Goal: Task Accomplishment & Management: Manage account settings

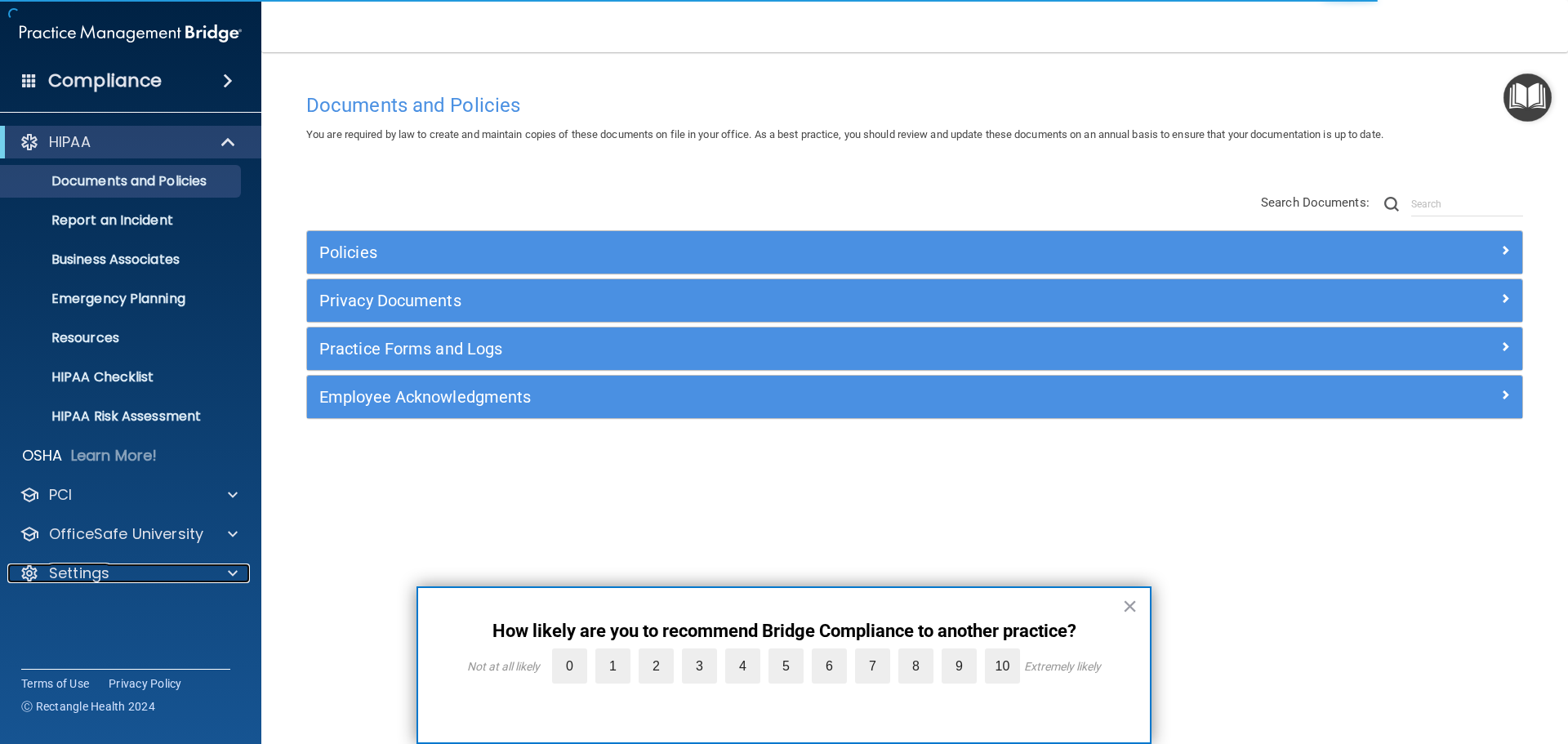
drag, startPoint x: 234, startPoint y: 578, endPoint x: 173, endPoint y: 436, distance: 154.5
click at [234, 578] on span at bounding box center [233, 573] width 10 height 20
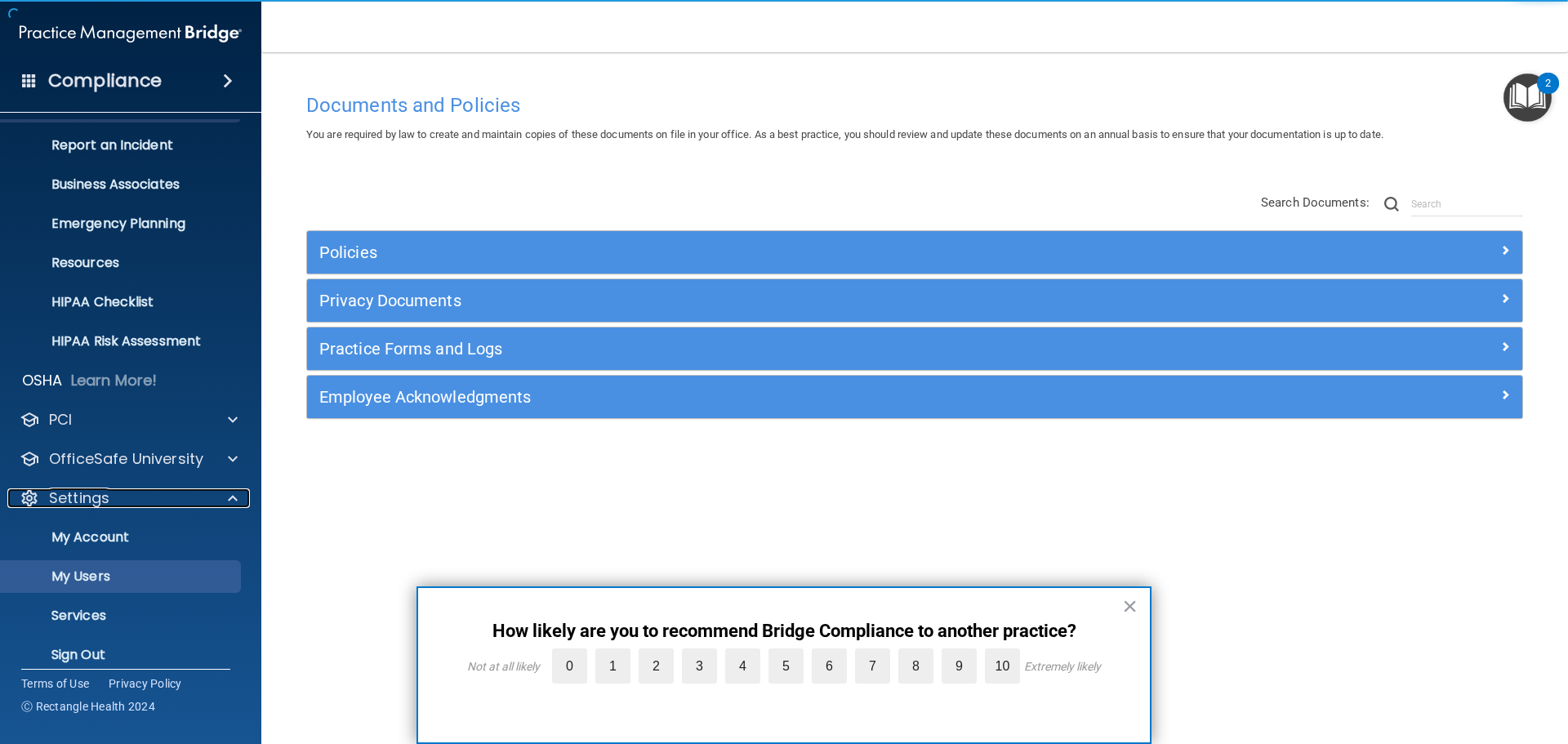
scroll to position [78, 0]
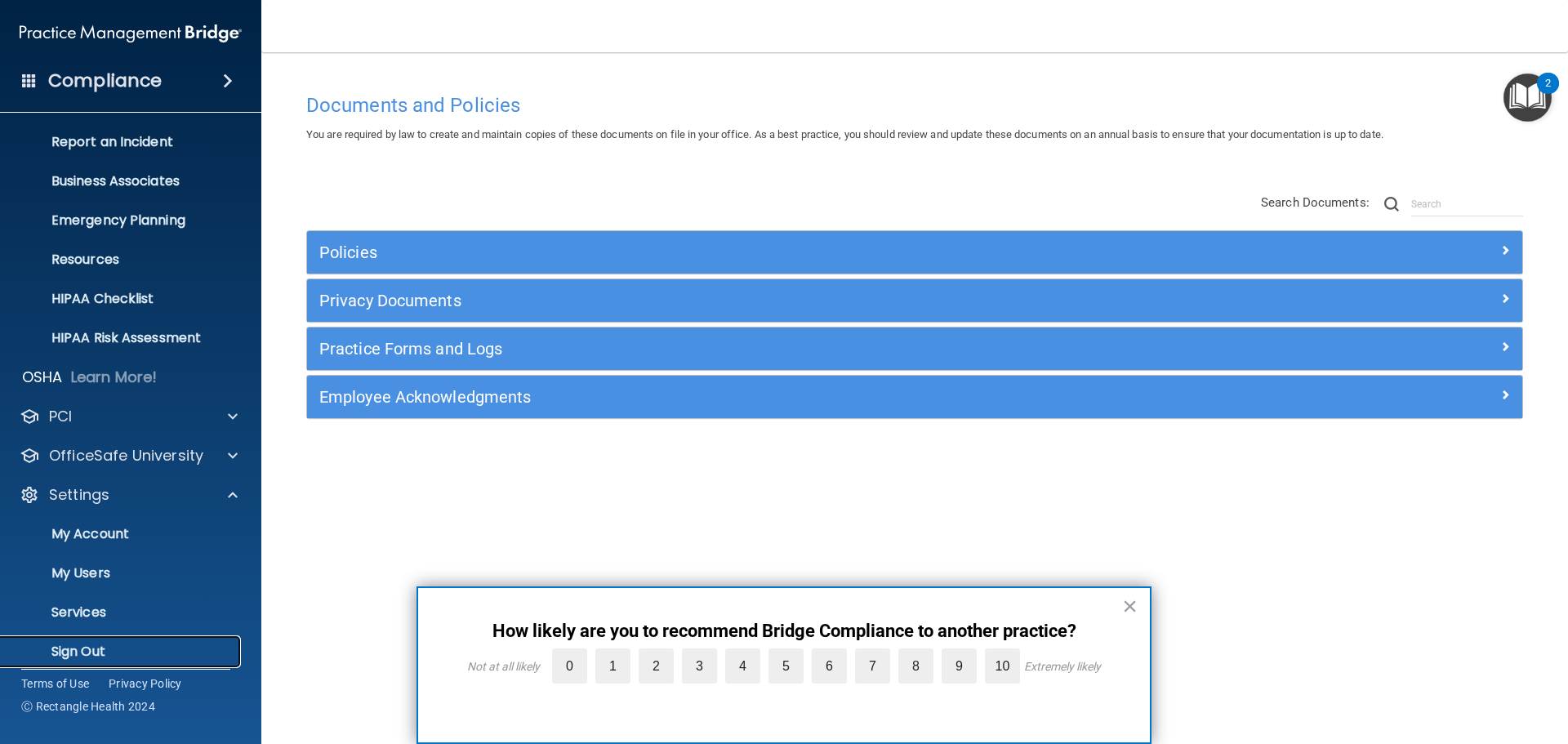
click at [91, 654] on p "Sign Out" at bounding box center [122, 652] width 223 height 16
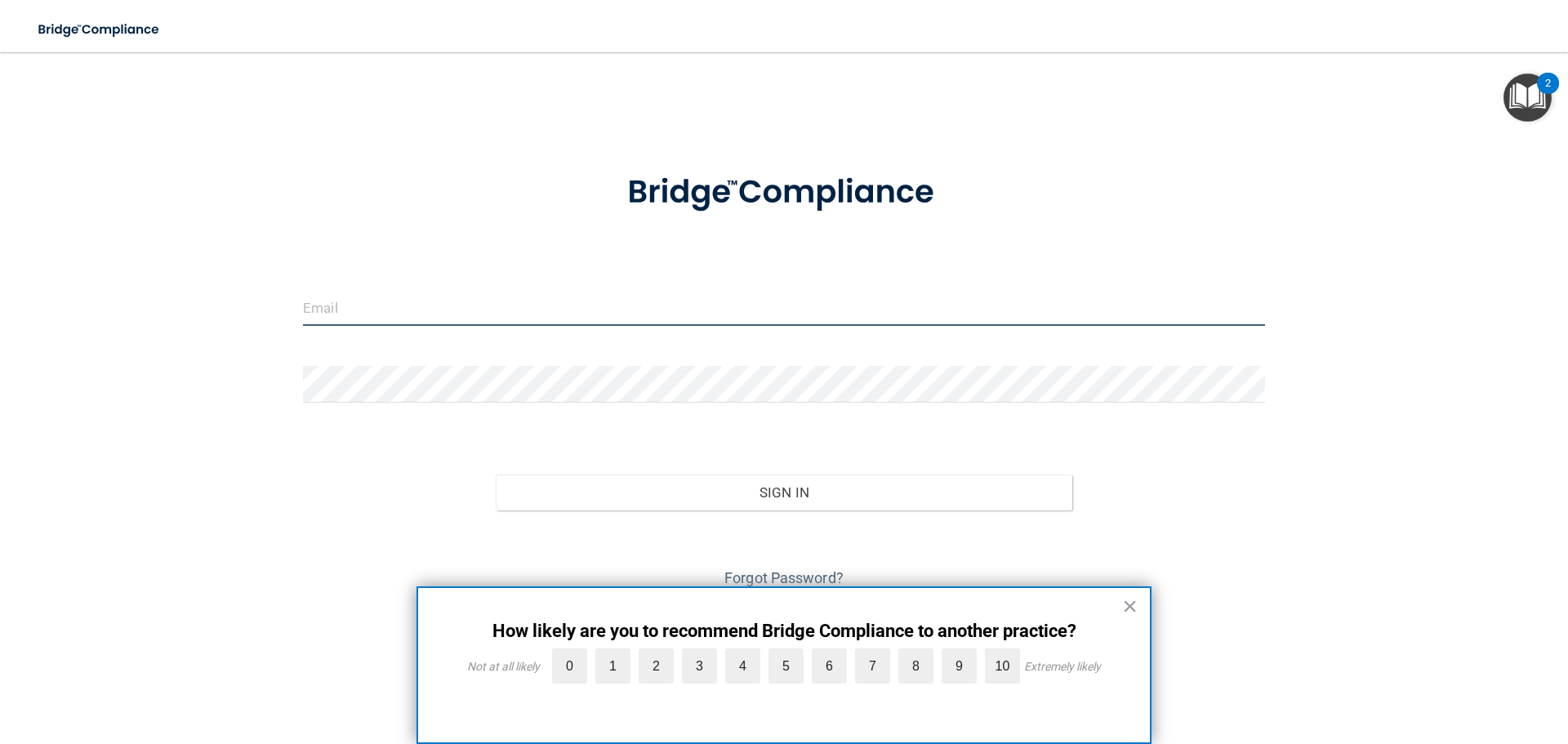
type input "[EMAIL_ADDRESS][DOMAIN_NAME]"
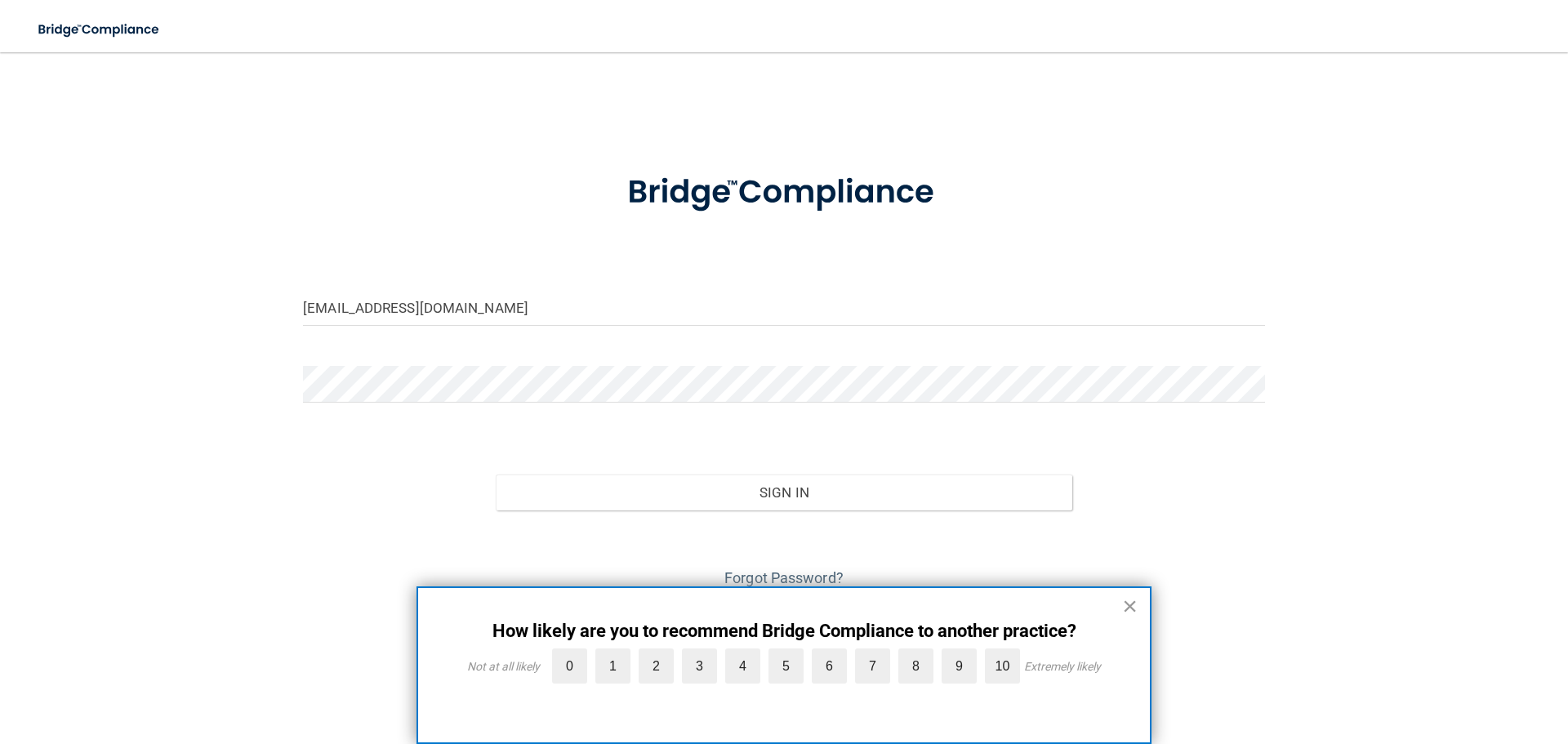
click at [1131, 607] on button "×" at bounding box center [1130, 606] width 16 height 26
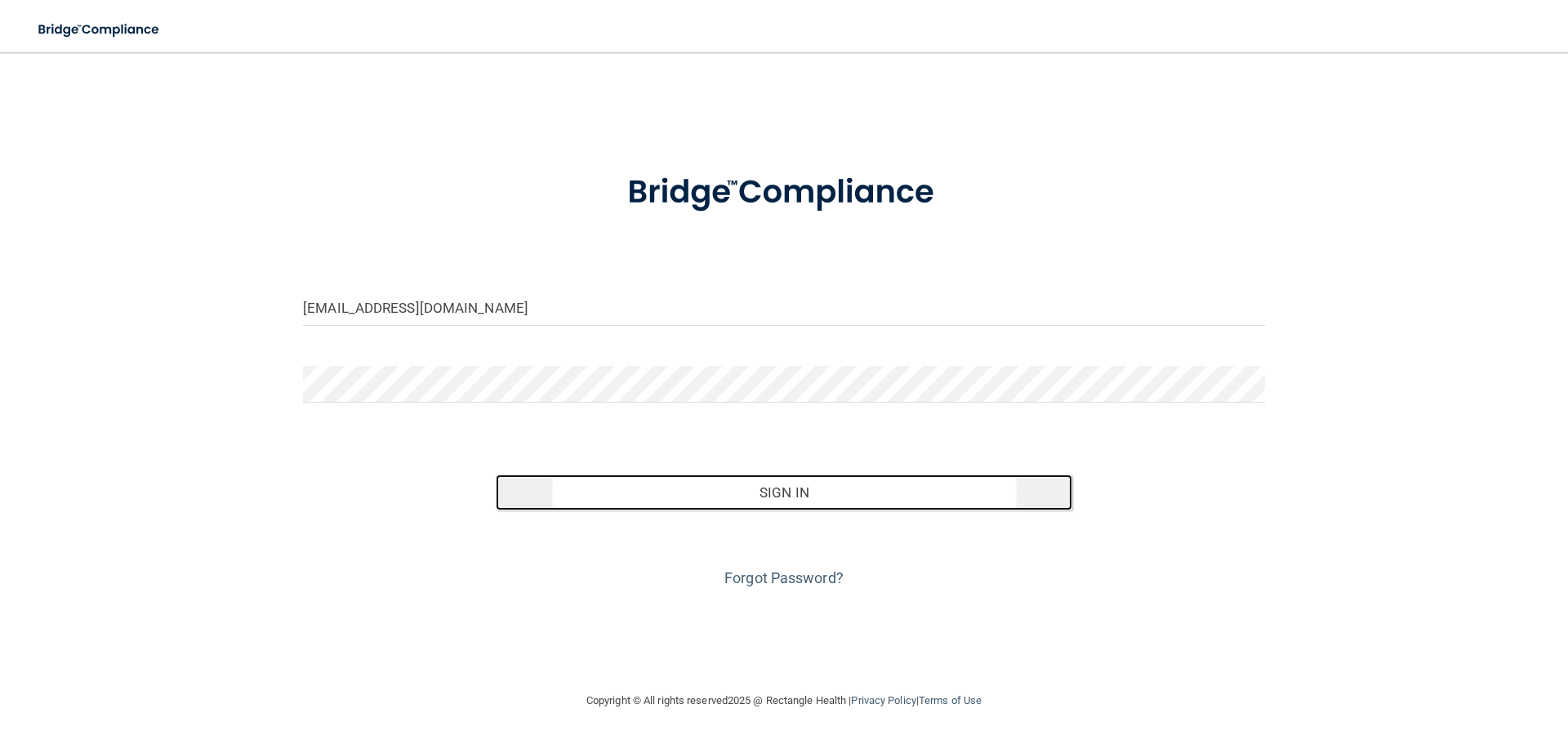
click at [802, 496] on button "Sign In" at bounding box center [784, 492] width 577 height 36
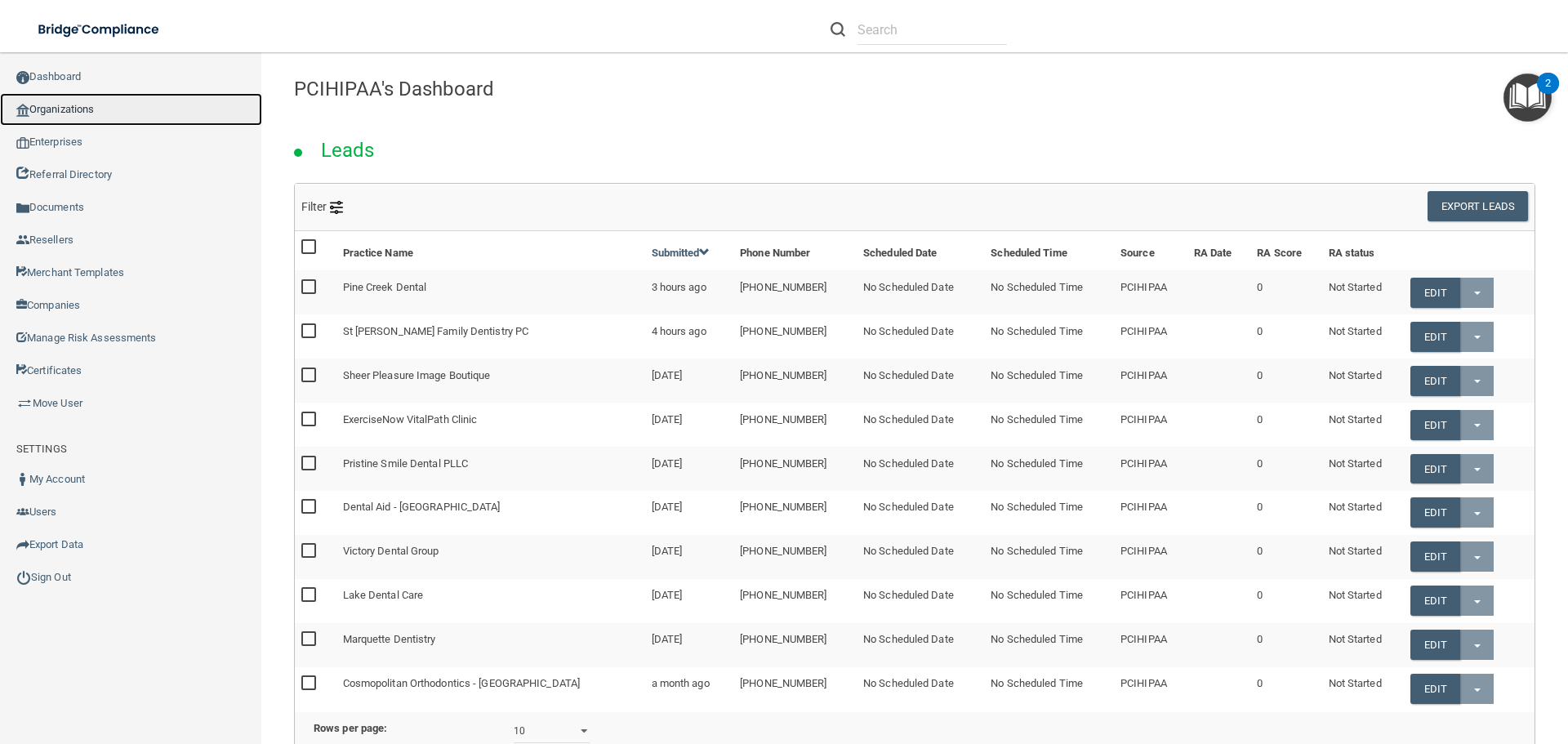
click at [66, 103] on link "Organizations" at bounding box center [131, 109] width 262 height 33
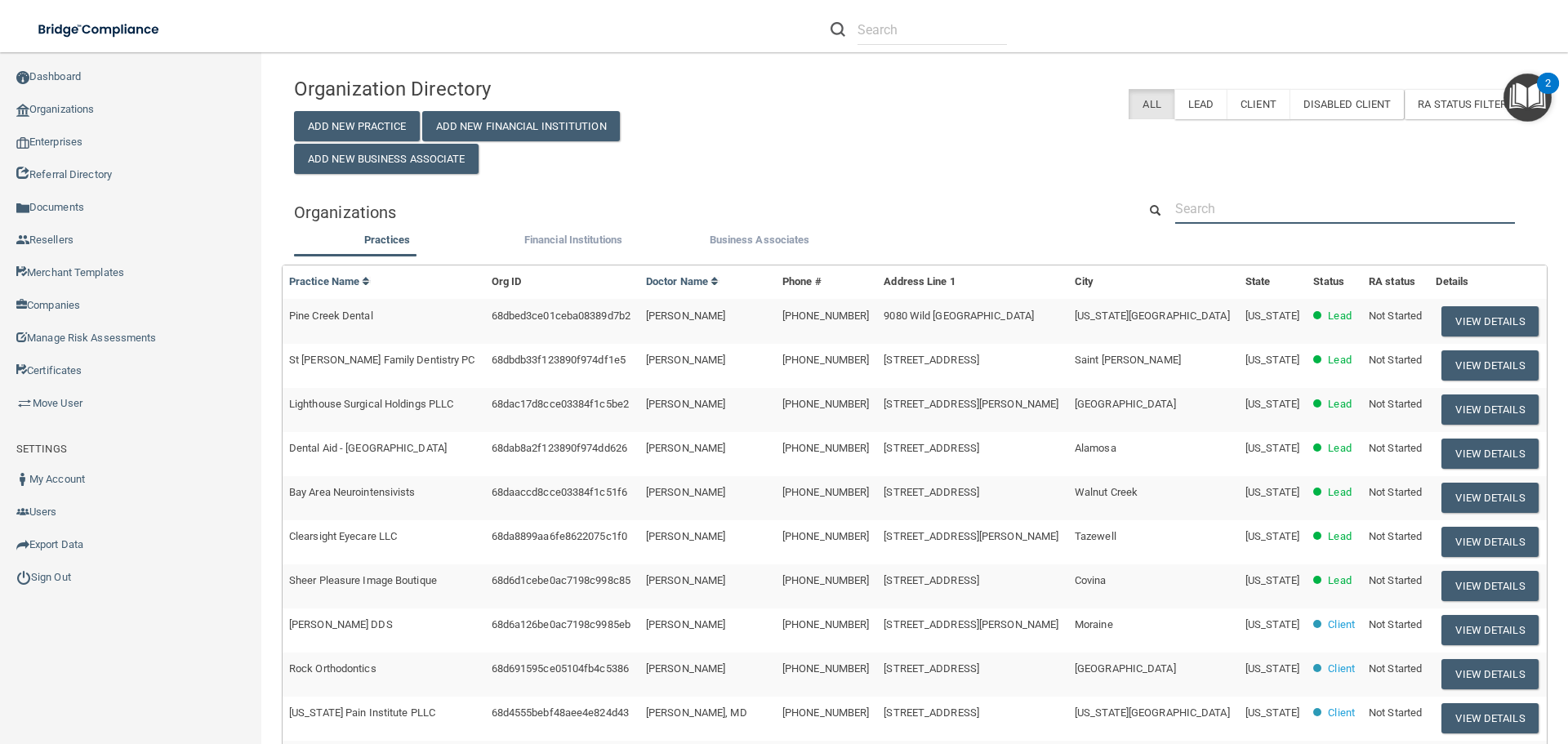
drag, startPoint x: 1224, startPoint y: 205, endPoint x: 1207, endPoint y: 200, distance: 17.7
click at [1224, 205] on input "text" at bounding box center [1345, 208] width 340 height 30
paste input "Donn Hubbard Dental"
type input "Donn Hubbard Dental"
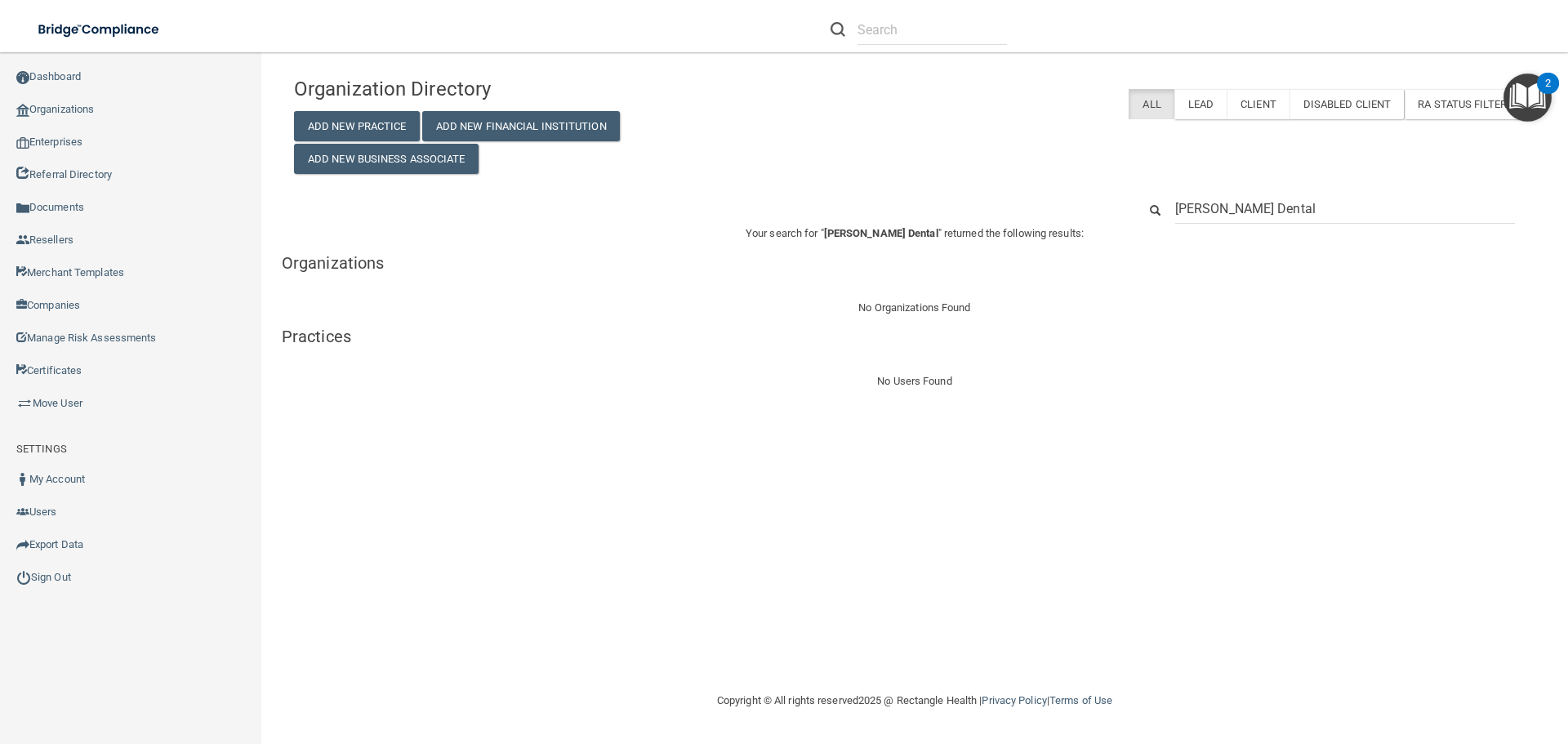
drag, startPoint x: 1323, startPoint y: 216, endPoint x: 1154, endPoint y: 212, distance: 169.0
click at [1154, 212] on div "Donn Hubbard Dental" at bounding box center [1337, 208] width 422 height 30
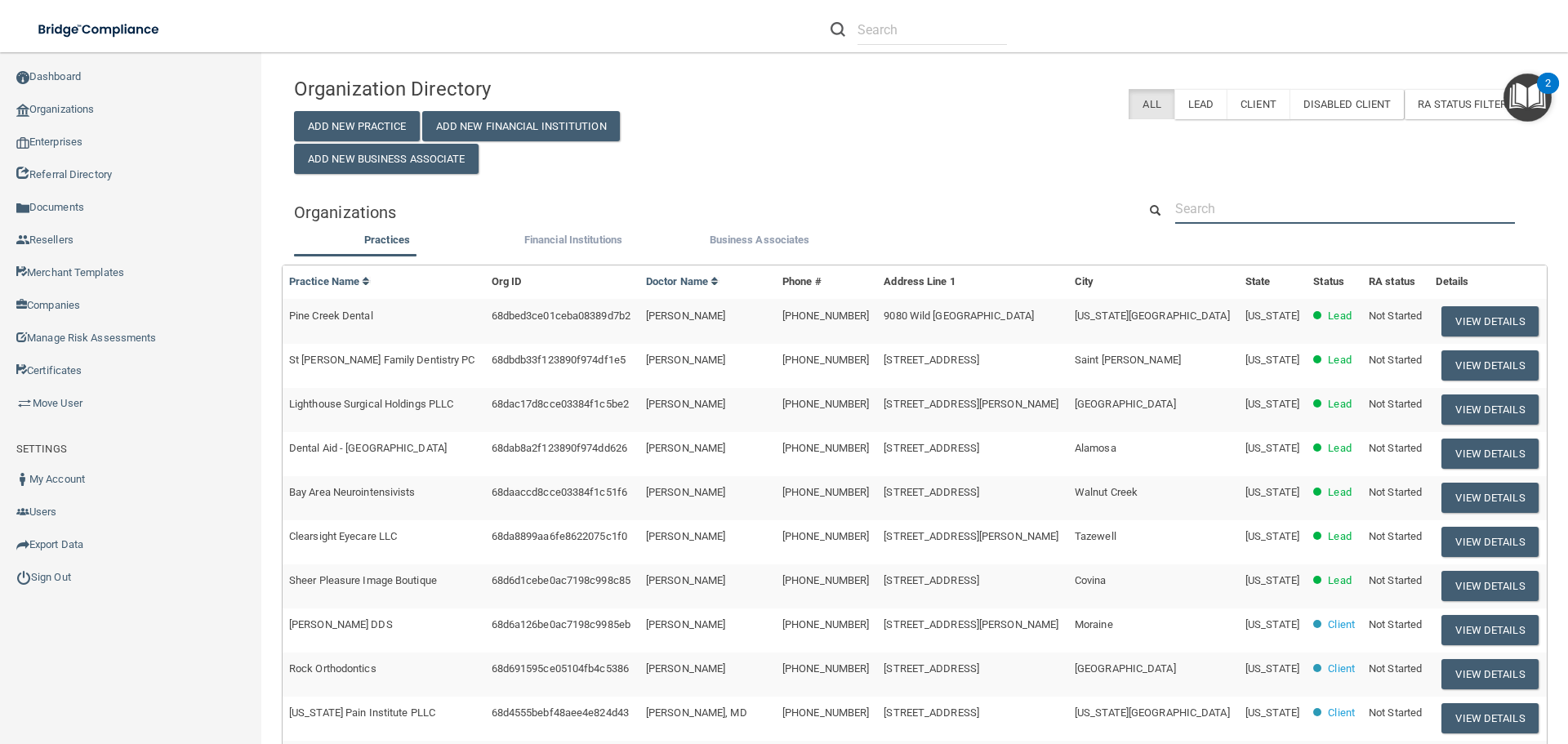
paste input "javascript:void(0)"
type input "javascript:void(0)"
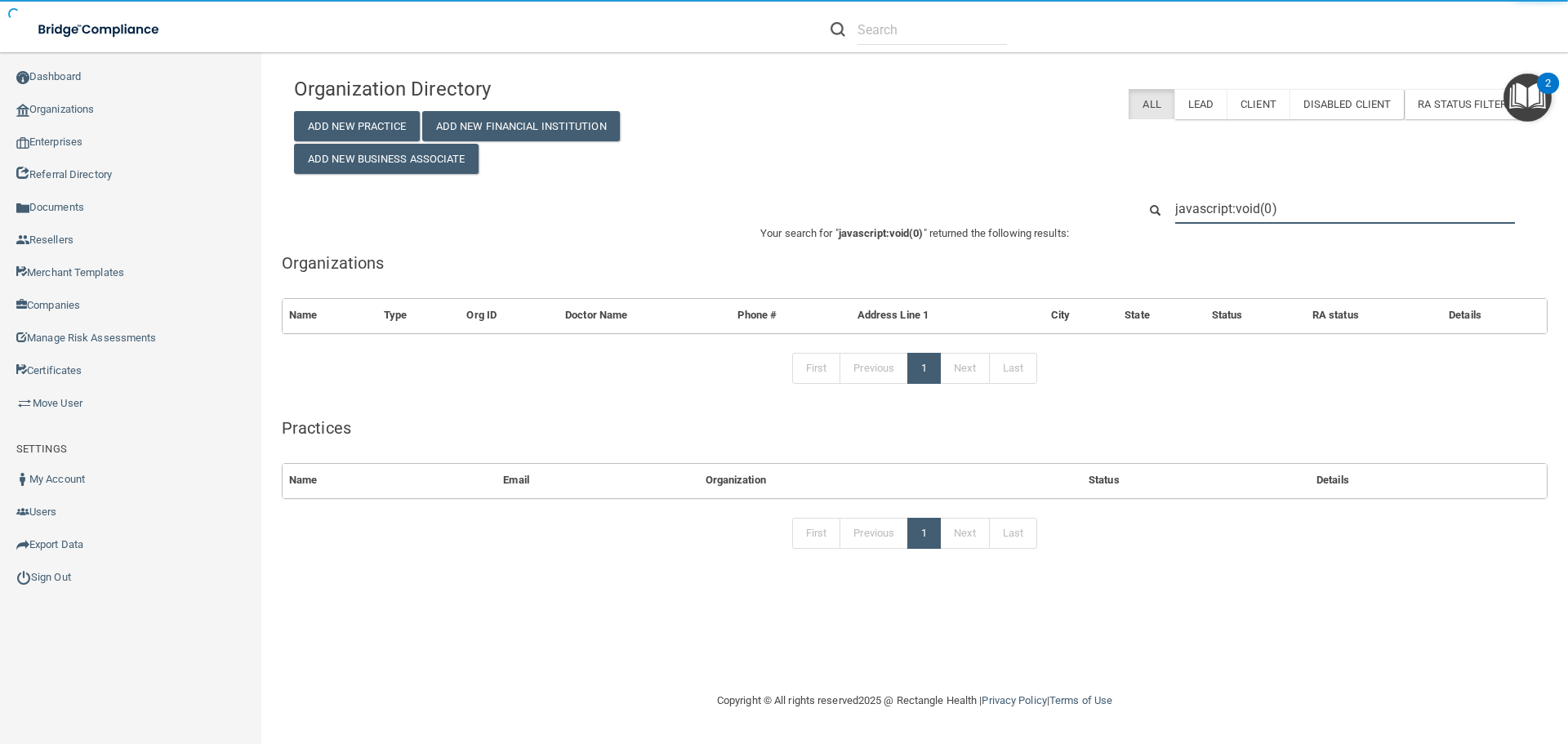
drag, startPoint x: 1219, startPoint y: 210, endPoint x: 1165, endPoint y: 210, distance: 54.0
click at [1165, 210] on div "javascript:void(0)" at bounding box center [1345, 208] width 364 height 30
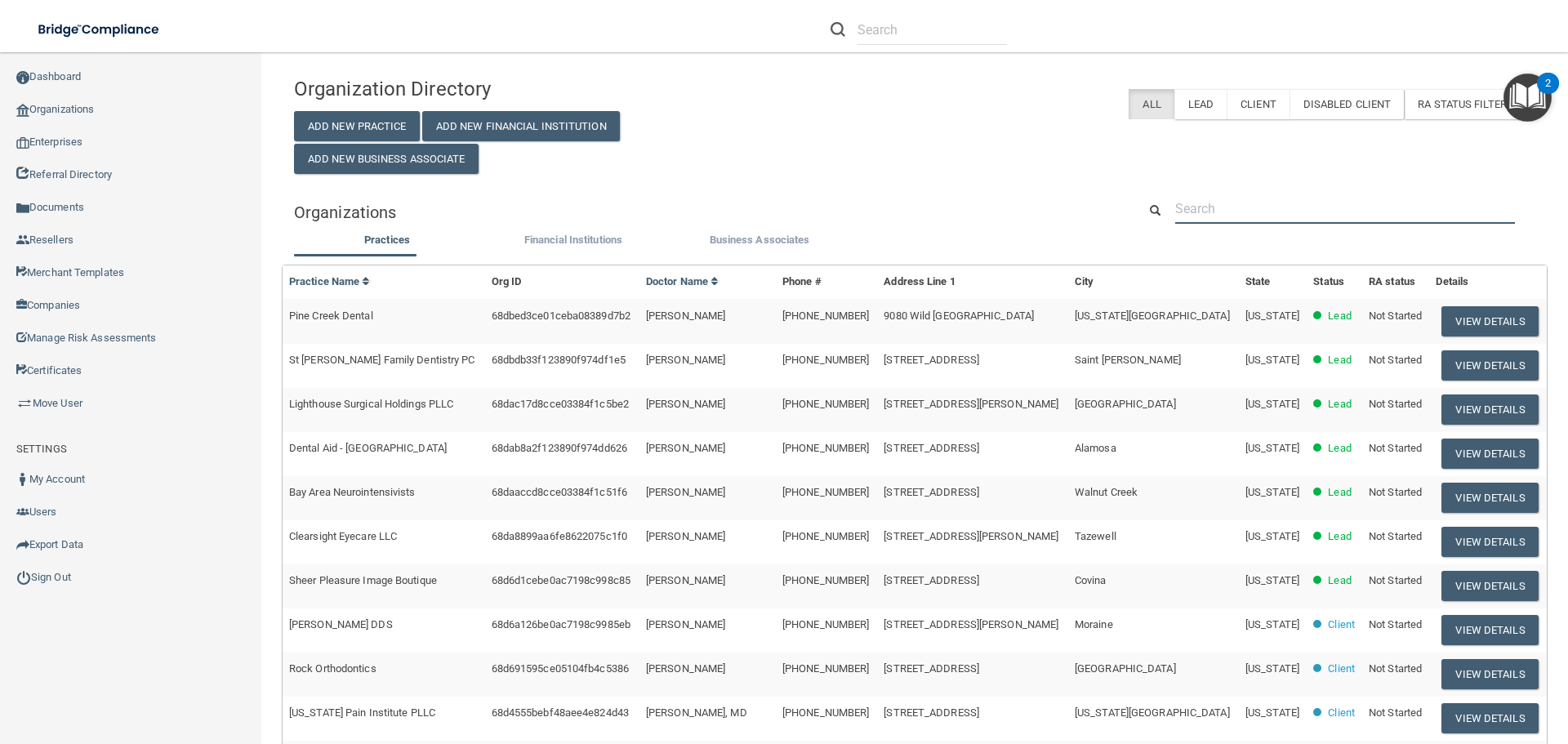
paste input "(586) 771-9414"
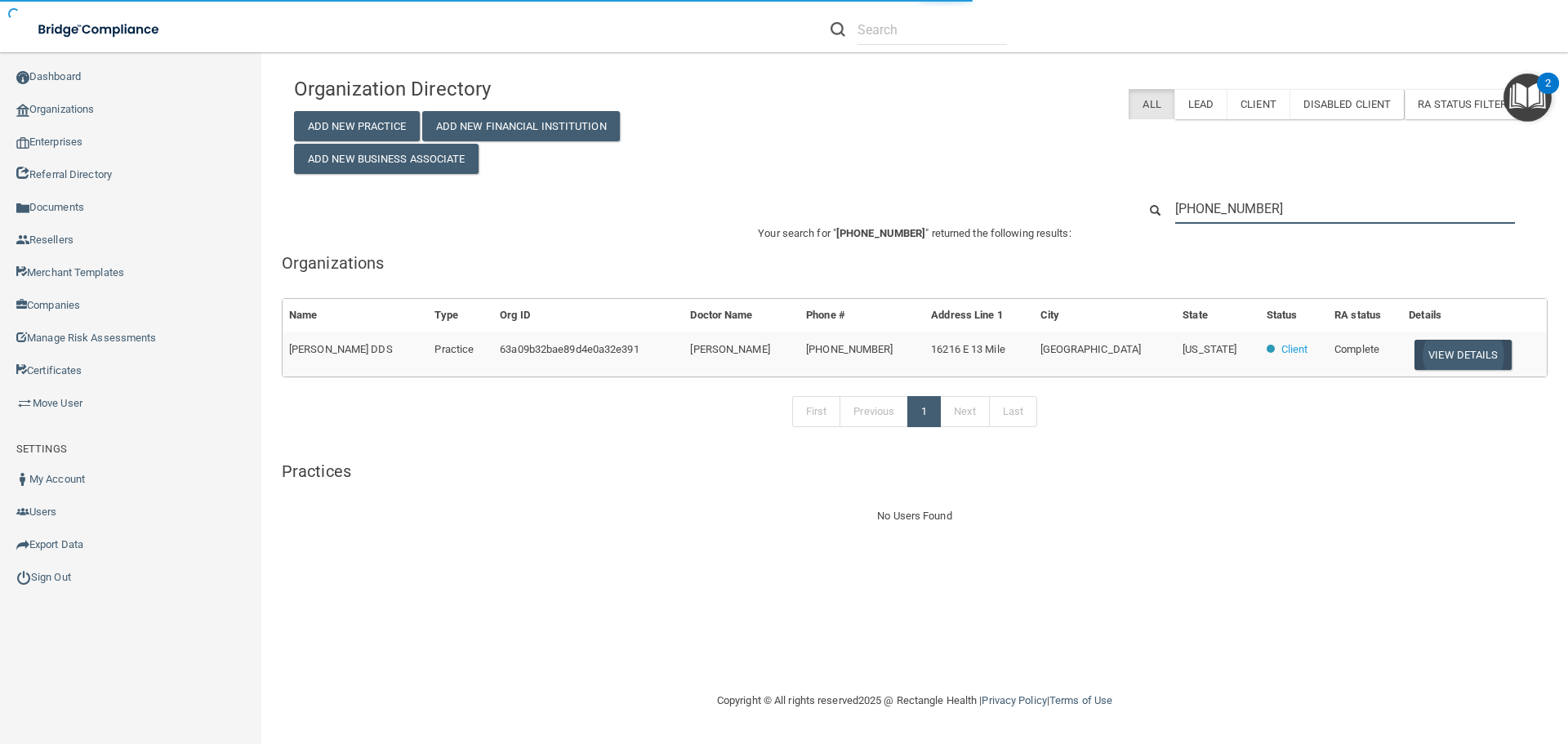
type input "(586) 771-9414"
click at [1433, 364] on button "View Details" at bounding box center [1463, 355] width 96 height 30
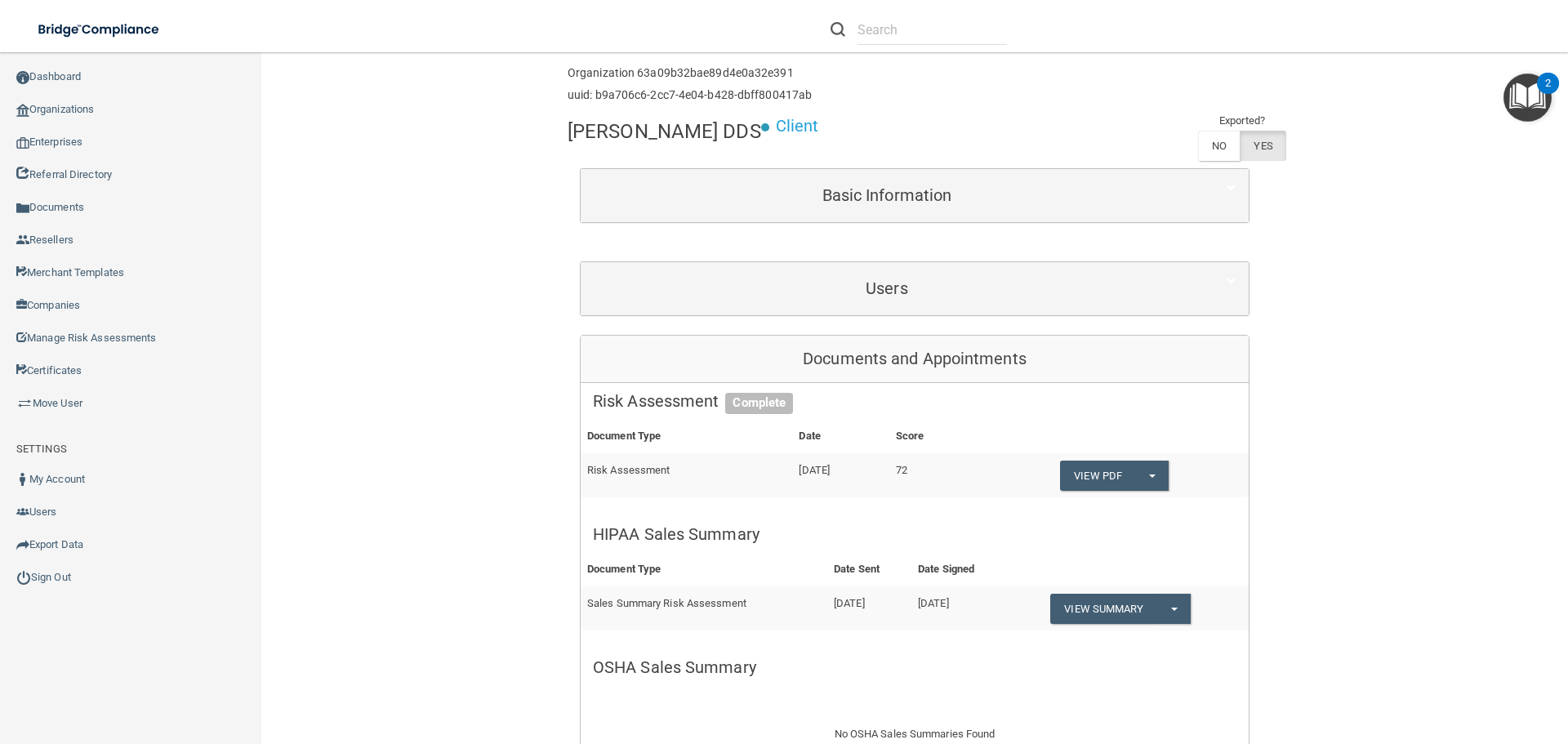
scroll to position [163, 0]
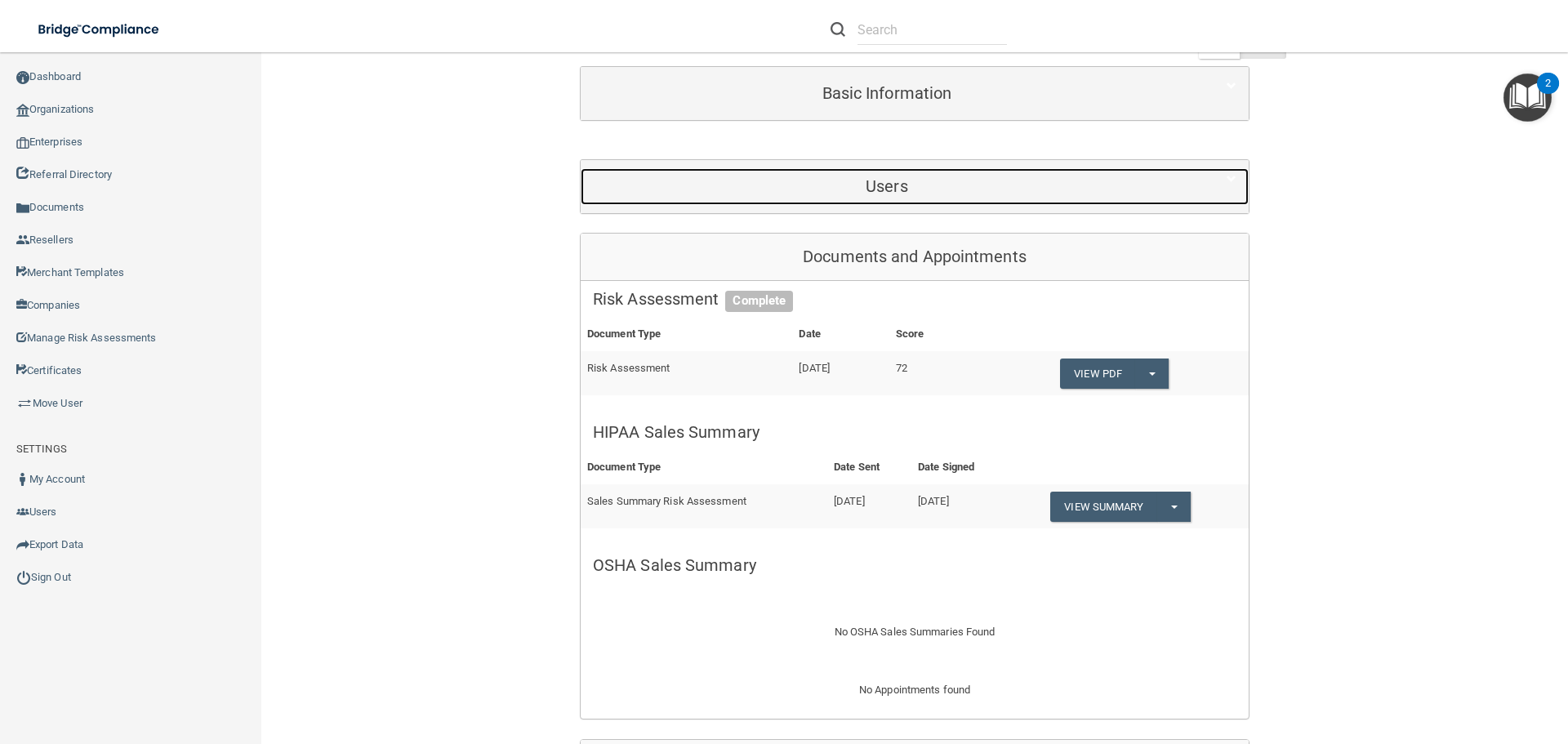
click at [893, 197] on div "Users" at bounding box center [887, 186] width 613 height 37
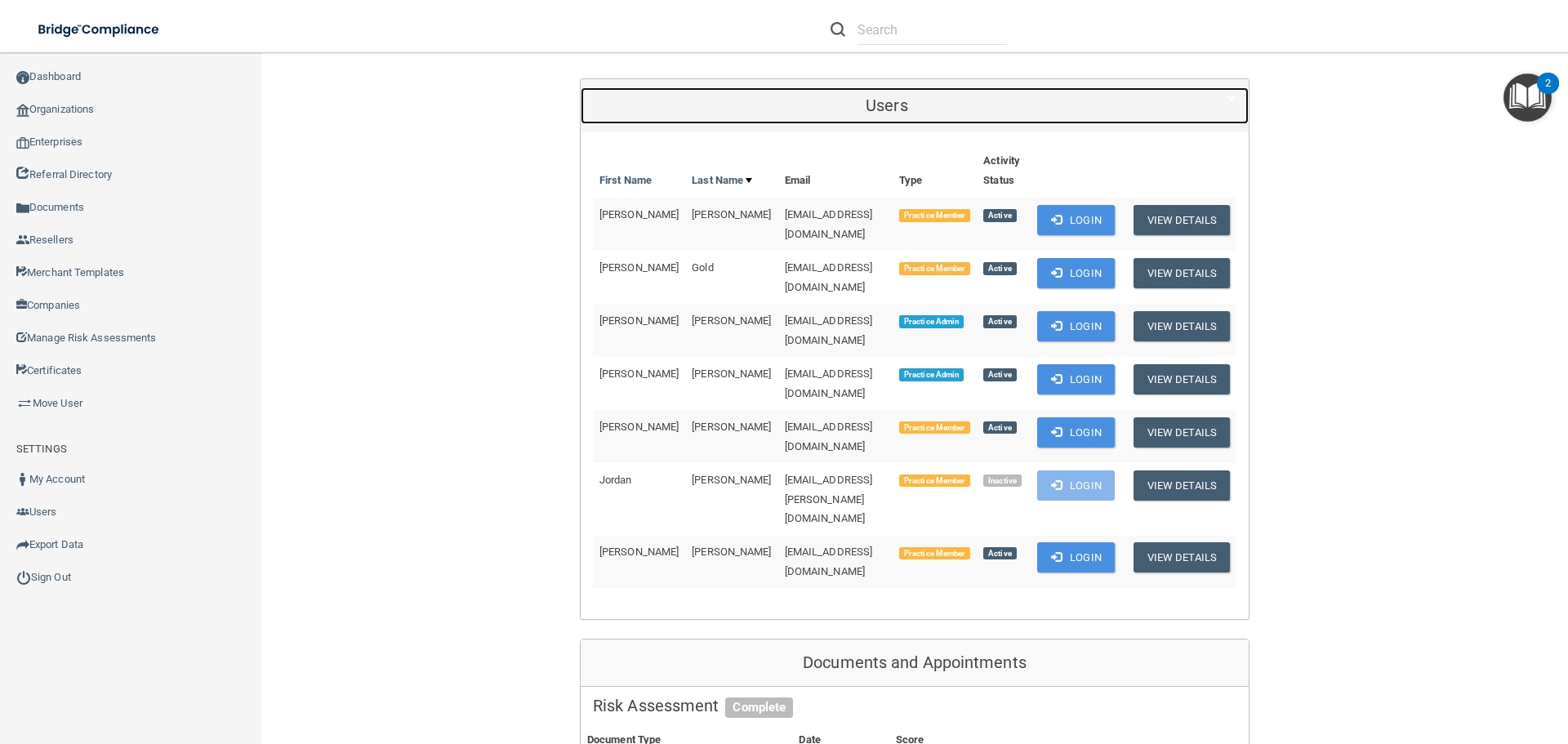
scroll to position [245, 0]
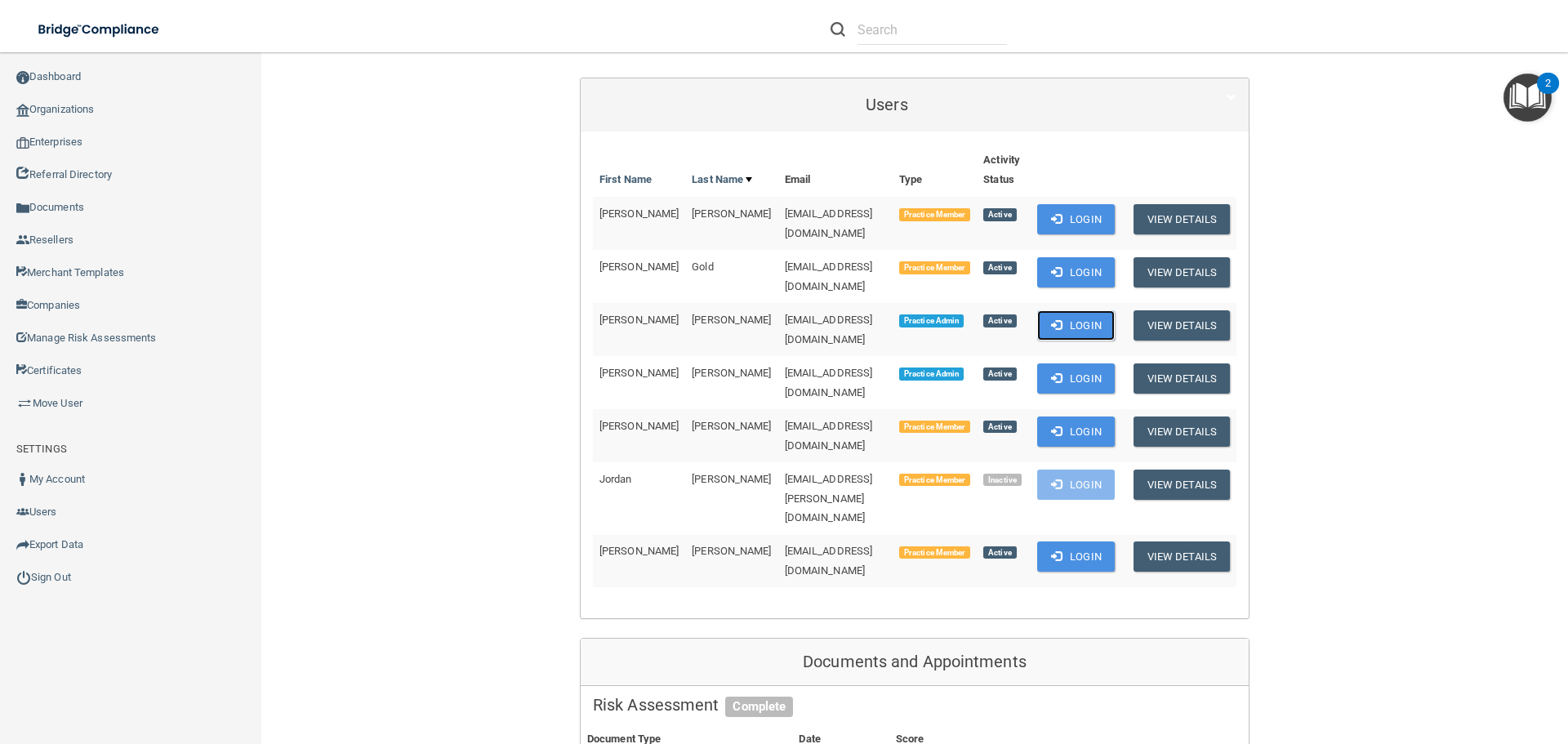
click at [1080, 314] on button "Login" at bounding box center [1076, 325] width 77 height 30
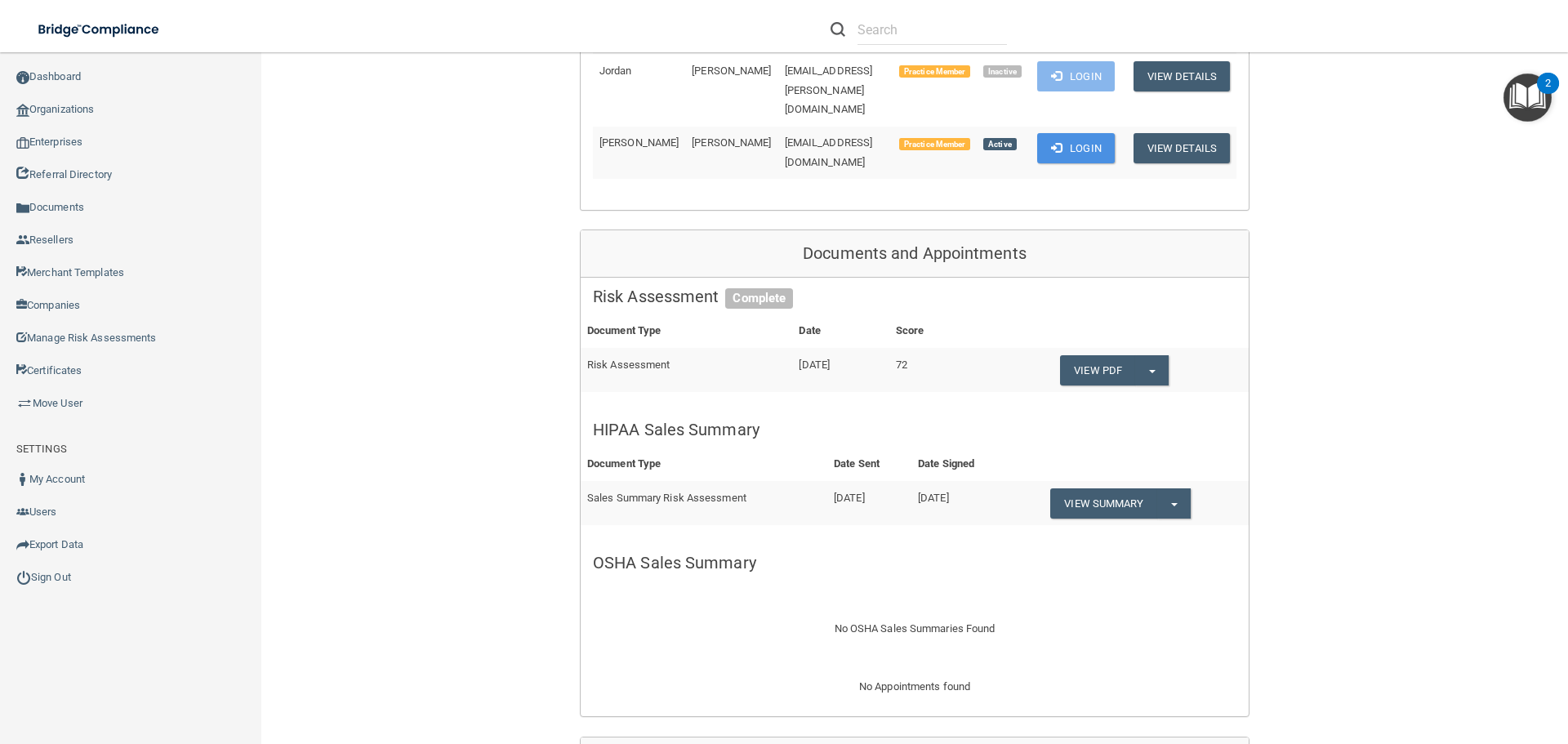
scroll to position [81, 0]
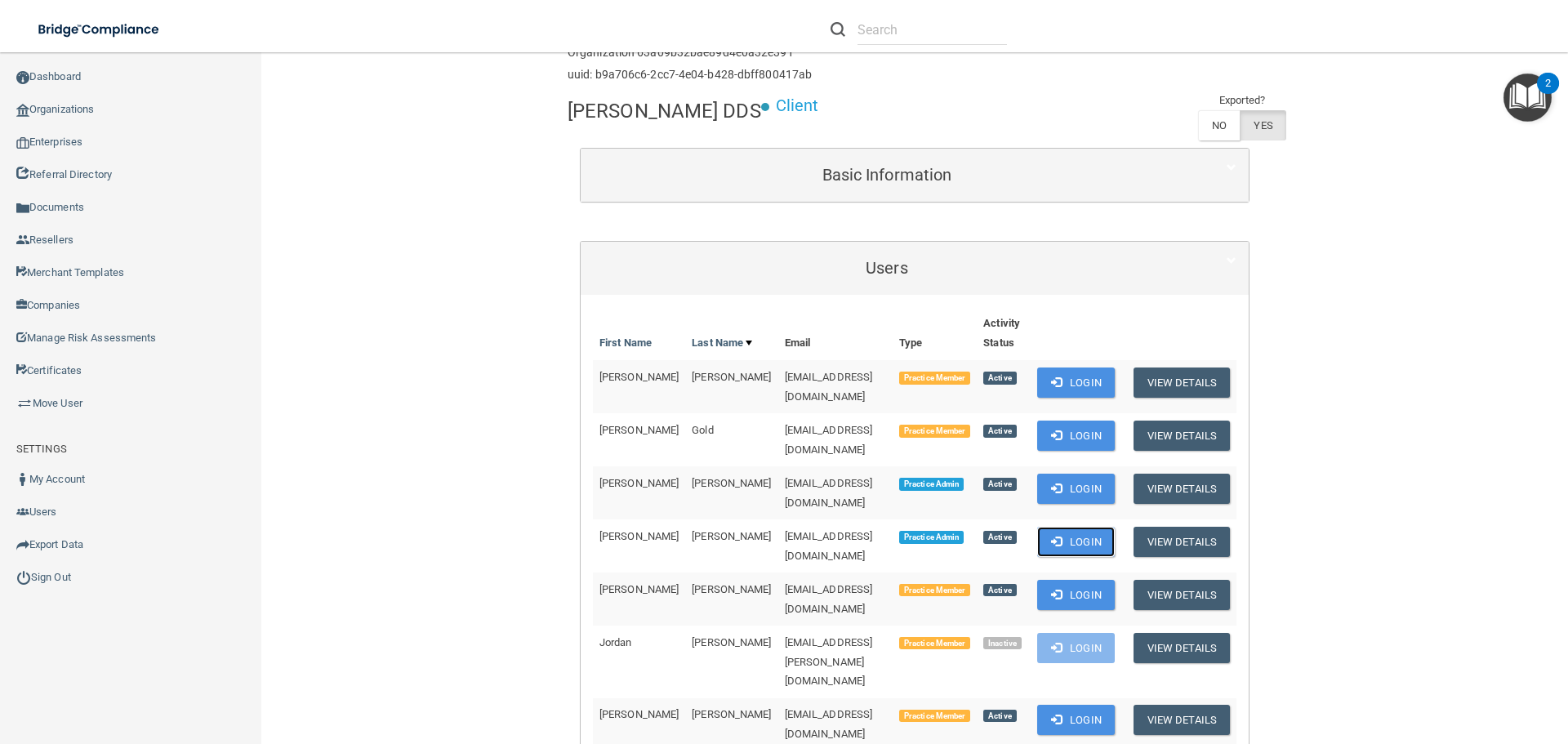
click at [1073, 527] on button "Login" at bounding box center [1076, 542] width 77 height 30
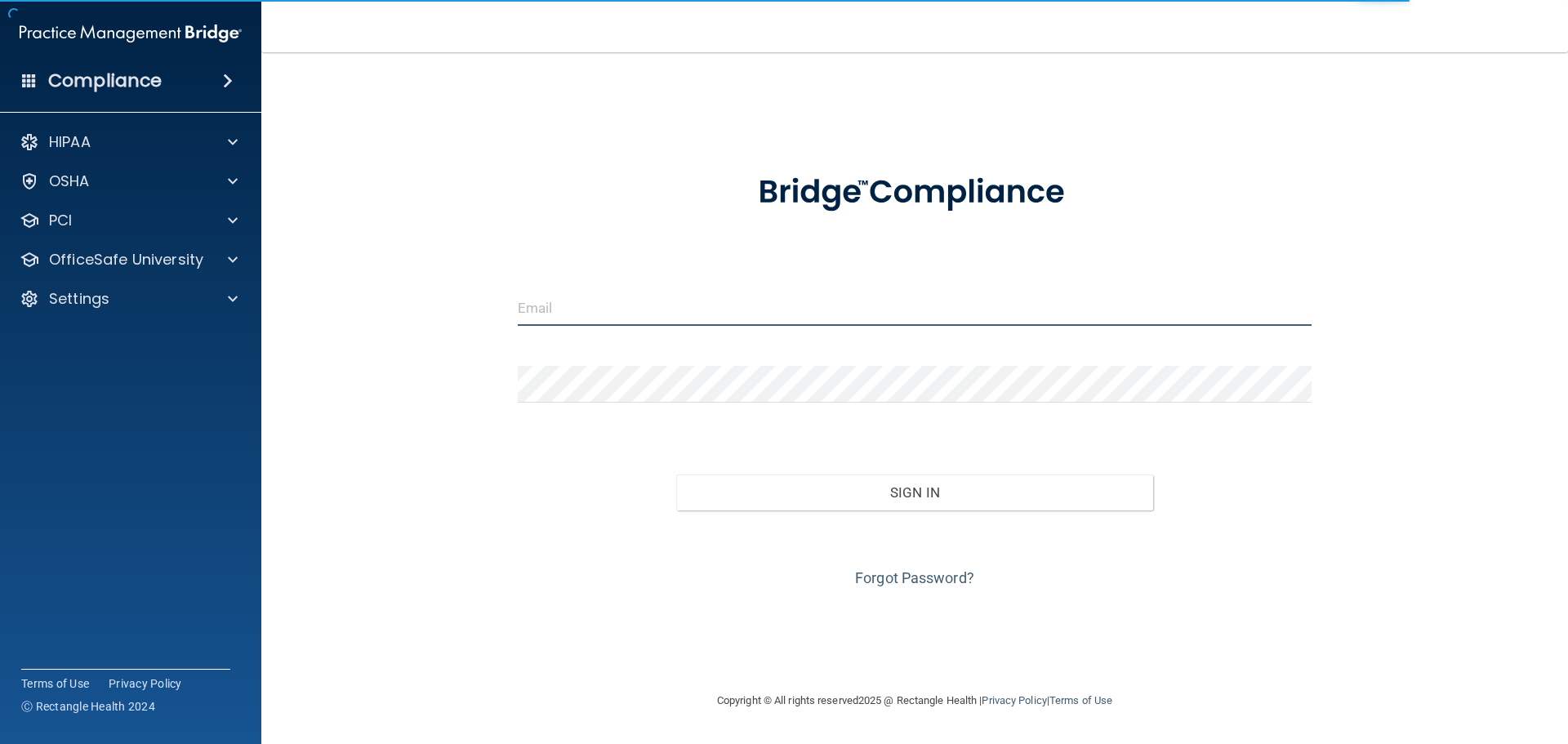
type input "[EMAIL_ADDRESS][DOMAIN_NAME]"
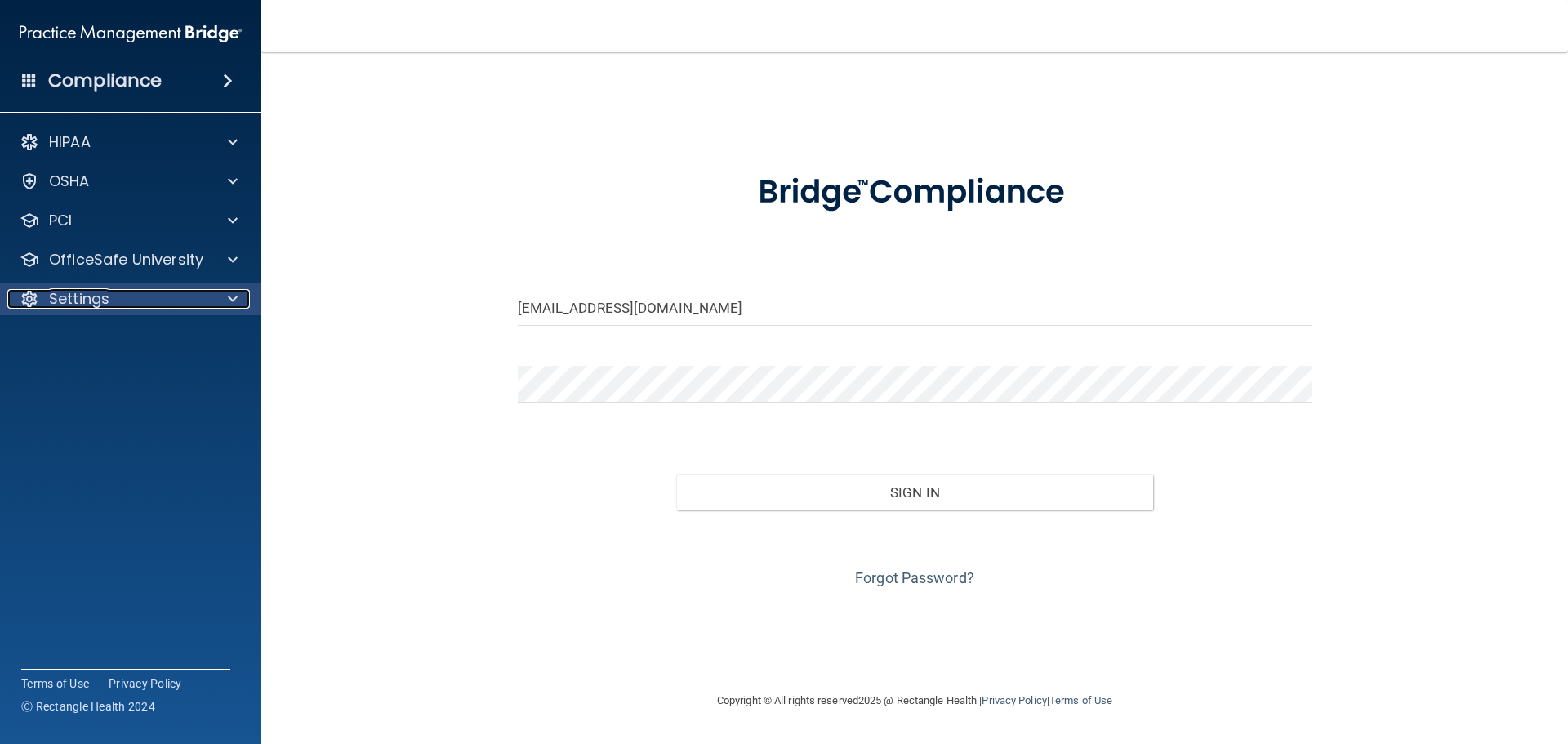
click at [204, 299] on div "Settings" at bounding box center [109, 299] width 203 height 20
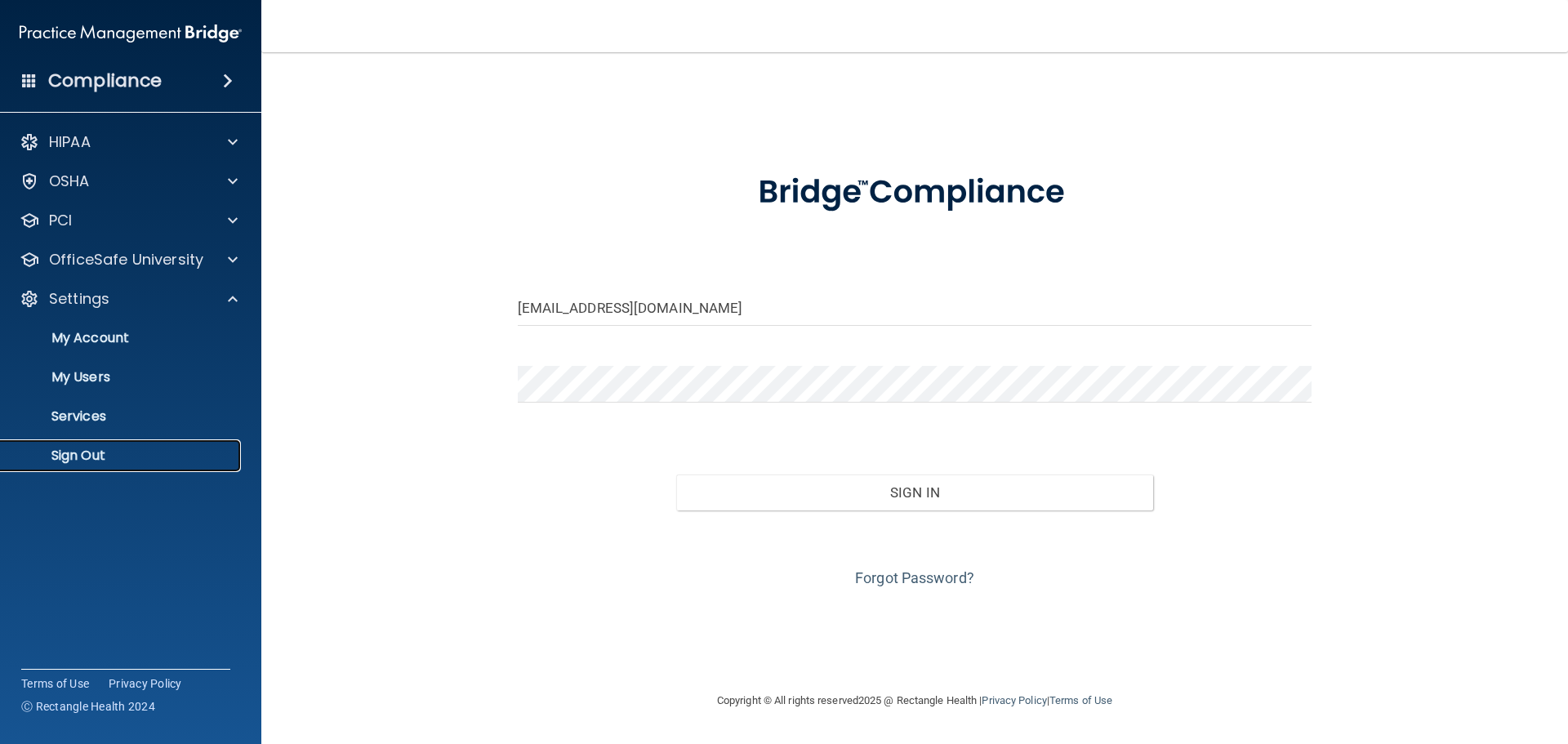
click at [91, 453] on p "Sign Out" at bounding box center [122, 455] width 223 height 16
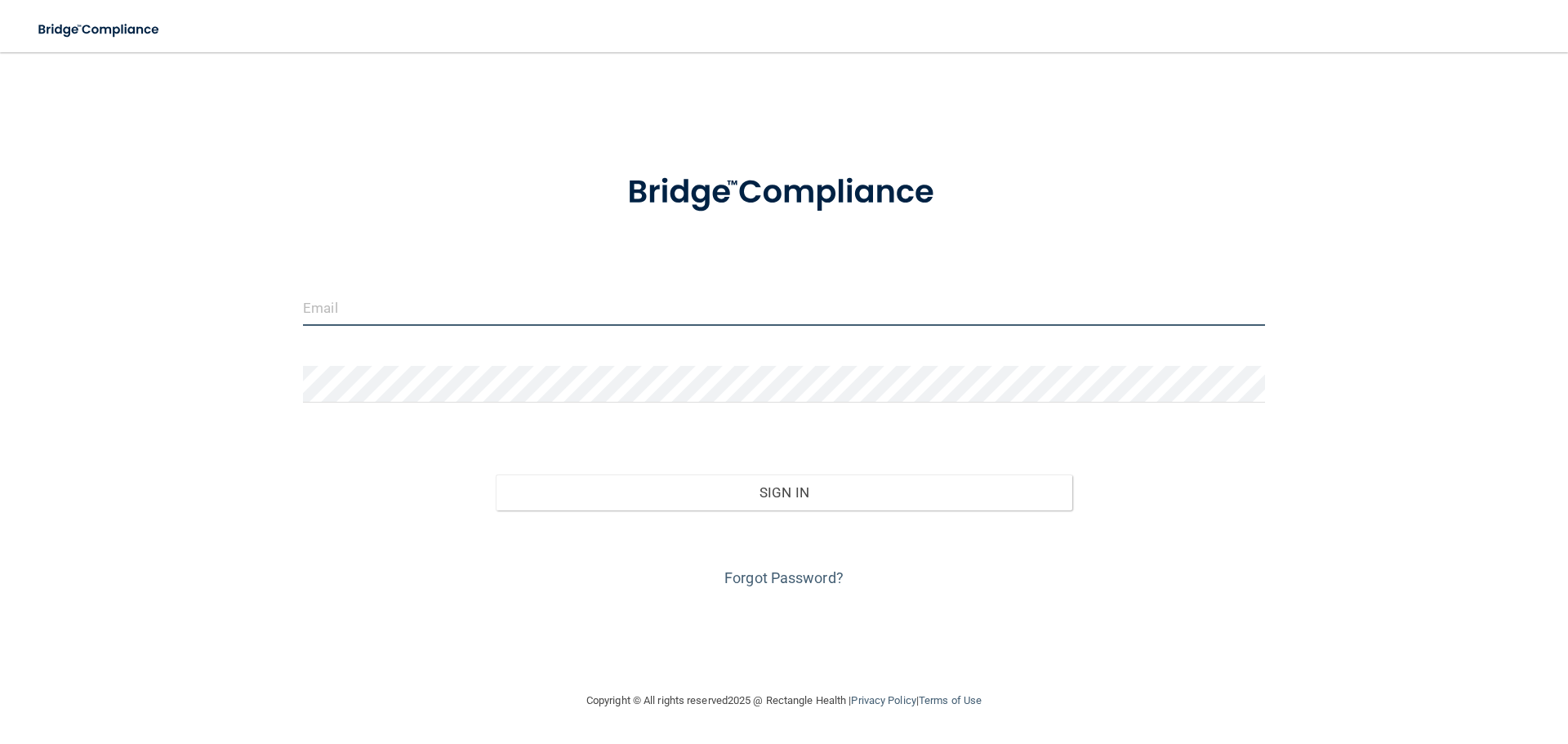
type input "[EMAIL_ADDRESS][DOMAIN_NAME]"
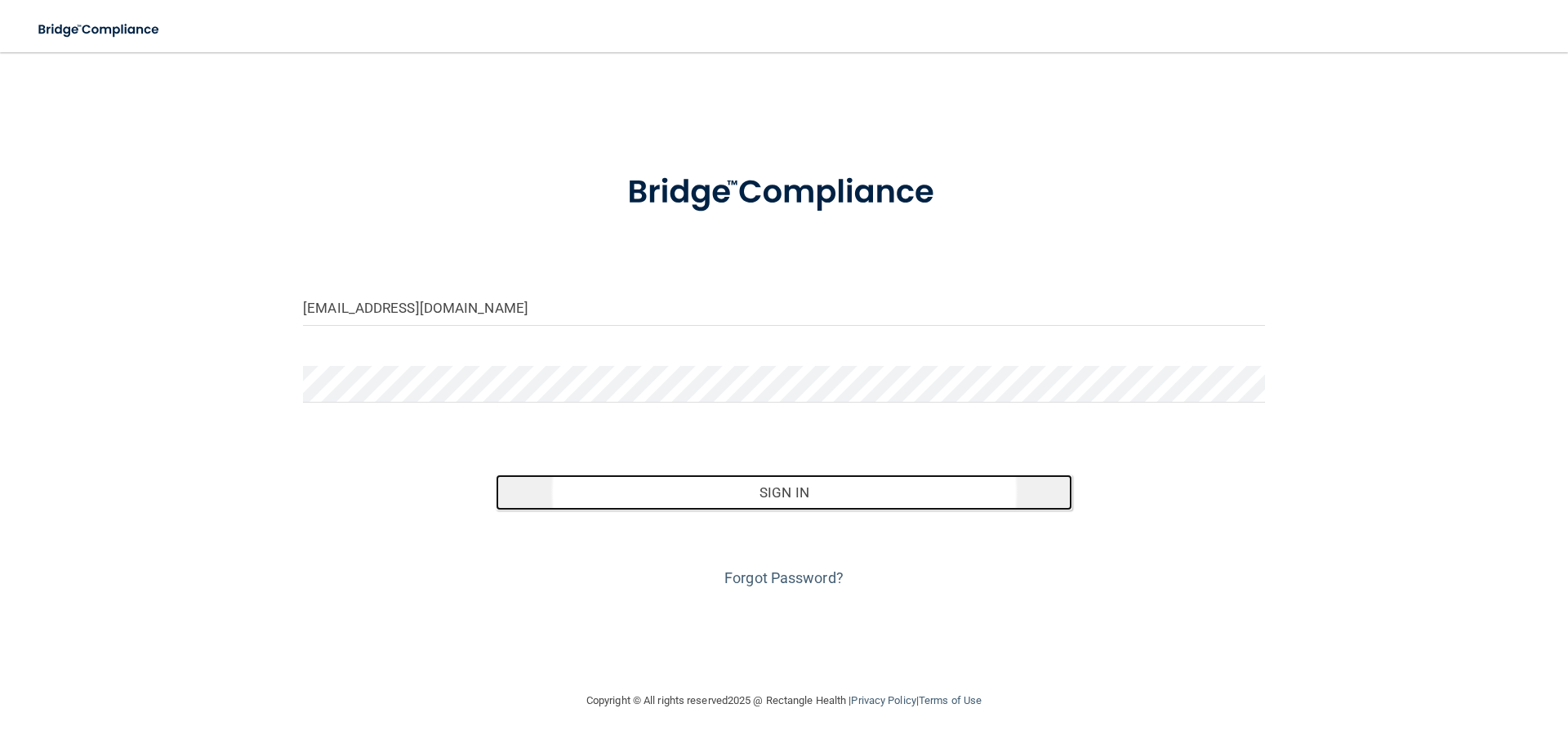
click at [793, 497] on button "Sign In" at bounding box center [784, 492] width 577 height 36
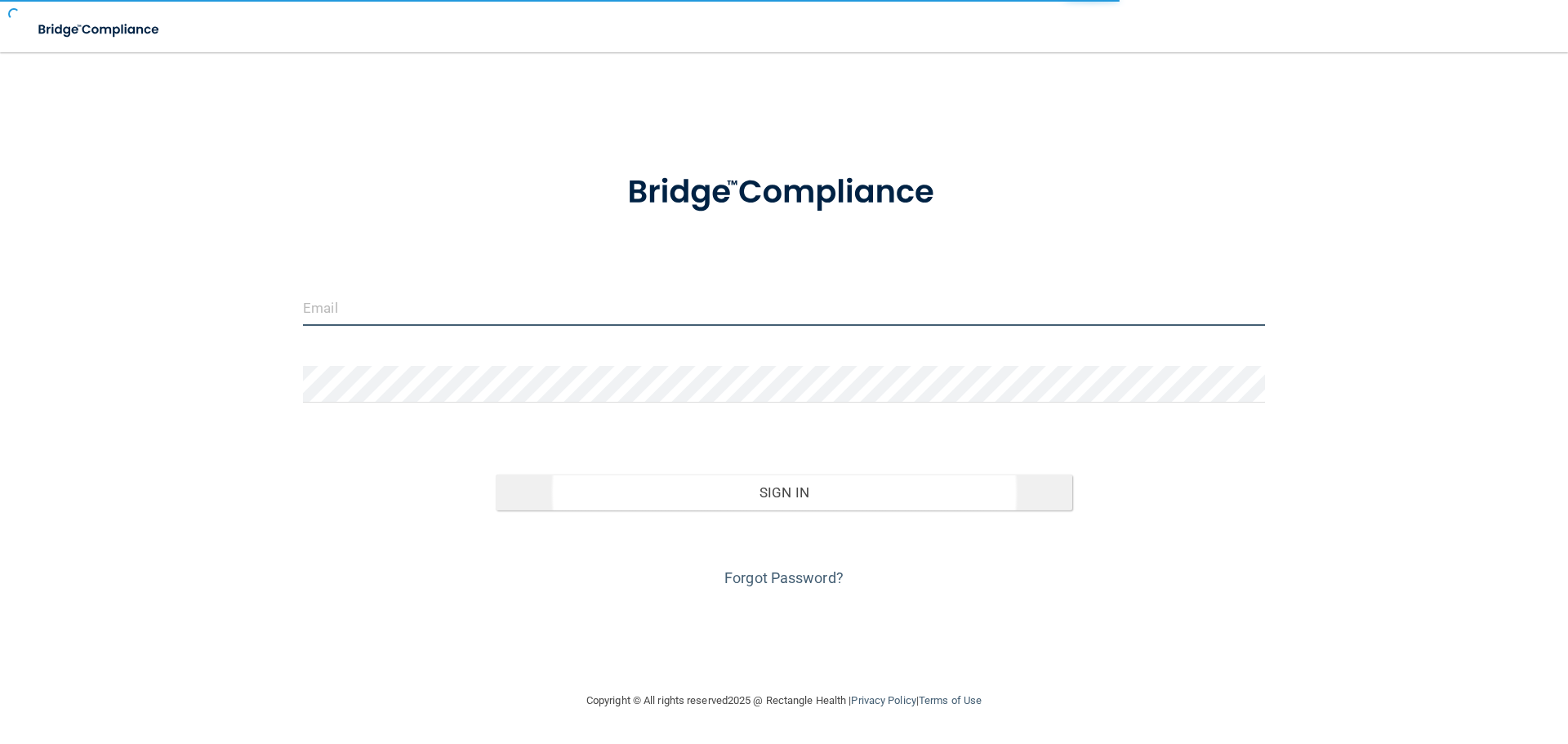
type input "[EMAIL_ADDRESS][DOMAIN_NAME]"
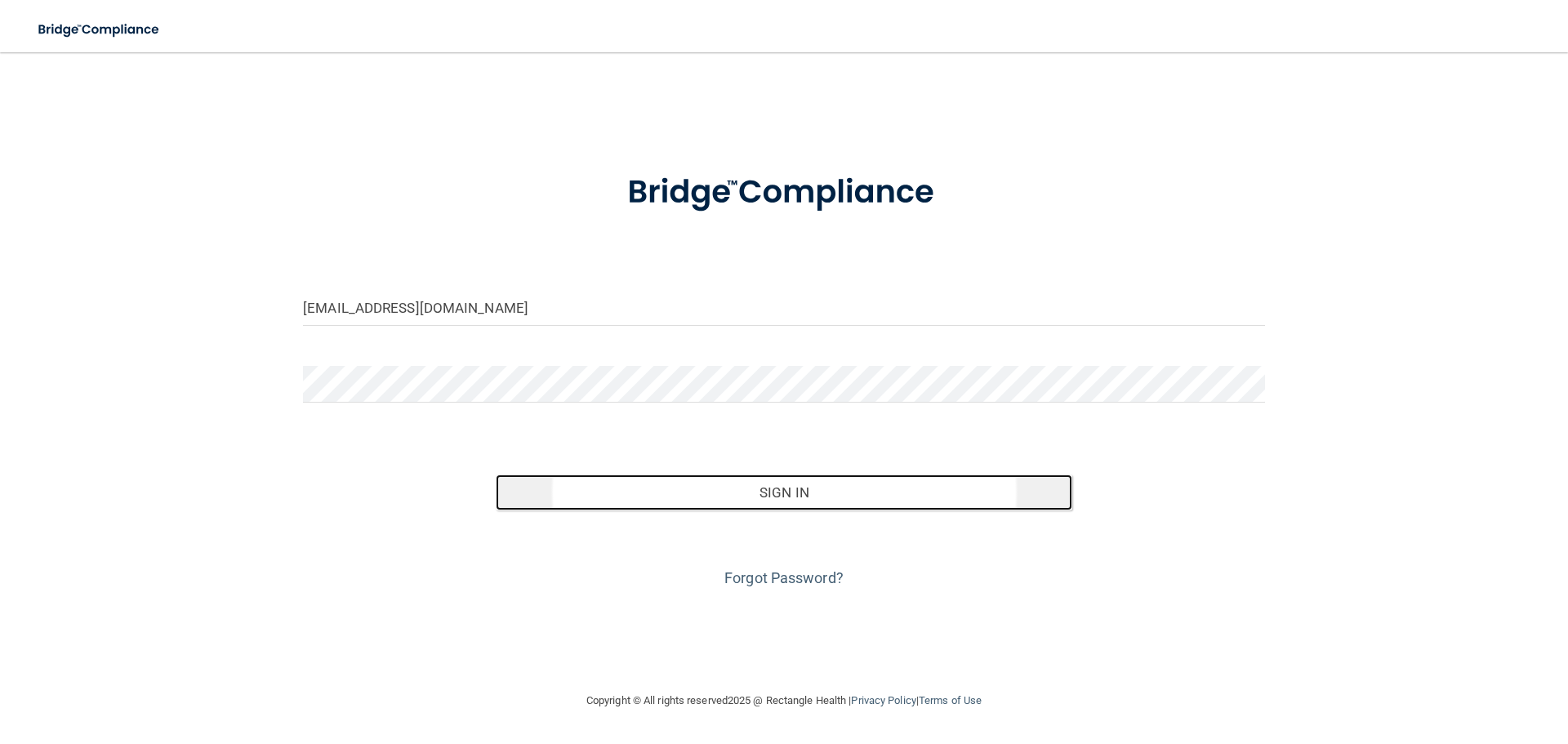
click at [793, 496] on button "Sign In" at bounding box center [784, 492] width 577 height 36
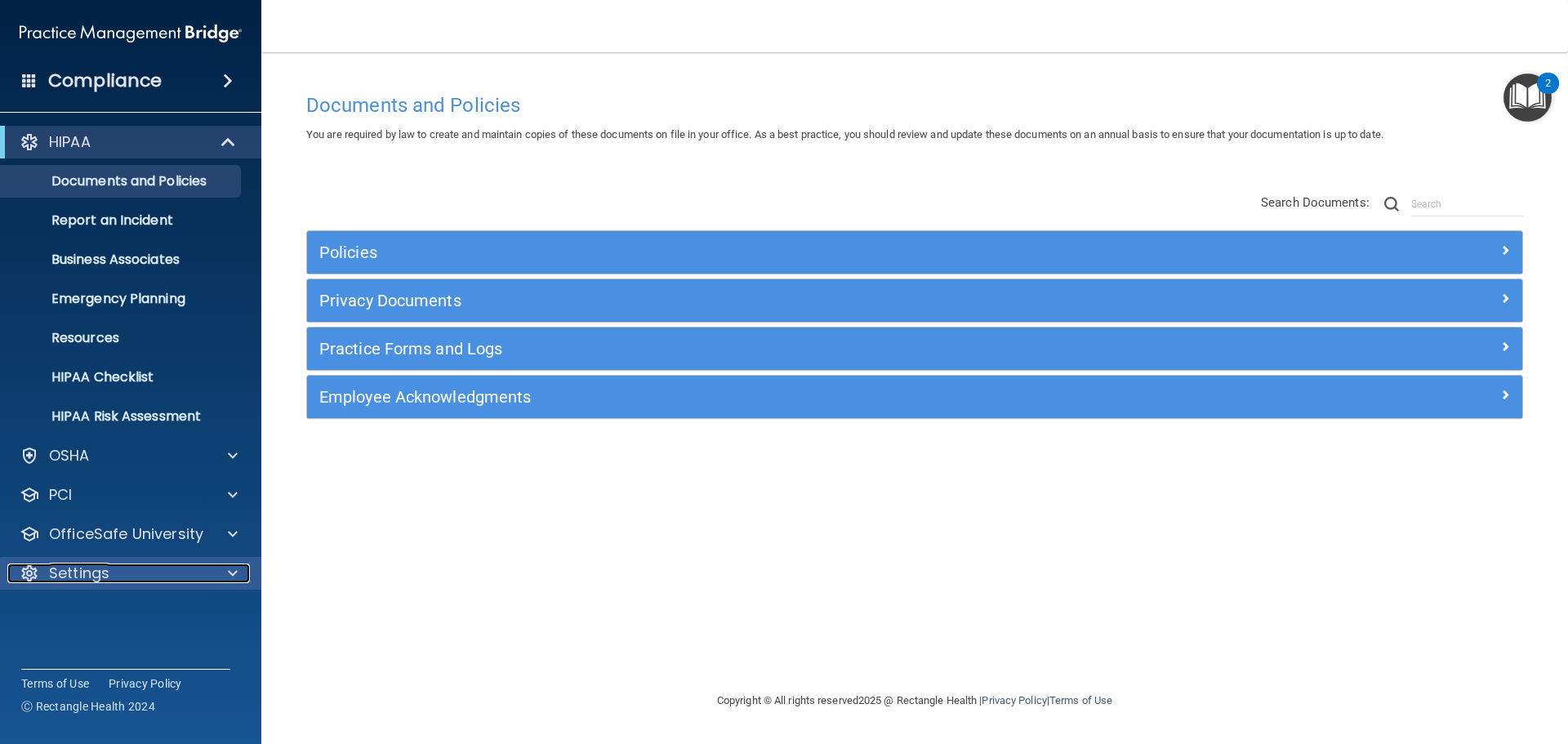
click at [236, 565] on span at bounding box center [233, 573] width 10 height 20
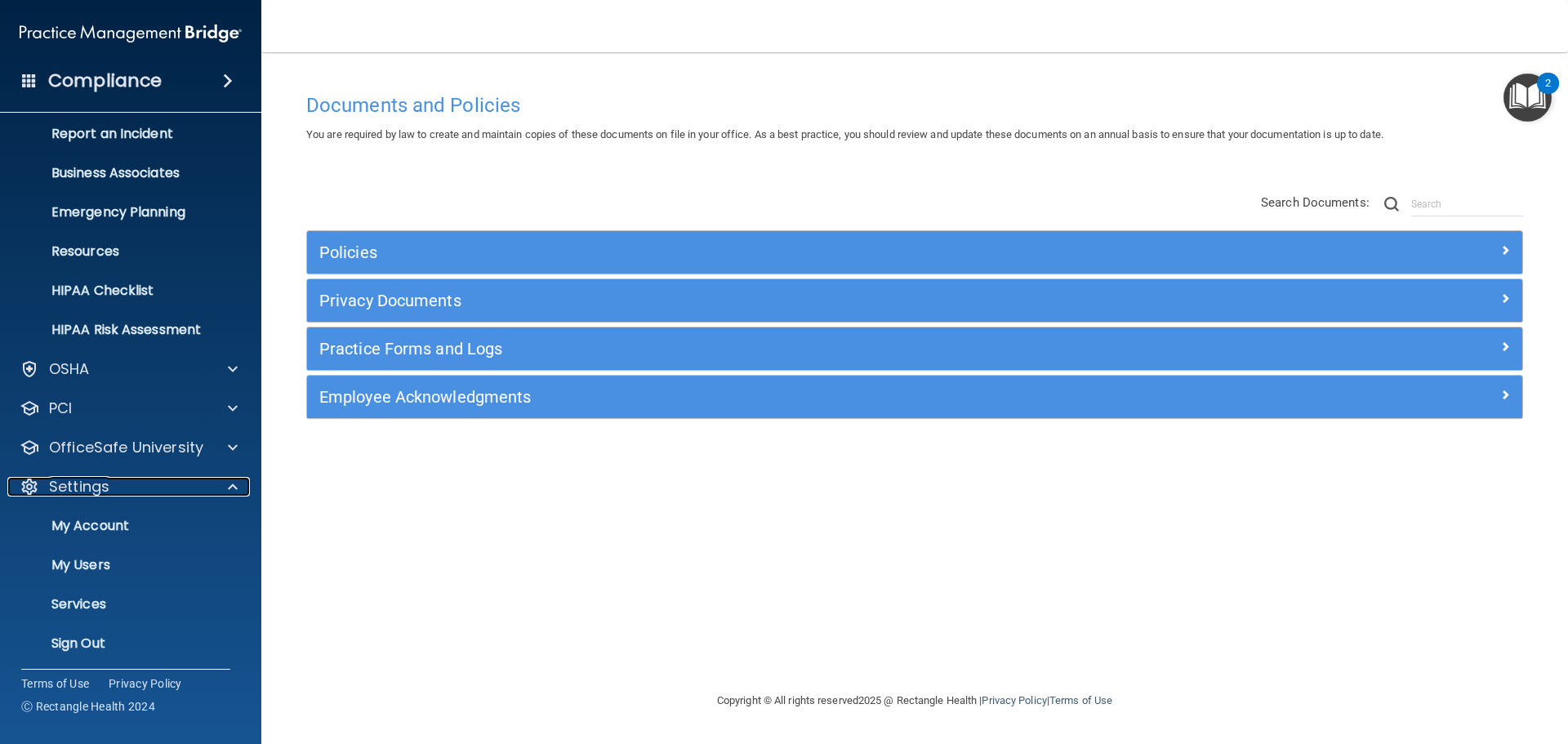
scroll to position [87, 0]
click at [100, 563] on p "My Users" at bounding box center [122, 564] width 223 height 16
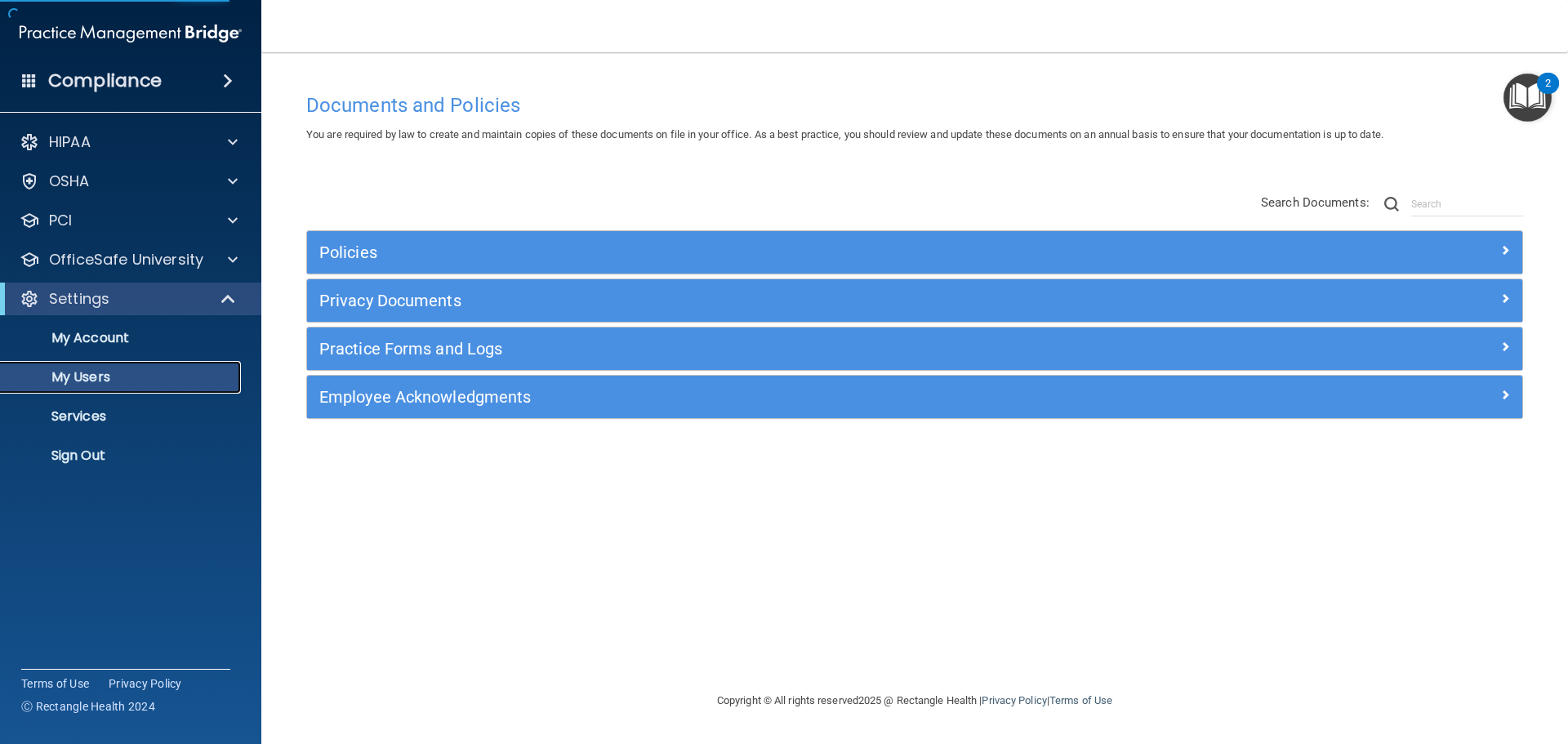
select select "20"
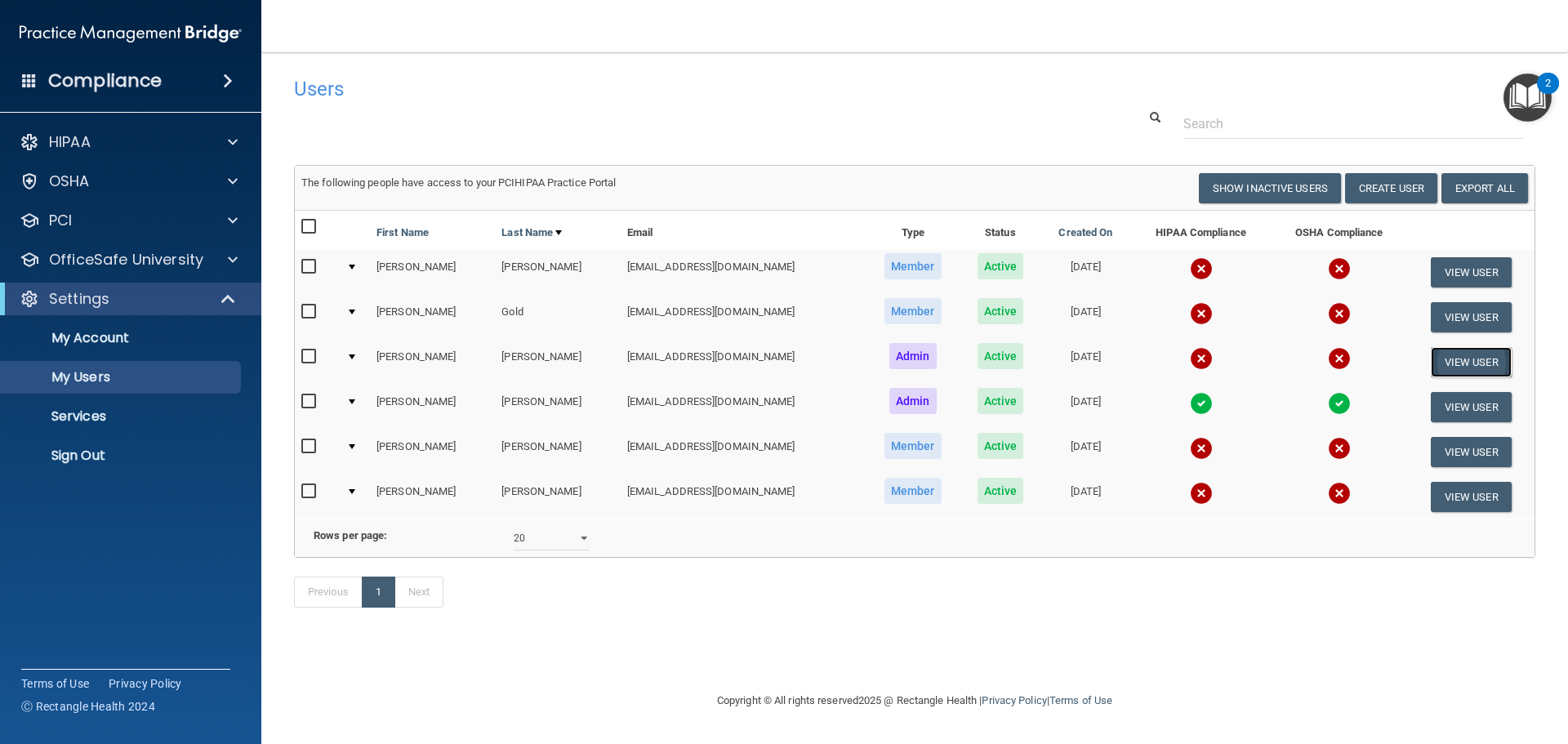
click at [1476, 360] on button "View User" at bounding box center [1472, 362] width 81 height 30
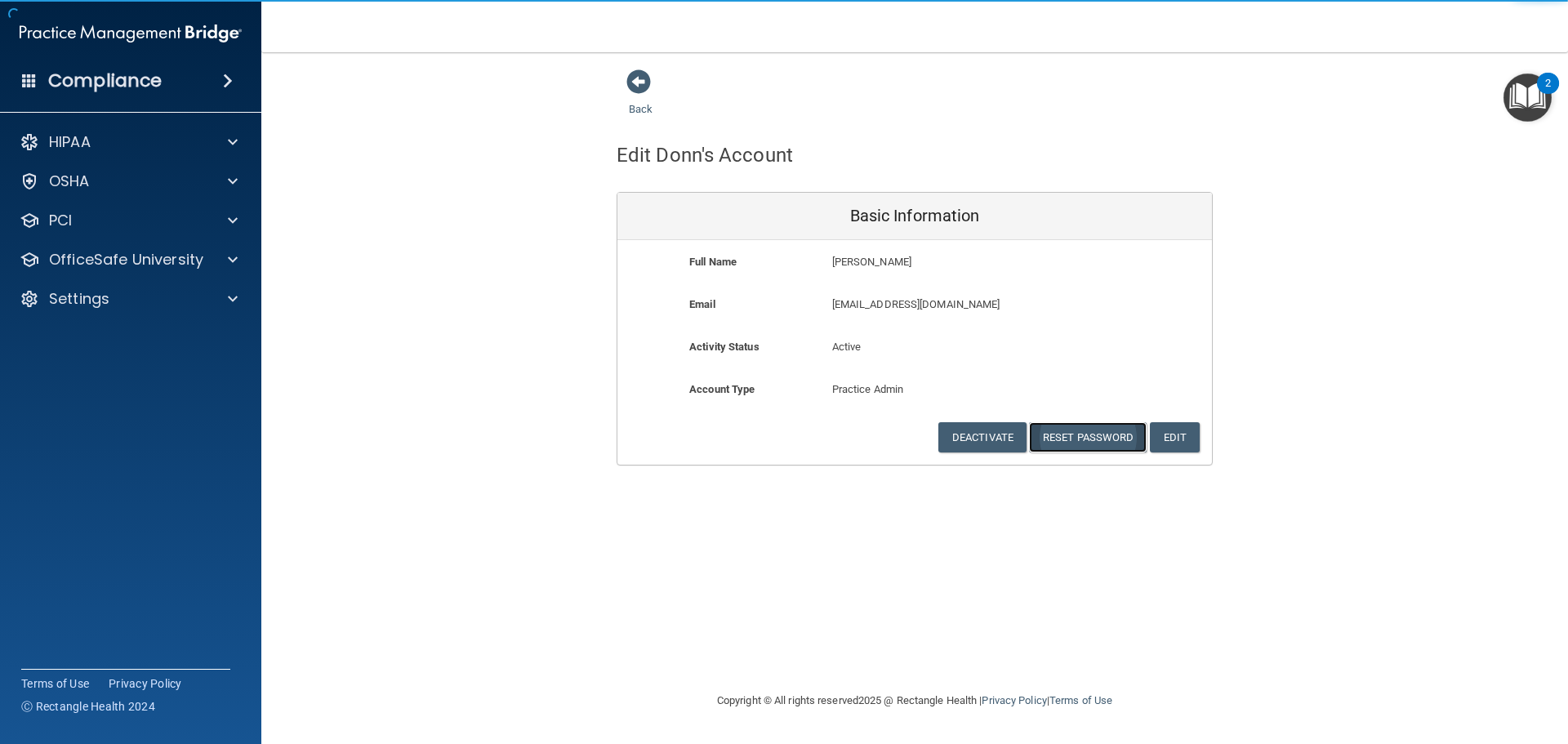
click at [1074, 433] on button "Reset Password" at bounding box center [1088, 437] width 118 height 30
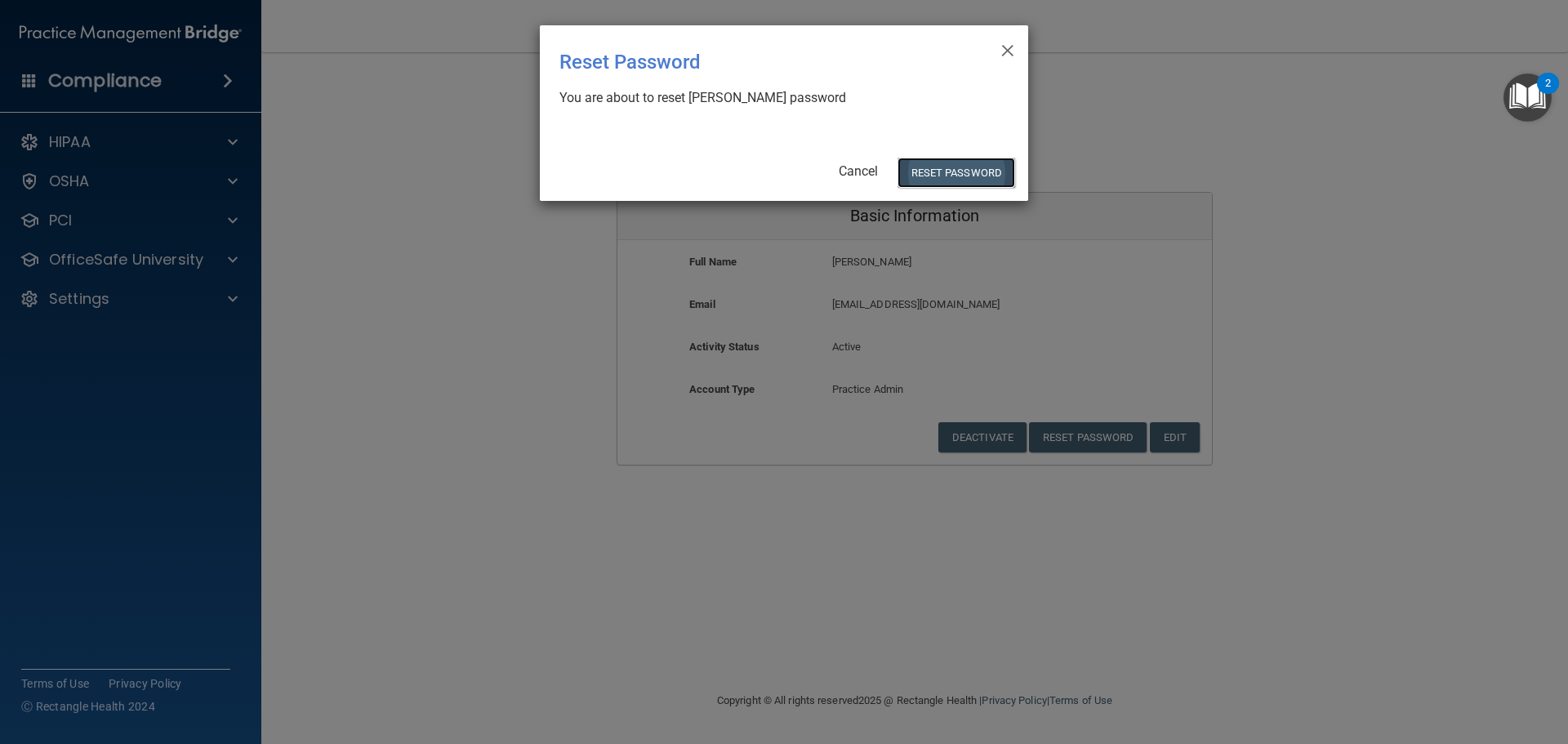
click at [947, 175] on button "Reset Password" at bounding box center [956, 172] width 118 height 30
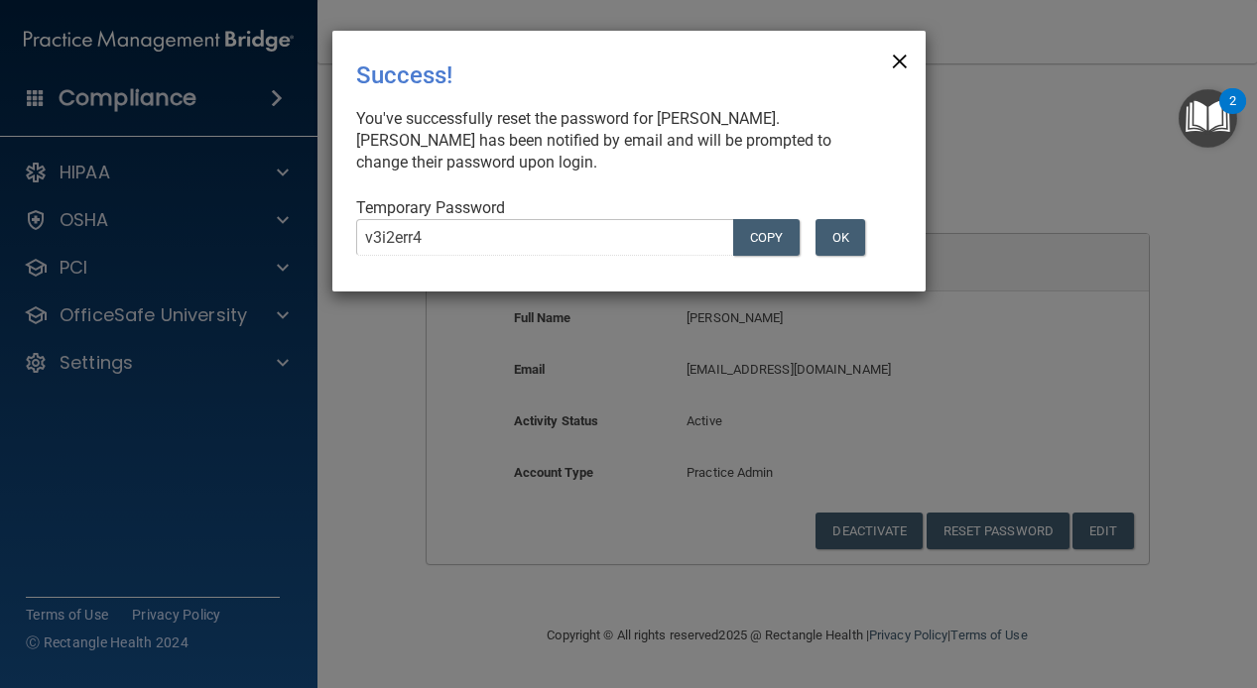
click at [900, 52] on span "×" at bounding box center [900, 59] width 18 height 40
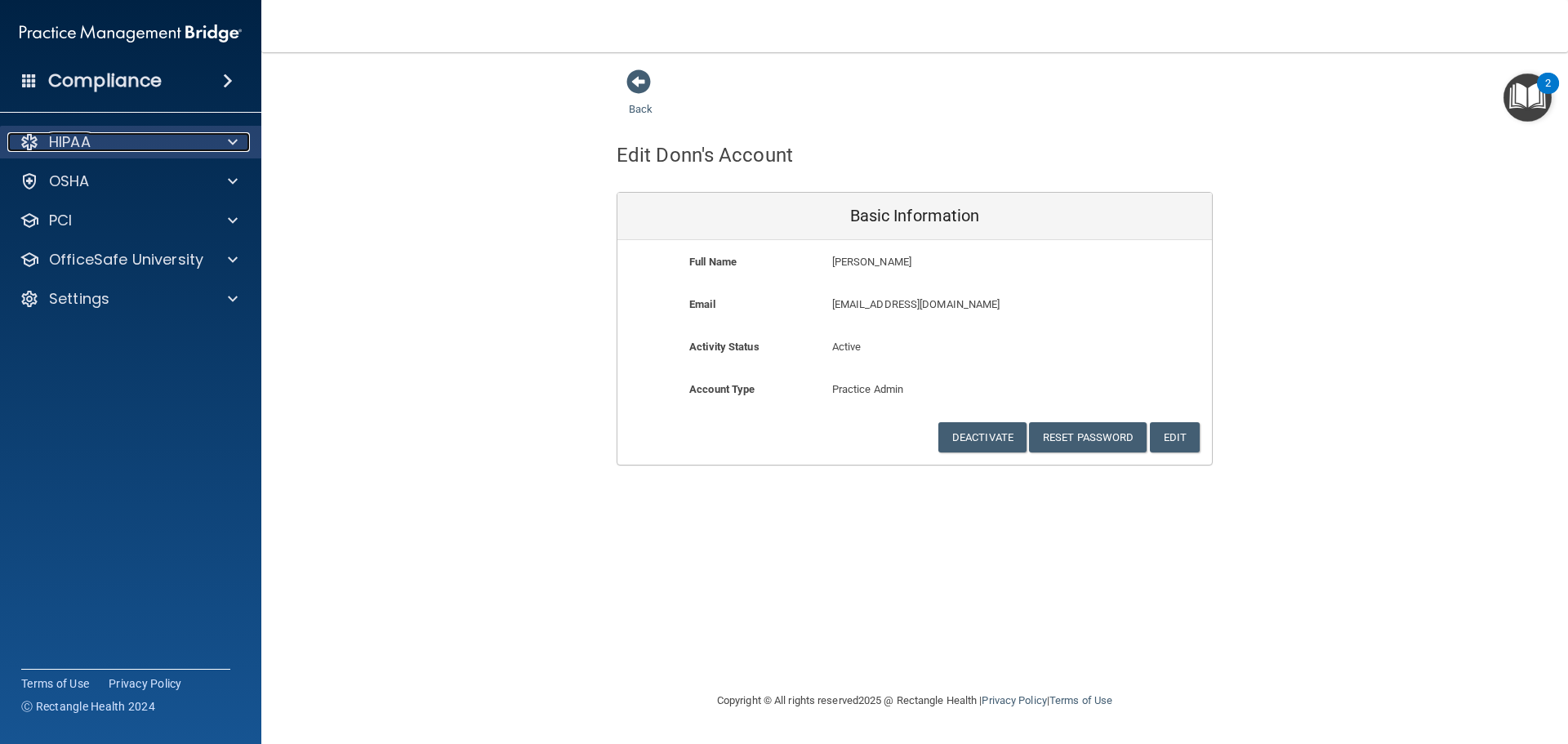
click at [245, 148] on div at bounding box center [231, 142] width 41 height 20
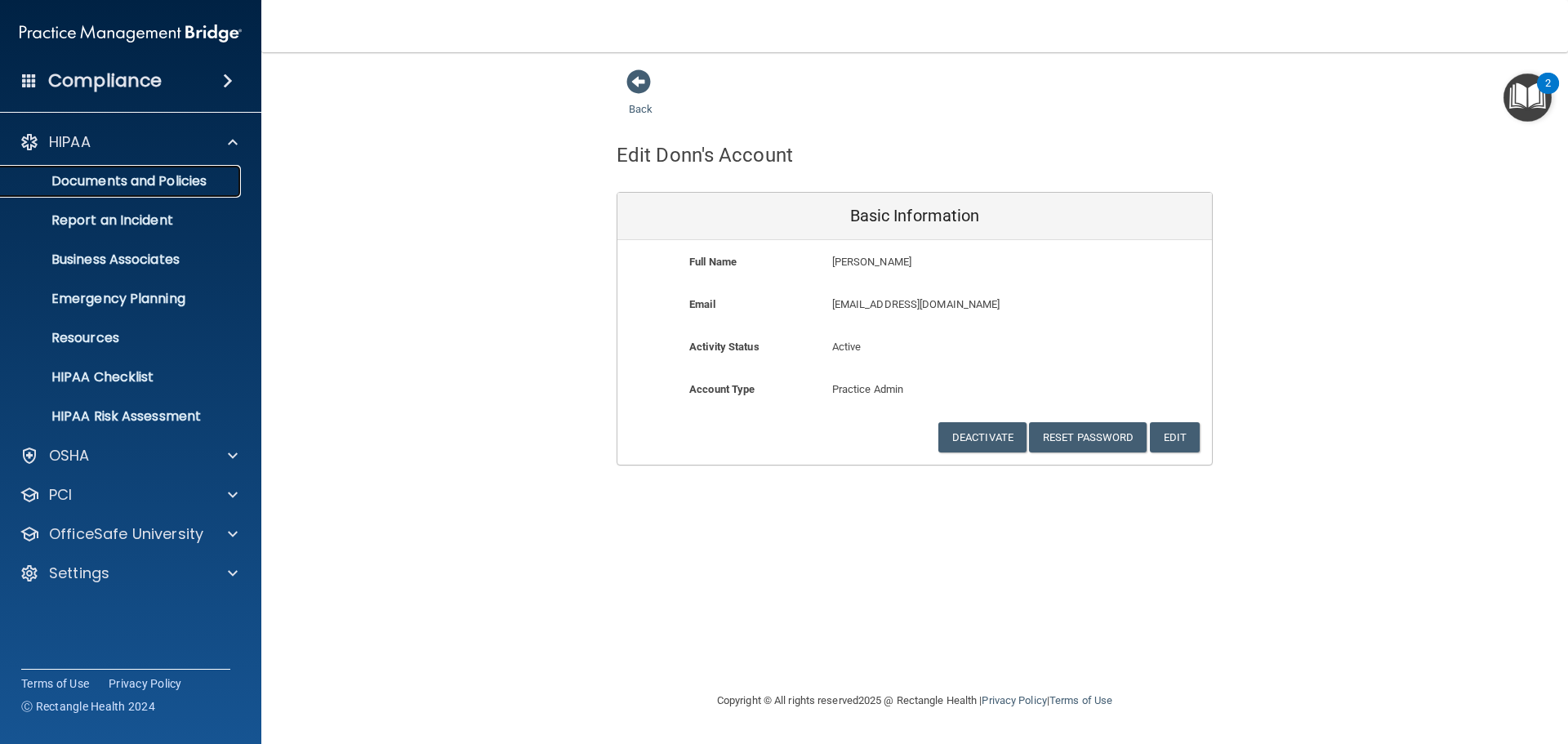
click at [171, 176] on p "Documents and Policies" at bounding box center [122, 181] width 223 height 16
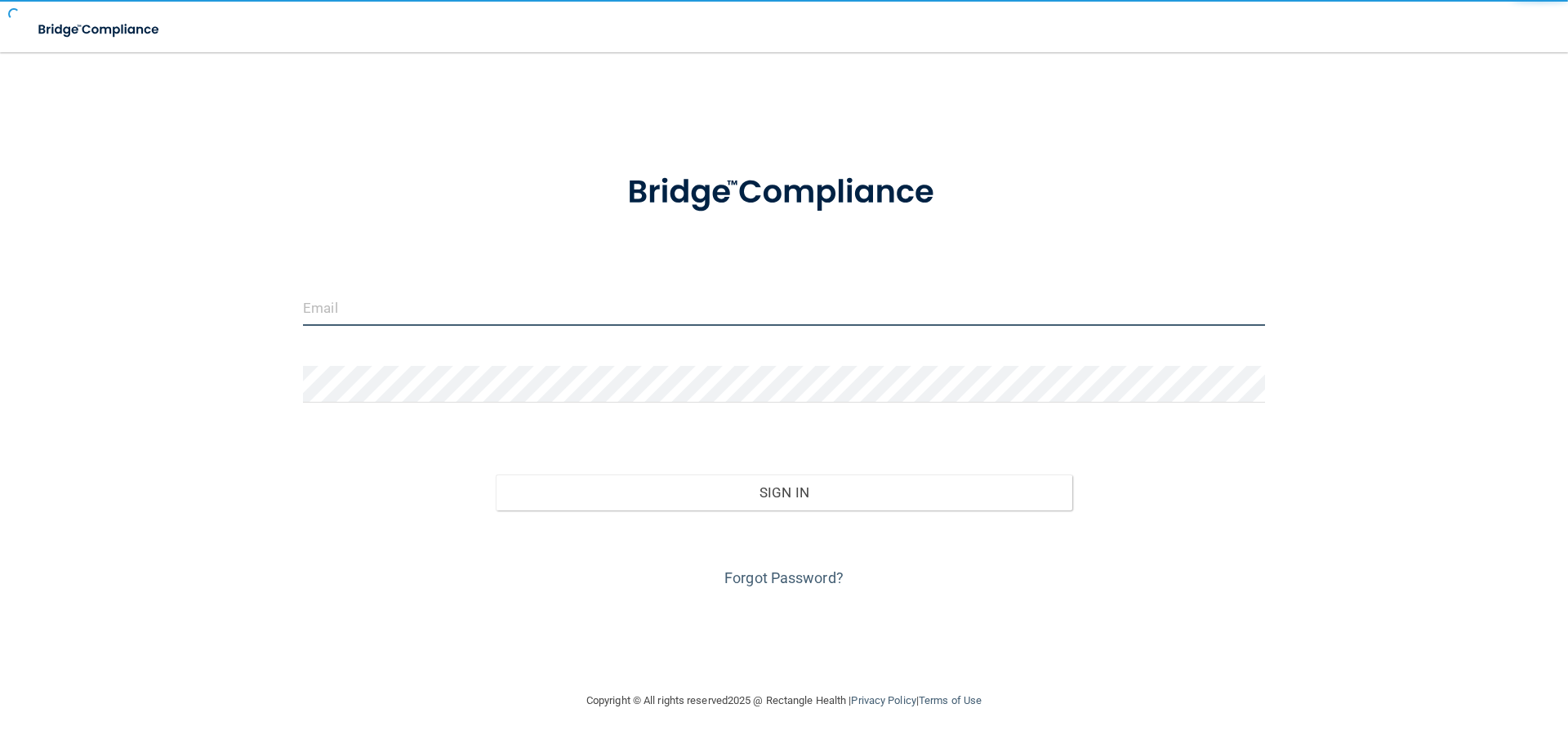
type input "[EMAIL_ADDRESS][DOMAIN_NAME]"
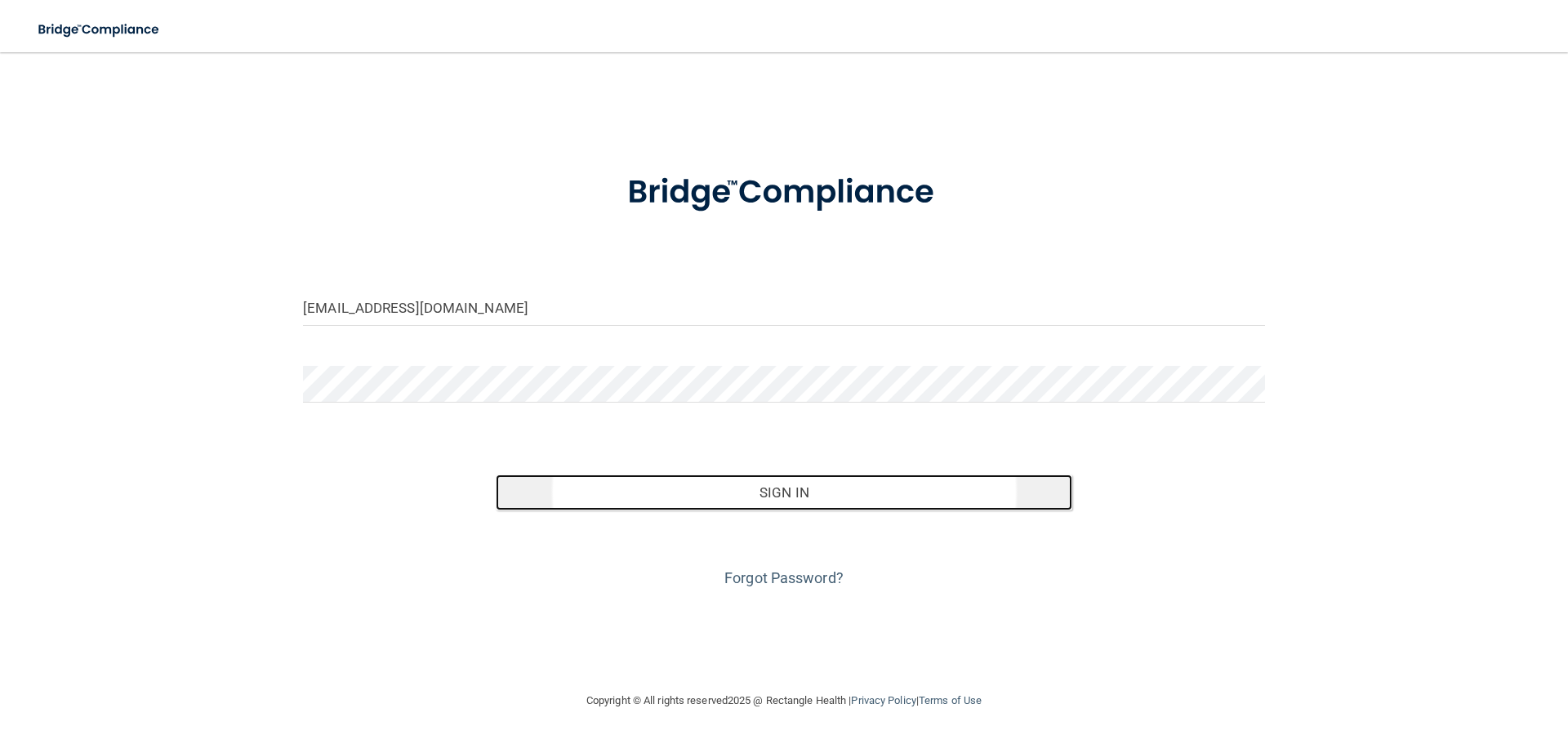
click at [796, 495] on button "Sign In" at bounding box center [784, 492] width 577 height 36
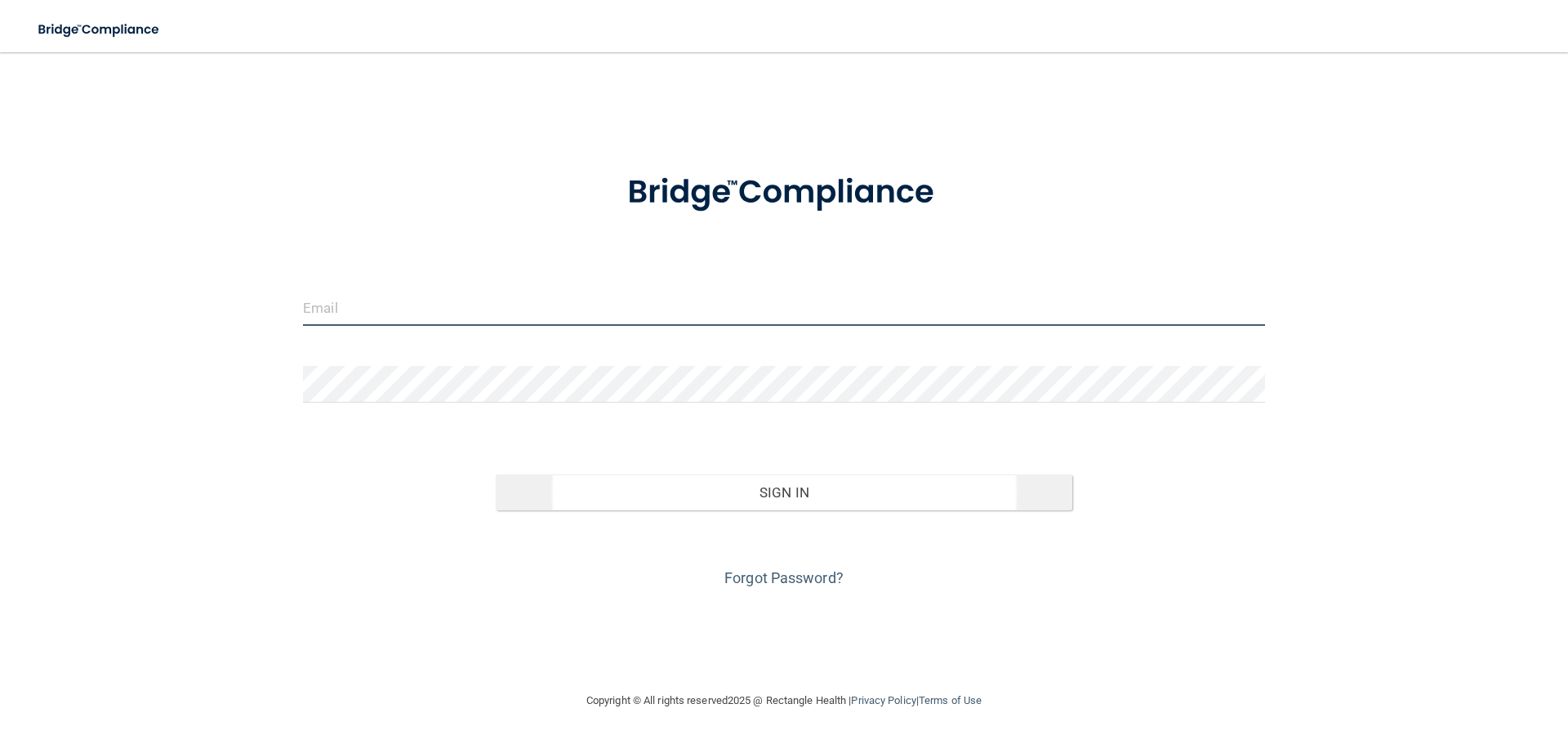
type input "[EMAIL_ADDRESS][DOMAIN_NAME]"
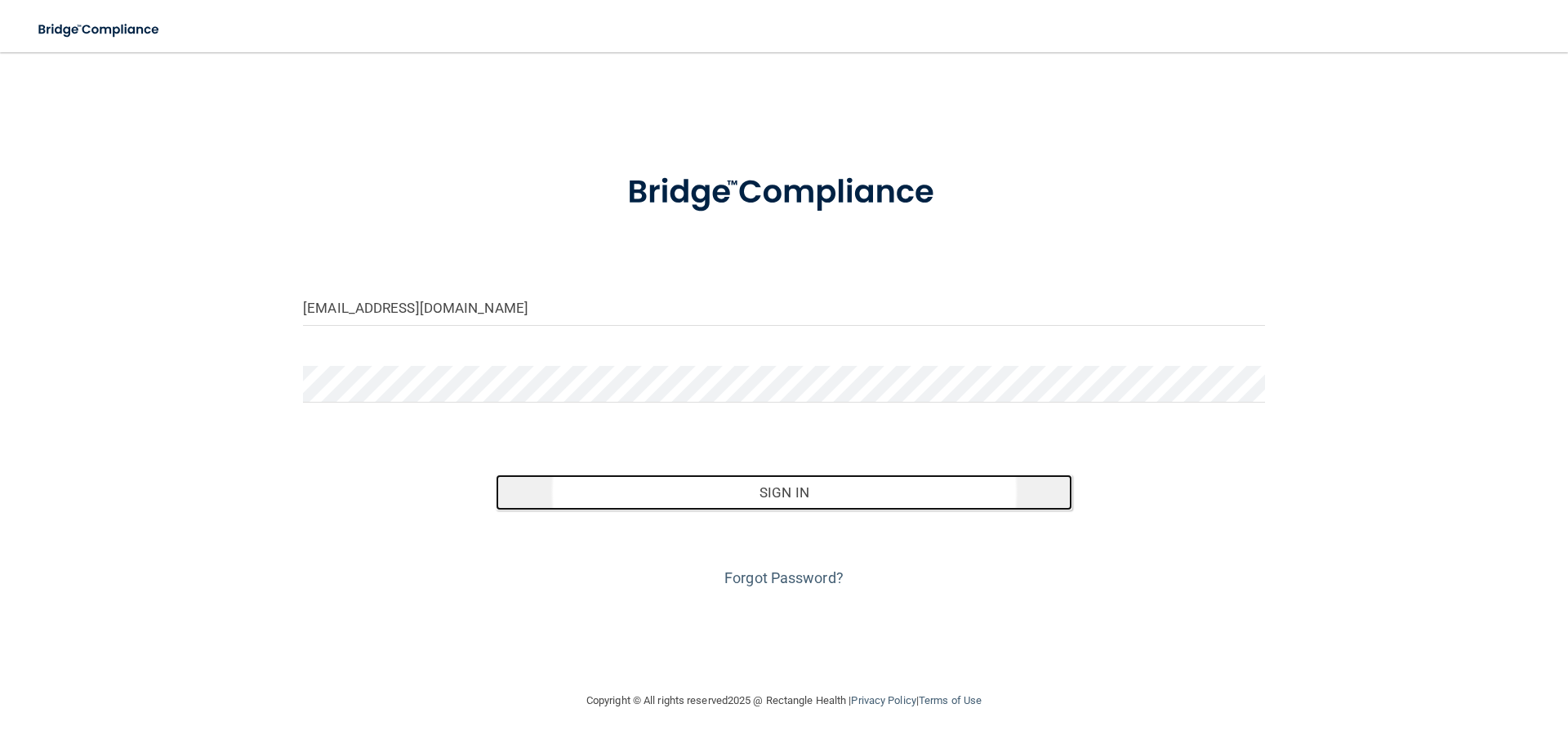
click at [672, 483] on button "Sign In" at bounding box center [784, 492] width 577 height 36
click at [646, 491] on button "Sign In" at bounding box center [784, 492] width 577 height 36
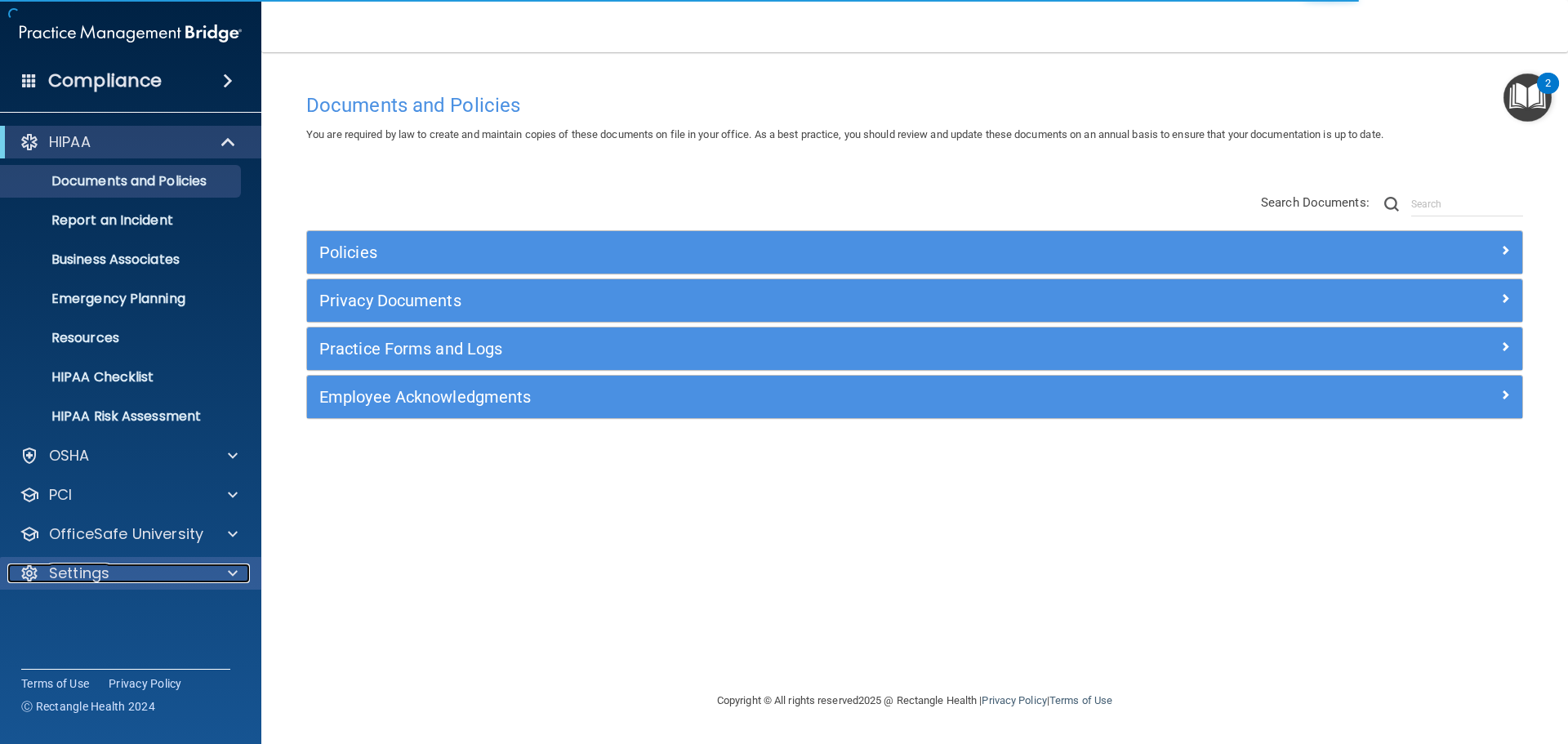
click at [246, 577] on div at bounding box center [231, 573] width 41 height 20
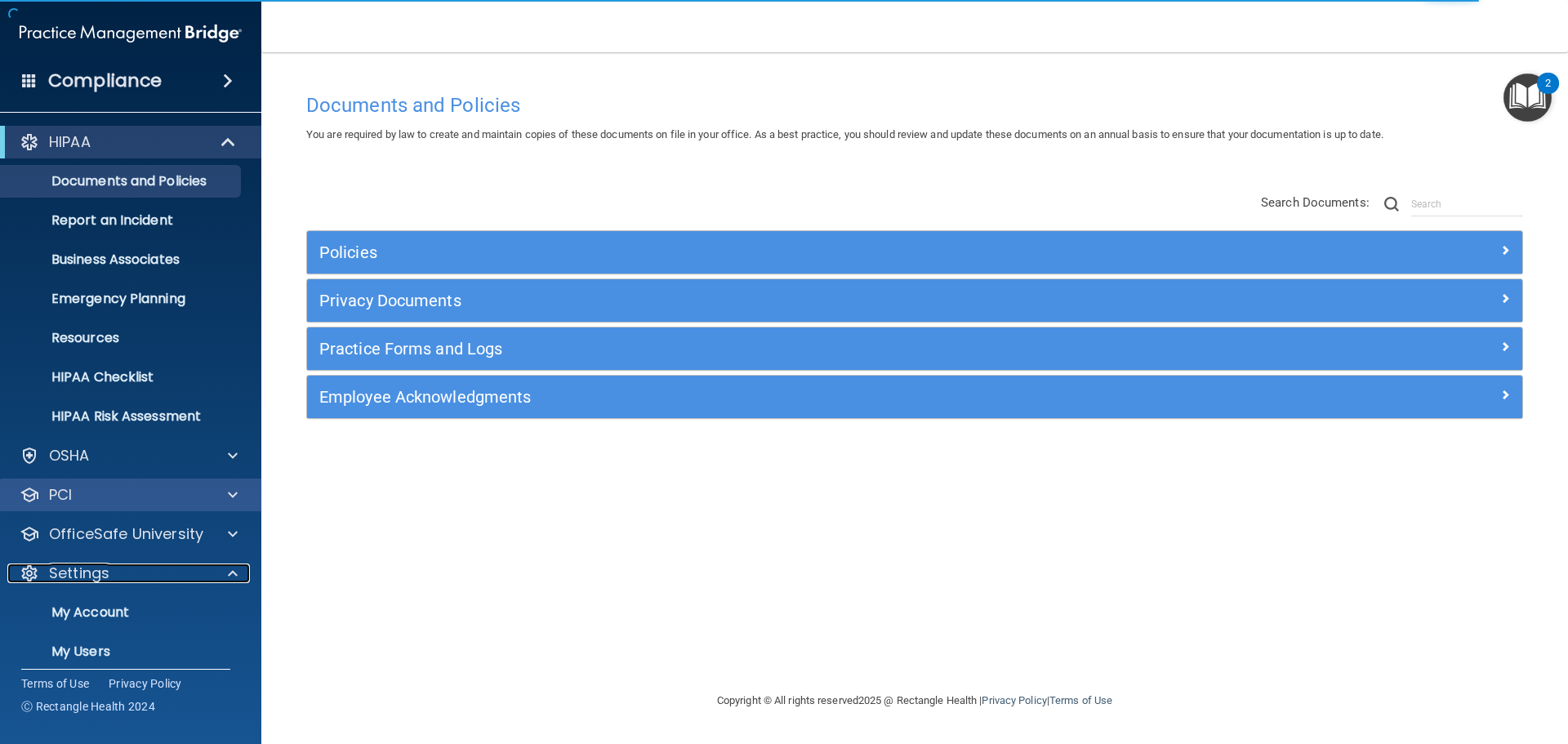
scroll to position [91, 0]
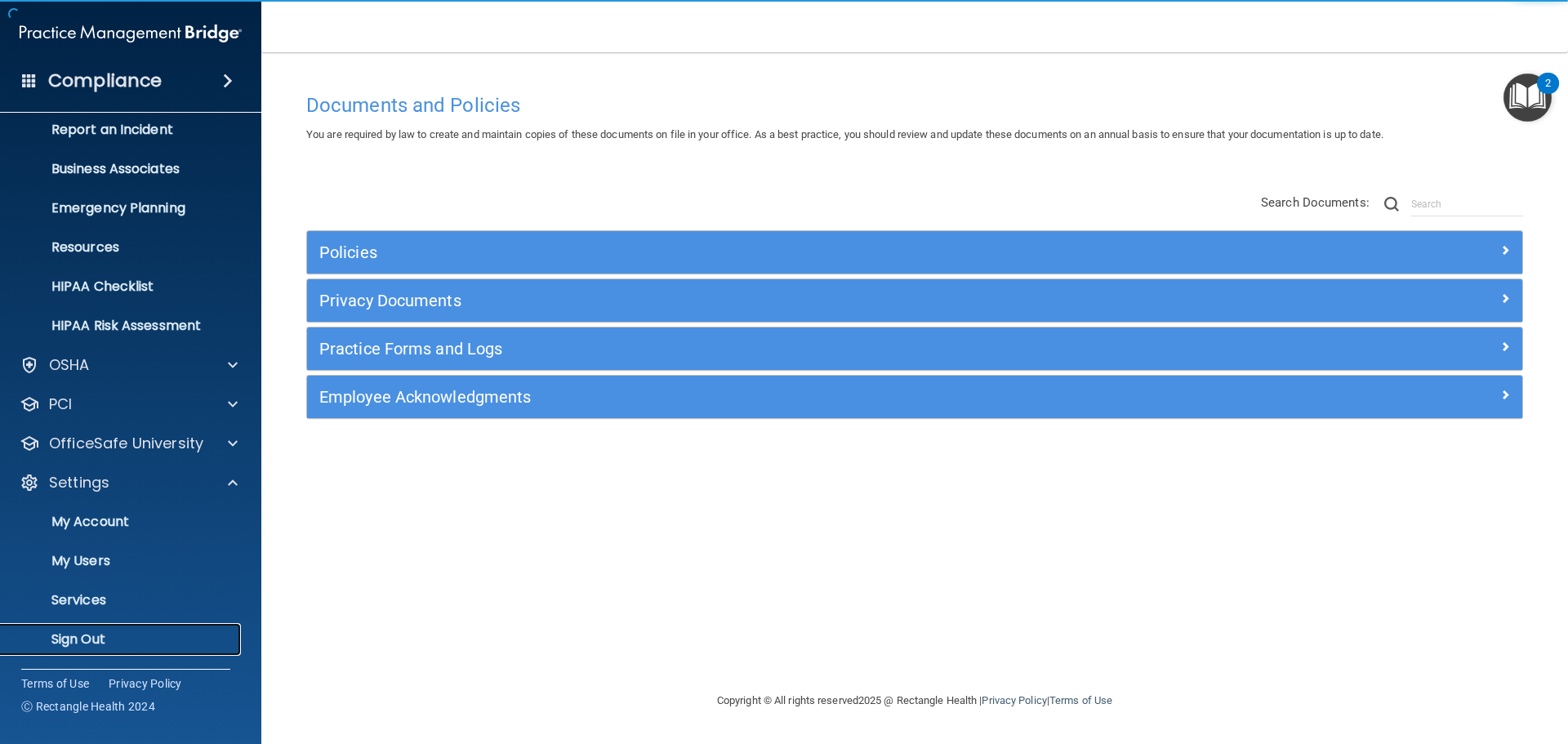
click at [100, 644] on p "Sign Out" at bounding box center [122, 639] width 223 height 16
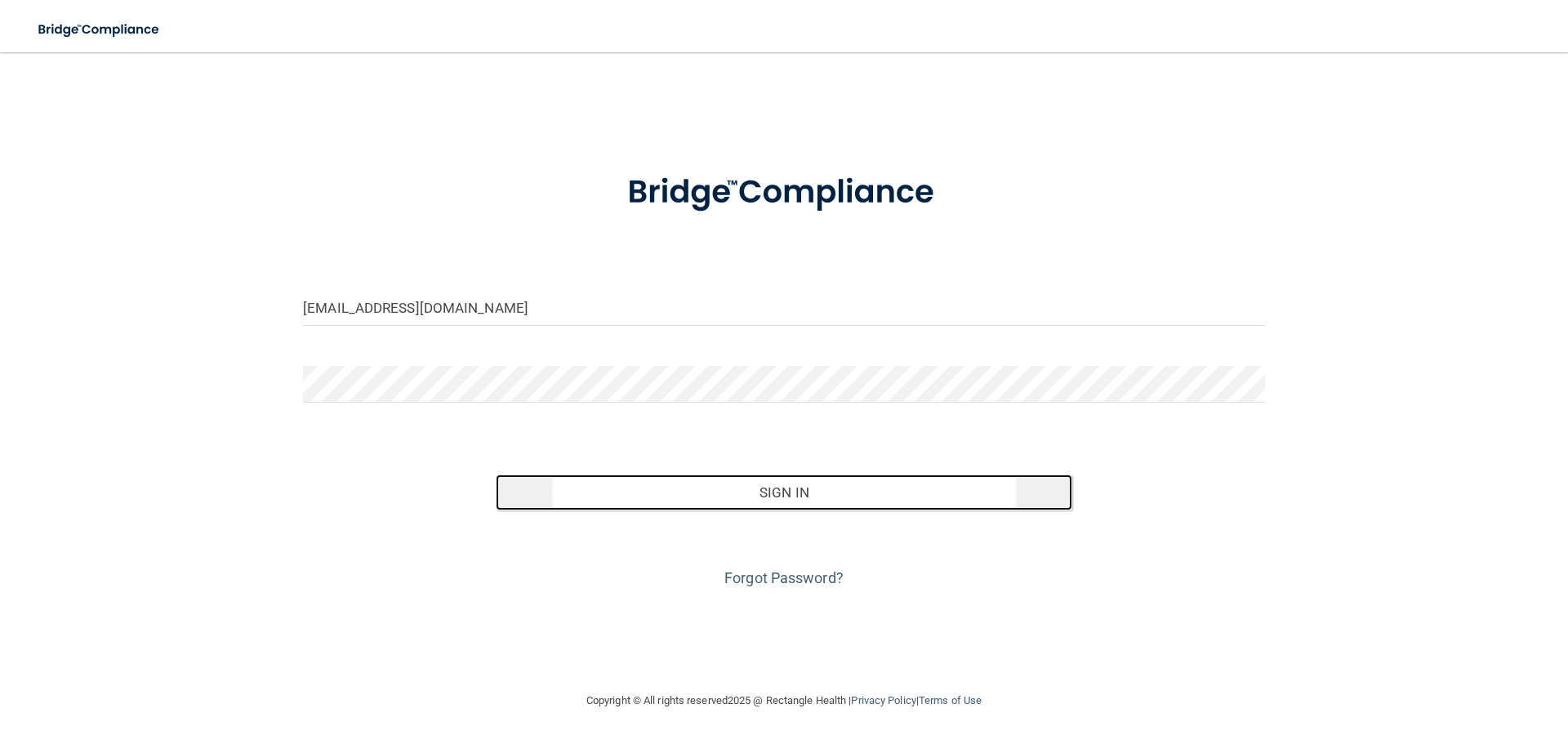
click at [712, 484] on button "Sign In" at bounding box center [784, 492] width 577 height 36
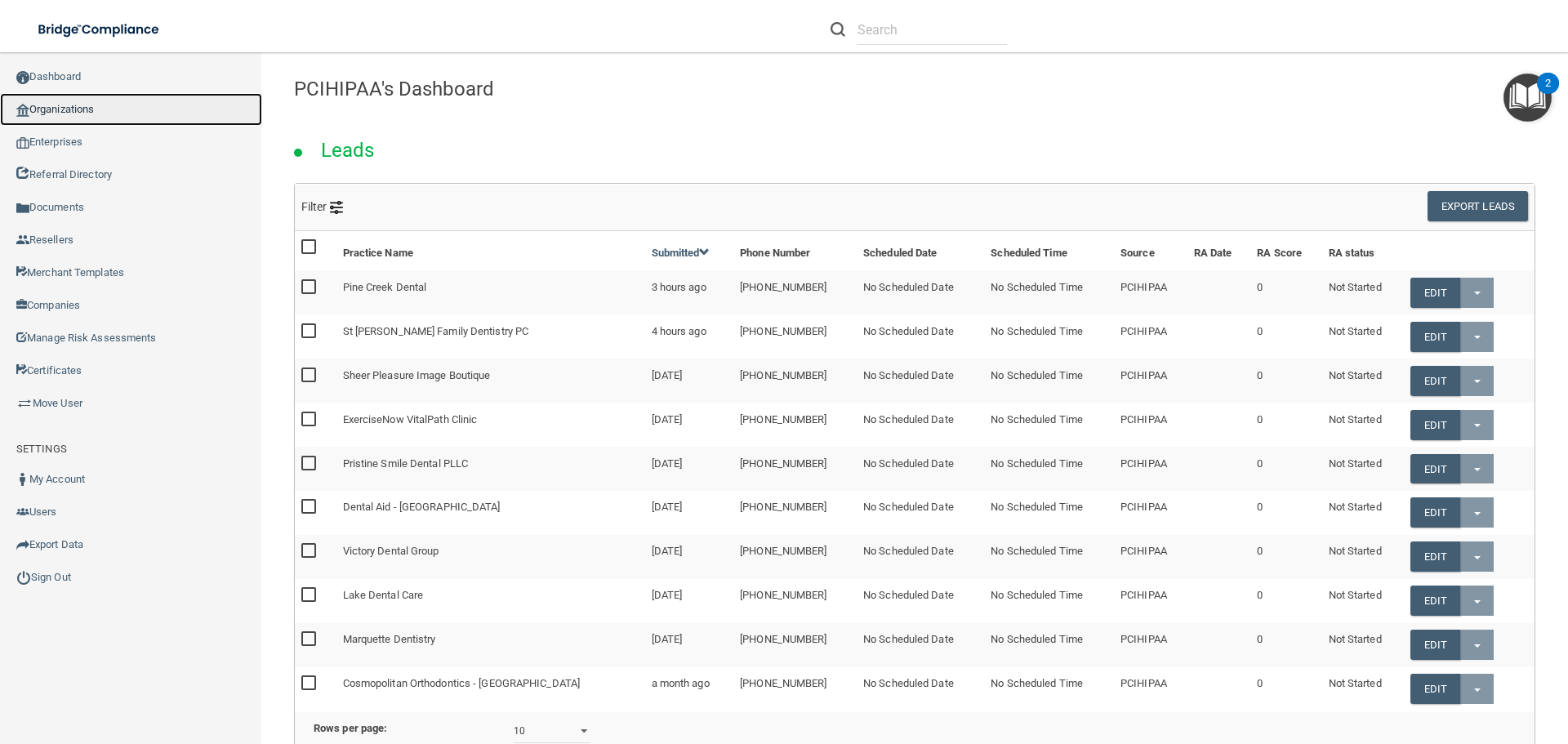
click at [63, 103] on link "Organizations" at bounding box center [131, 109] width 262 height 33
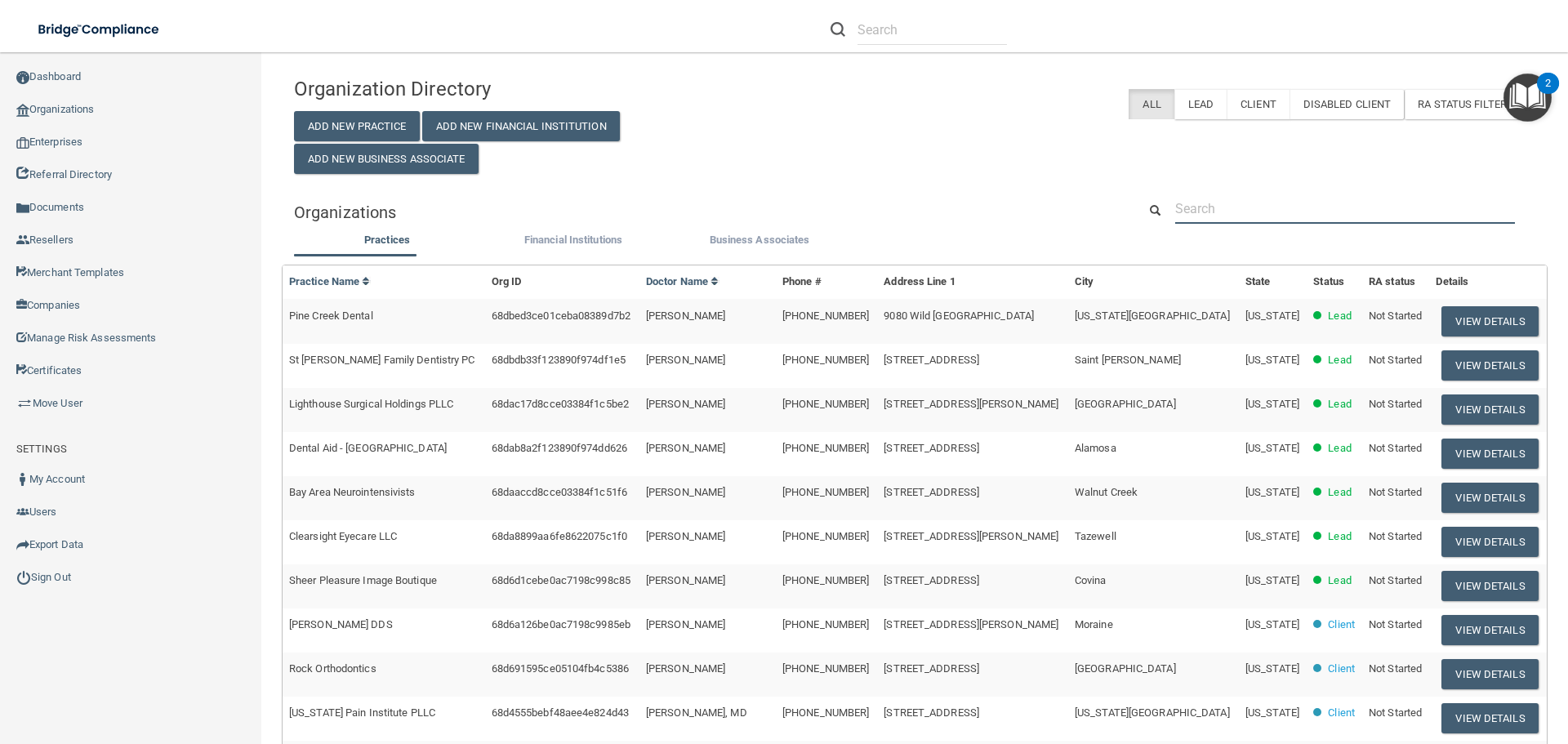
click at [1249, 216] on input "text" at bounding box center [1345, 208] width 340 height 30
paste input "(586) 771-9414"
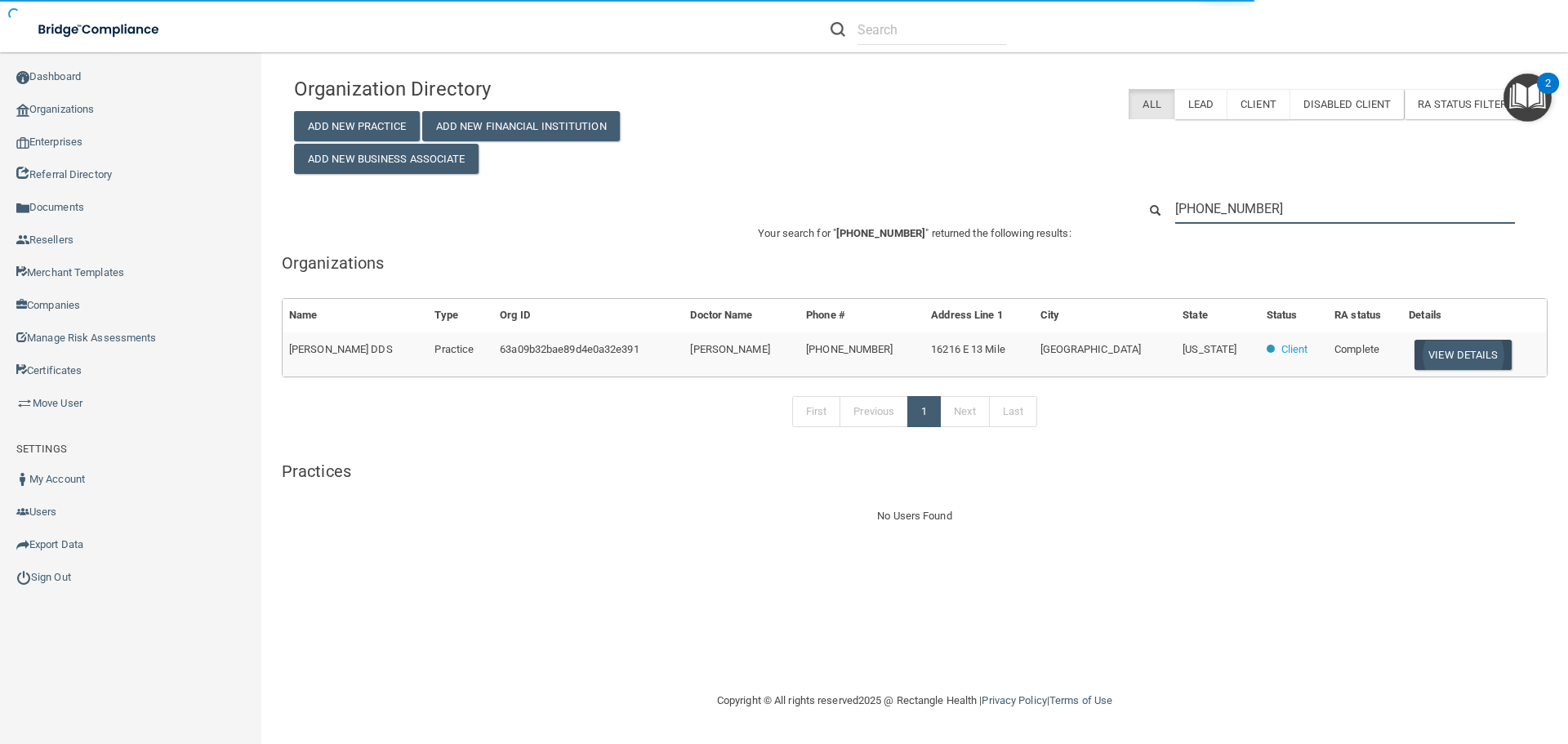
type input "(586) 771-9414"
click at [1468, 356] on button "View Details" at bounding box center [1463, 355] width 96 height 30
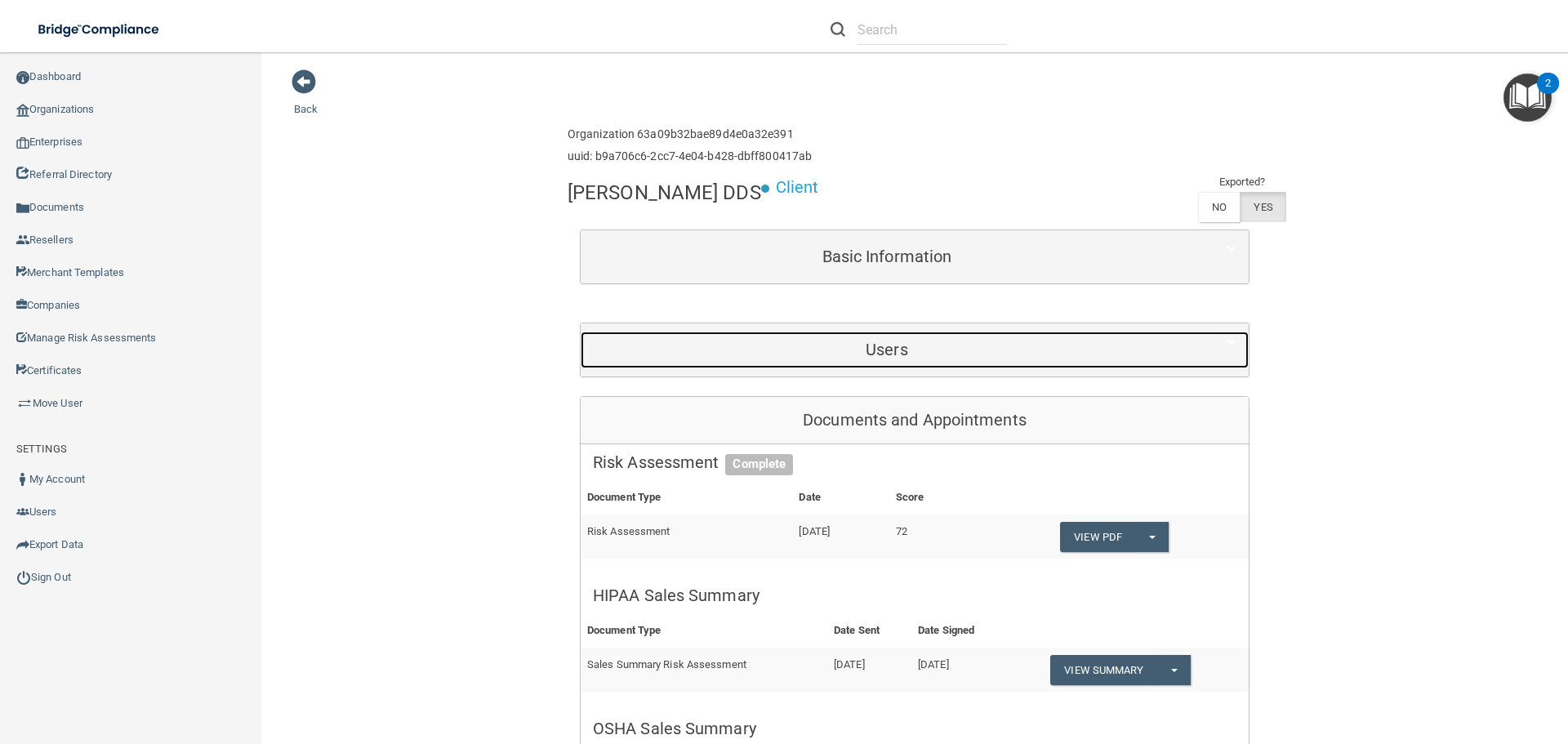
click at [927, 348] on h5 "Users" at bounding box center [887, 350] width 588 height 18
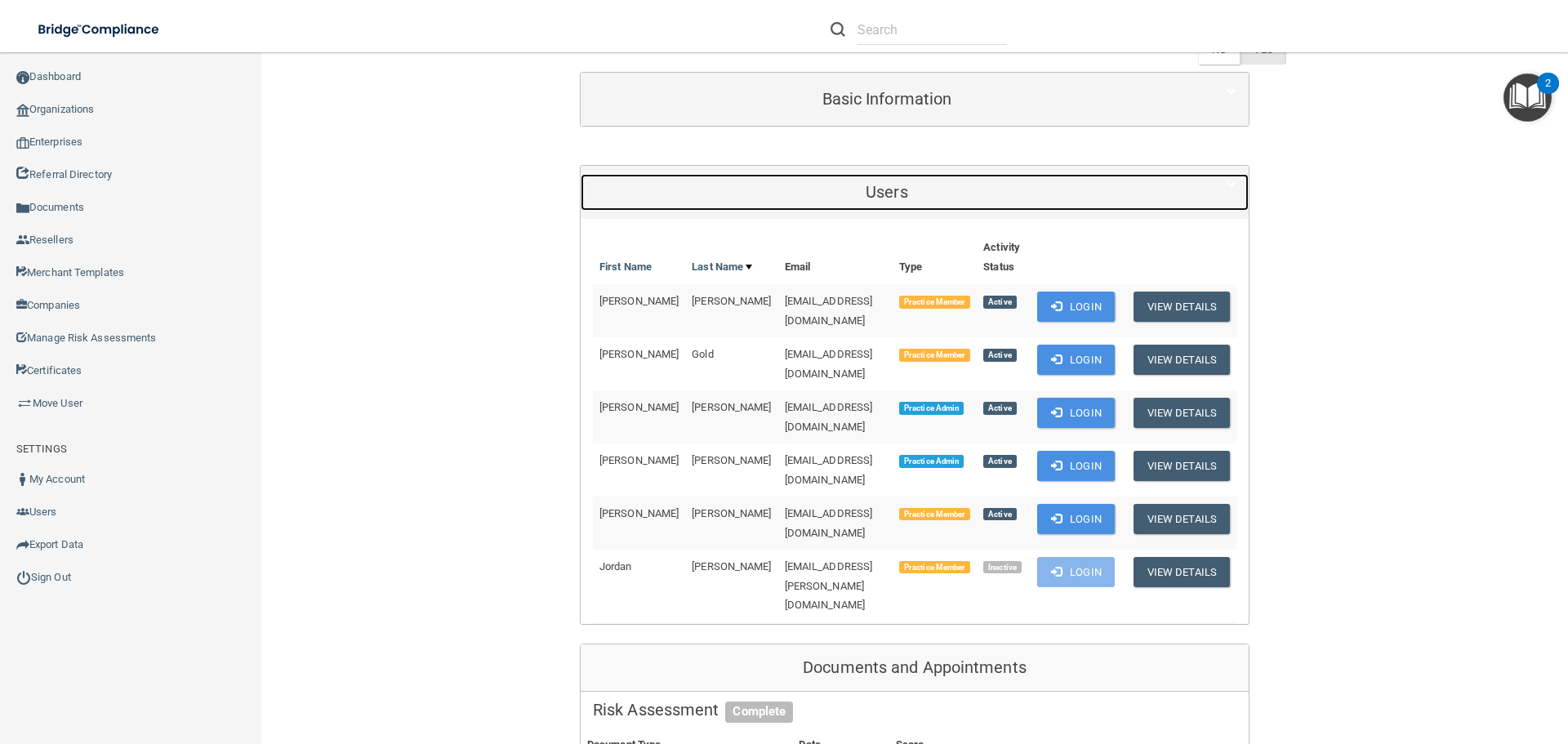
scroll to position [163, 0]
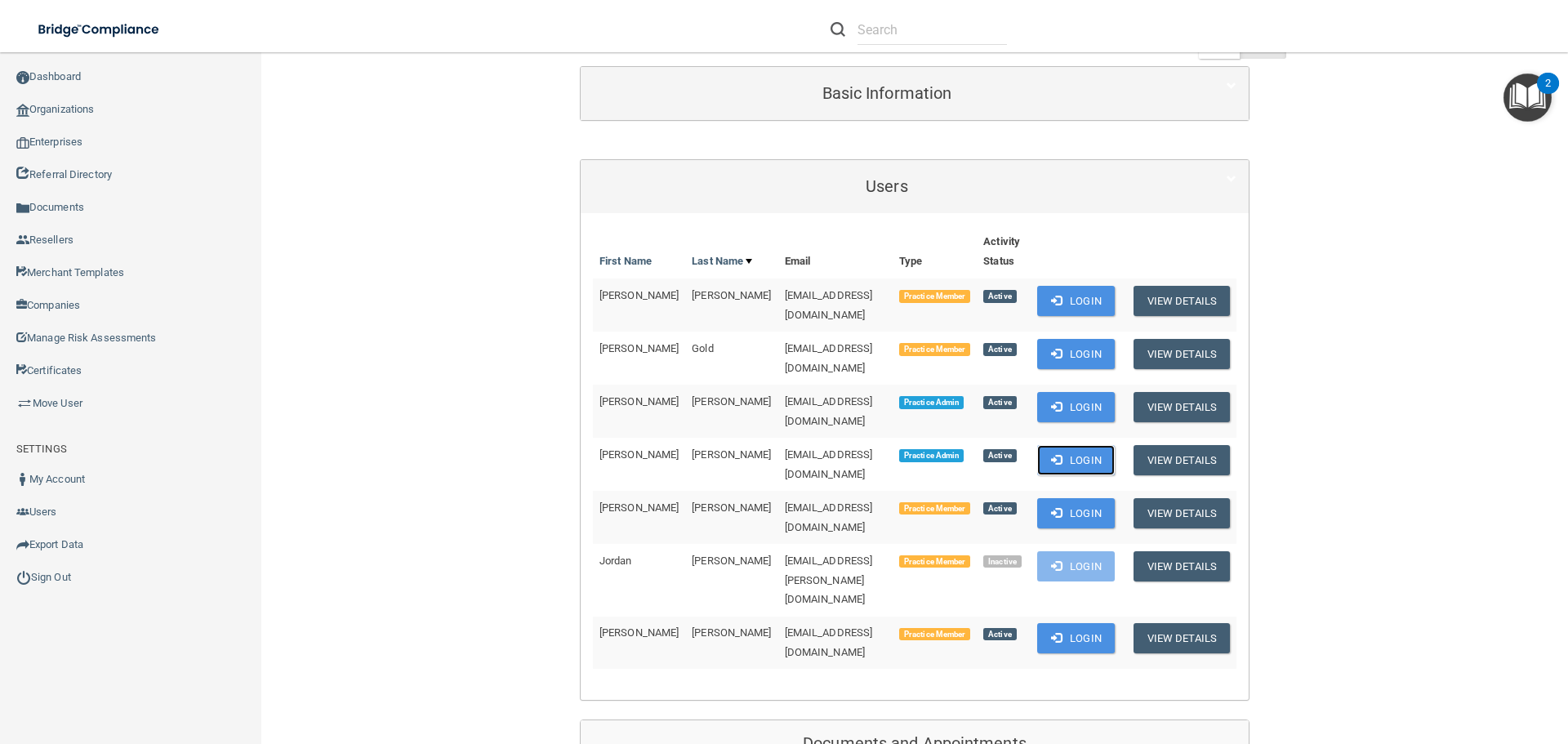
click at [1095, 445] on button "Login" at bounding box center [1076, 460] width 77 height 30
click at [46, 573] on link "Sign Out" at bounding box center [131, 577] width 262 height 33
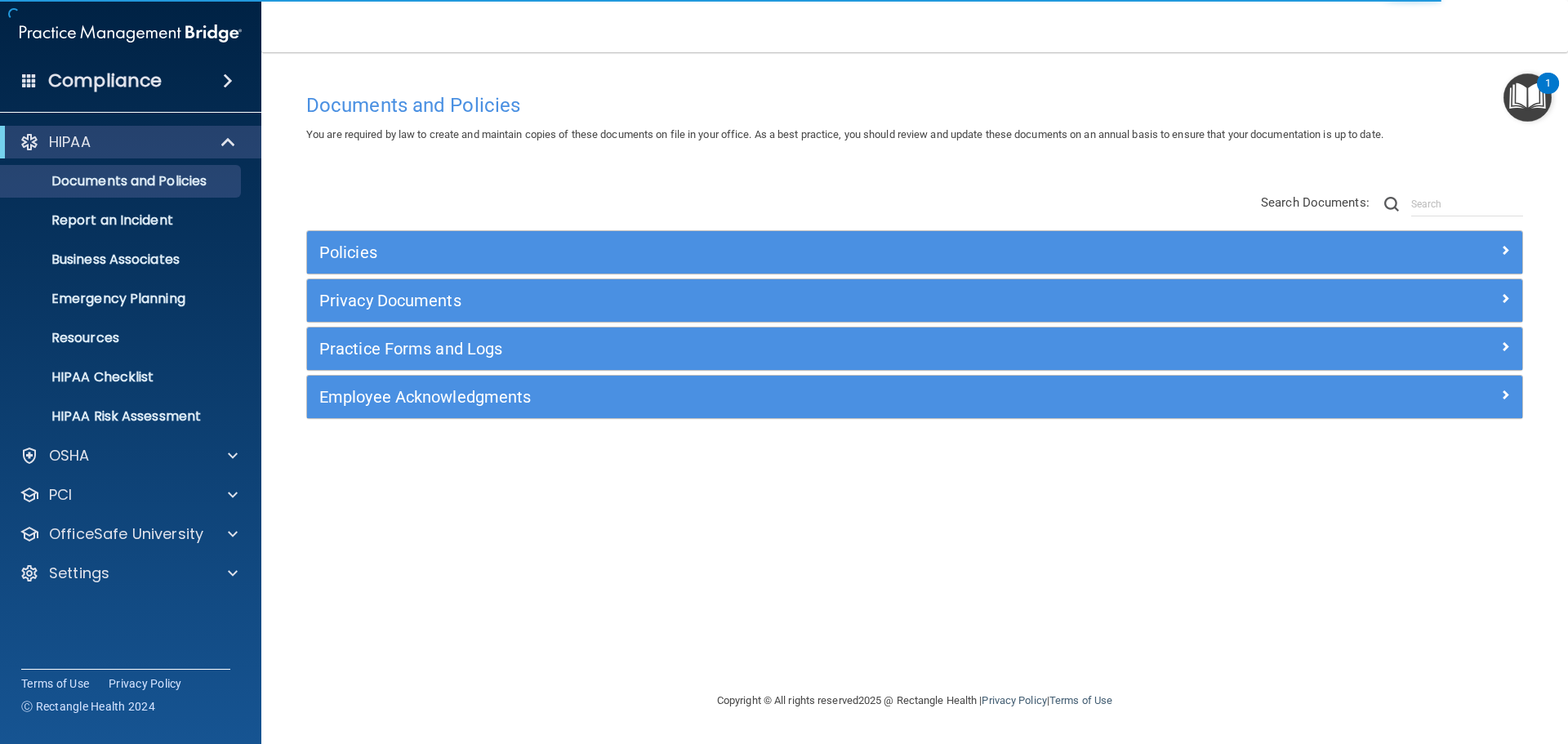
click at [1541, 111] on img "Open Resource Center, 1 new notification" at bounding box center [1528, 97] width 49 height 49
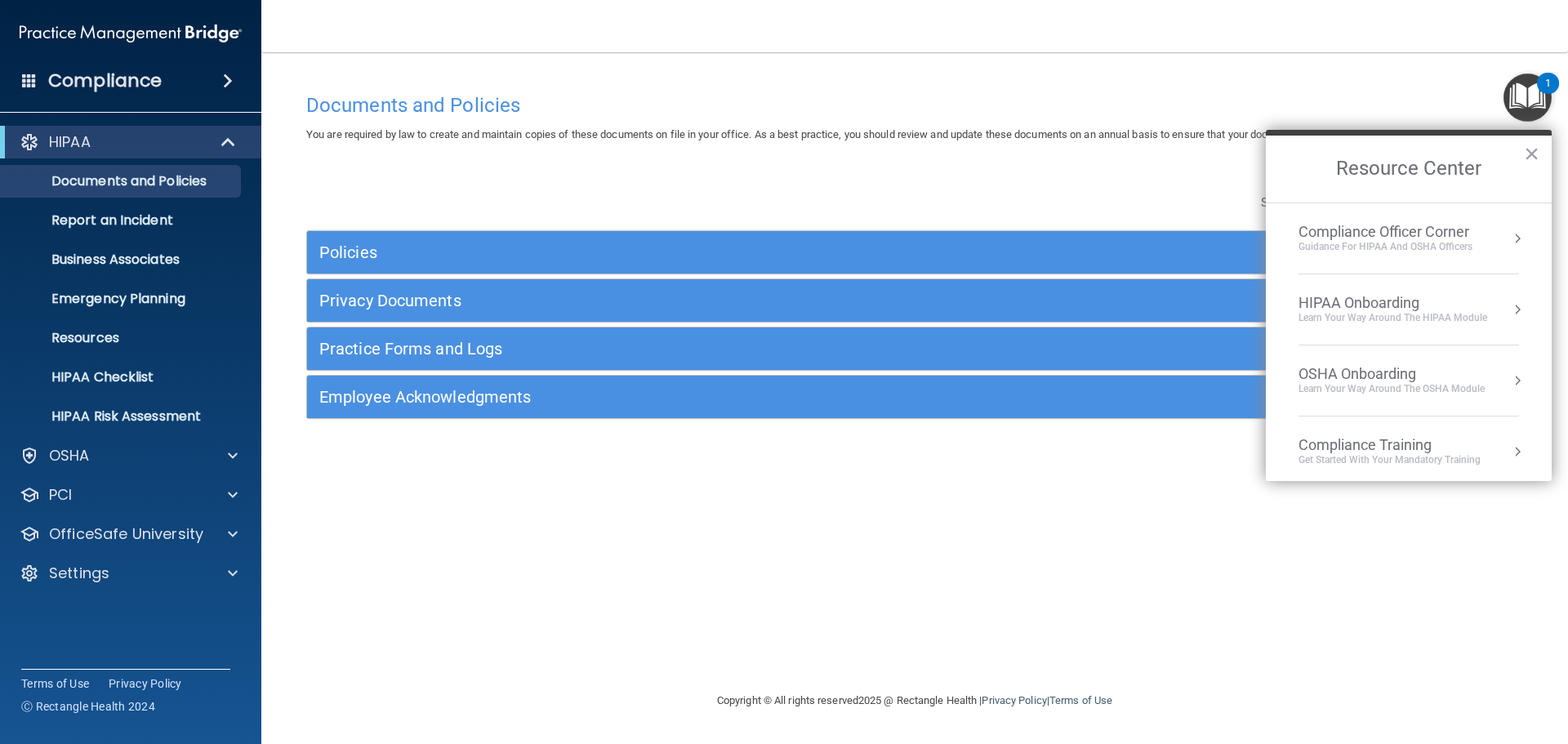
click at [1402, 247] on div "Guidance for HIPAA and OSHA Officers" at bounding box center [1385, 247] width 174 height 14
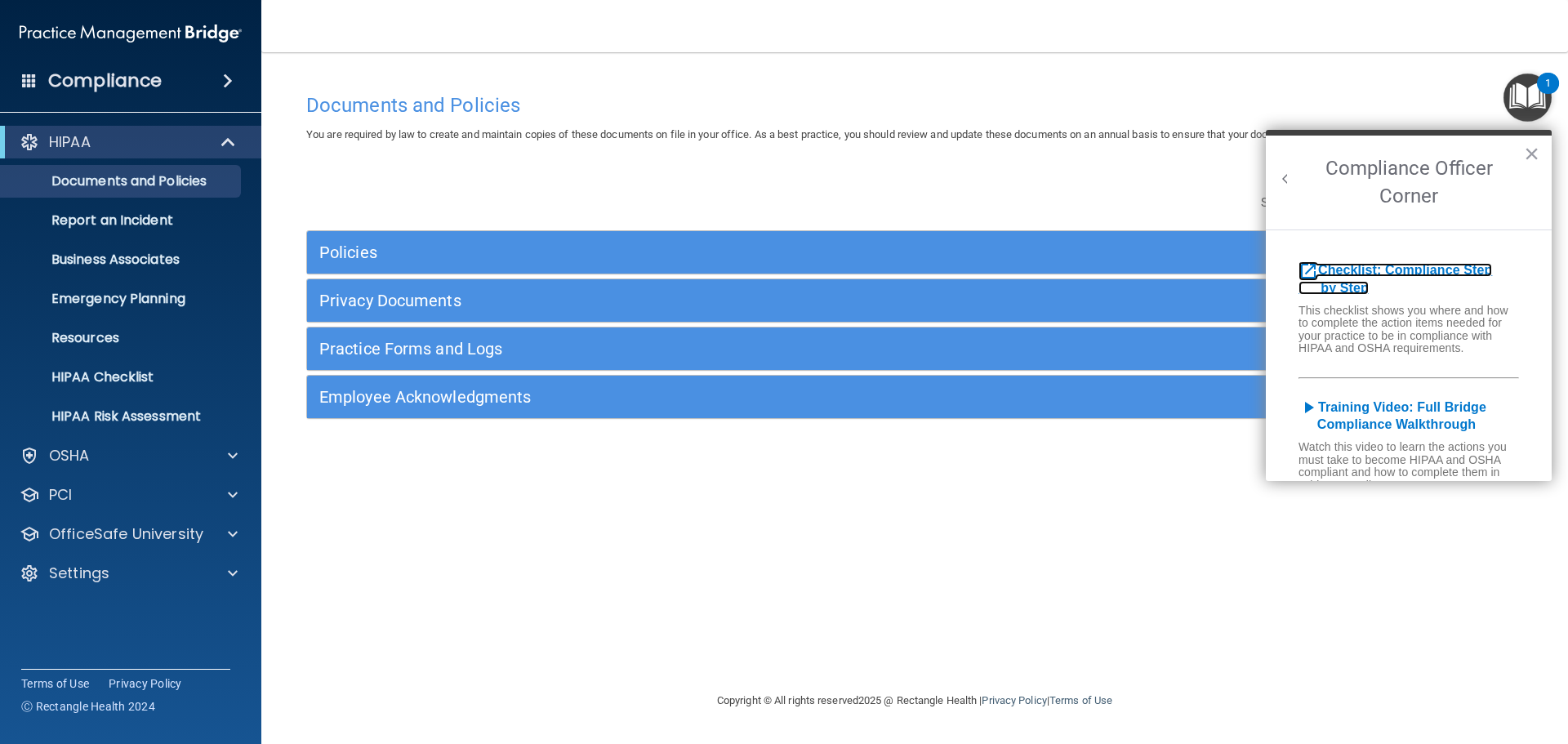
click at [1334, 275] on b "Checklist: Compliance Step by Step" at bounding box center [1395, 278] width 194 height 32
click at [1283, 177] on button "Back to Resource Center Home" at bounding box center [1286, 179] width 16 height 16
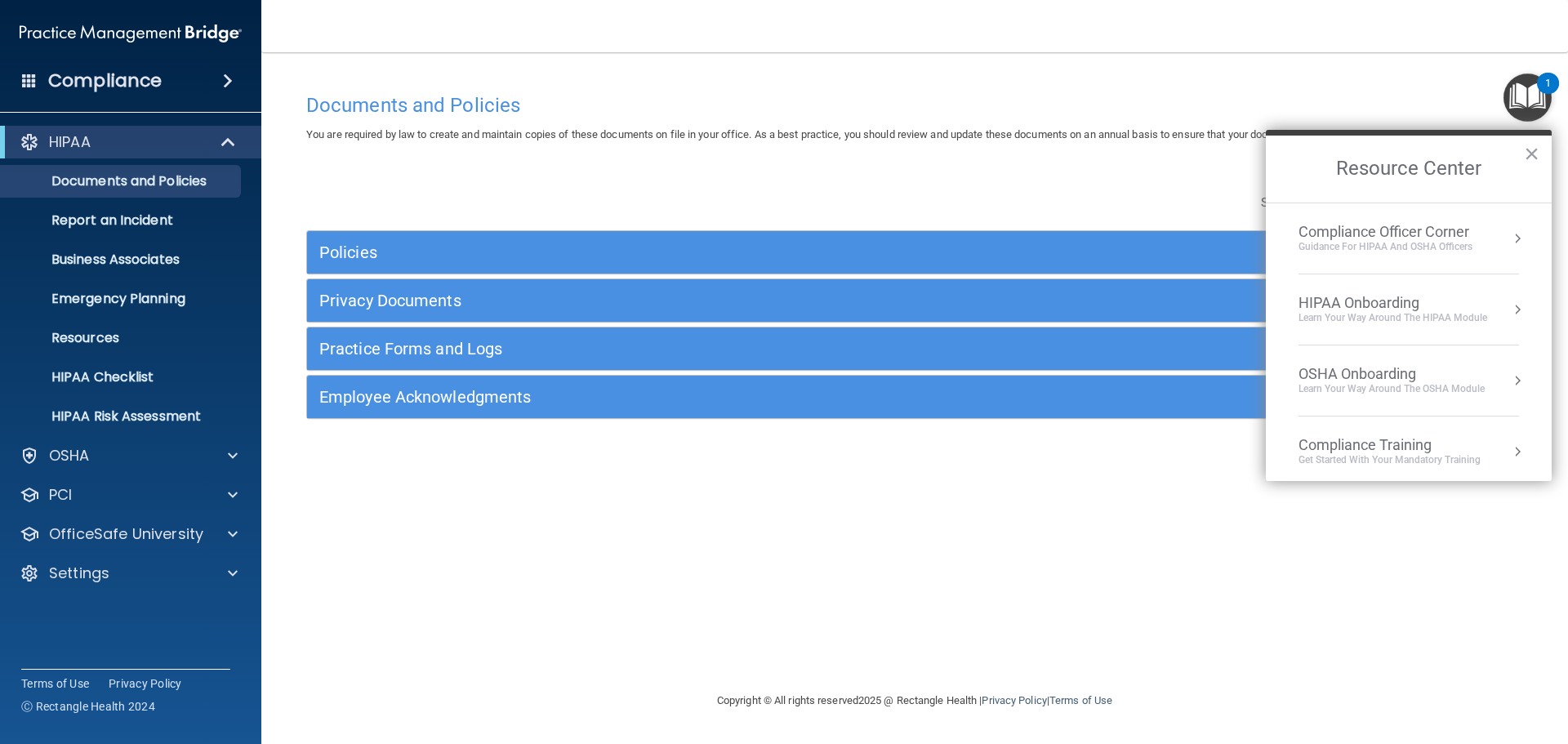
click at [1444, 233] on div "Compliance Officer Corner" at bounding box center [1385, 232] width 174 height 18
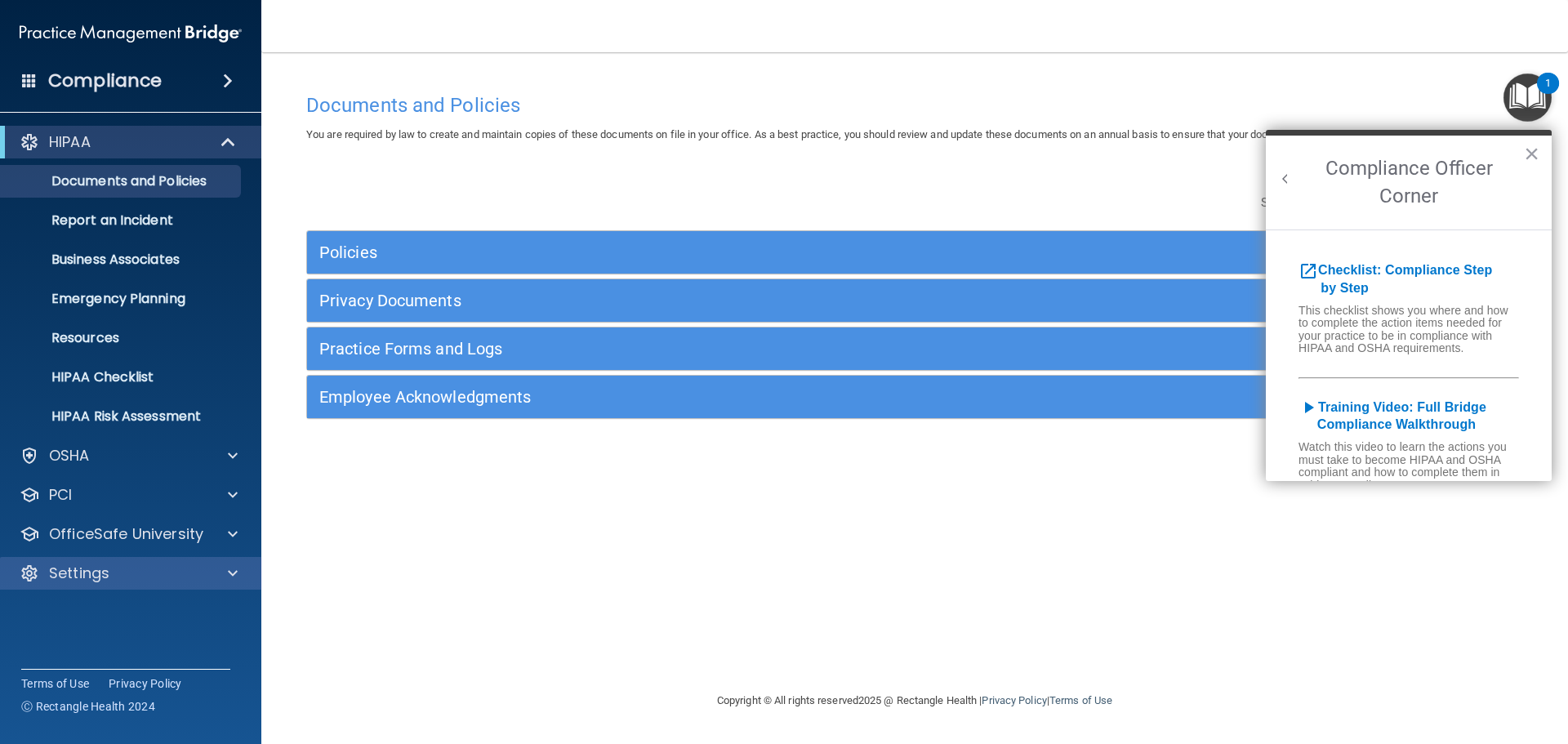
click at [226, 583] on div "Settings" at bounding box center [131, 573] width 262 height 33
click at [227, 575] on div at bounding box center [231, 573] width 41 height 20
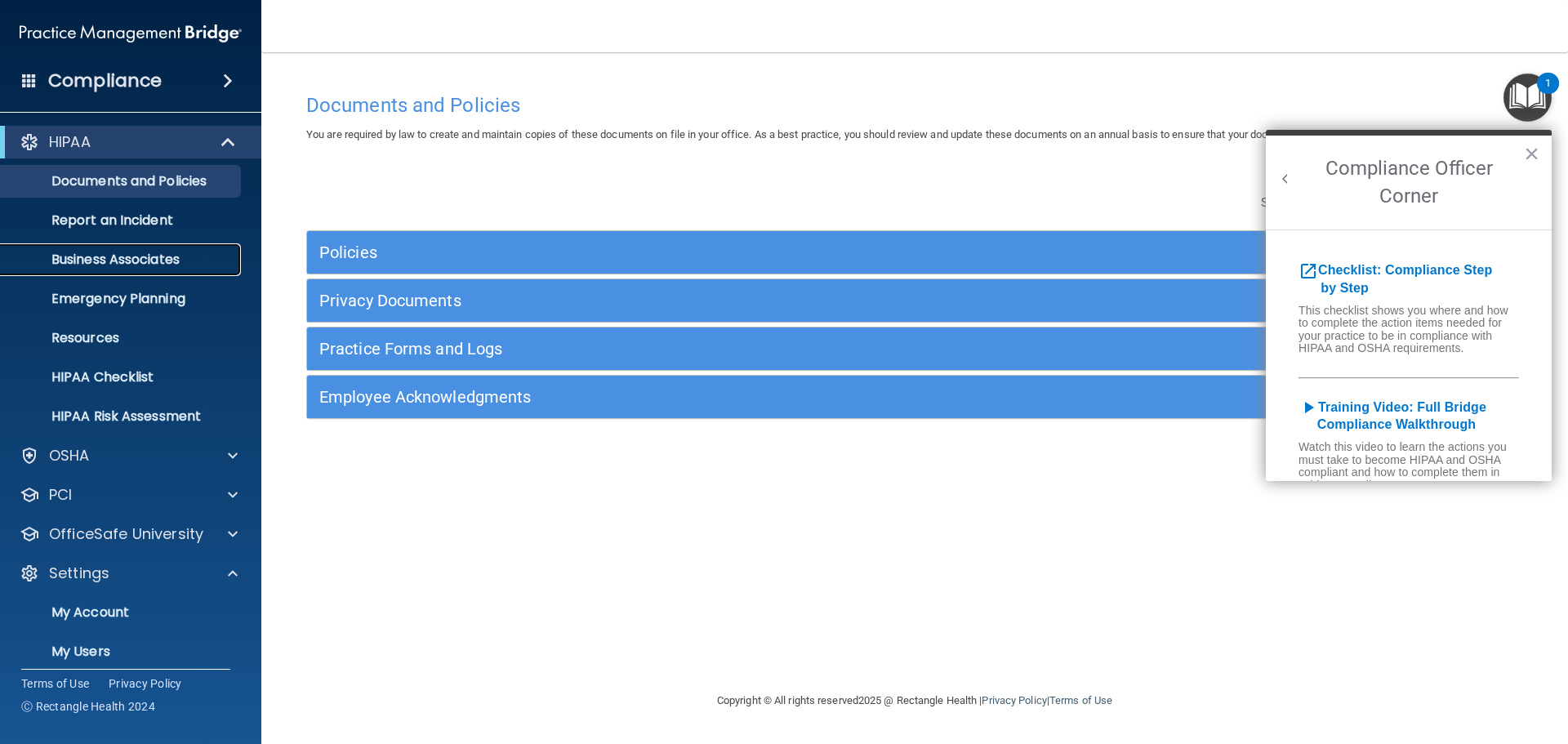
click at [158, 256] on p "Business Associates" at bounding box center [122, 259] width 223 height 16
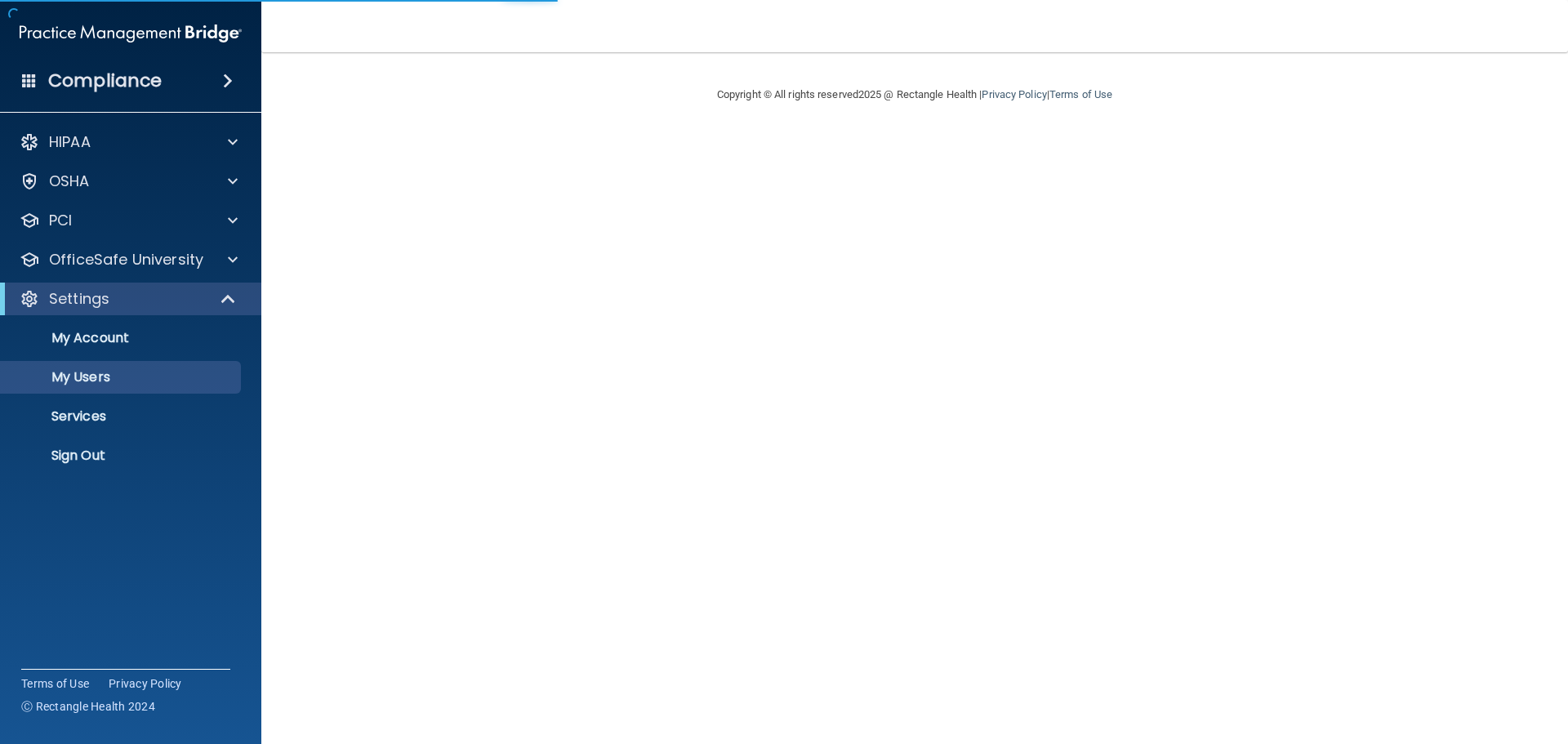
select select "20"
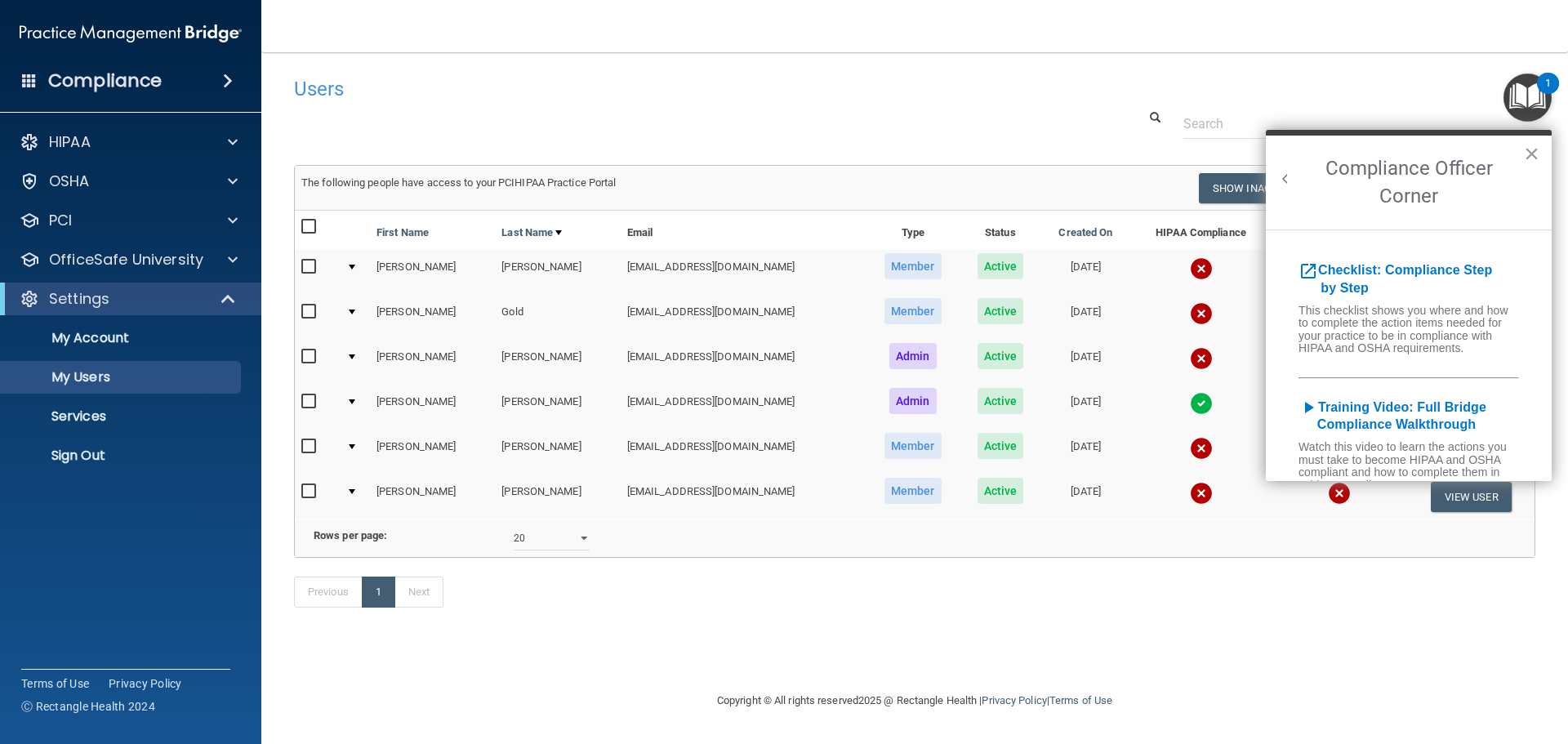
click at [1535, 149] on button "×" at bounding box center [1532, 154] width 16 height 26
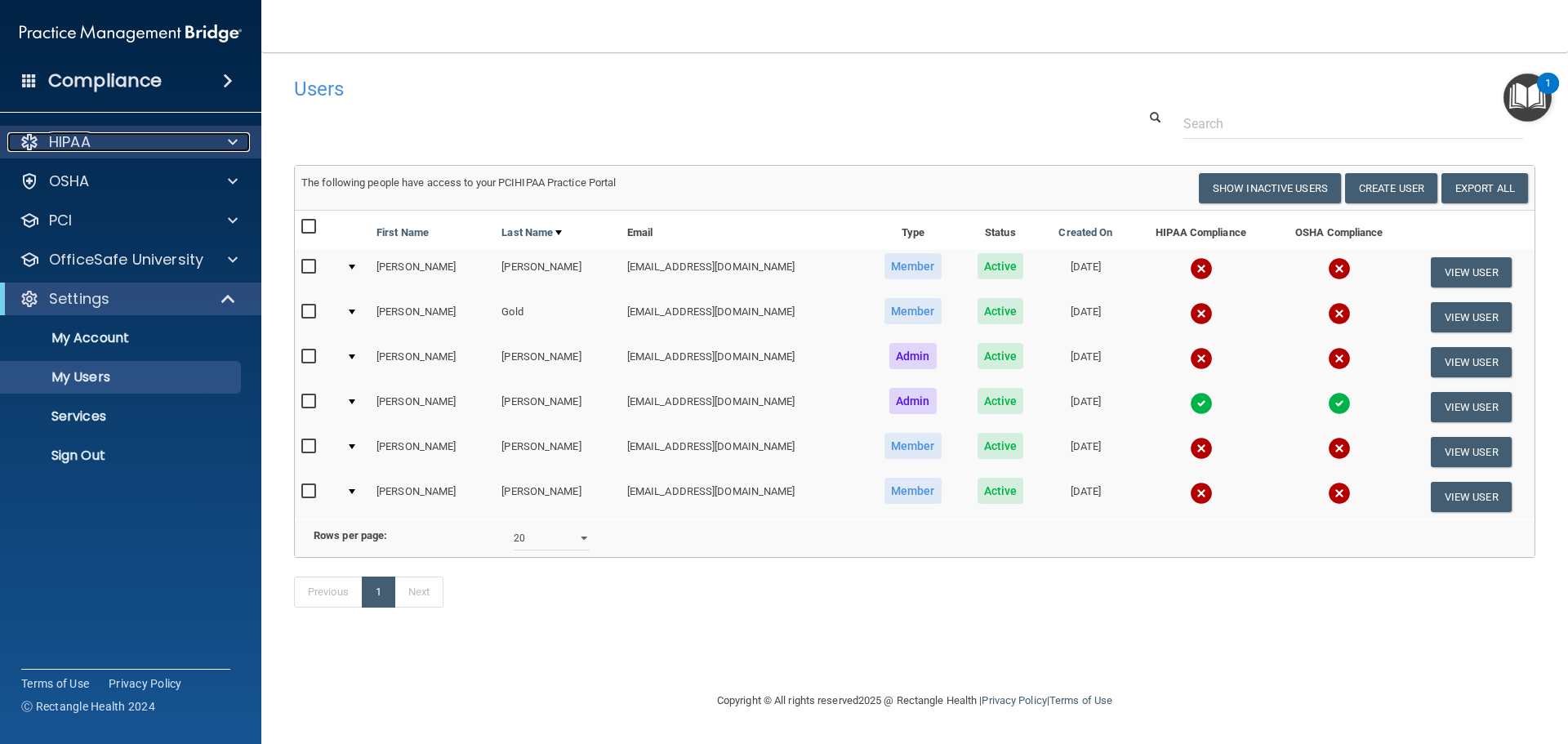
click at [138, 139] on div "HIPAA" at bounding box center [109, 142] width 203 height 20
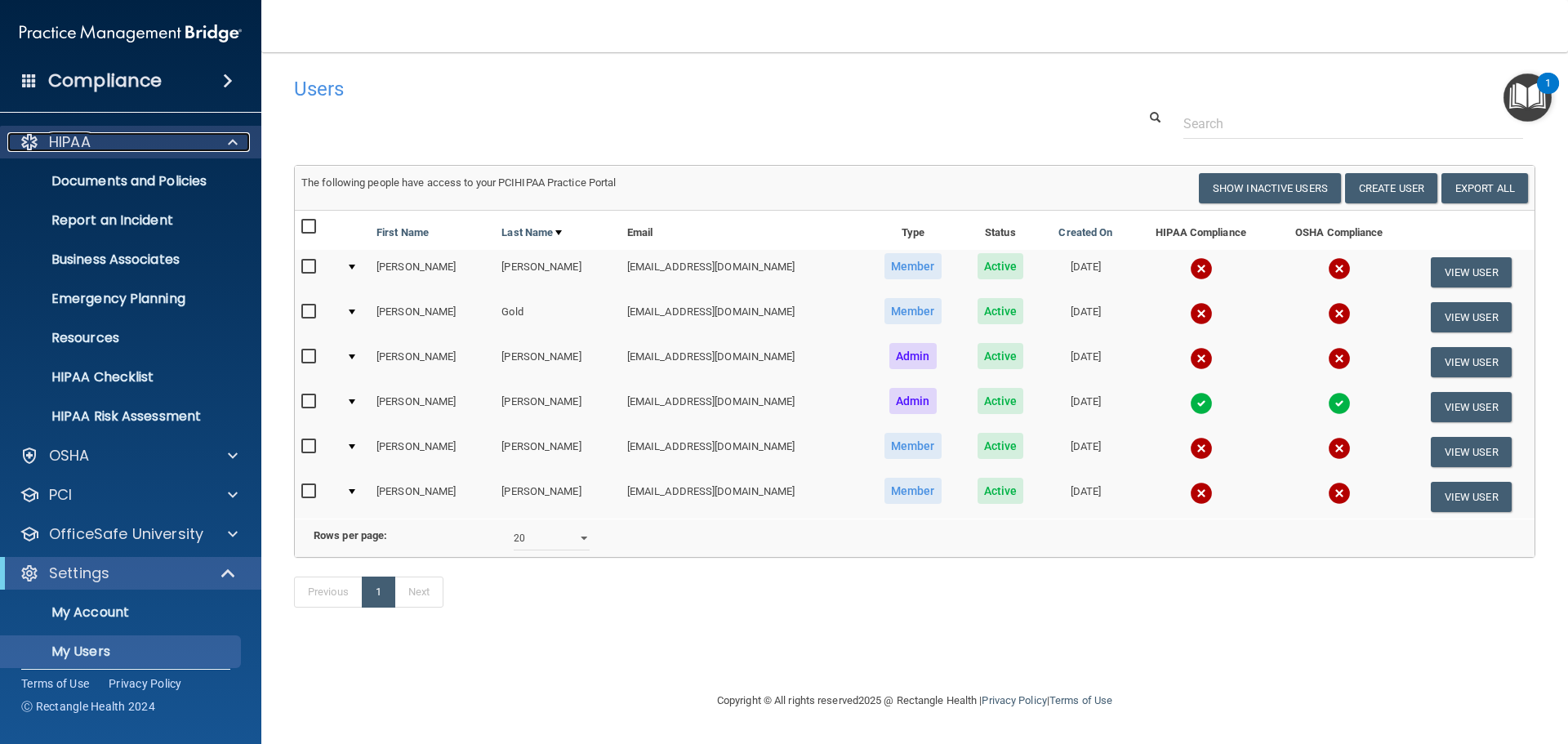
click at [129, 146] on div "HIPAA" at bounding box center [109, 142] width 203 height 20
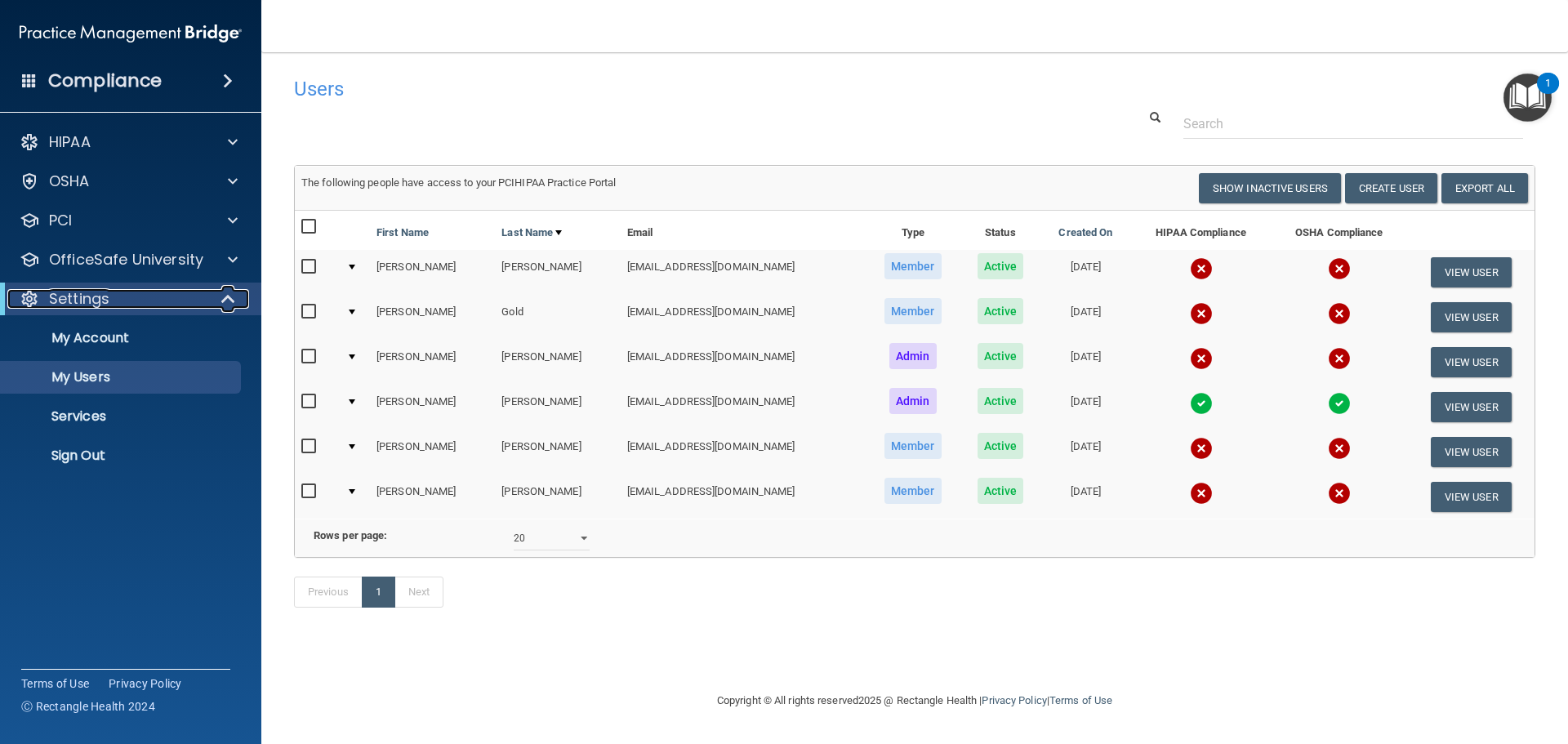
click at [140, 304] on div "Settings" at bounding box center [108, 299] width 202 height 20
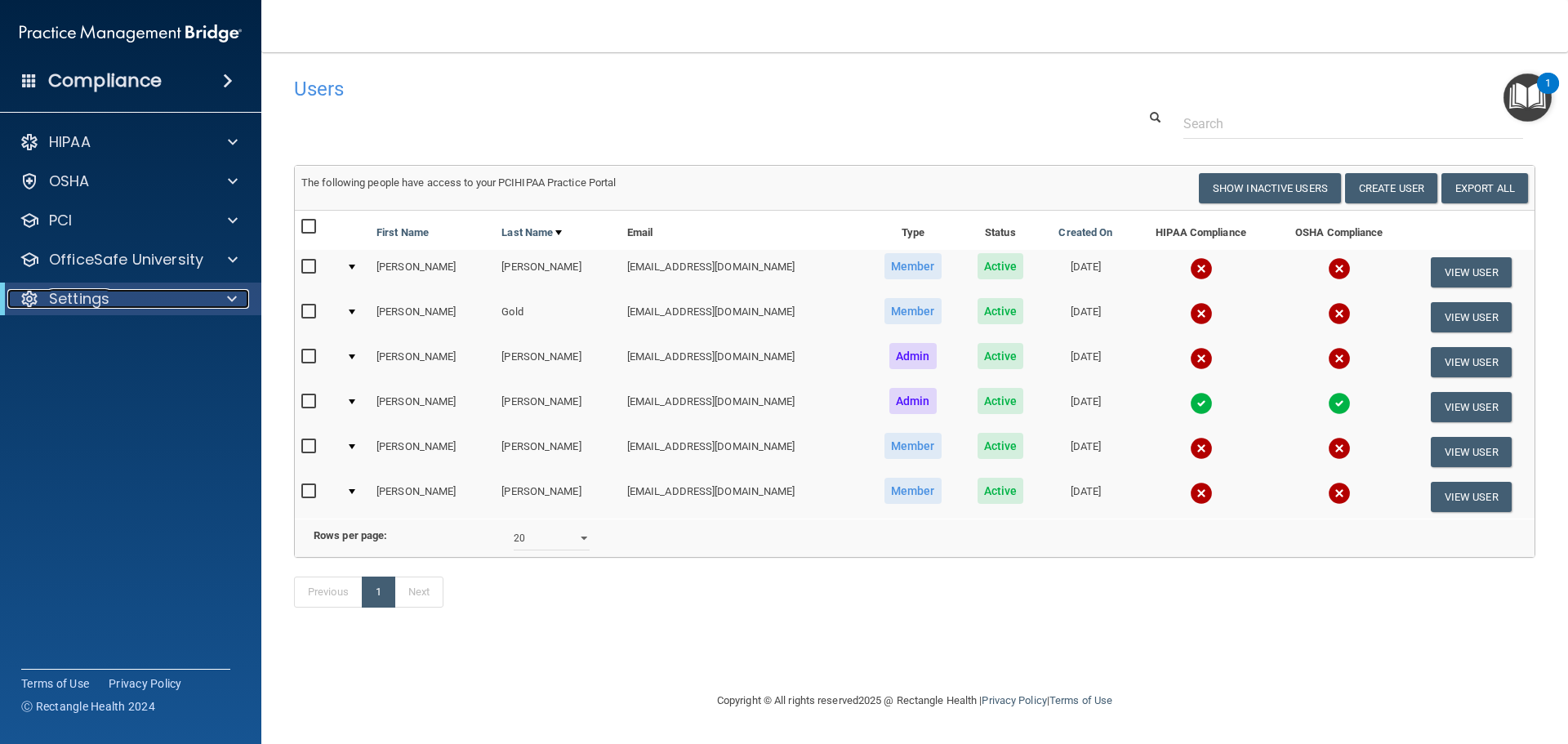
click at [112, 308] on div "Settings" at bounding box center [108, 299] width 202 height 20
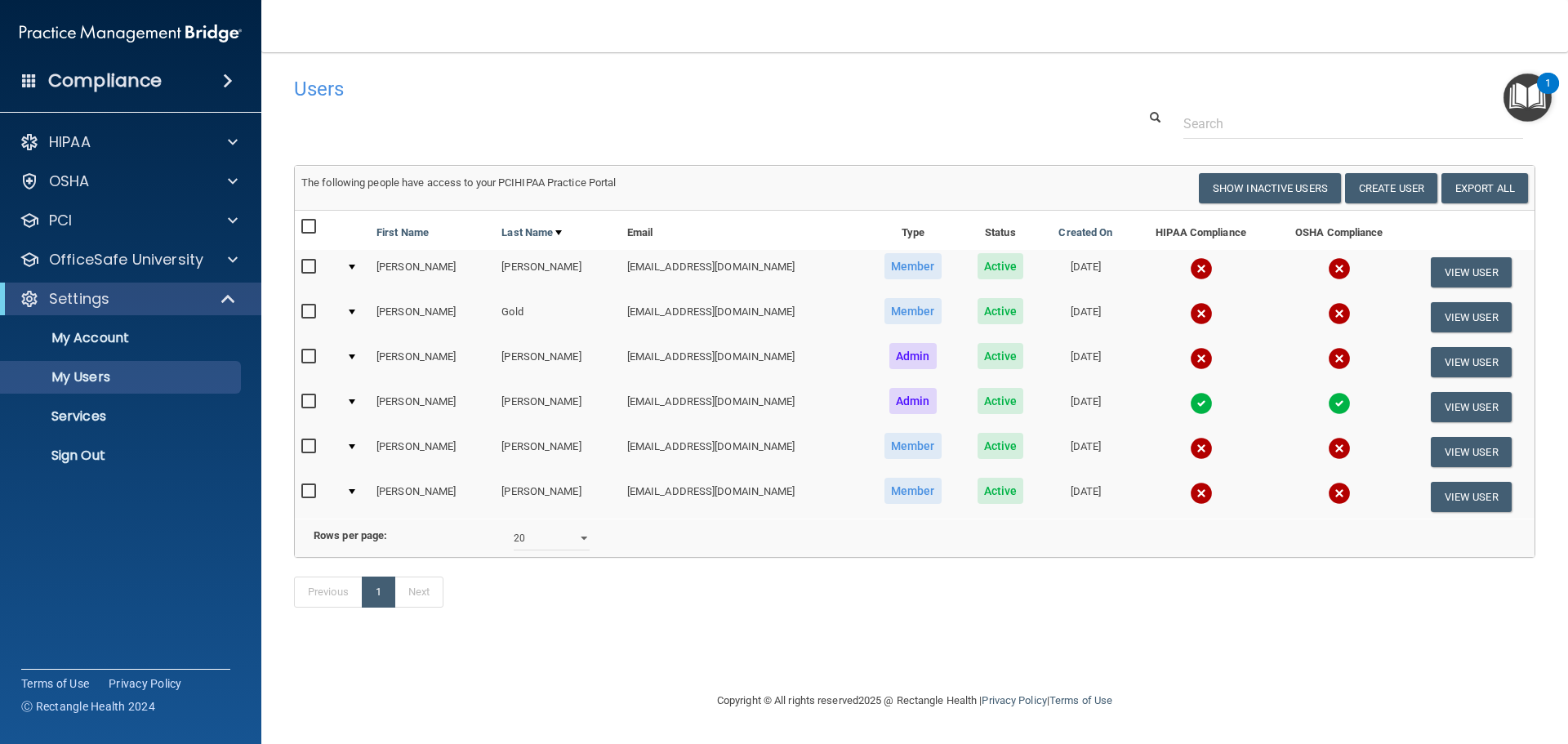
click at [1190, 273] on img at bounding box center [1202, 268] width 23 height 23
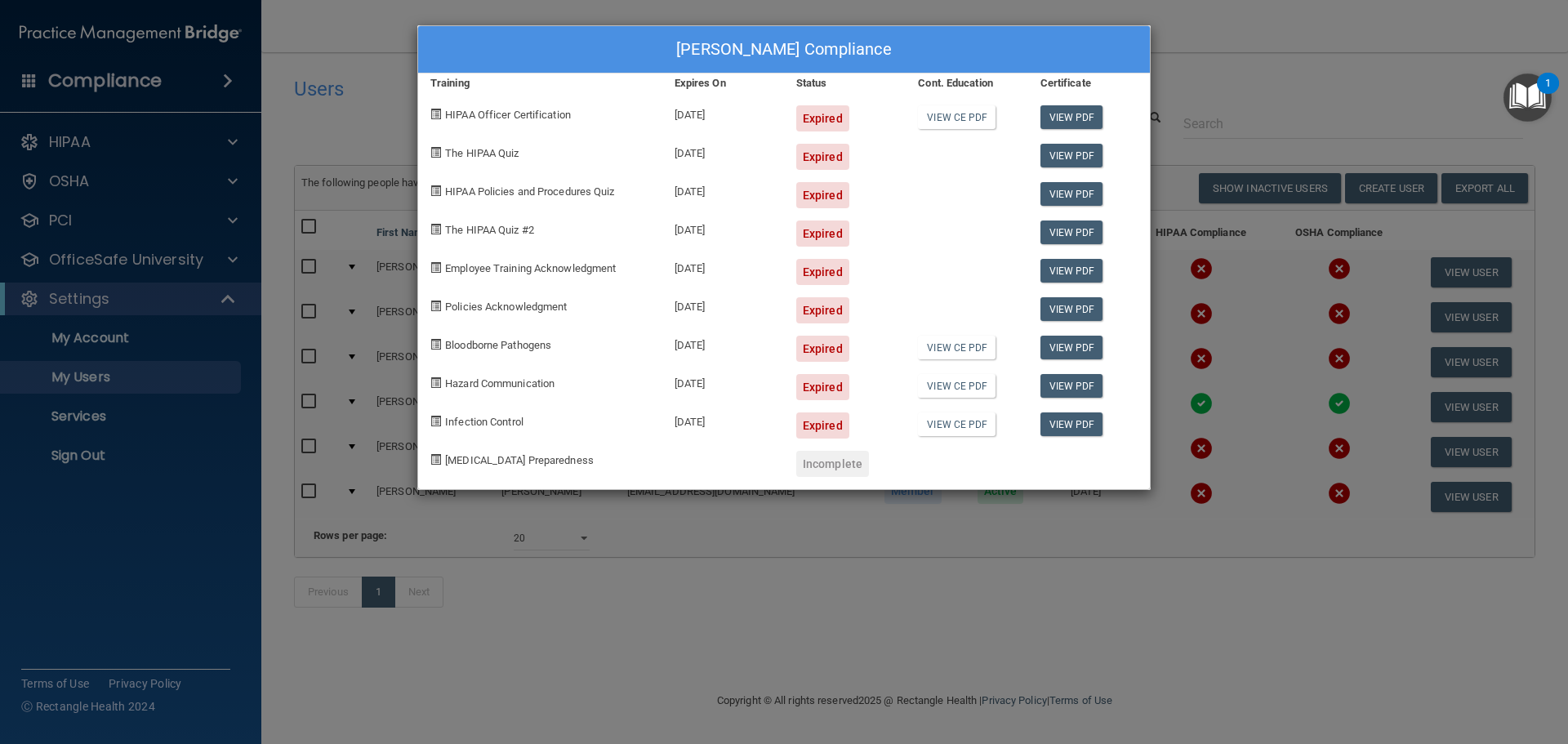
click at [1242, 280] on div "Erin Chadwell's Compliance Training Expires On Status Cont. Education Certifica…" at bounding box center [784, 372] width 1568 height 744
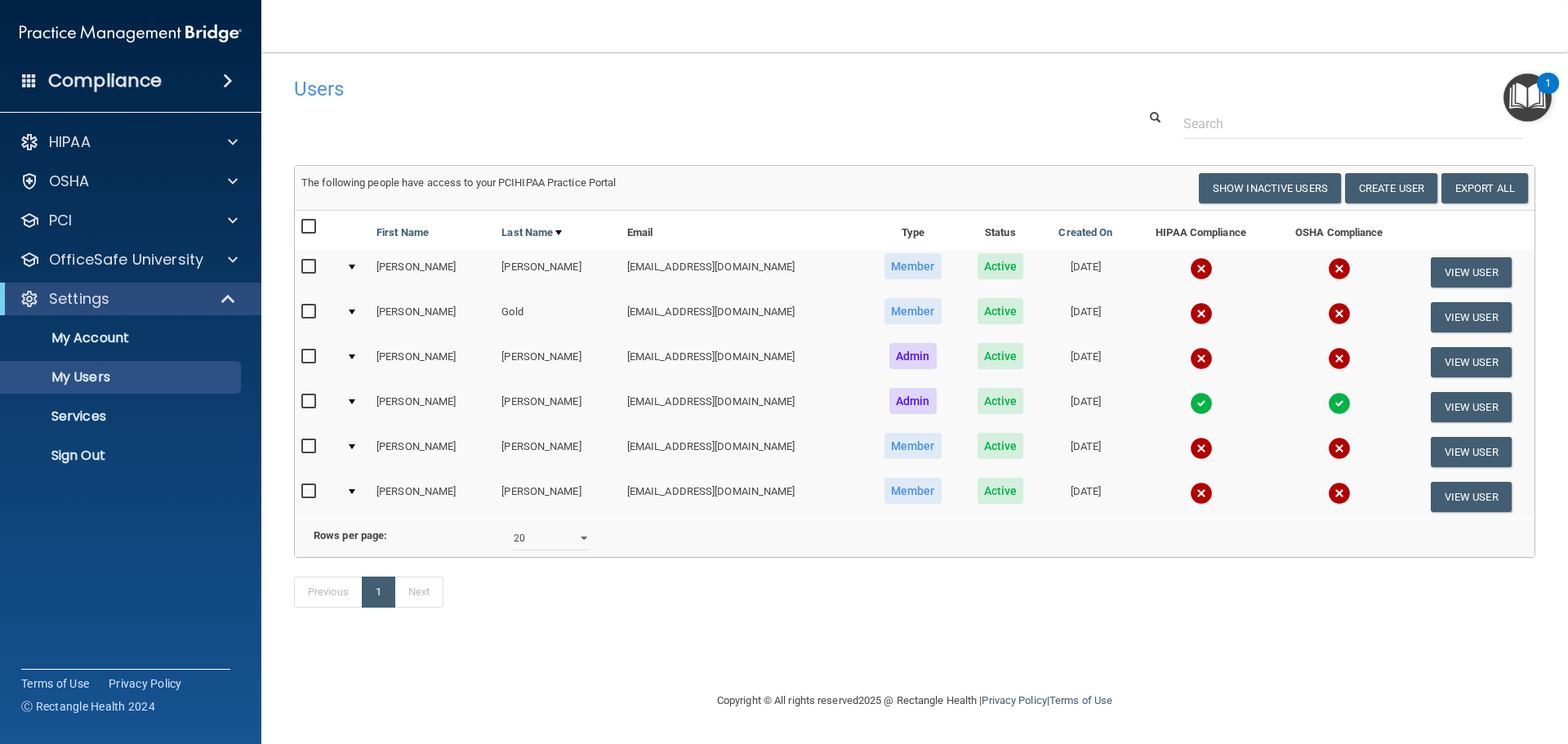
click at [1190, 407] on img at bounding box center [1202, 403] width 23 height 23
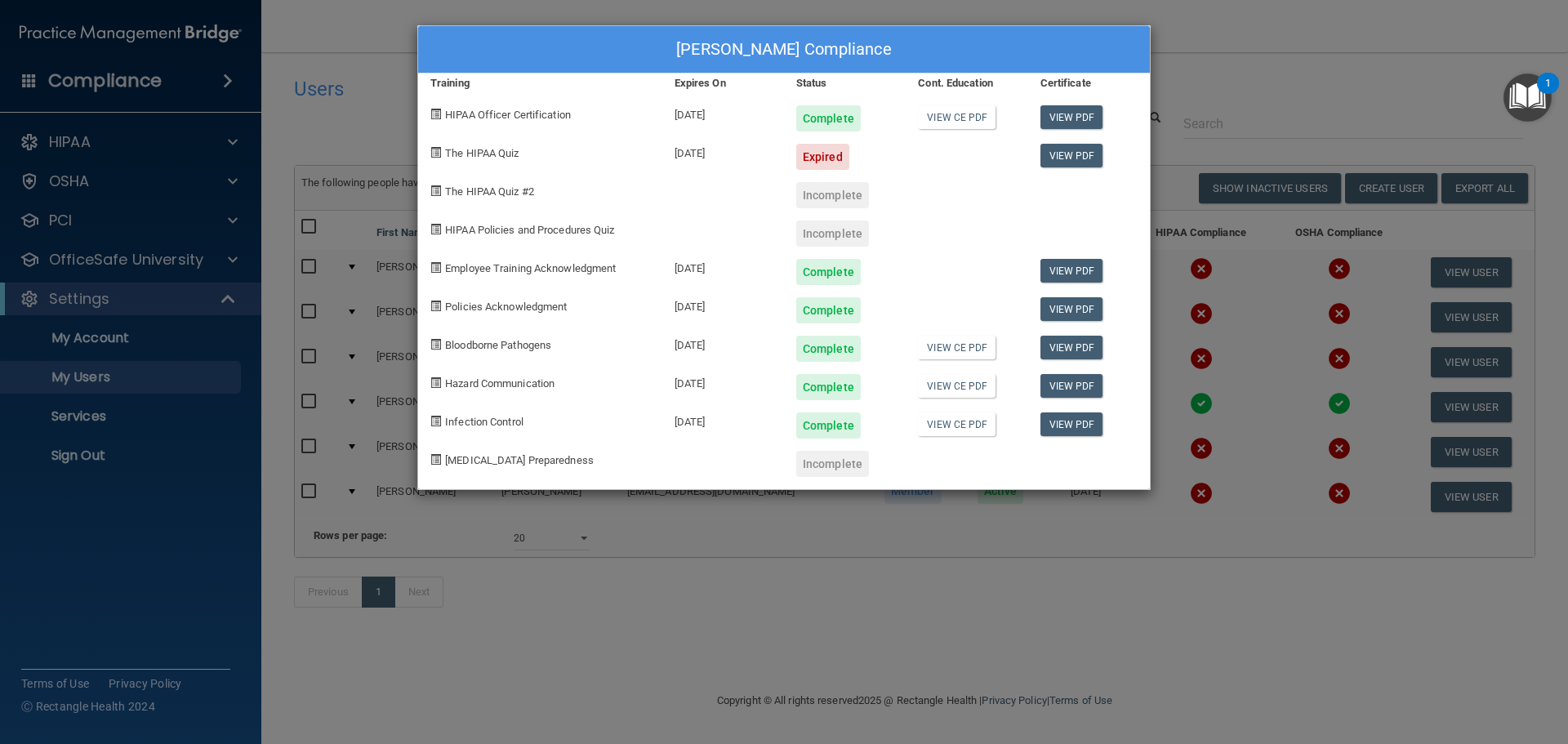
click at [1262, 359] on div "Melissa Myers's Compliance Training Expires On Status Cont. Education Certifica…" at bounding box center [784, 372] width 1568 height 744
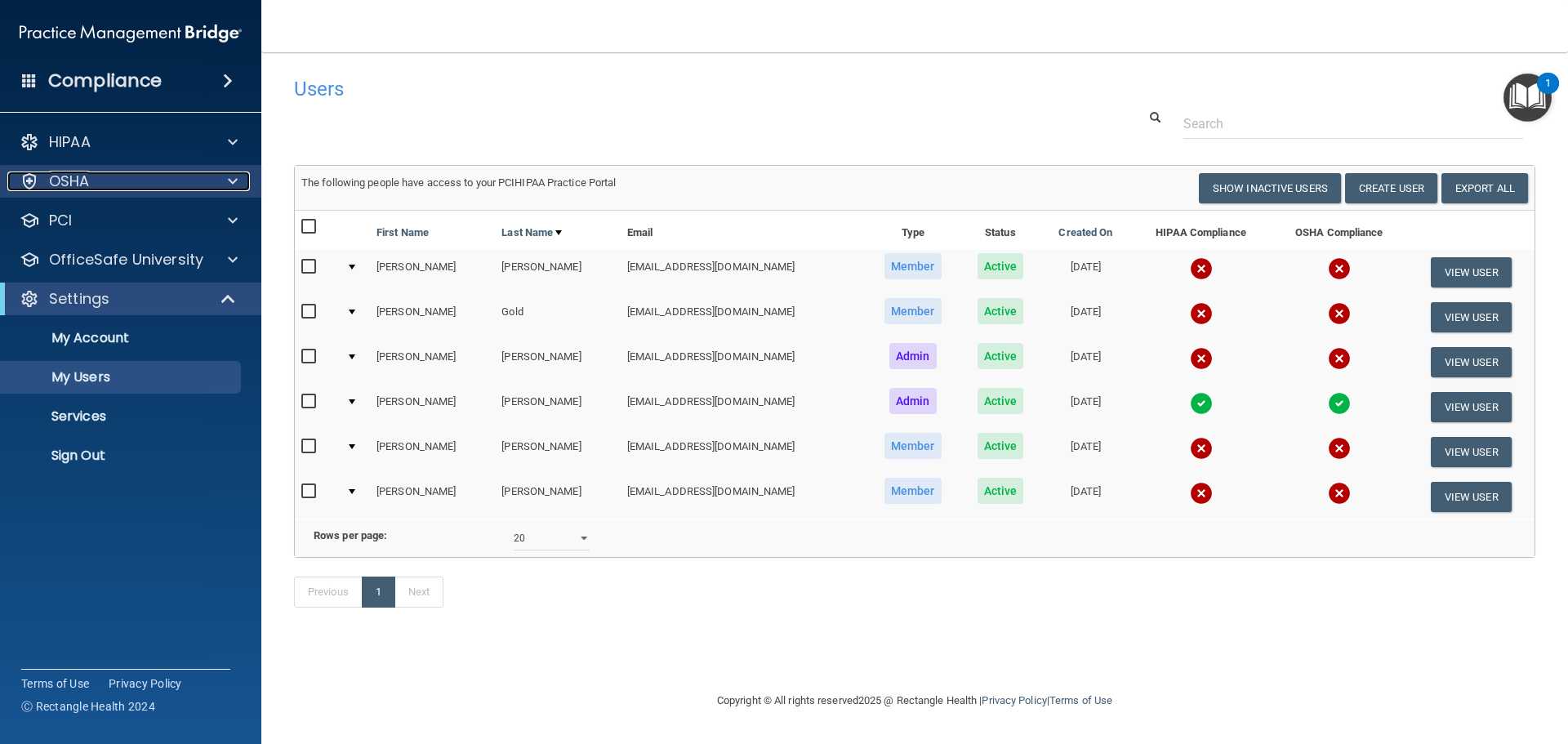
click at [217, 174] on div at bounding box center [231, 181] width 41 height 20
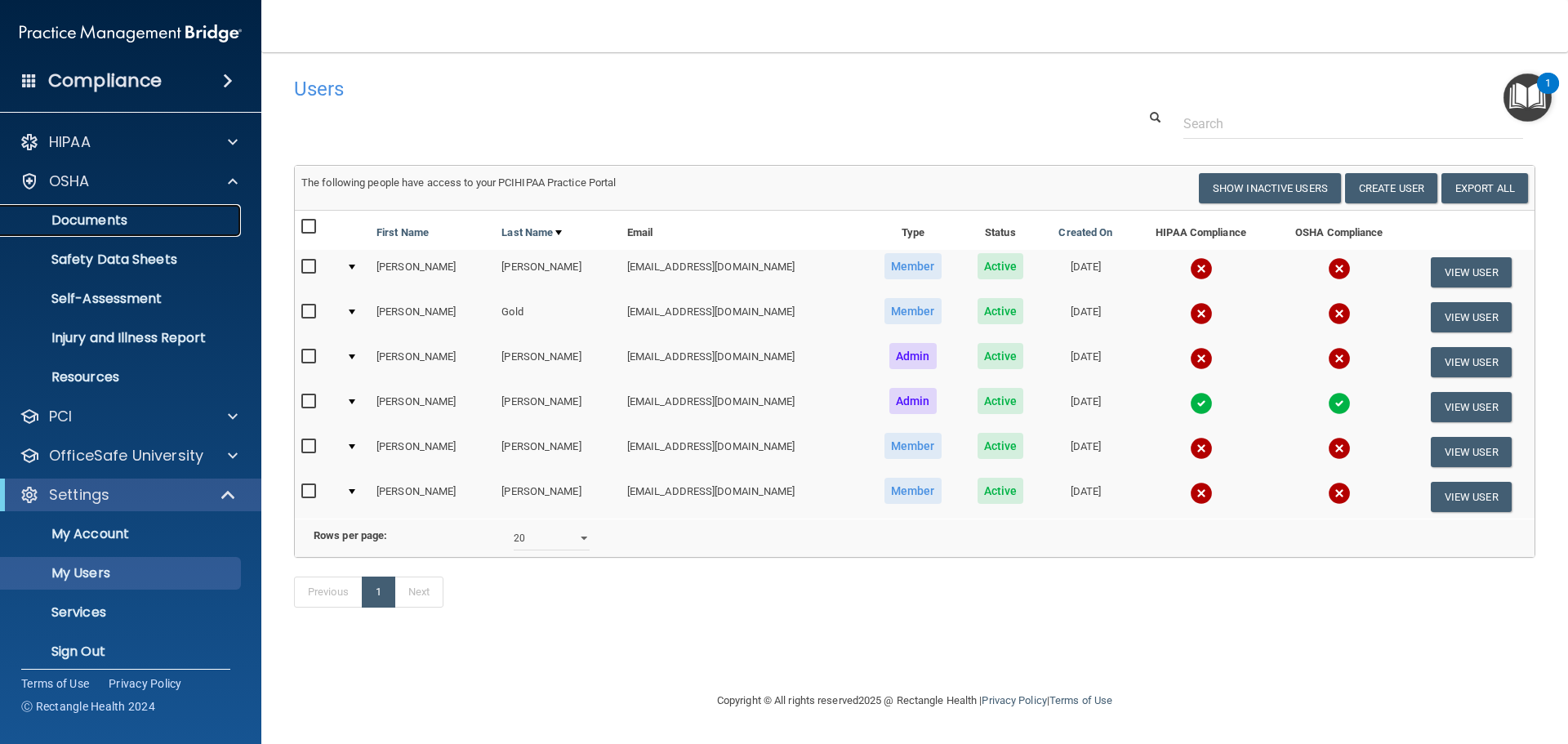
click at [164, 218] on p "Documents" at bounding box center [122, 221] width 223 height 16
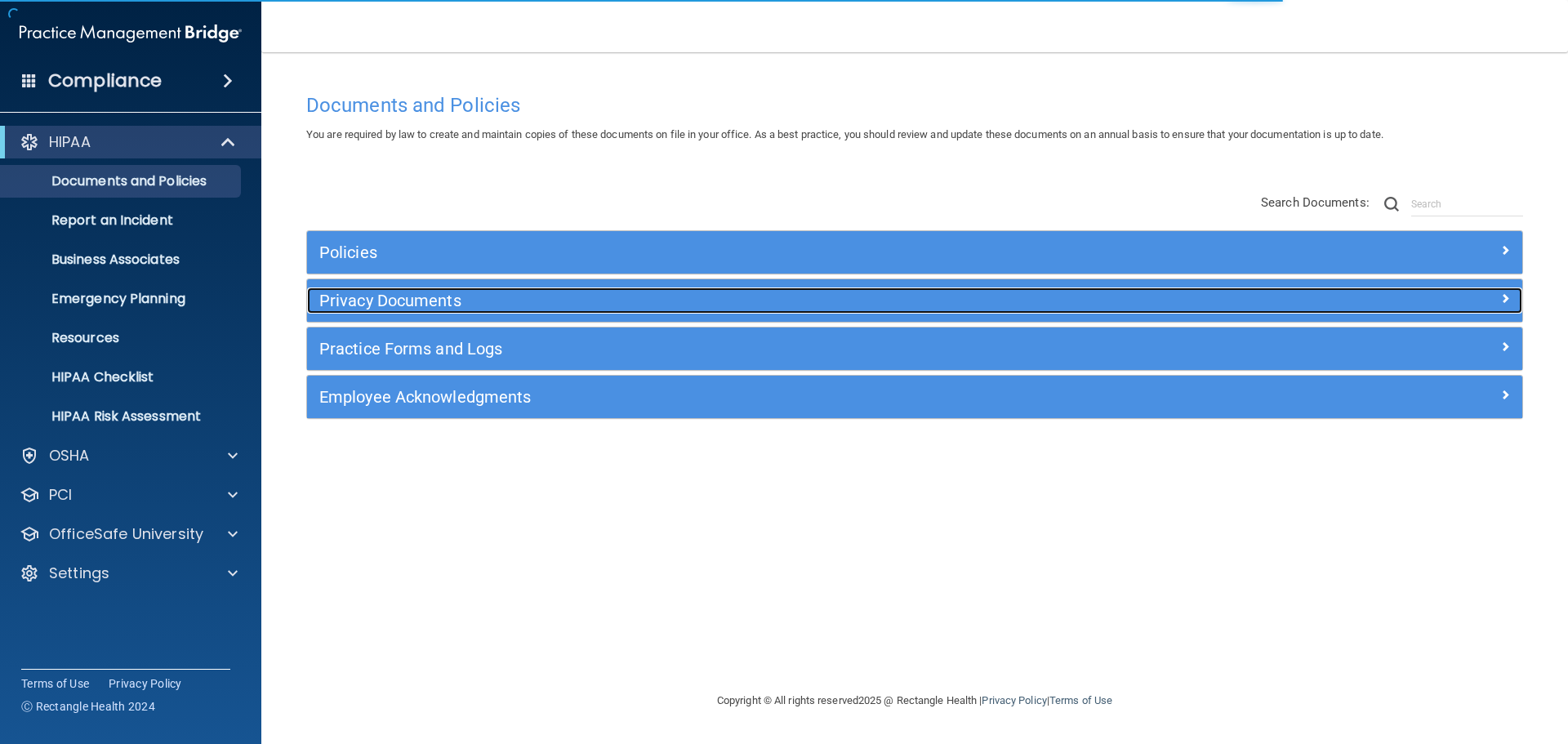
click at [523, 300] on h5 "Privacy Documents" at bounding box center [763, 300] width 887 height 18
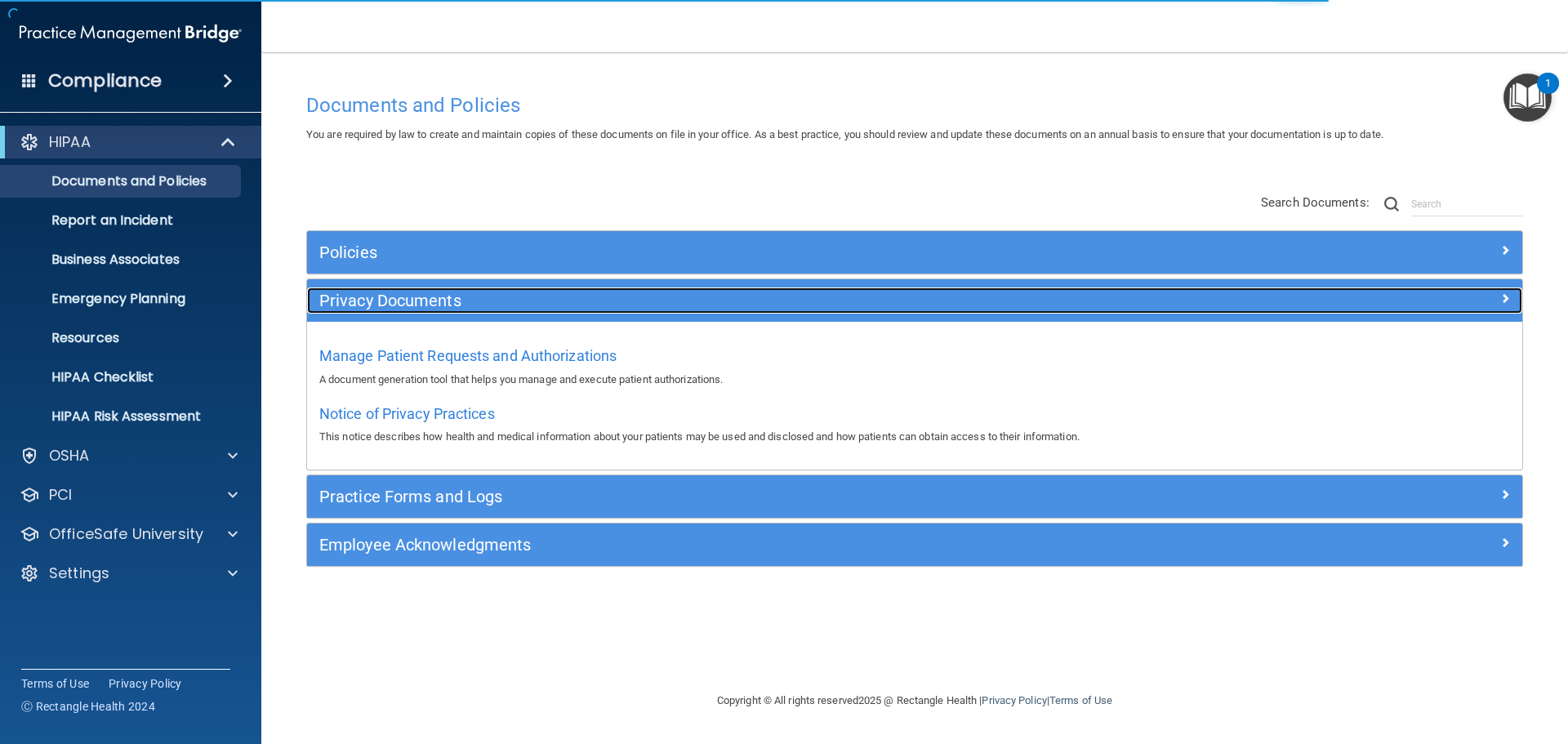
click at [528, 304] on h5 "Privacy Documents" at bounding box center [763, 300] width 887 height 18
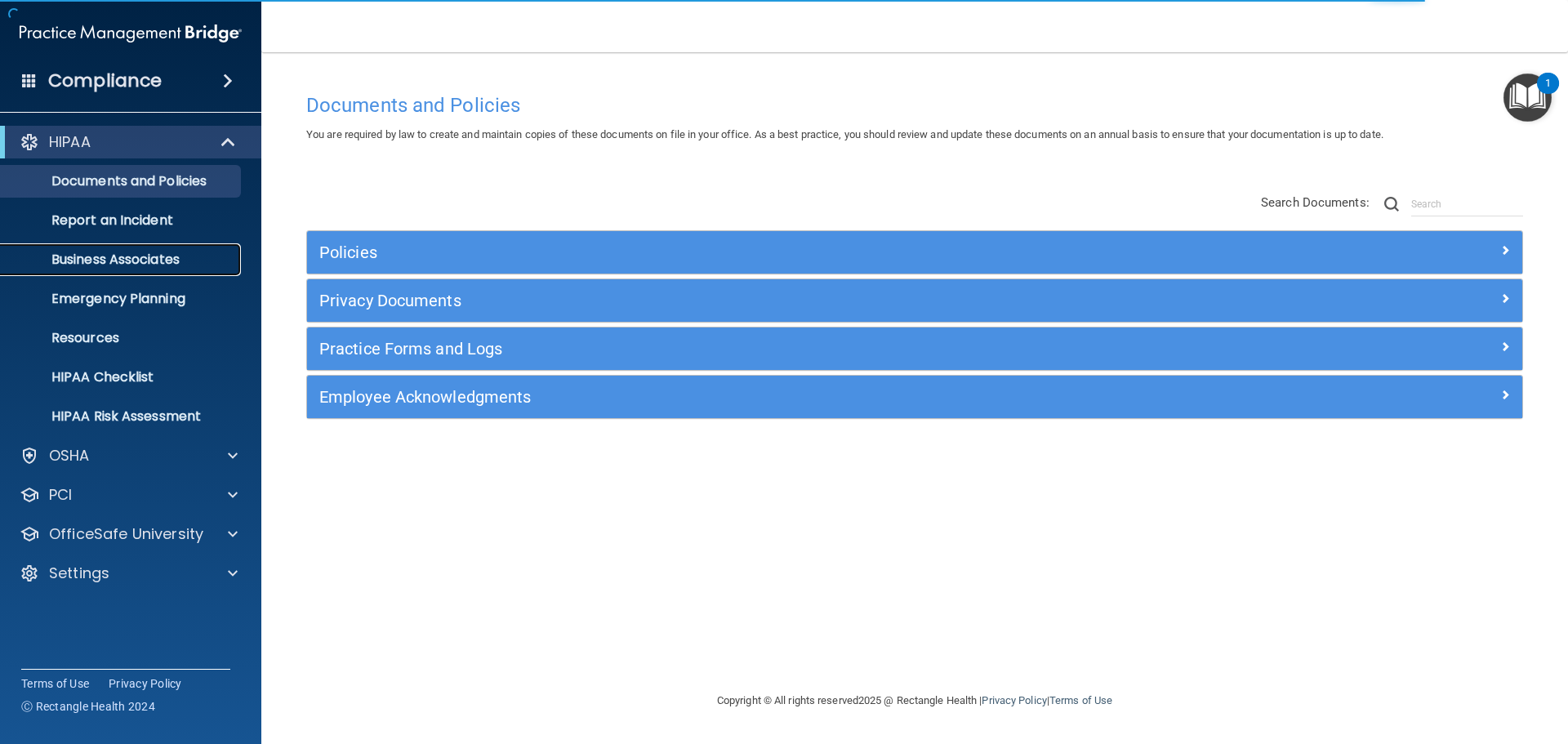
click at [147, 267] on p "Business Associates" at bounding box center [122, 259] width 223 height 16
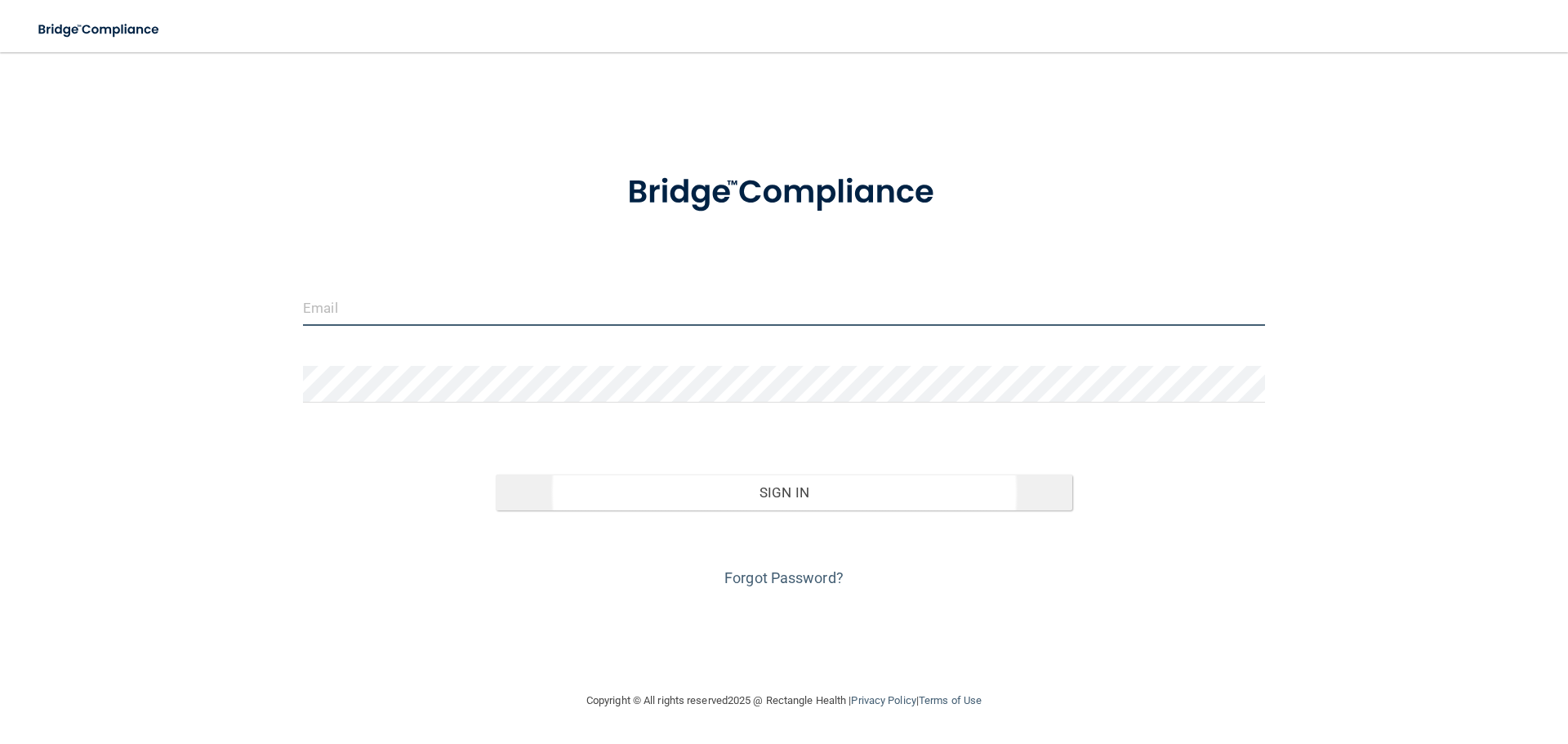
type input "[EMAIL_ADDRESS][DOMAIN_NAME]"
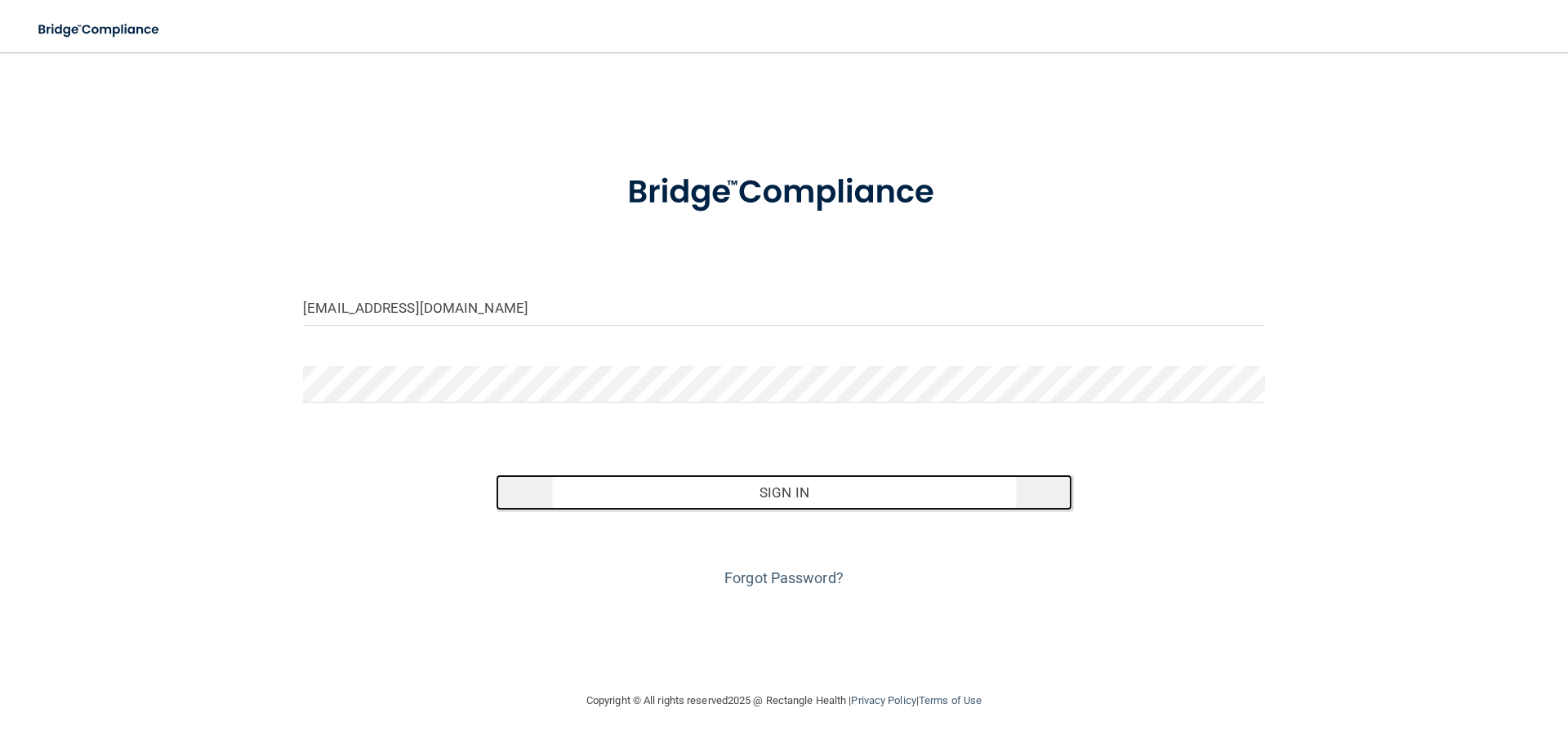
click at [813, 488] on button "Sign In" at bounding box center [784, 492] width 577 height 36
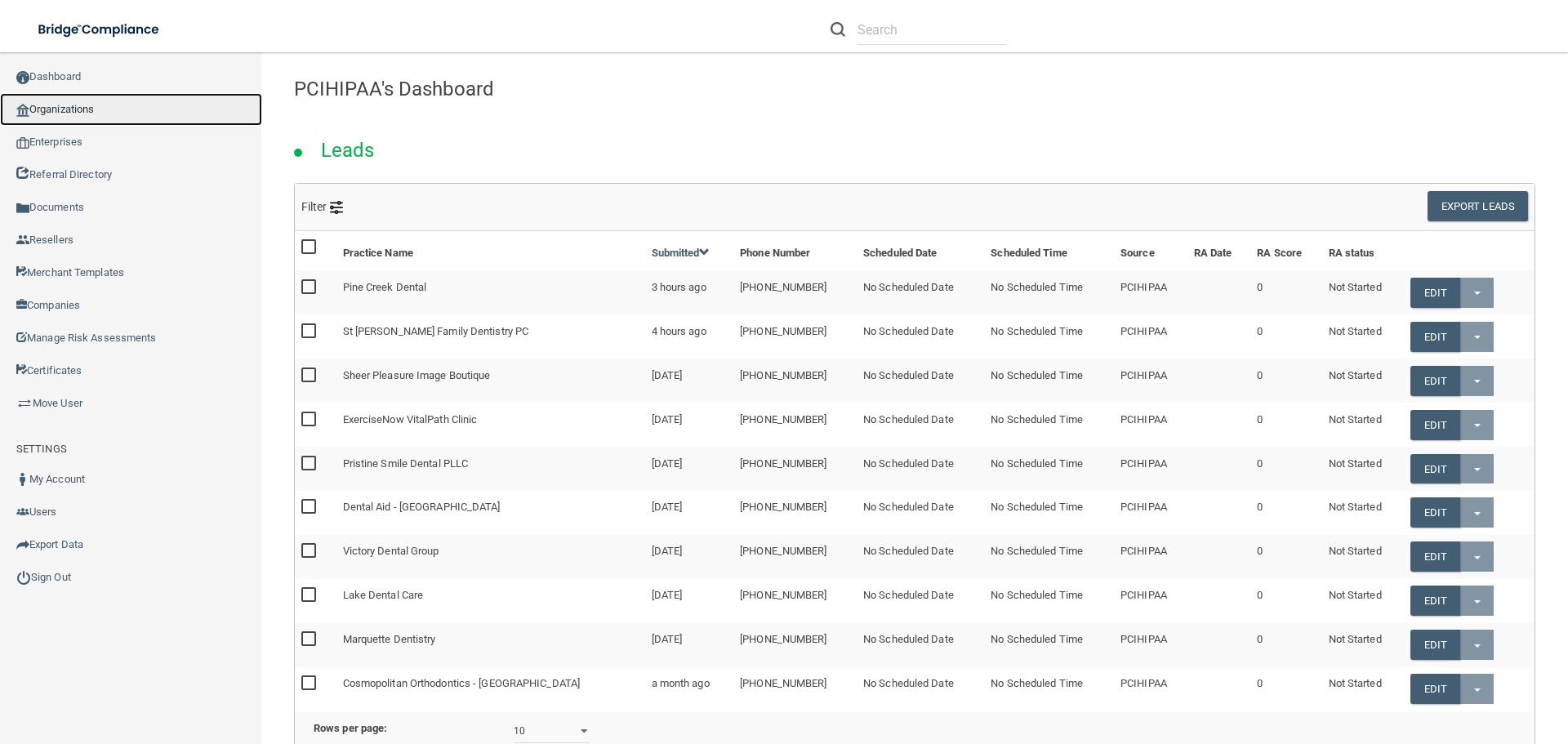
click at [75, 111] on link "Organizations" at bounding box center [131, 109] width 262 height 33
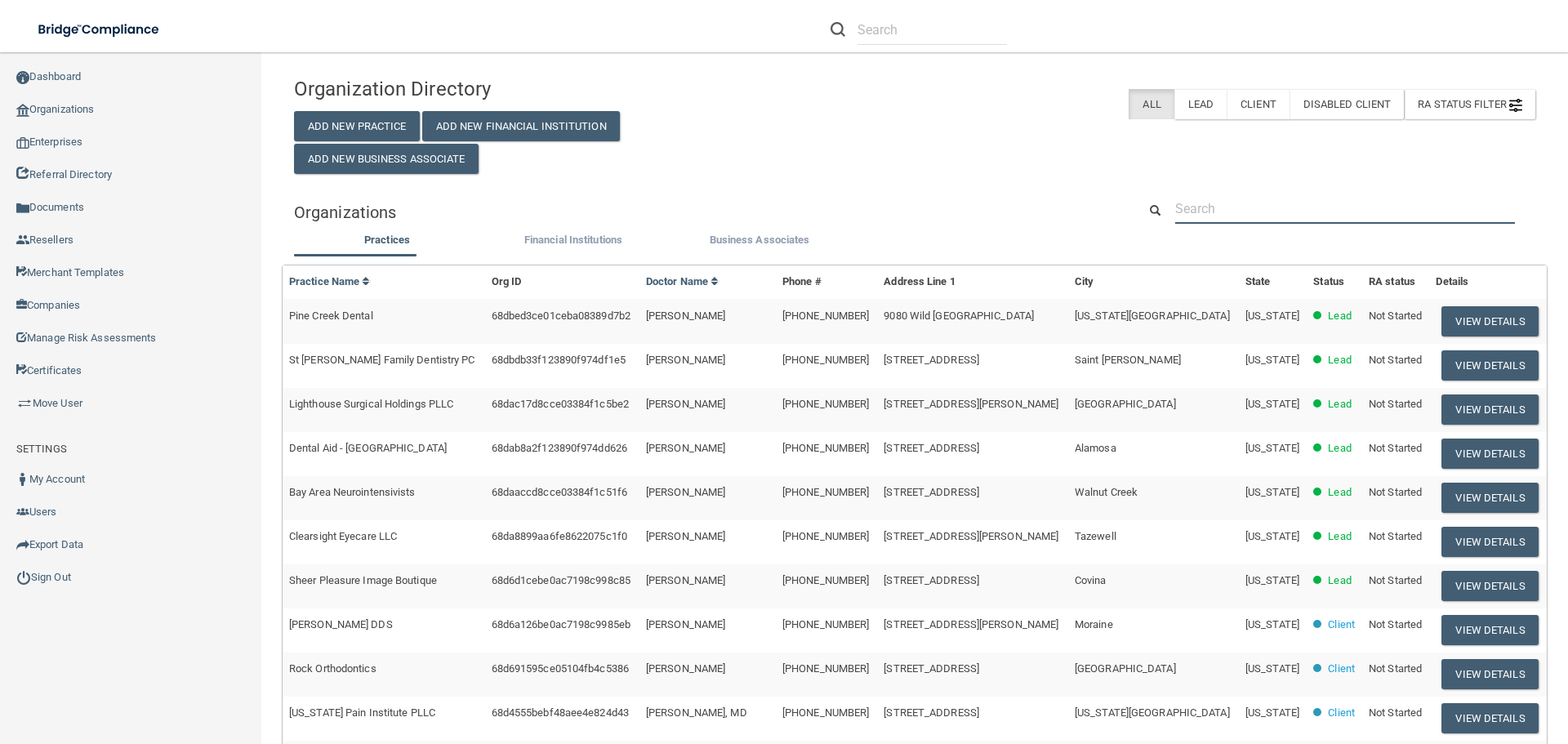
click at [1227, 203] on input "text" at bounding box center [1345, 208] width 340 height 30
paste input "Hecht Oral and Maxillofacial (Compliance)"
type input "Hecht Oral and Maxillofacial (Compliance)"
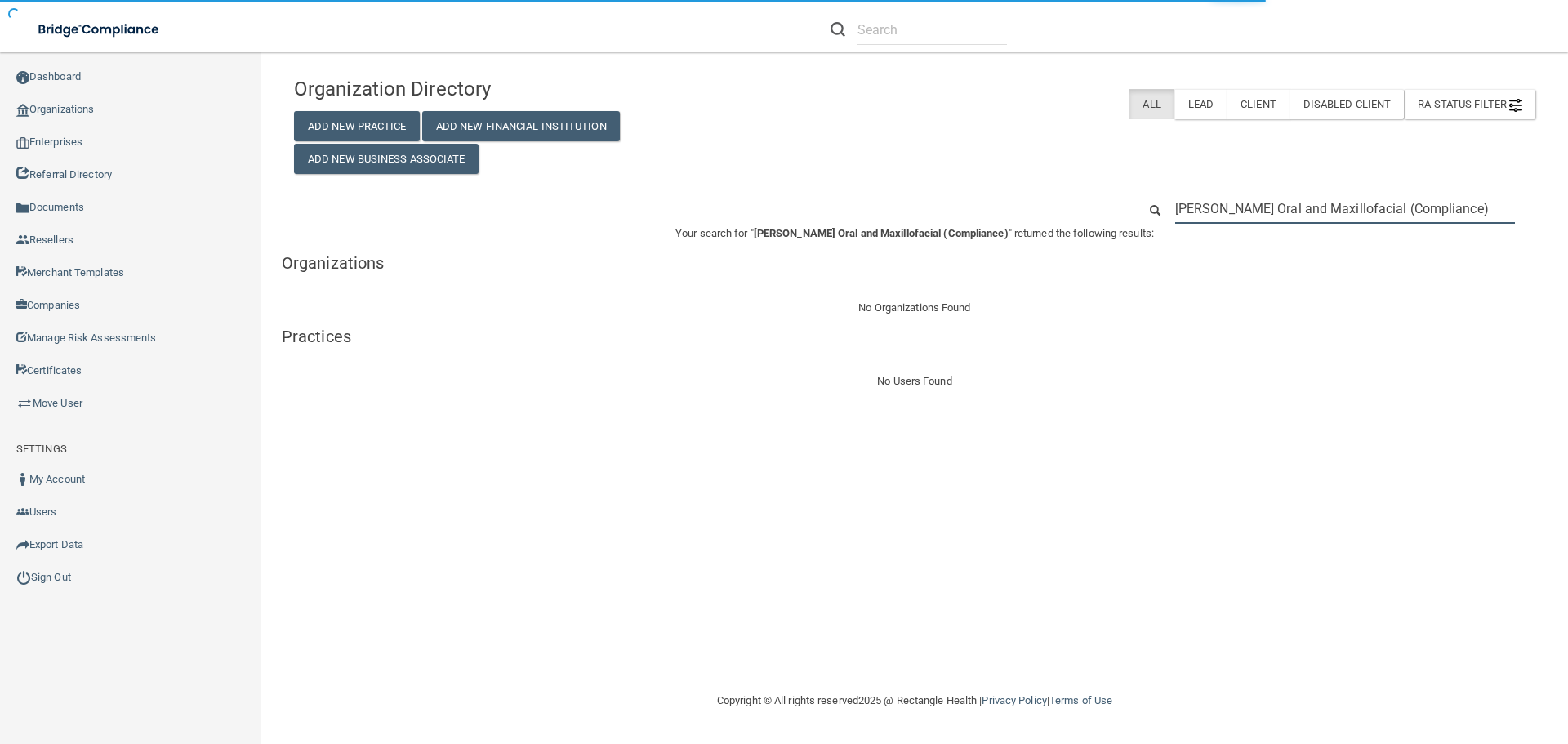
drag, startPoint x: 1440, startPoint y: 219, endPoint x: 1342, endPoint y: 219, distance: 98.0
click at [1342, 219] on input "Hecht Oral and Maxillofacial (Compliance)" at bounding box center [1345, 208] width 340 height 30
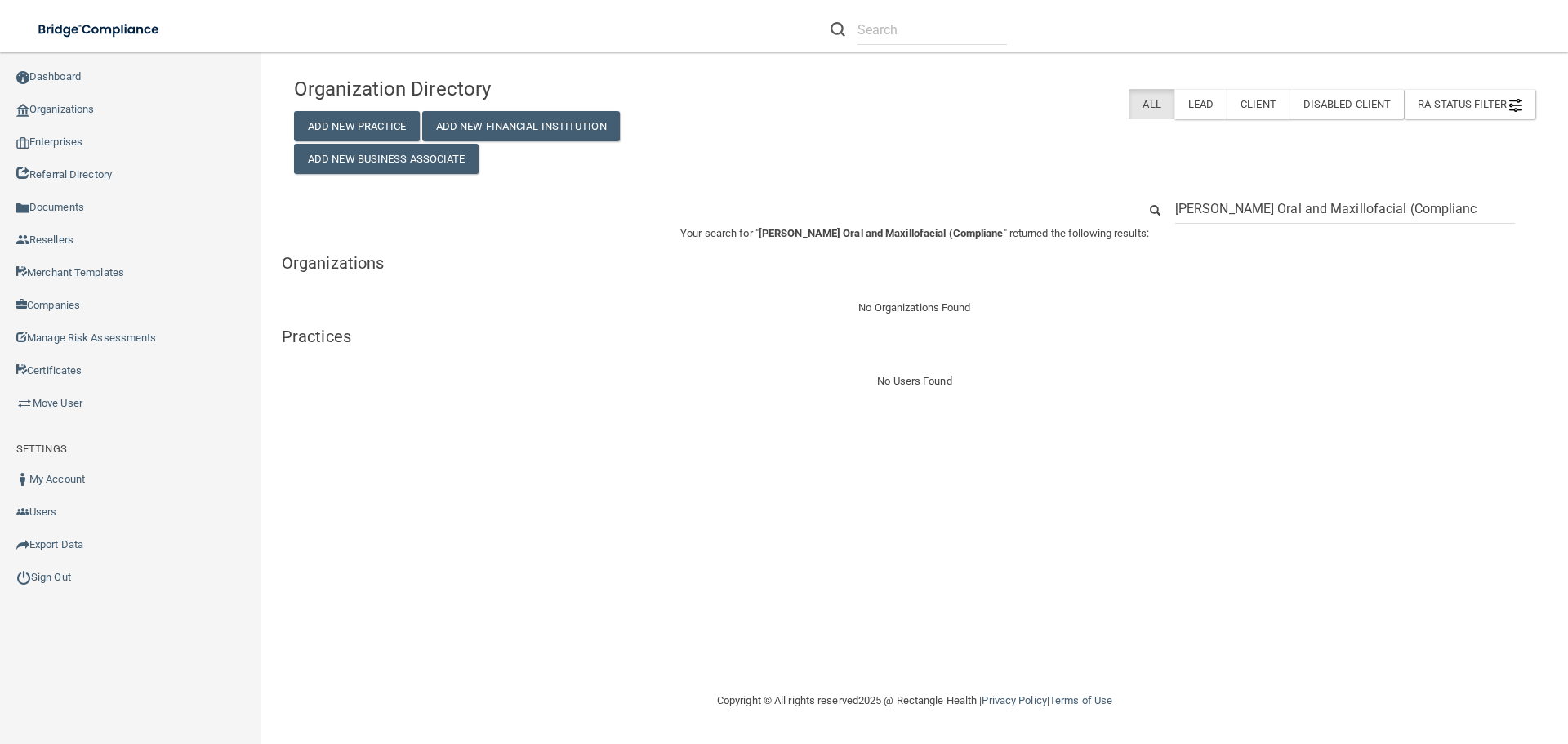
drag, startPoint x: 1351, startPoint y: 212, endPoint x: 1341, endPoint y: 210, distance: 10.2
click at [1341, 210] on input "Hecht Oral and Maxillofacial (Complianc" at bounding box center [1345, 208] width 340 height 30
type input "Hecht Oral and Maxillofacial"
click at [1092, 137] on div "Organization Directory Add New Practice Add New Financial Institution Add New B…" at bounding box center [914, 121] width 1266 height 105
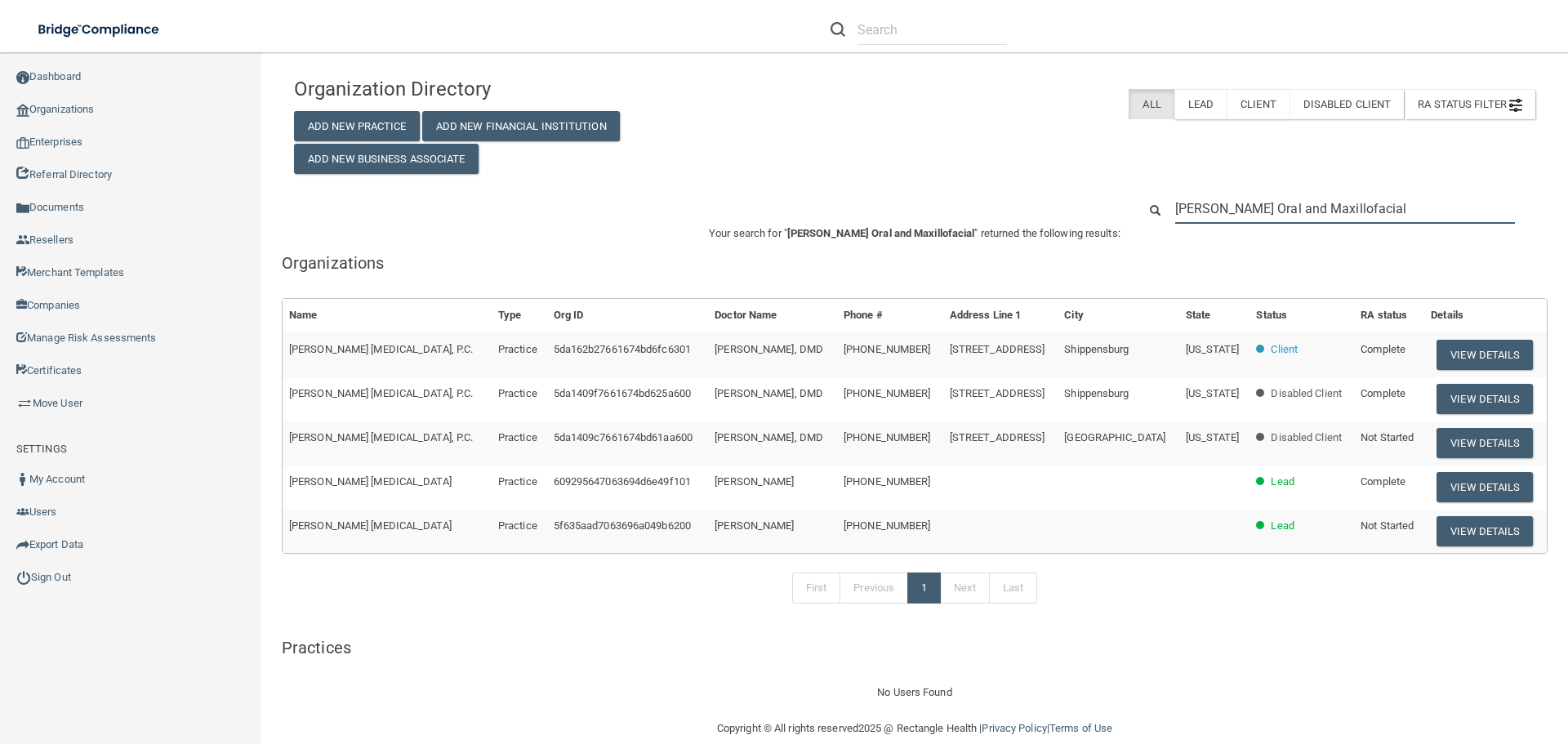
drag, startPoint x: 1390, startPoint y: 210, endPoint x: 1122, endPoint y: 212, distance: 268.0
click at [1126, 212] on div "Hecht Oral and Maxillofacial" at bounding box center [1337, 208] width 422 height 30
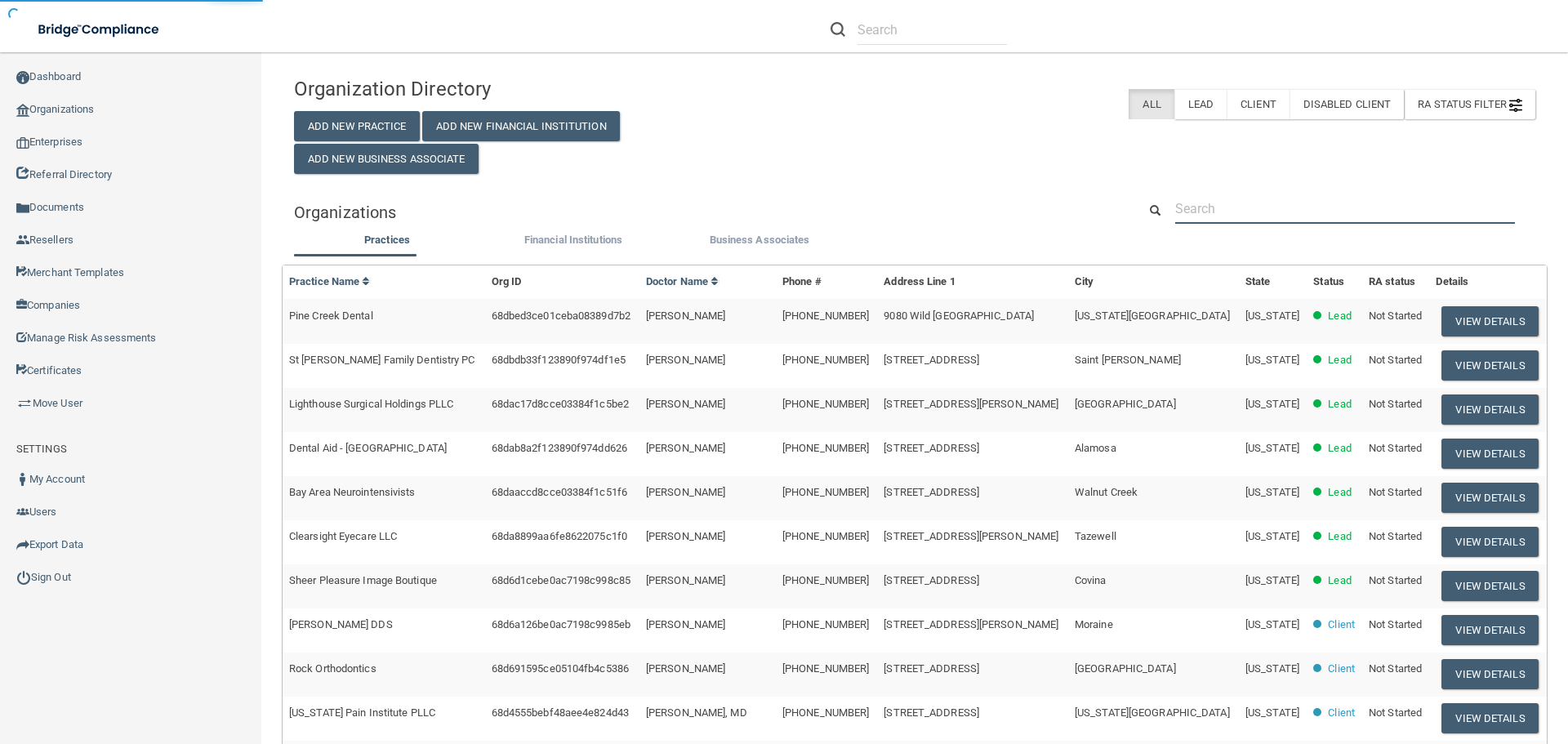
paste input "(717) 530-1120"
type input "(717) 530-1120"
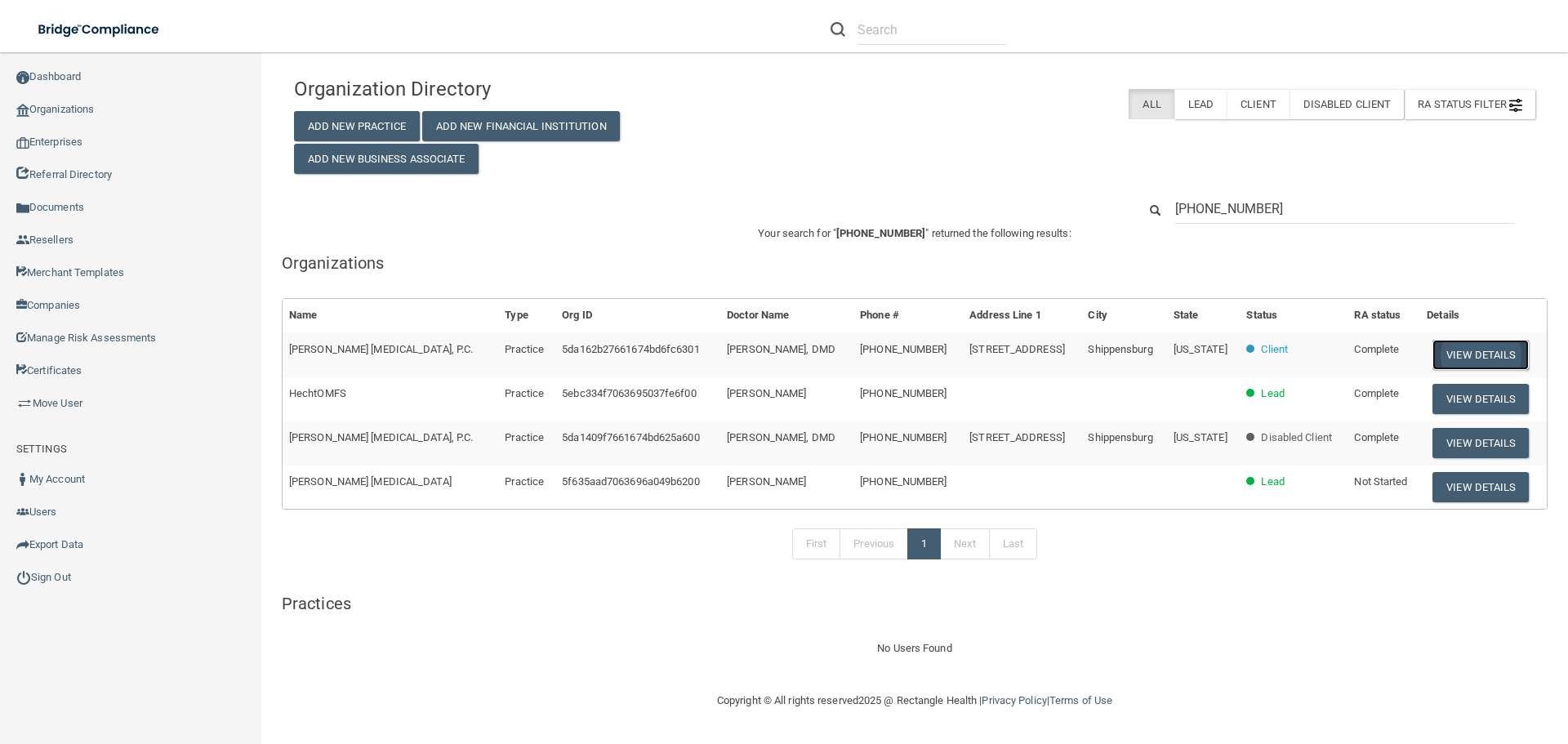
click at [1477, 361] on button "View Details" at bounding box center [1481, 355] width 96 height 30
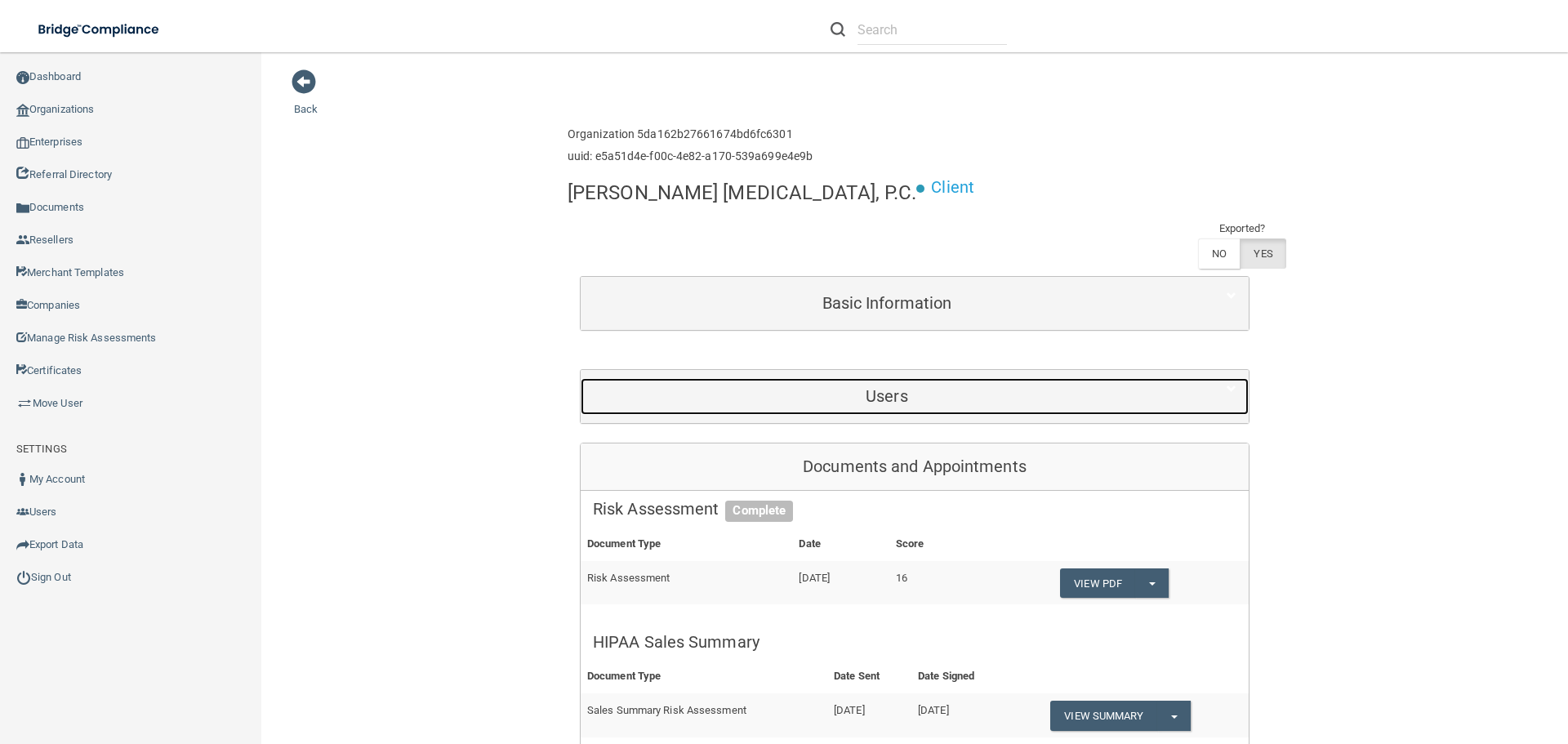
click at [923, 397] on h5 "Users" at bounding box center [887, 396] width 588 height 18
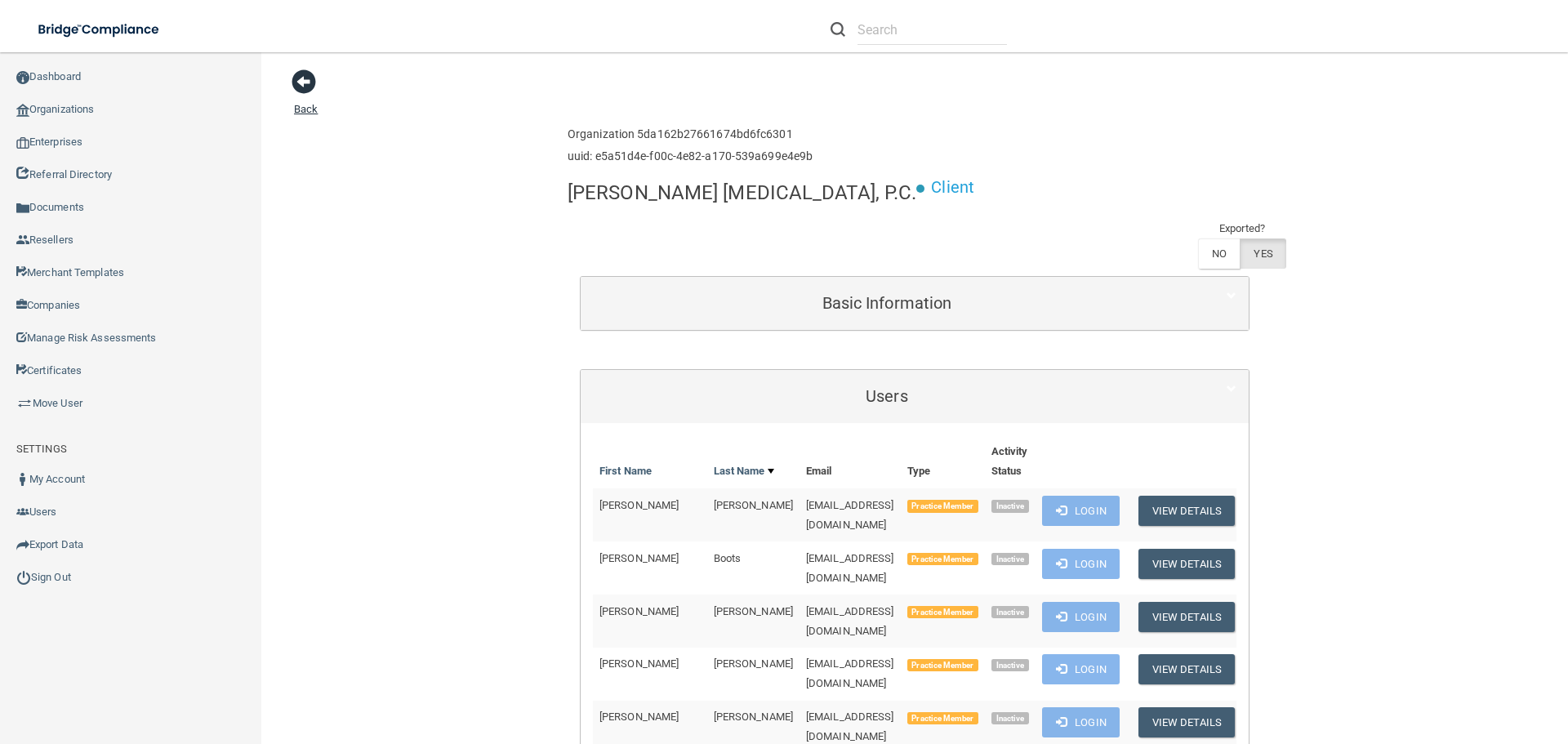
click at [314, 78] on span at bounding box center [304, 81] width 25 height 25
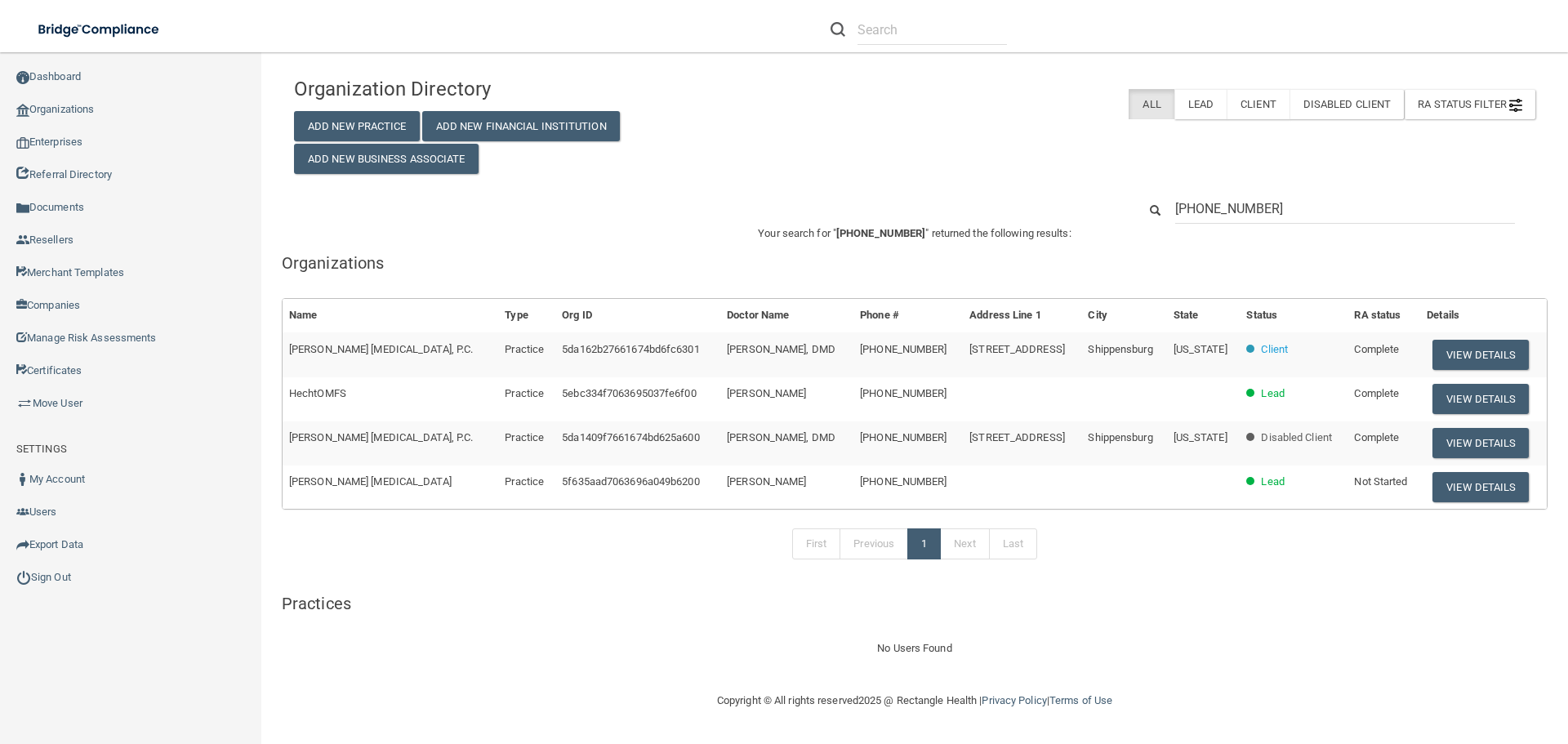
drag, startPoint x: 1309, startPoint y: 207, endPoint x: 1173, endPoint y: 209, distance: 136.0
click at [1173, 209] on div "(717) 530-1120" at bounding box center [1345, 208] width 364 height 30
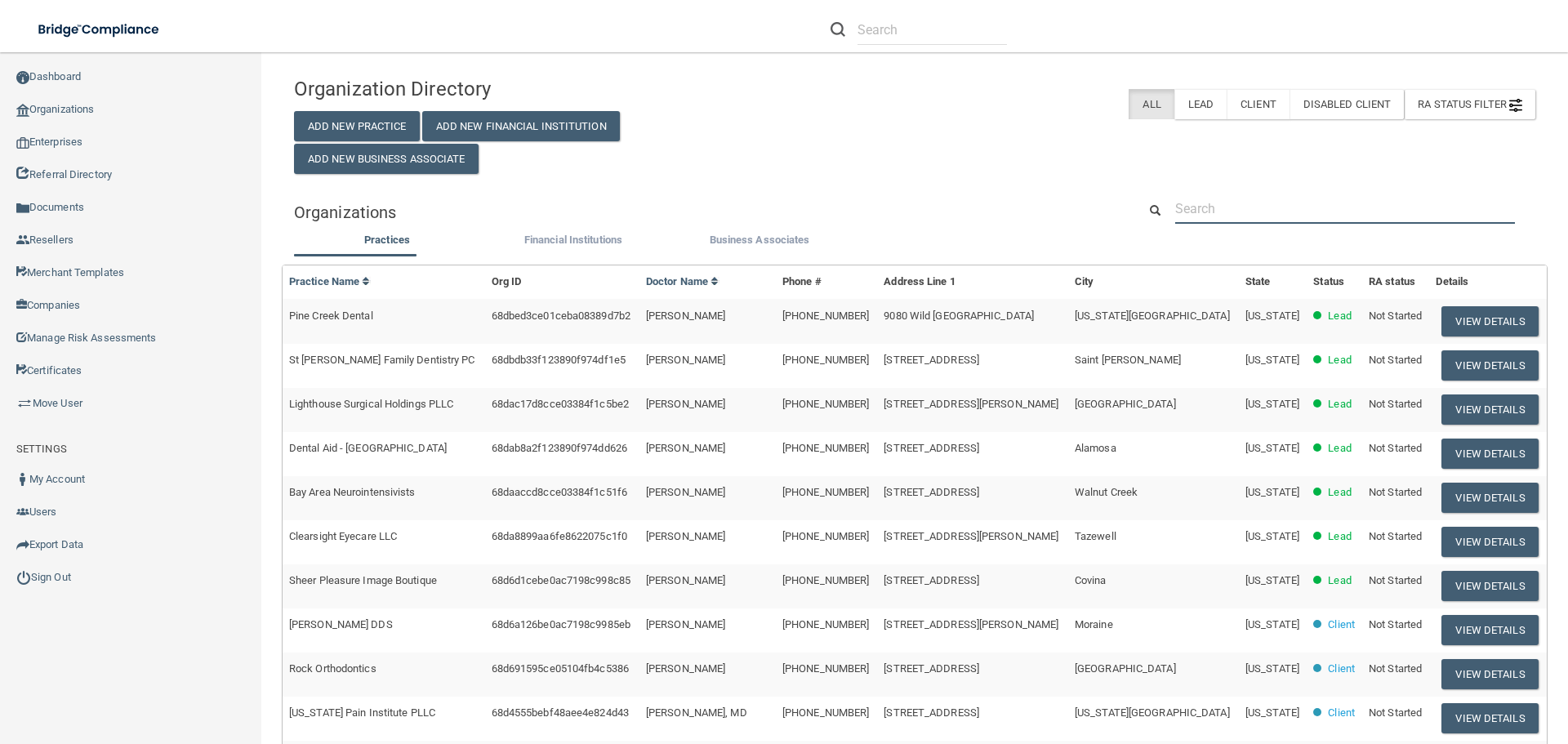
click at [1235, 212] on input "text" at bounding box center [1345, 208] width 340 height 30
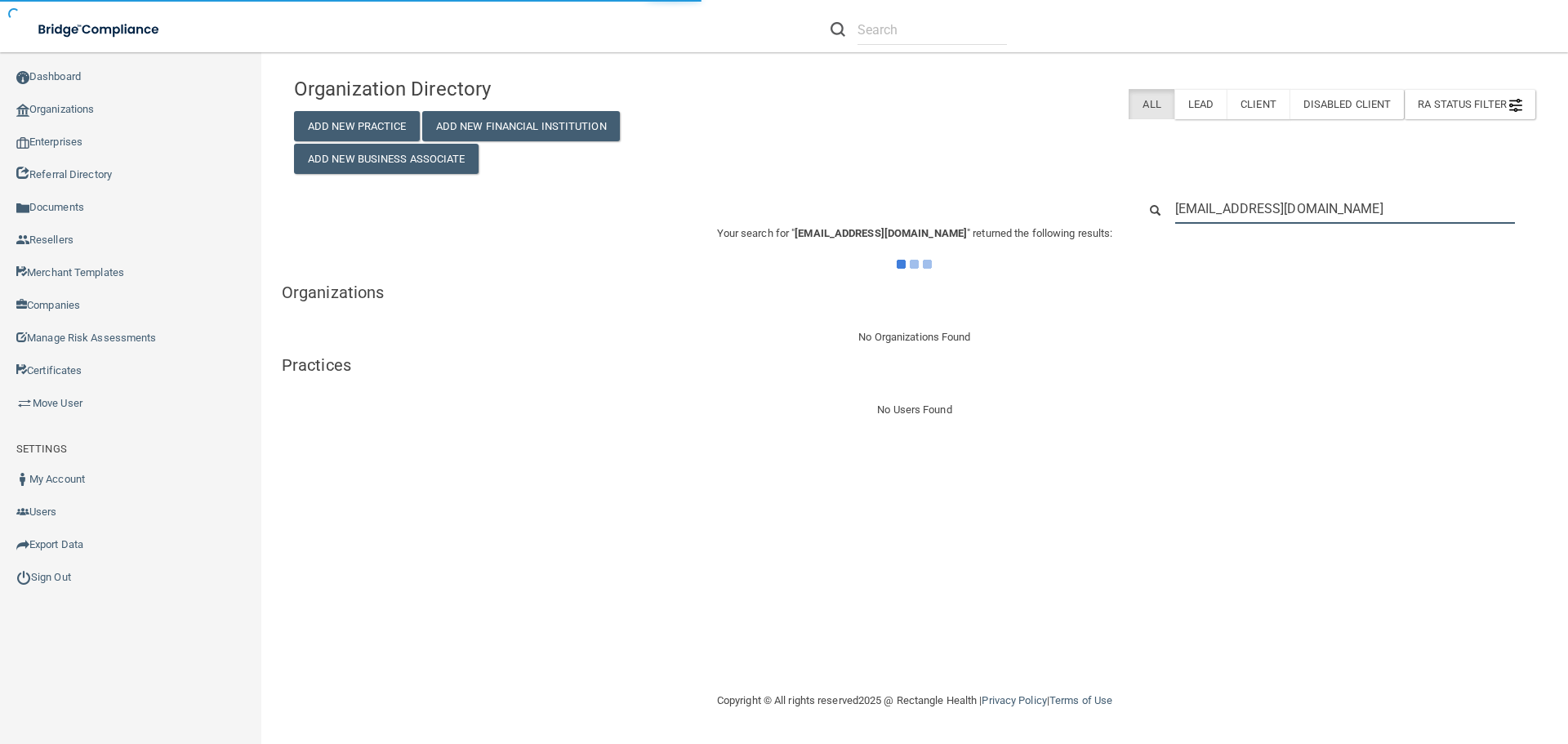
type input "bbbower@hotmail.com"
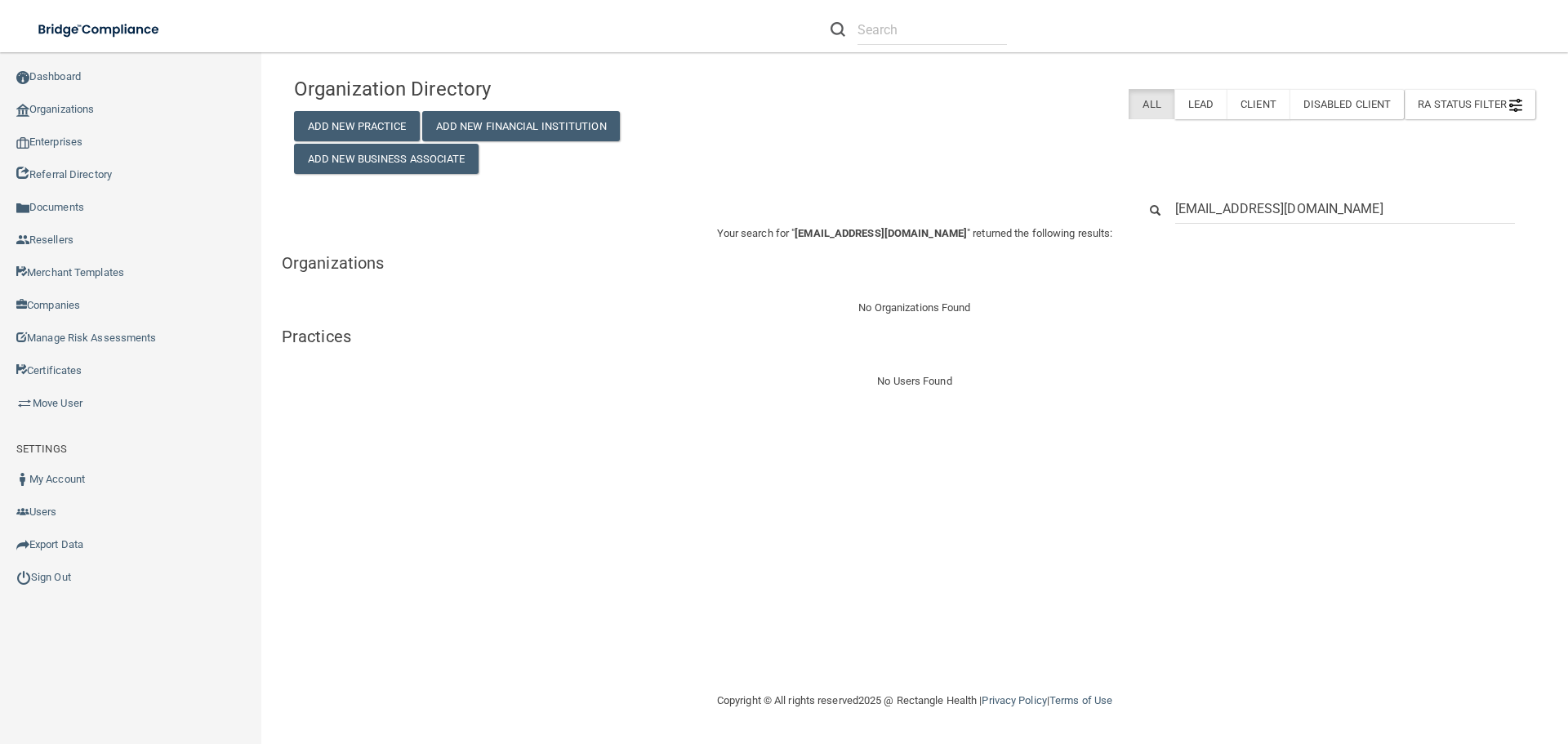
click at [1271, 216] on input "bbbower@hotmail.com" at bounding box center [1345, 208] width 340 height 30
click at [1080, 147] on div "Organization Directory Add New Practice Add New Financial Institution Add New B…" at bounding box center [914, 121] width 1266 height 105
click at [89, 113] on link "Organizations" at bounding box center [131, 109] width 262 height 33
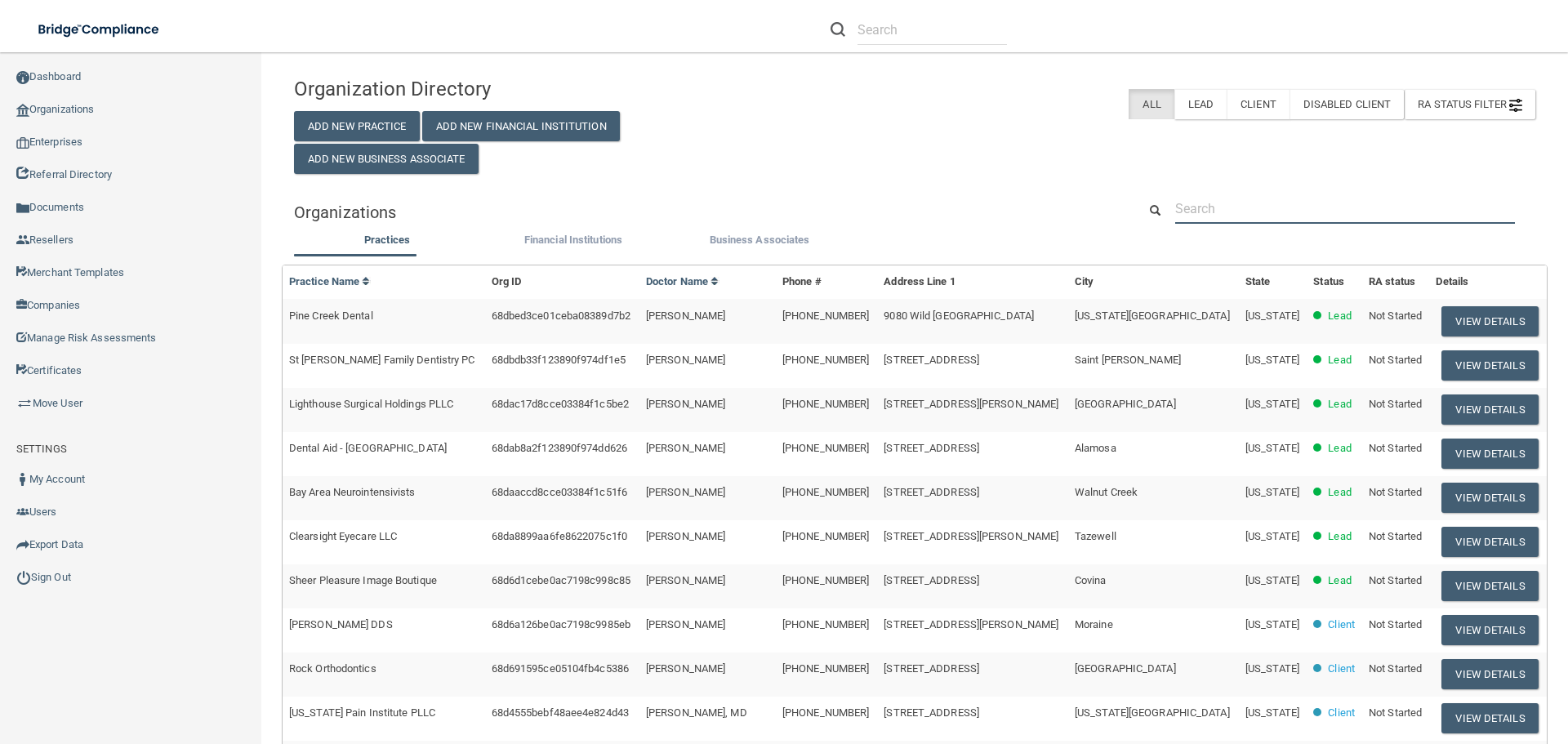
click at [1220, 207] on input "text" at bounding box center [1345, 208] width 340 height 30
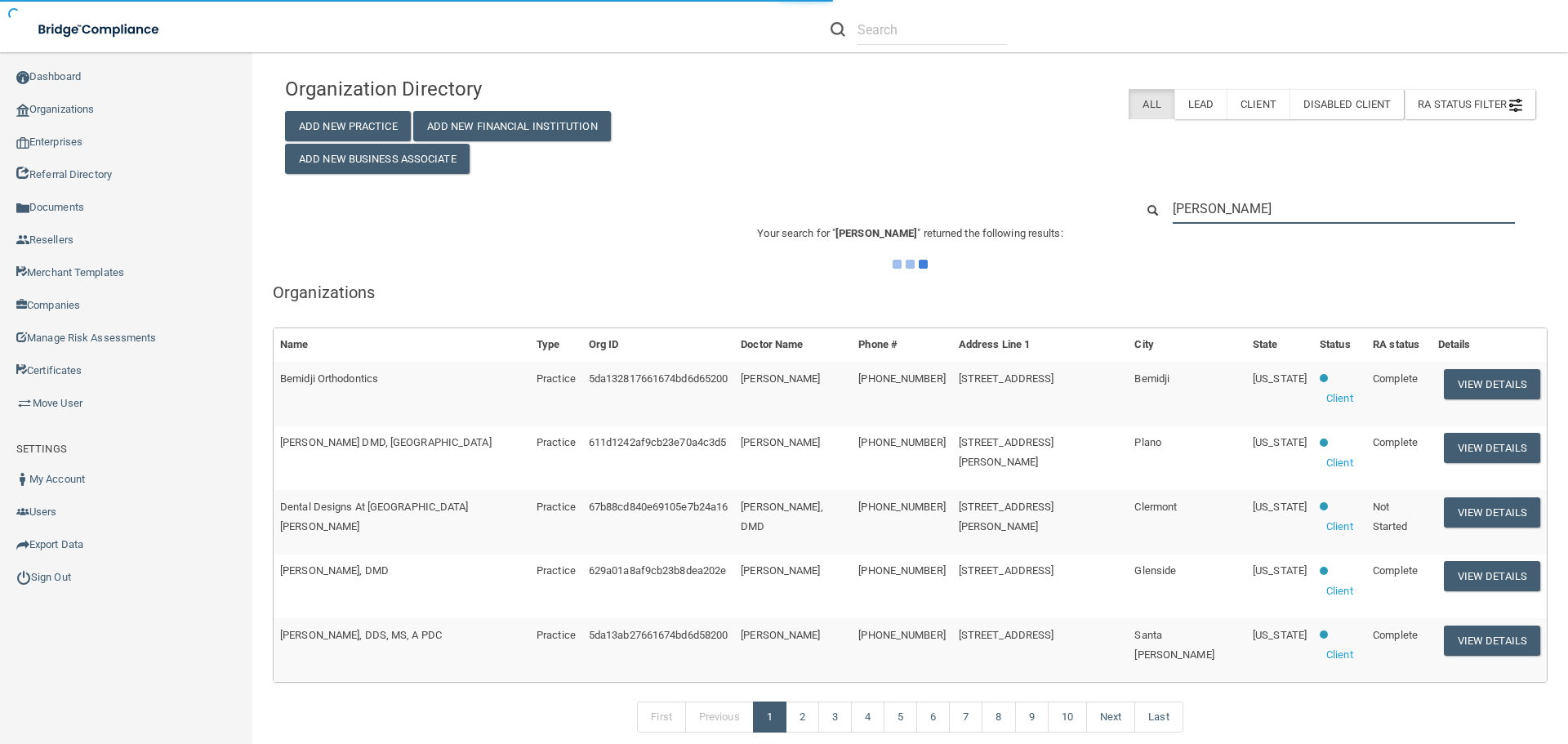
type input "[PERSON_NAME]"
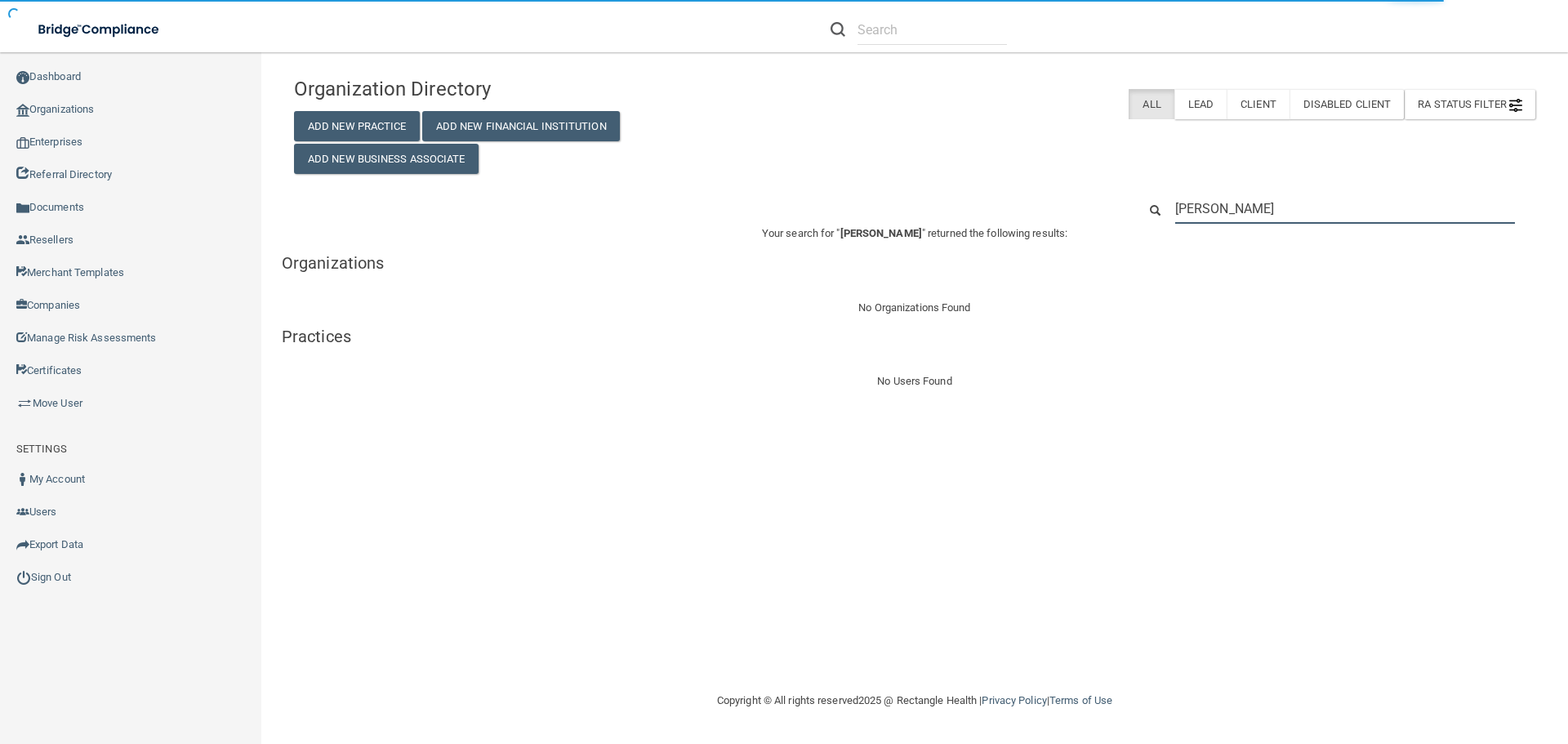
drag, startPoint x: 1261, startPoint y: 210, endPoint x: 1170, endPoint y: 207, distance: 91.0
click at [1170, 207] on div "[PERSON_NAME]" at bounding box center [1345, 208] width 364 height 30
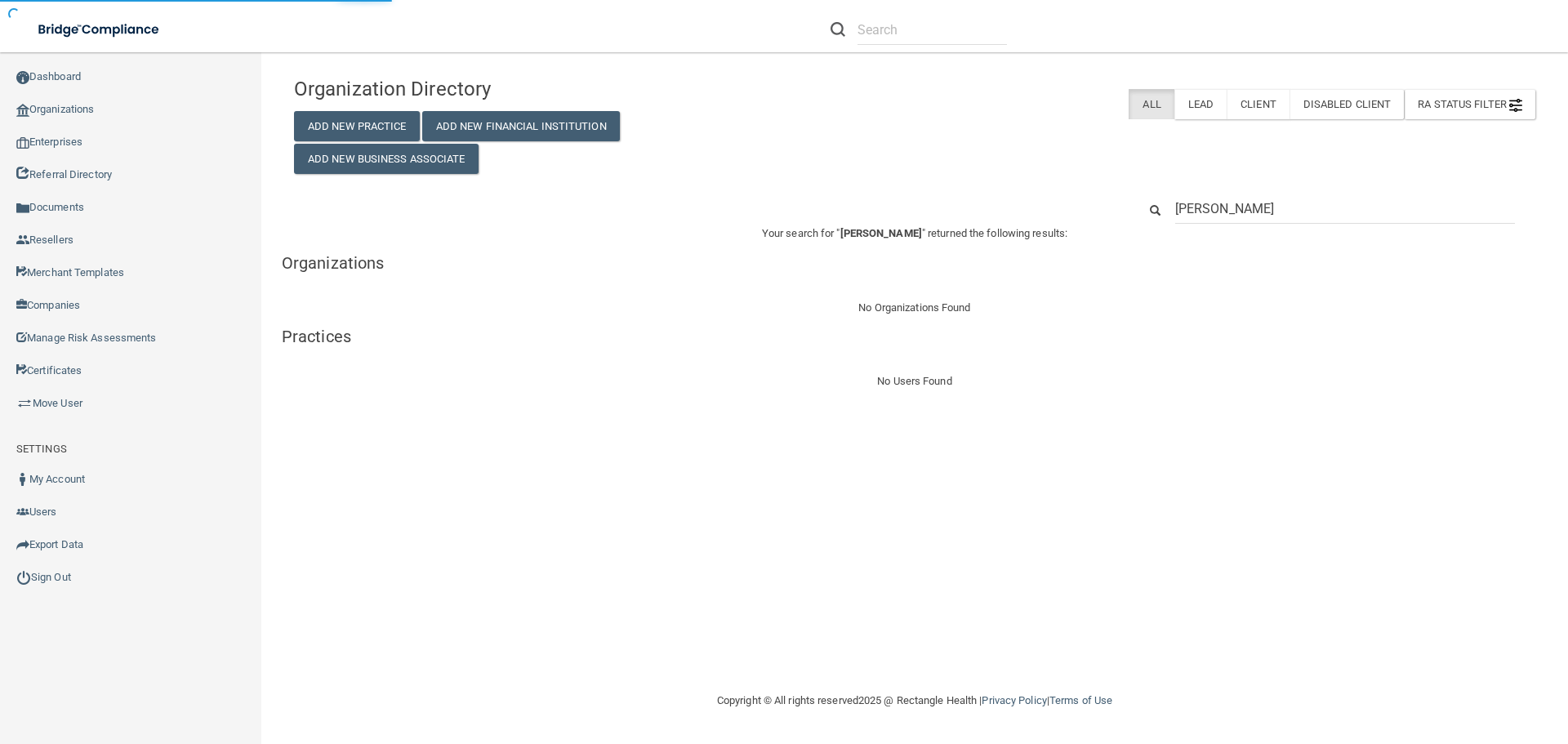
drag, startPoint x: 1262, startPoint y: 202, endPoint x: 1168, endPoint y: 200, distance: 94.0
click at [1168, 200] on div "[PERSON_NAME]" at bounding box center [1345, 208] width 364 height 30
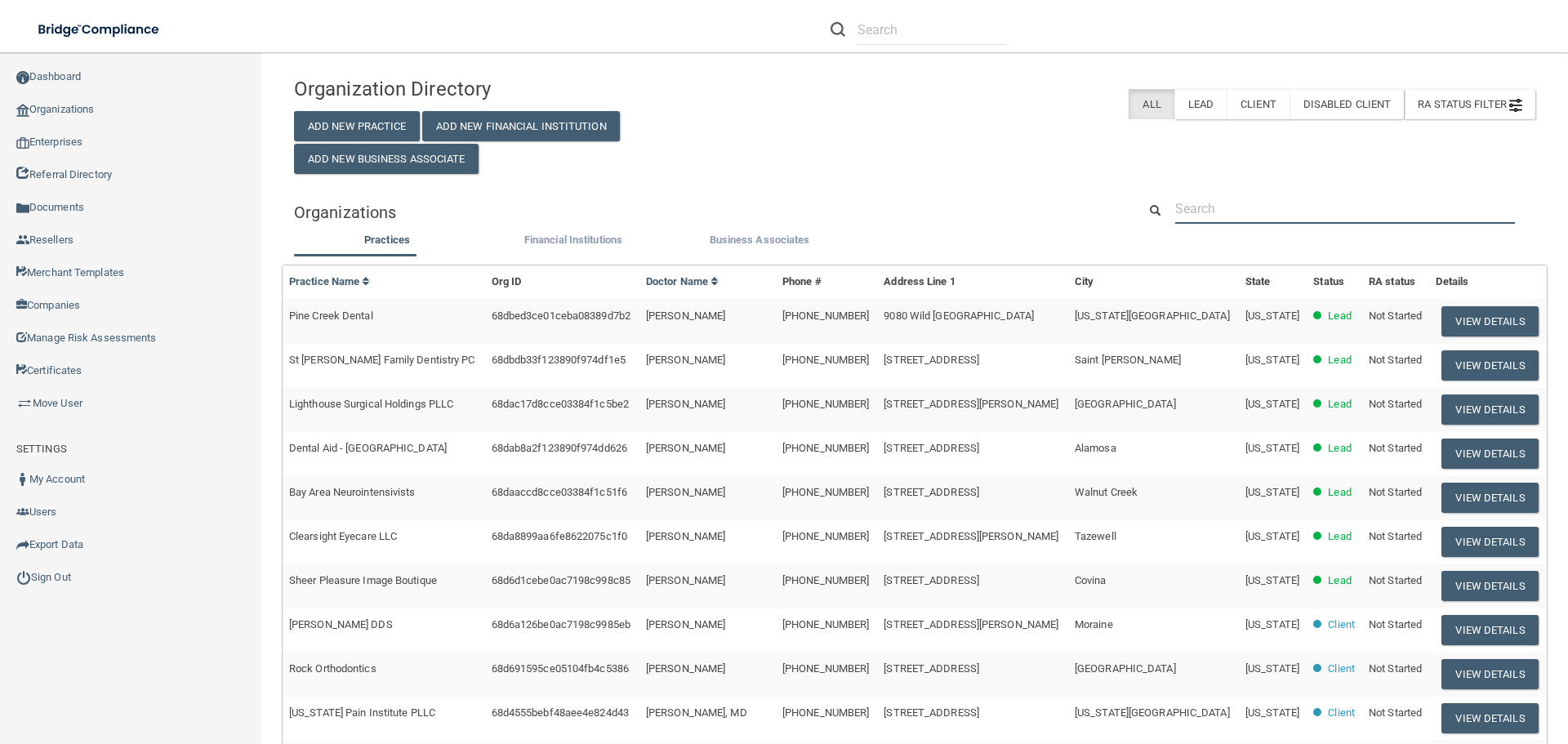
click at [1219, 211] on input "text" at bounding box center [1345, 208] width 340 height 30
paste input "bbbower@hotmail.com"
type input "bbbower@hotmail.com"
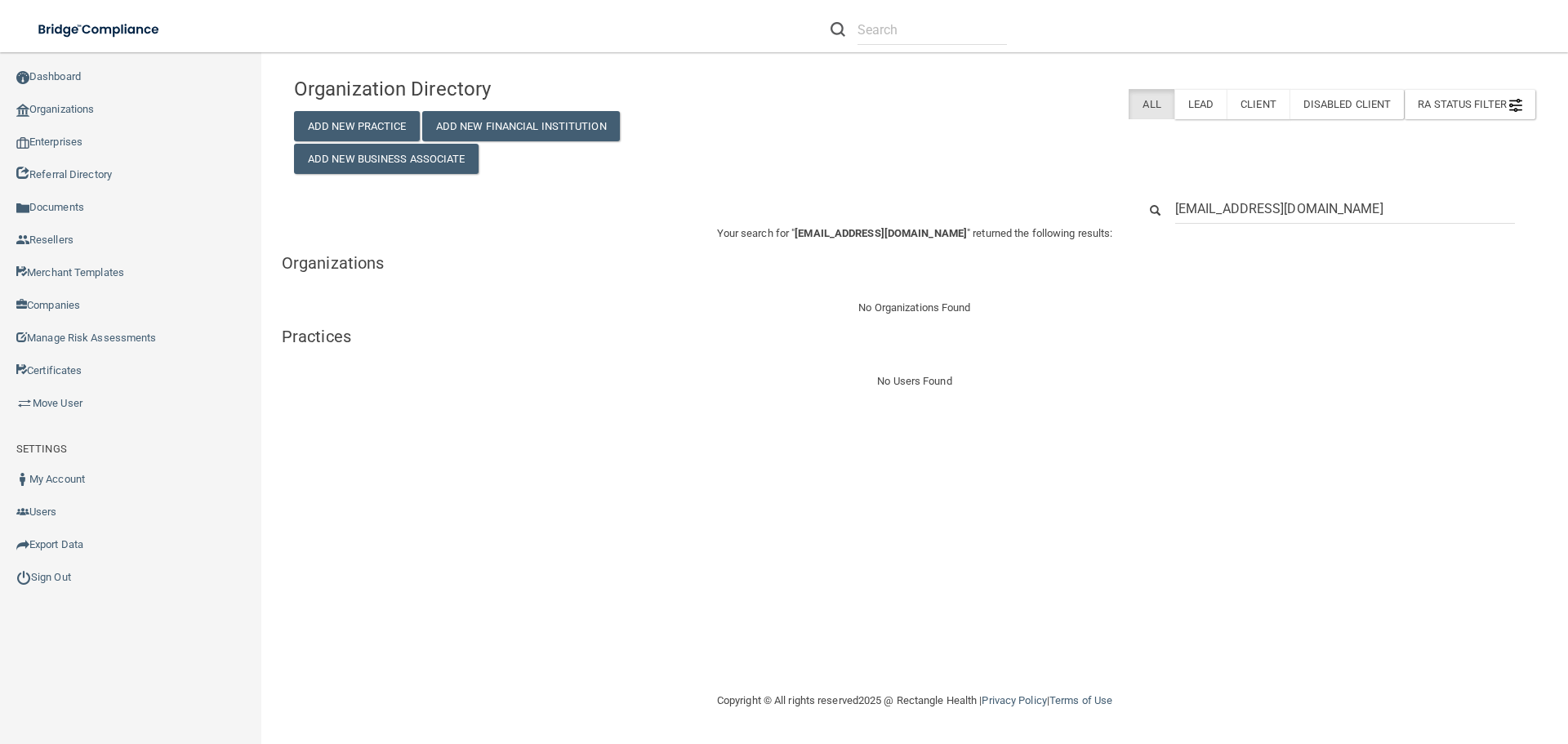
click at [1188, 208] on input "bbbower@hotmail.com" at bounding box center [1345, 208] width 340 height 30
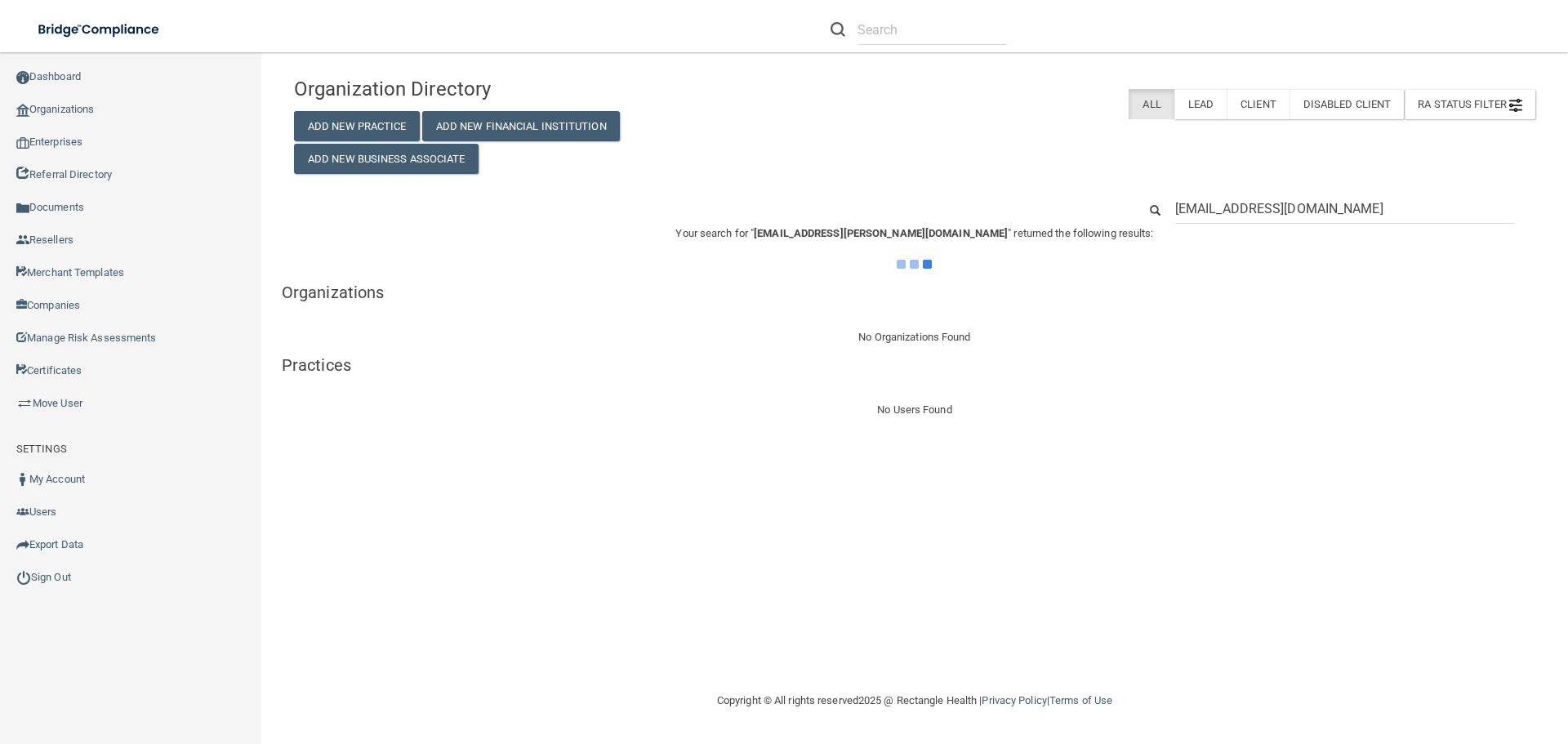
type input "[EMAIL_ADDRESS][PERSON_NAME][DOMAIN_NAME]"
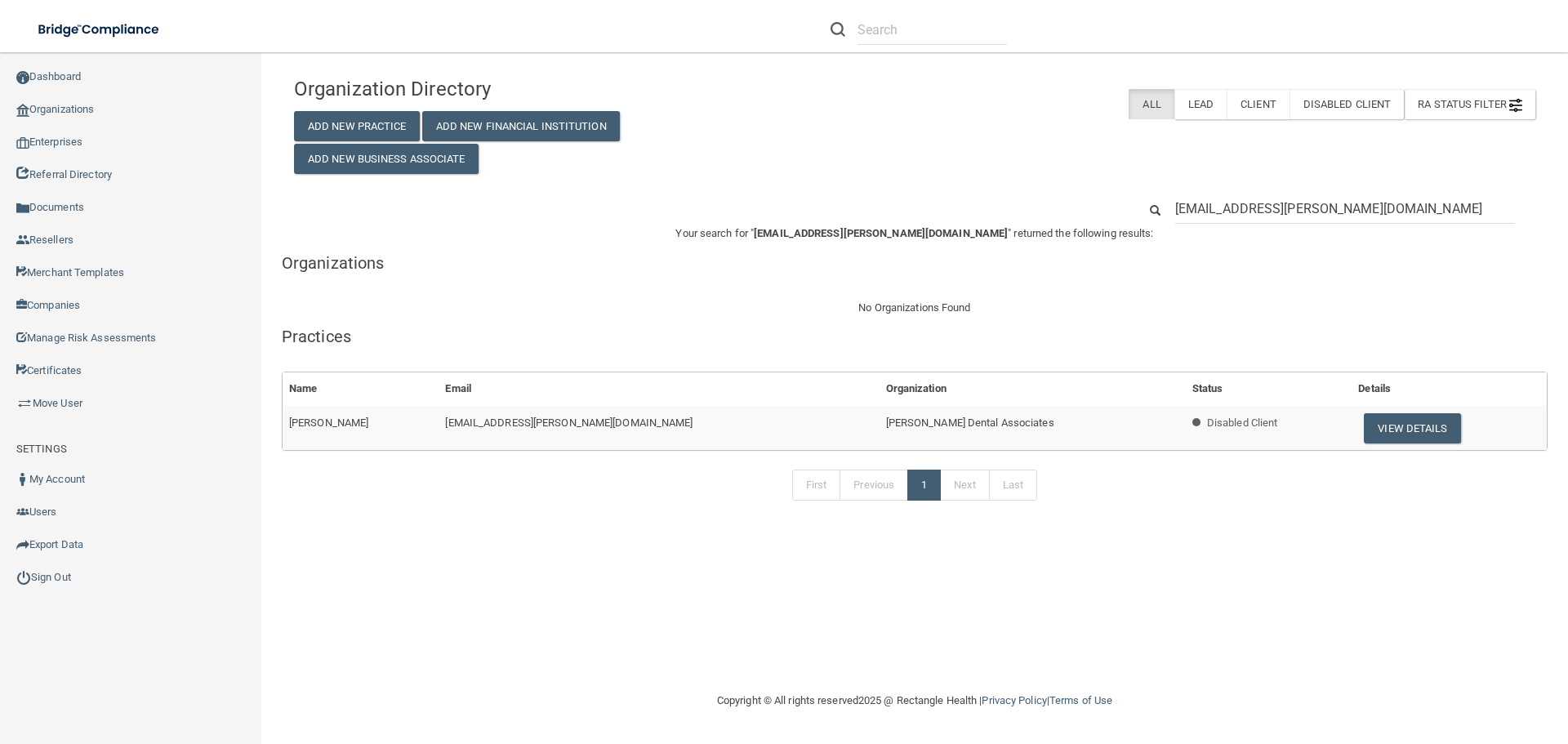
drag, startPoint x: 1296, startPoint y: 212, endPoint x: 1247, endPoint y: 235, distance: 54.1
click at [1230, 259] on h5 "Organizations" at bounding box center [914, 263] width 1266 height 18
click at [1257, 208] on input "[EMAIL_ADDRESS][PERSON_NAME][DOMAIN_NAME]" at bounding box center [1345, 208] width 340 height 30
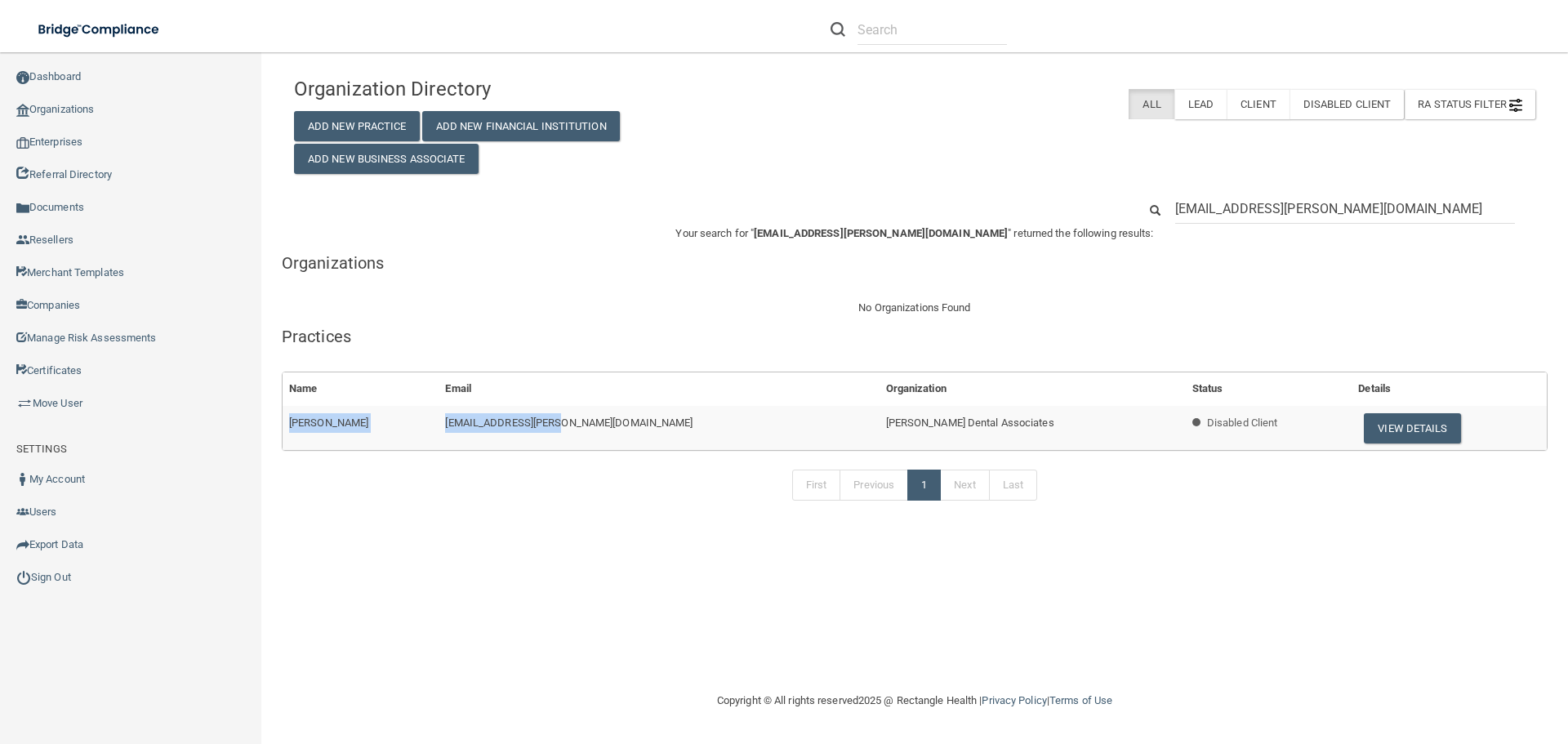
drag, startPoint x: 589, startPoint y: 424, endPoint x: 286, endPoint y: 425, distance: 303.0
click at [286, 425] on tr "Brenda Bower bb.bower@hotmail.com Bethany Dental Associates Disabled Client Vie…" at bounding box center [914, 428] width 1264 height 44
copy tr "Brenda Bower bb.bower@hotmail.com"
click at [332, 477] on div "First Previous 1 Next Last" at bounding box center [914, 487] width 1290 height 75
drag, startPoint x: 889, startPoint y: 421, endPoint x: 741, endPoint y: 421, distance: 148.0
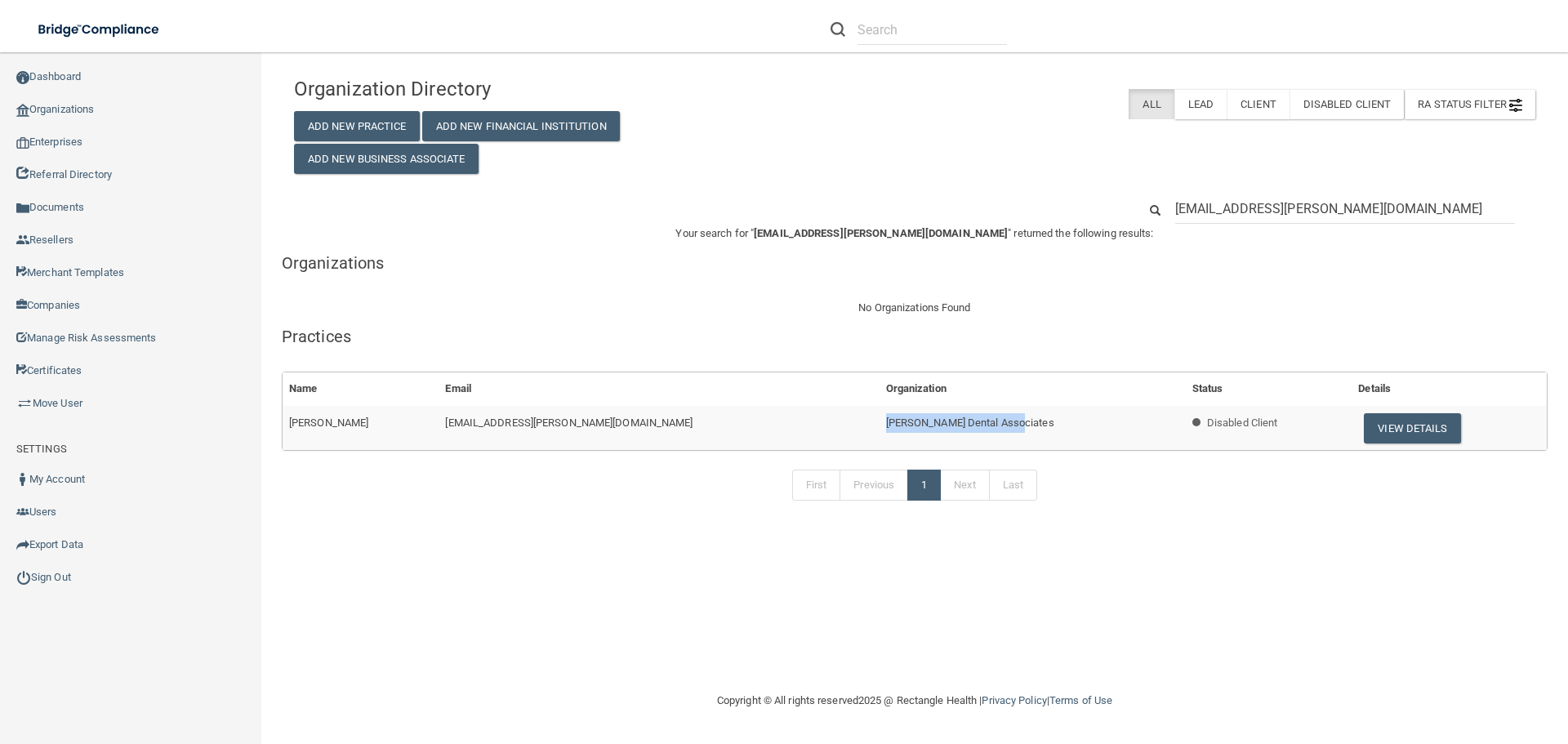
click at [716, 421] on tr "Brenda Bower bb.bower@hotmail.com Bethany Dental Associates Disabled Client Vie…" at bounding box center [914, 428] width 1264 height 44
copy tr "Bethany Dental Associates"
click at [713, 300] on div "No Organizations Found" at bounding box center [914, 308] width 1266 height 20
click at [75, 406] on link "Move User" at bounding box center [131, 403] width 262 height 33
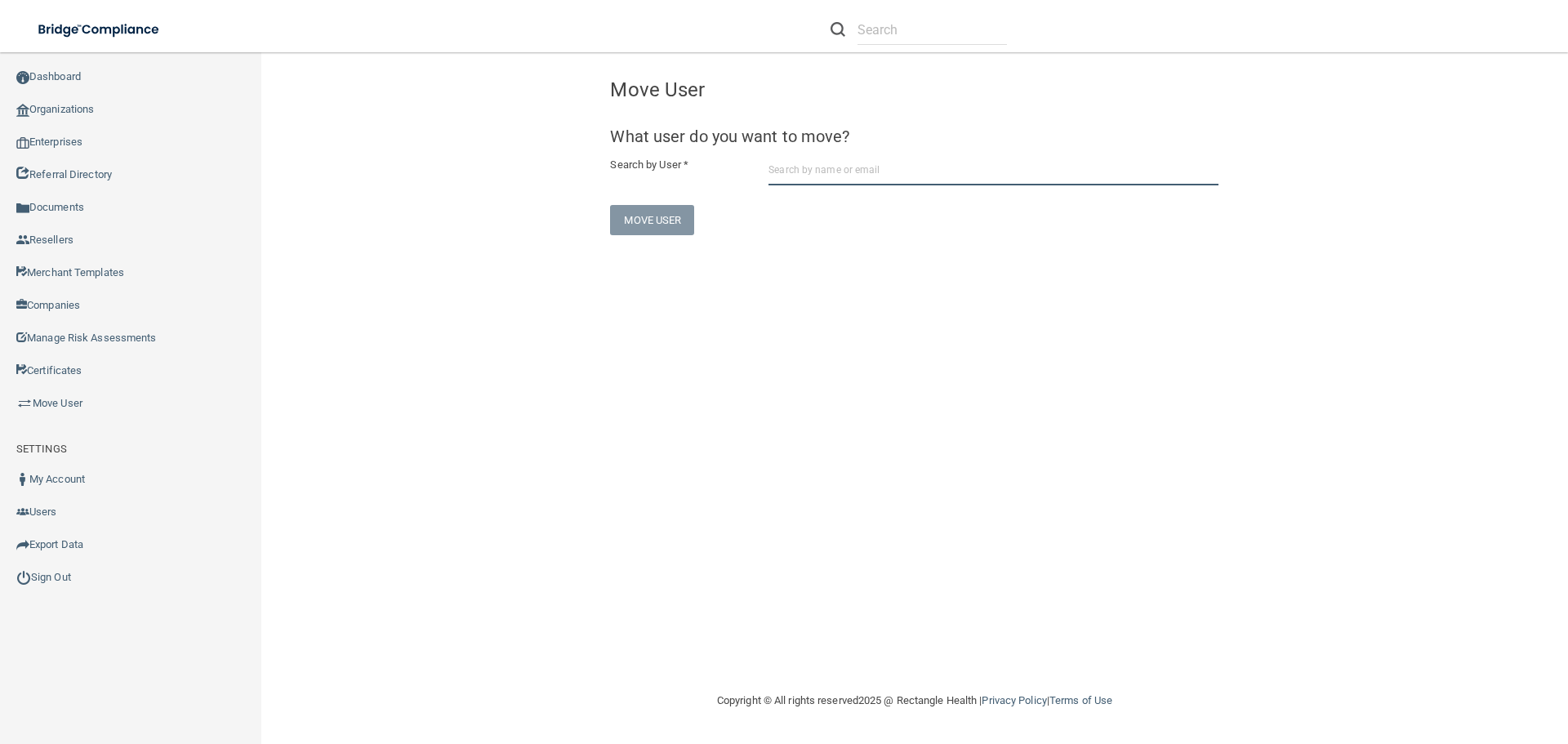
click at [834, 170] on input "text" at bounding box center [993, 170] width 450 height 30
click at [875, 171] on input "text" at bounding box center [993, 170] width 450 height 30
paste input "[EMAIL_ADDRESS][PERSON_NAME][DOMAIN_NAME]"
click at [927, 171] on input "[EMAIL_ADDRESS][PERSON_NAME][DOMAIN_NAME]" at bounding box center [993, 170] width 450 height 30
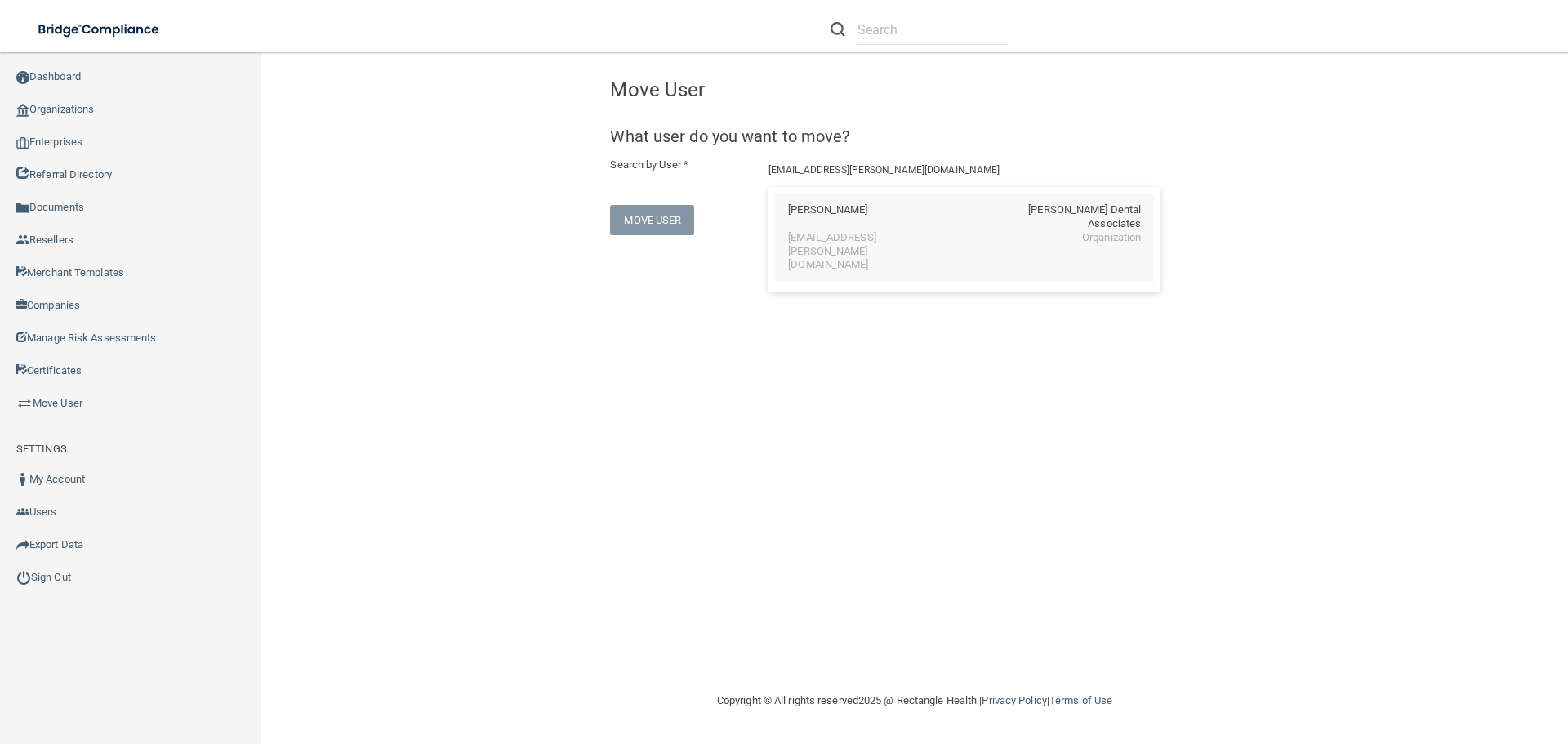
click at [892, 208] on div "Brenda Bower Bethany Dental Associates" at bounding box center [964, 217] width 352 height 28
type input "[PERSON_NAME]"
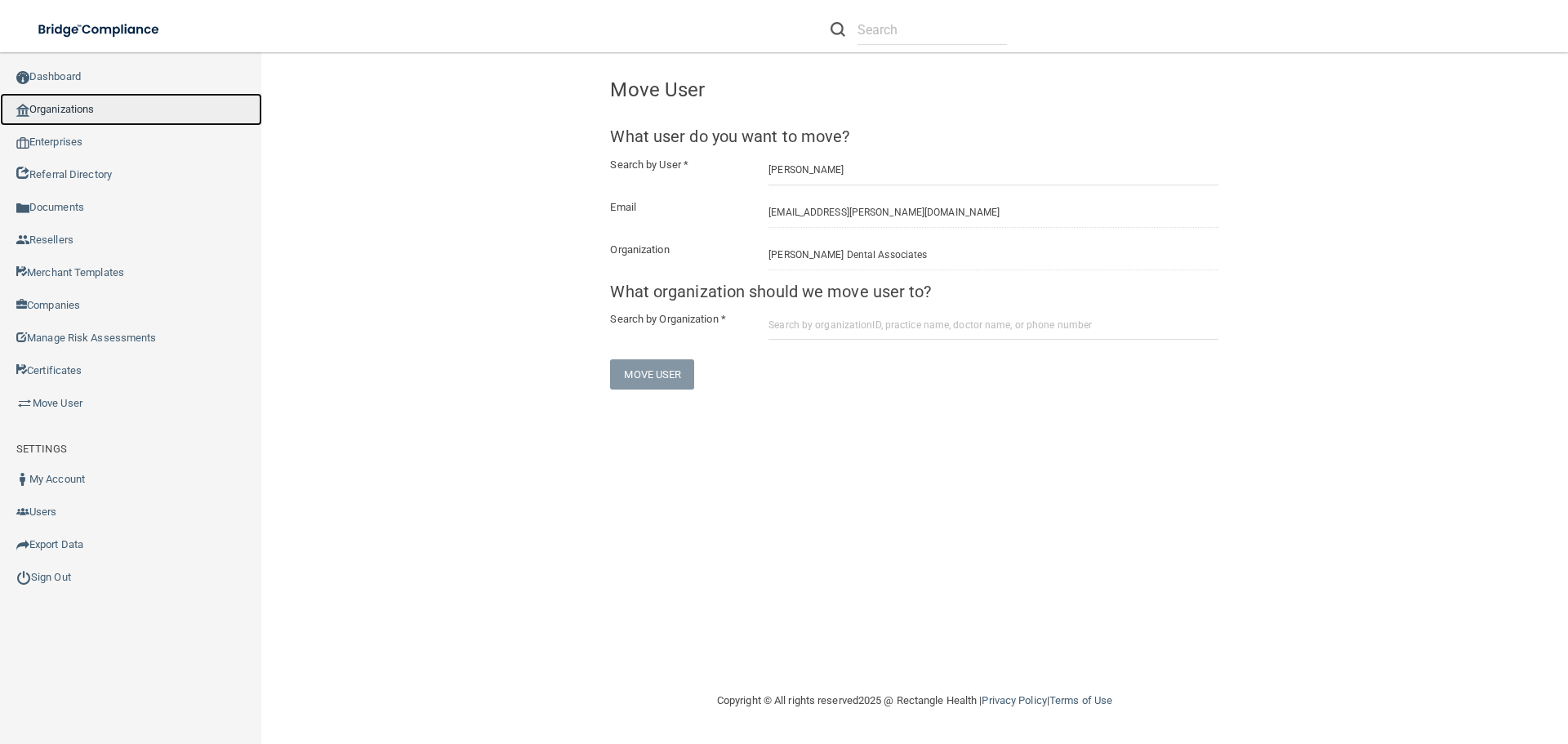
click at [86, 116] on link "Organizations" at bounding box center [131, 109] width 262 height 33
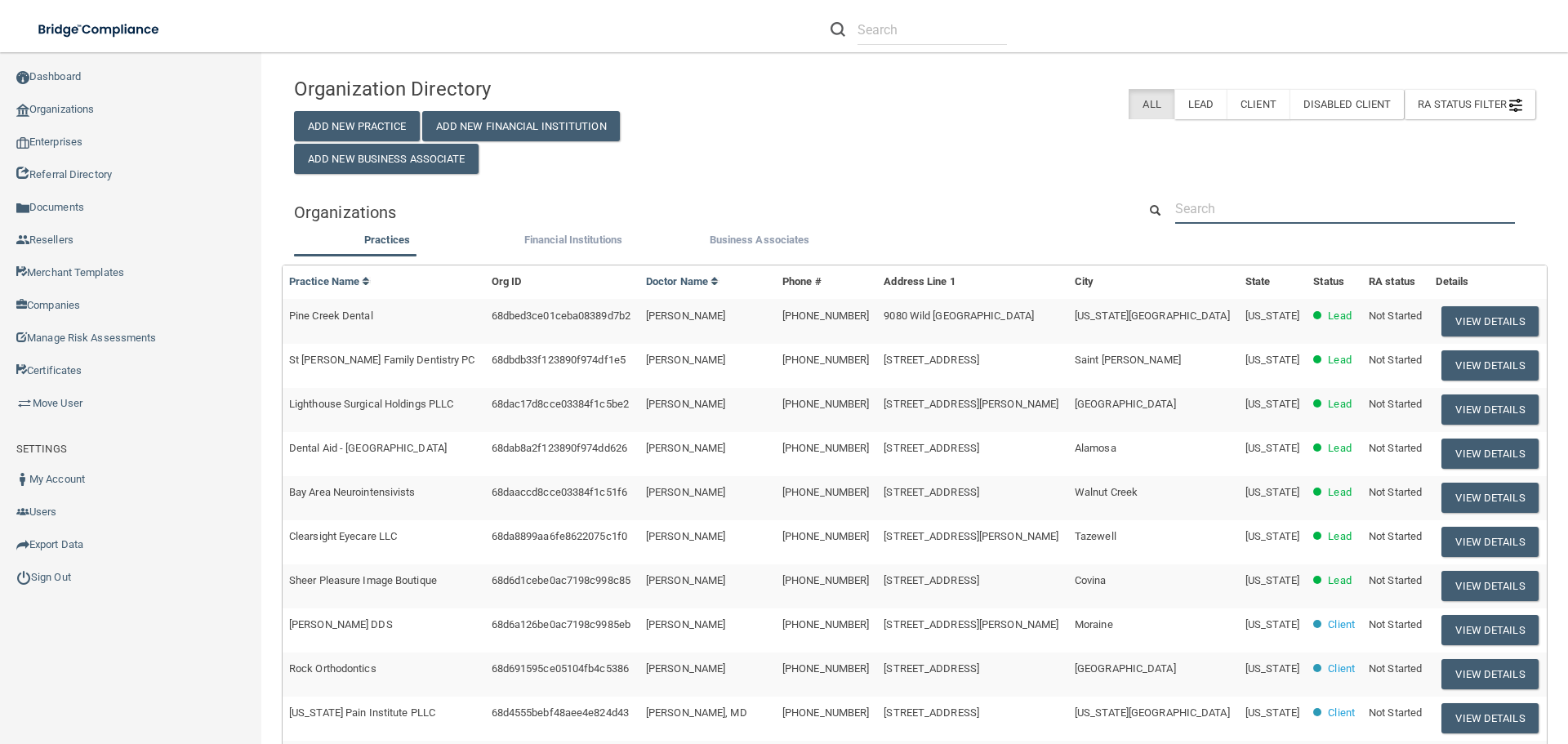
click at [1208, 212] on input "text" at bounding box center [1345, 208] width 340 height 30
paste input "(717) 530-1120"
type input "(717) 530-1120"
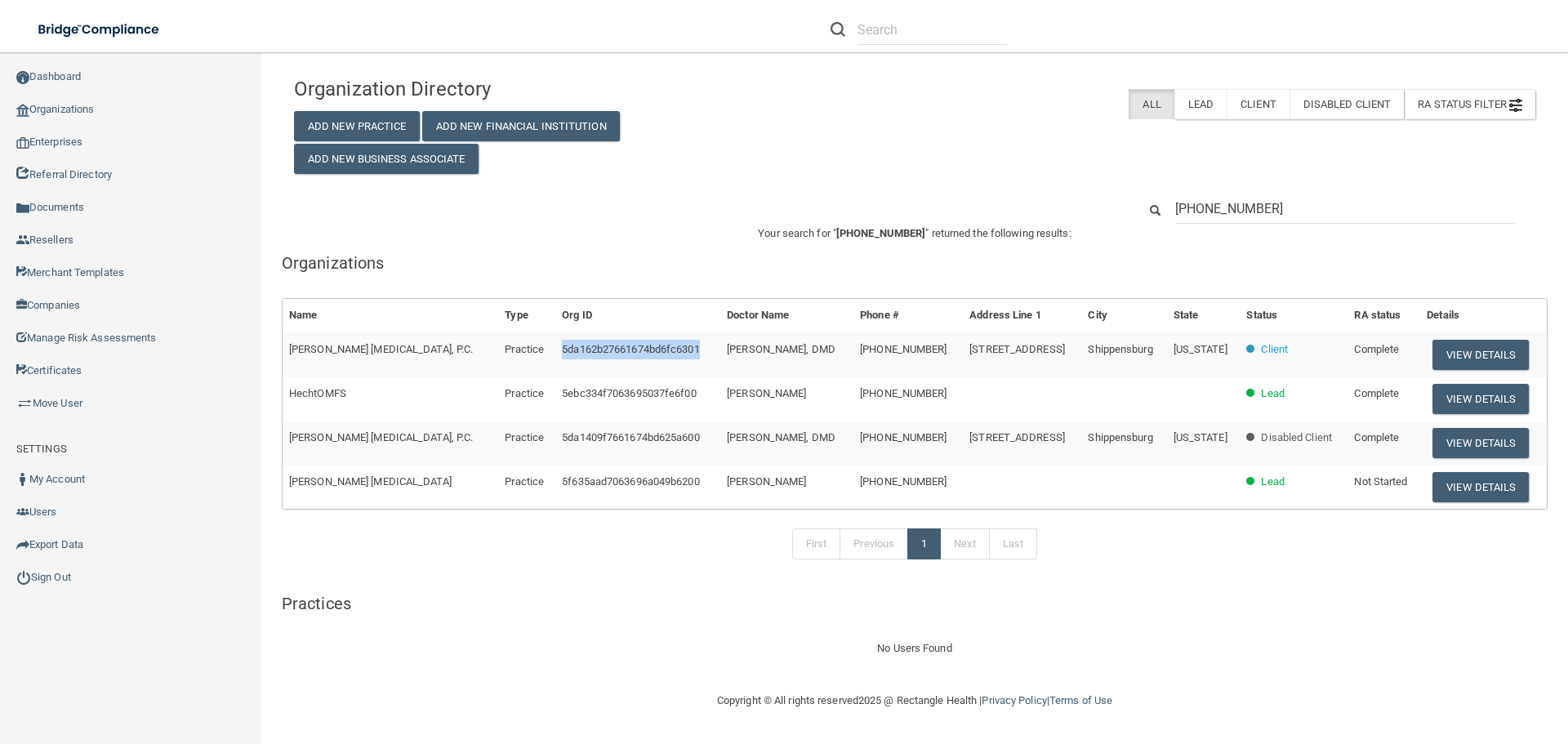
drag, startPoint x: 708, startPoint y: 351, endPoint x: 563, endPoint y: 355, distance: 145.1
click at [563, 355] on td "5da162b27661674bd6fc6301" at bounding box center [637, 355] width 165 height 44
drag, startPoint x: 492, startPoint y: 347, endPoint x: 292, endPoint y: 347, distance: 200.0
click at [292, 347] on td "[PERSON_NAME] [MEDICAL_DATA], P.C." at bounding box center [390, 355] width 216 height 44
copy span "[PERSON_NAME] [MEDICAL_DATA], P.C."
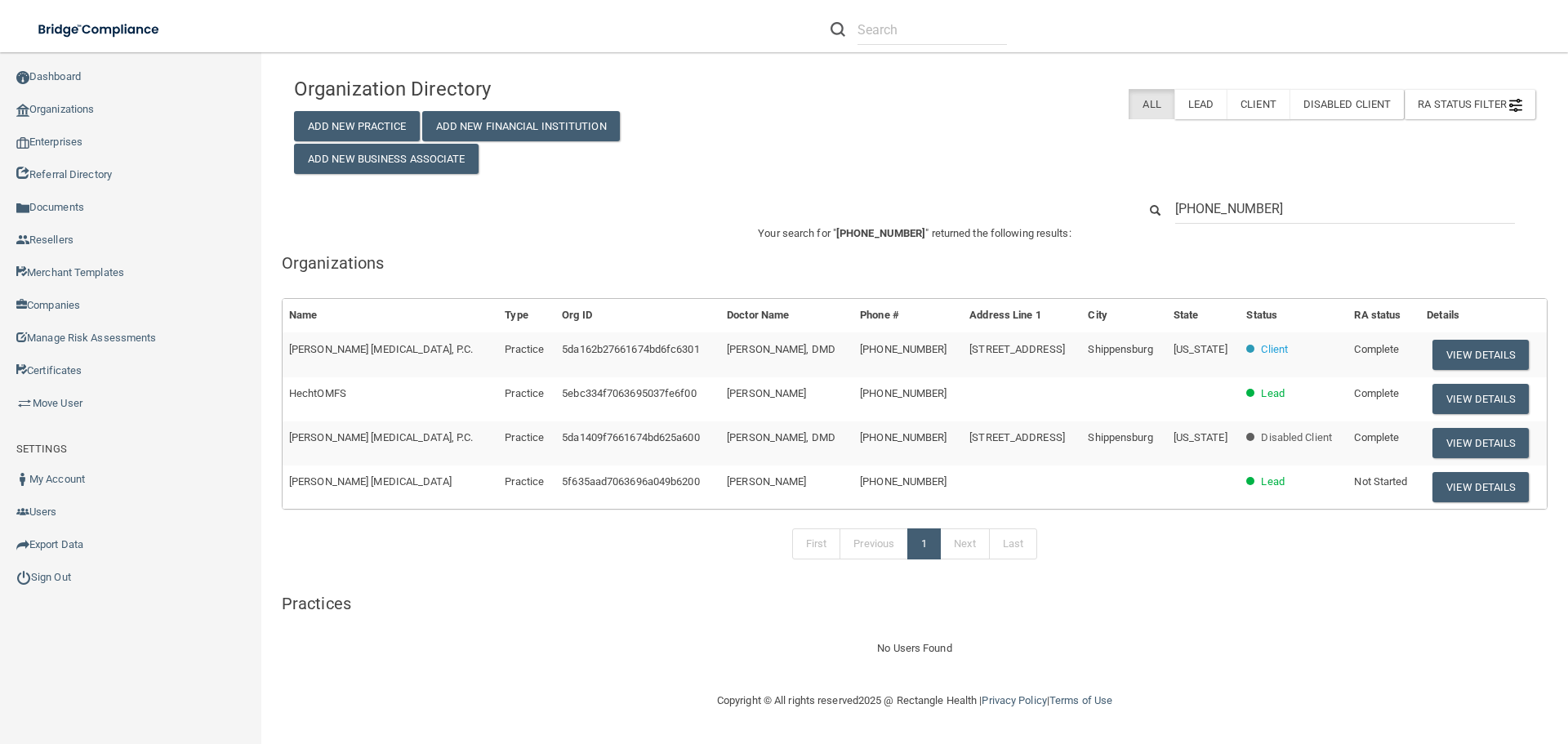
click at [655, 216] on div "(717) 530-1120" at bounding box center [914, 208] width 1266 height 30
drag, startPoint x: 708, startPoint y: 350, endPoint x: 554, endPoint y: 352, distance: 154.0
click at [554, 352] on tr "Hecht Oral and Maxillofacial Surgery, P.C. Practice 5da162b27661674bd6fc6301 Fr…" at bounding box center [914, 355] width 1264 height 44
copy tr "5da162b27661674bd6fc6301"
drag, startPoint x: 71, startPoint y: 400, endPoint x: 49, endPoint y: 407, distance: 23.1
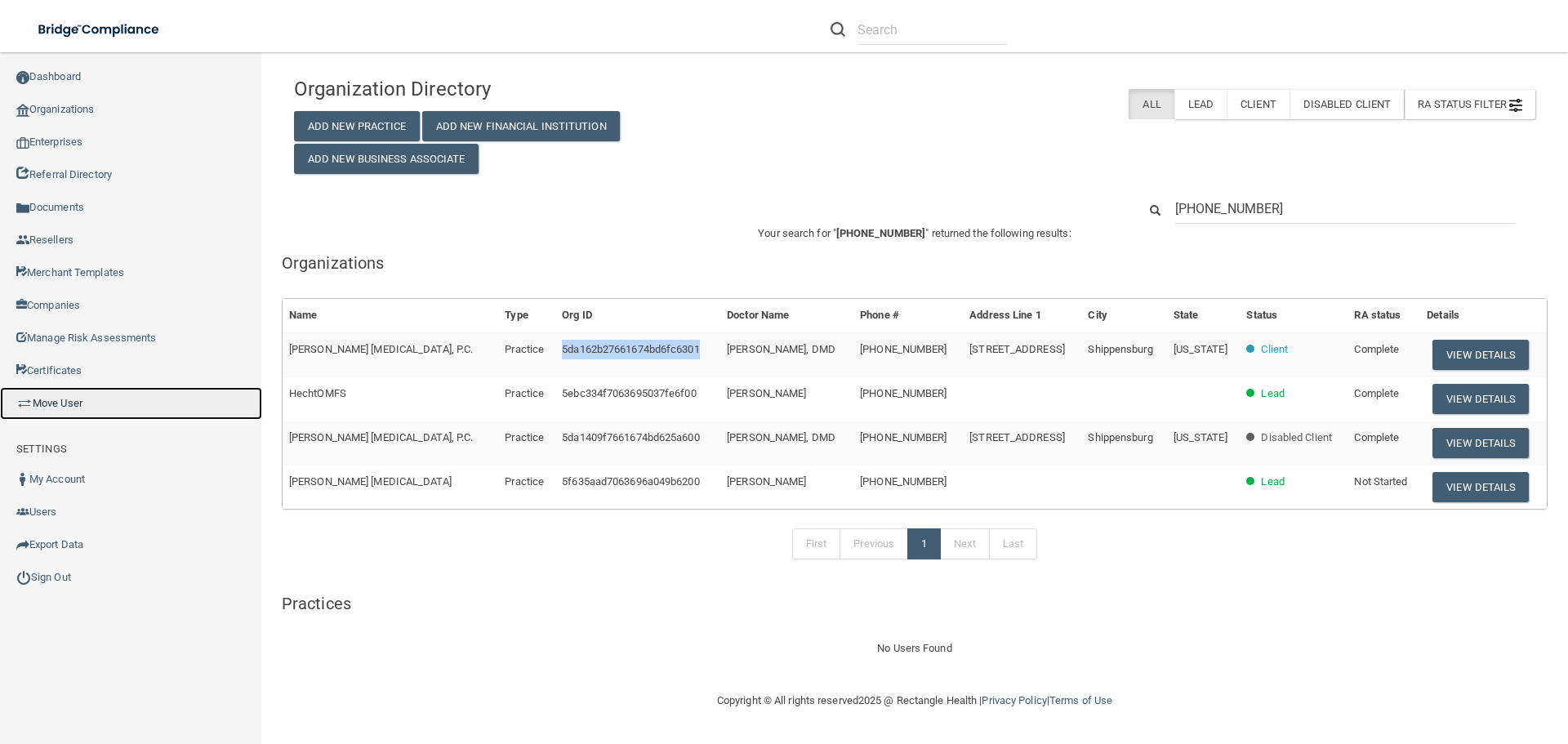
click at [71, 400] on link "Move User" at bounding box center [131, 403] width 262 height 33
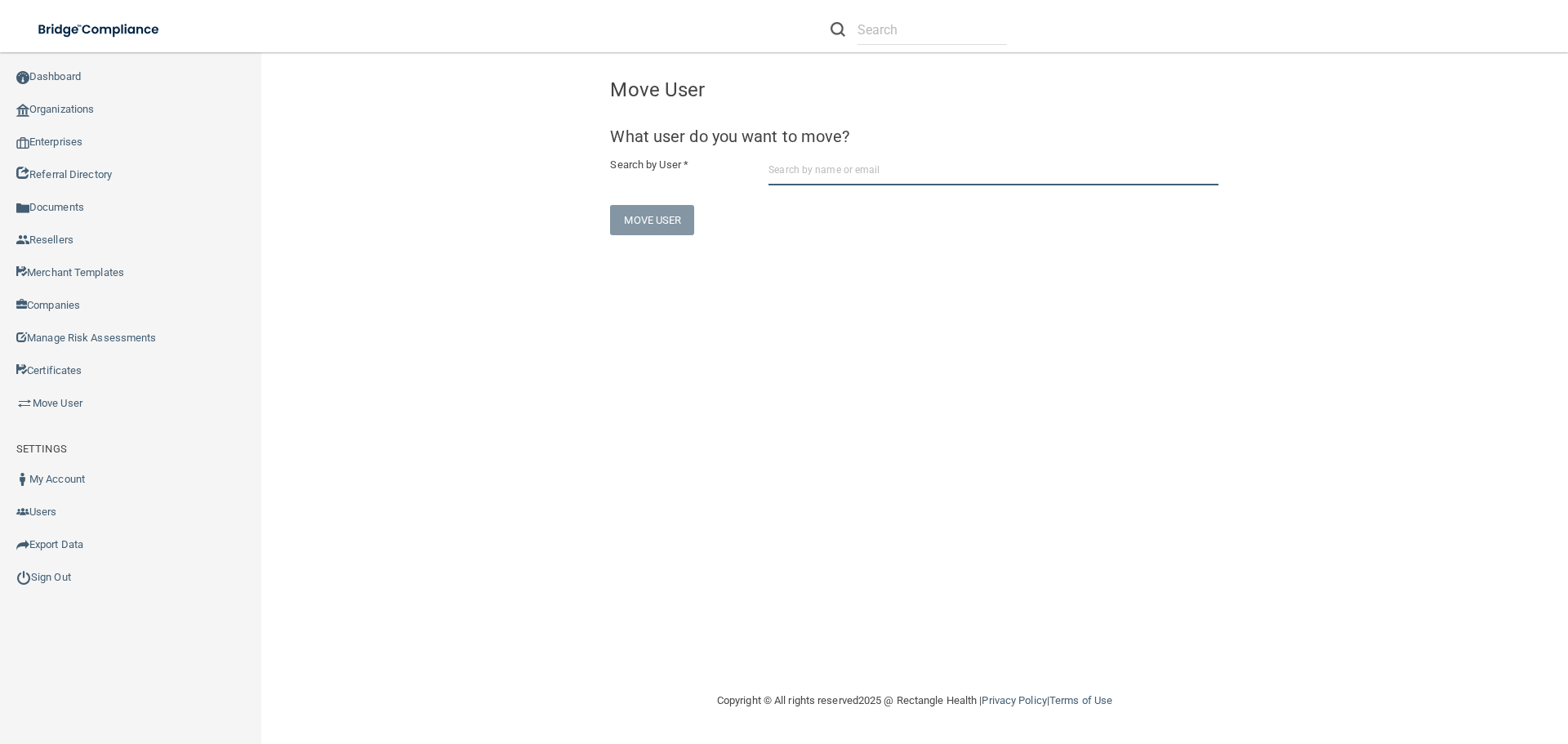
click at [842, 164] on input "text" at bounding box center [993, 170] width 450 height 30
click at [885, 175] on input "text" at bounding box center [993, 170] width 450 height 30
paste input "Brenda Bower bb.bower@hotmail.com"
drag, startPoint x: 849, startPoint y: 170, endPoint x: 755, endPoint y: 180, distance: 94.5
click at [755, 180] on div "Search by User * Brenda Bower bb.bower@hotmail.com" at bounding box center [914, 170] width 633 height 30
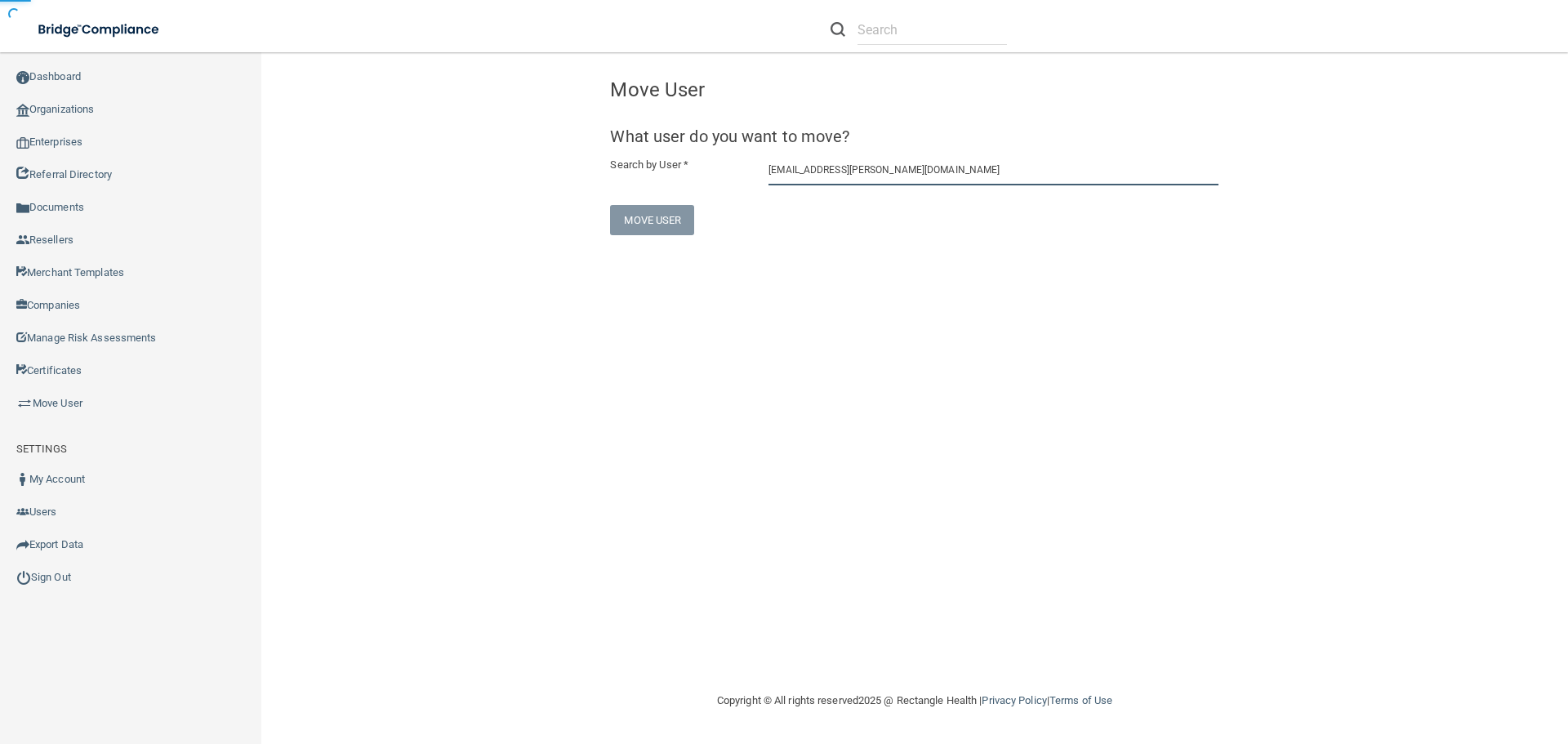
click at [949, 161] on input "[EMAIL_ADDRESS][PERSON_NAME][DOMAIN_NAME]" at bounding box center [993, 170] width 450 height 30
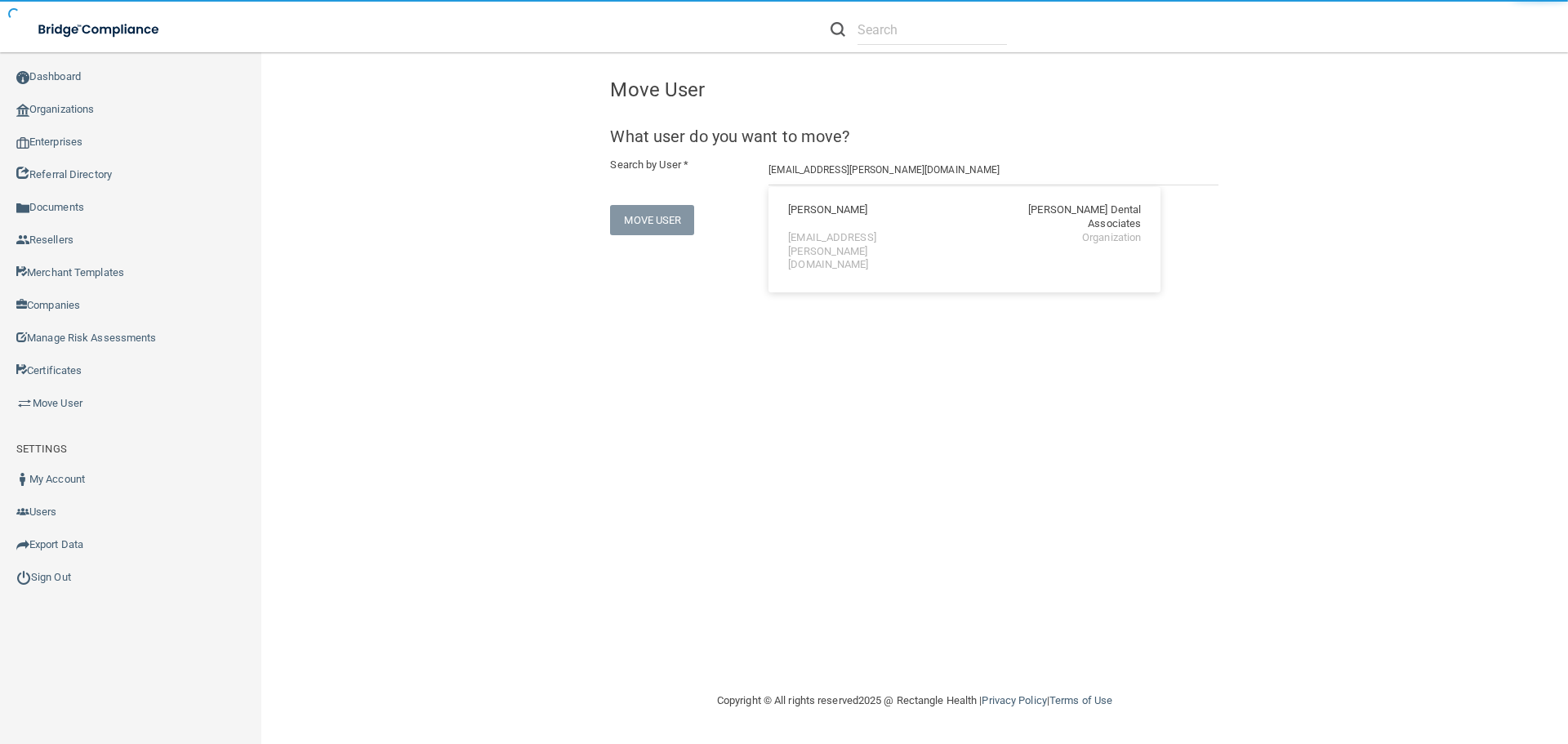
click at [912, 213] on div "Brenda Bower Bethany Dental Associates" at bounding box center [964, 217] width 352 height 28
type input "[PERSON_NAME]"
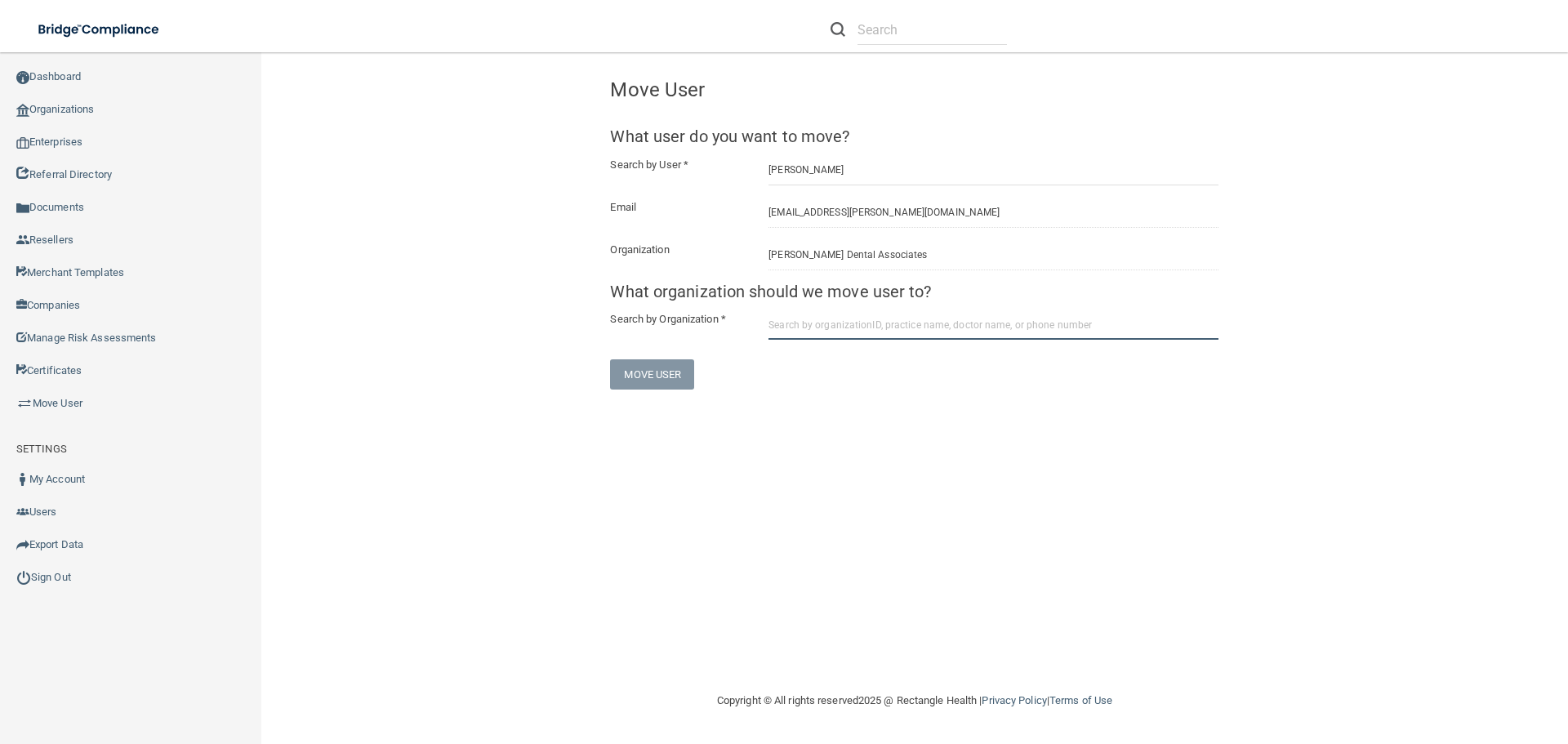
click at [862, 323] on input "text" at bounding box center [993, 324] width 450 height 30
click at [876, 322] on input "text" at bounding box center [993, 324] width 450 height 30
paste input "5da162b27661674bd6fc6301"
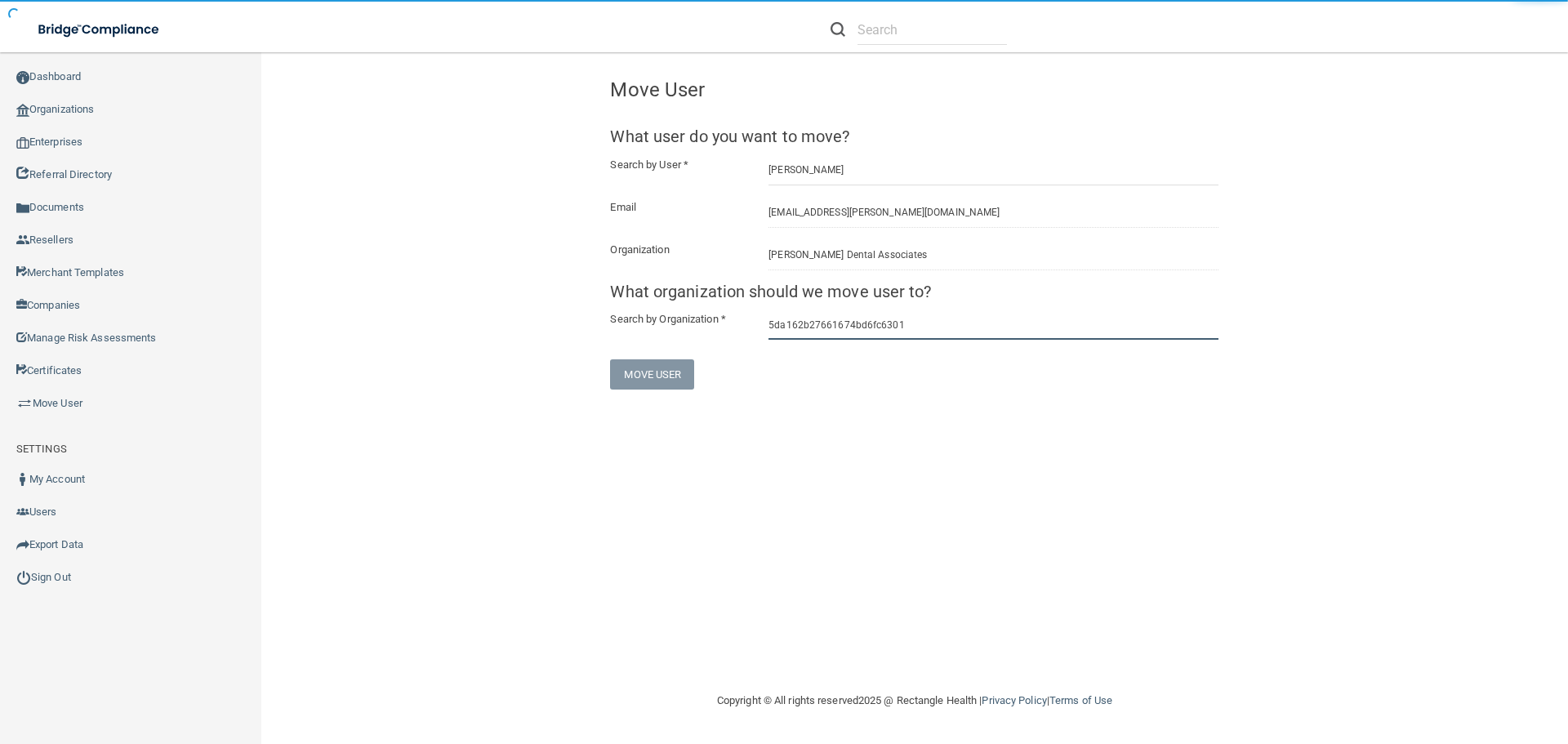
click at [944, 326] on input "5da162b27661674bd6fc6301" at bounding box center [993, 324] width 450 height 30
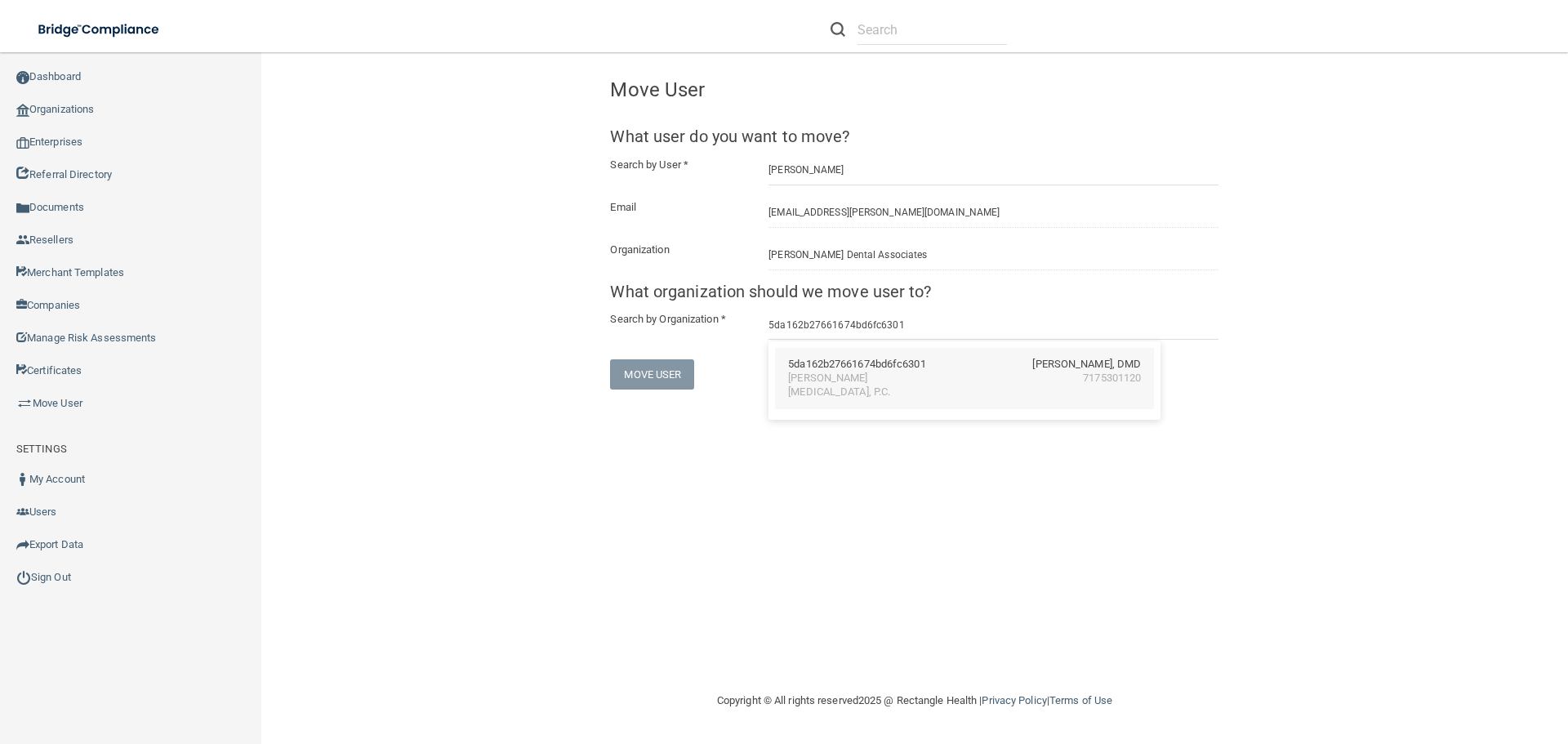
click at [935, 366] on div "5da162b27661674bd6fc6301 Fredrick L. Hecht, DMD" at bounding box center [964, 364] width 352 height 14
type input "[PERSON_NAME] [MEDICAL_DATA], P.C."
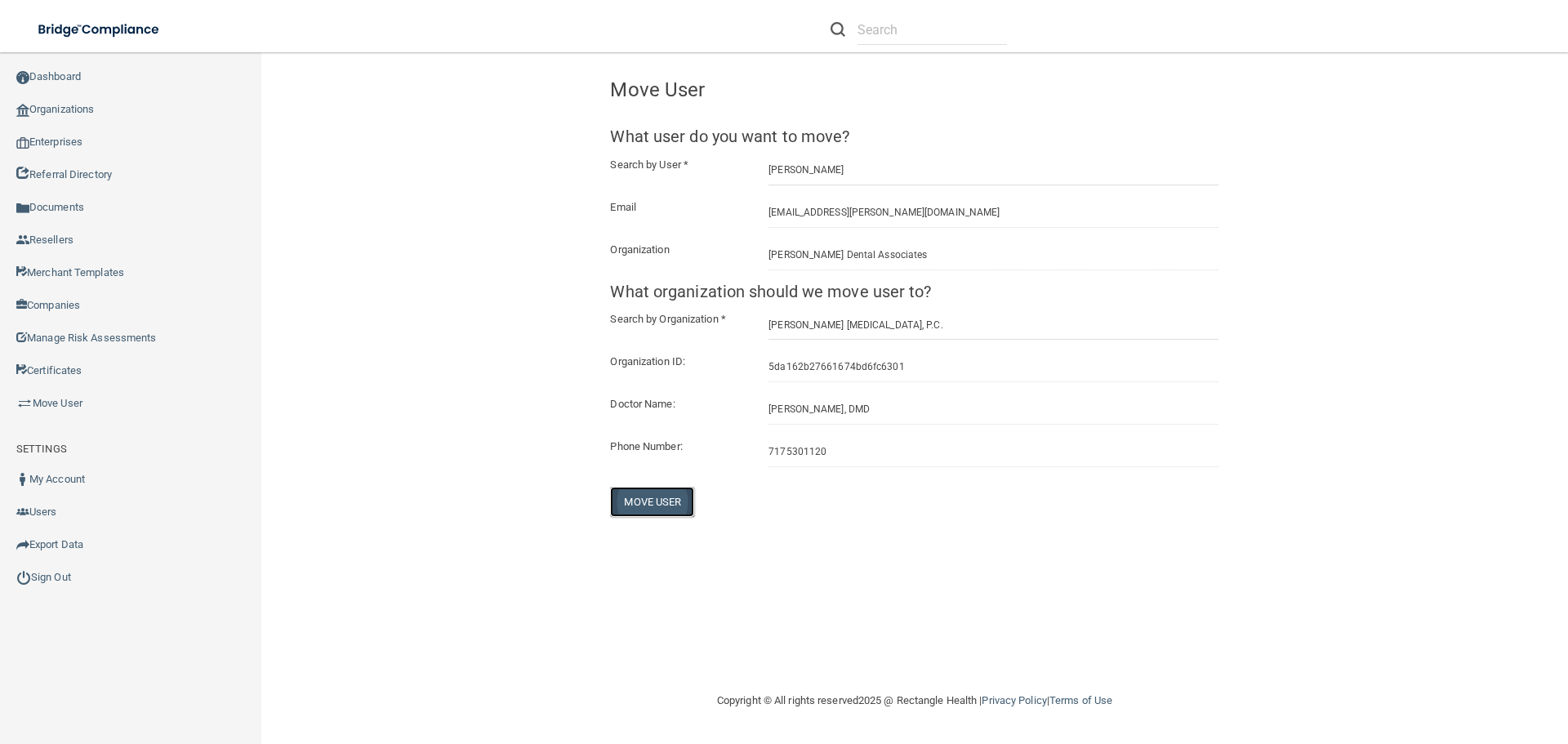
click at [675, 503] on button "Move User" at bounding box center [652, 501] width 84 height 30
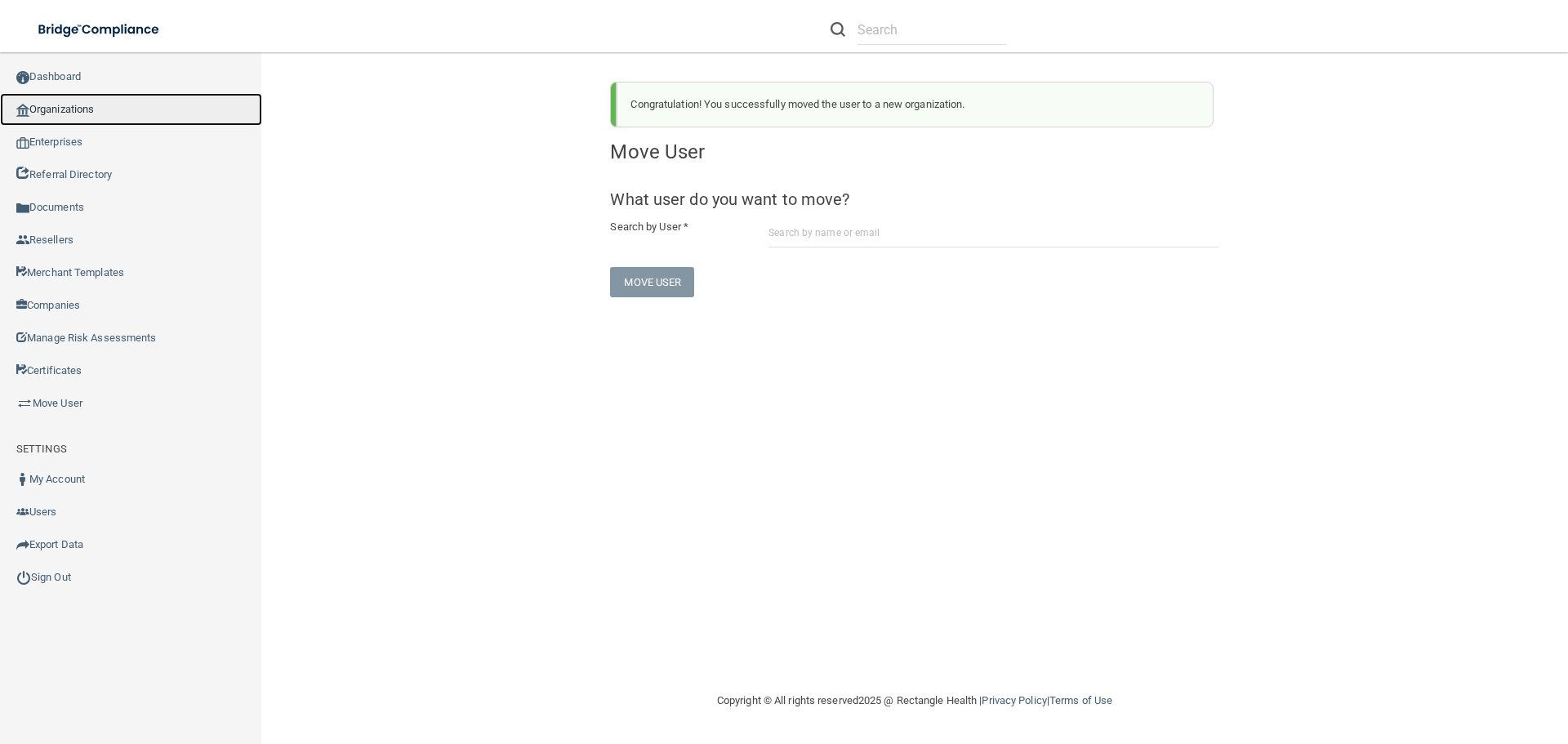
click at [95, 114] on link "Organizations" at bounding box center [131, 109] width 262 height 33
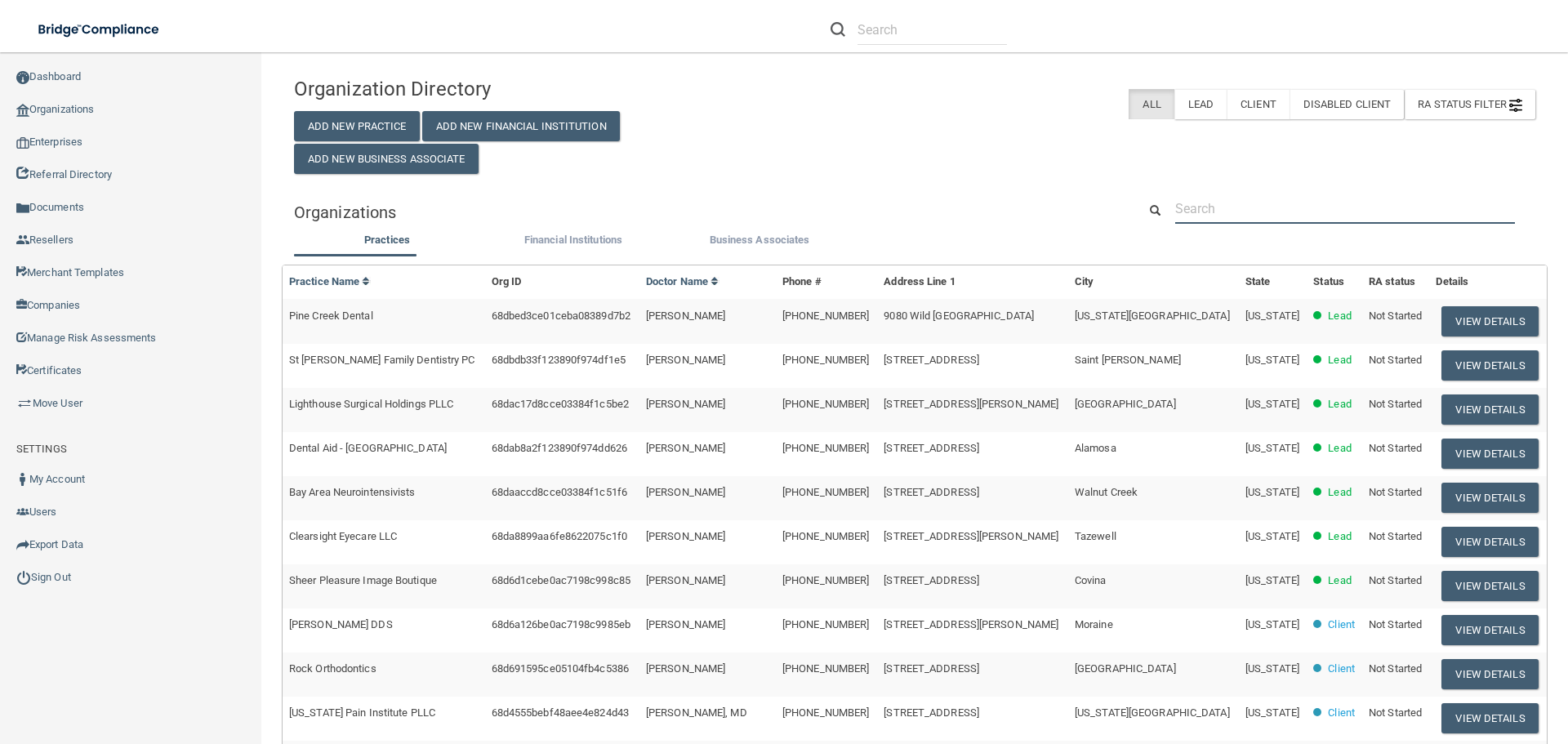
click at [1239, 210] on input "text" at bounding box center [1345, 208] width 340 height 30
paste input "5da162b27661674bd6fc6301"
type input "5da162b27661674bd6fc6301"
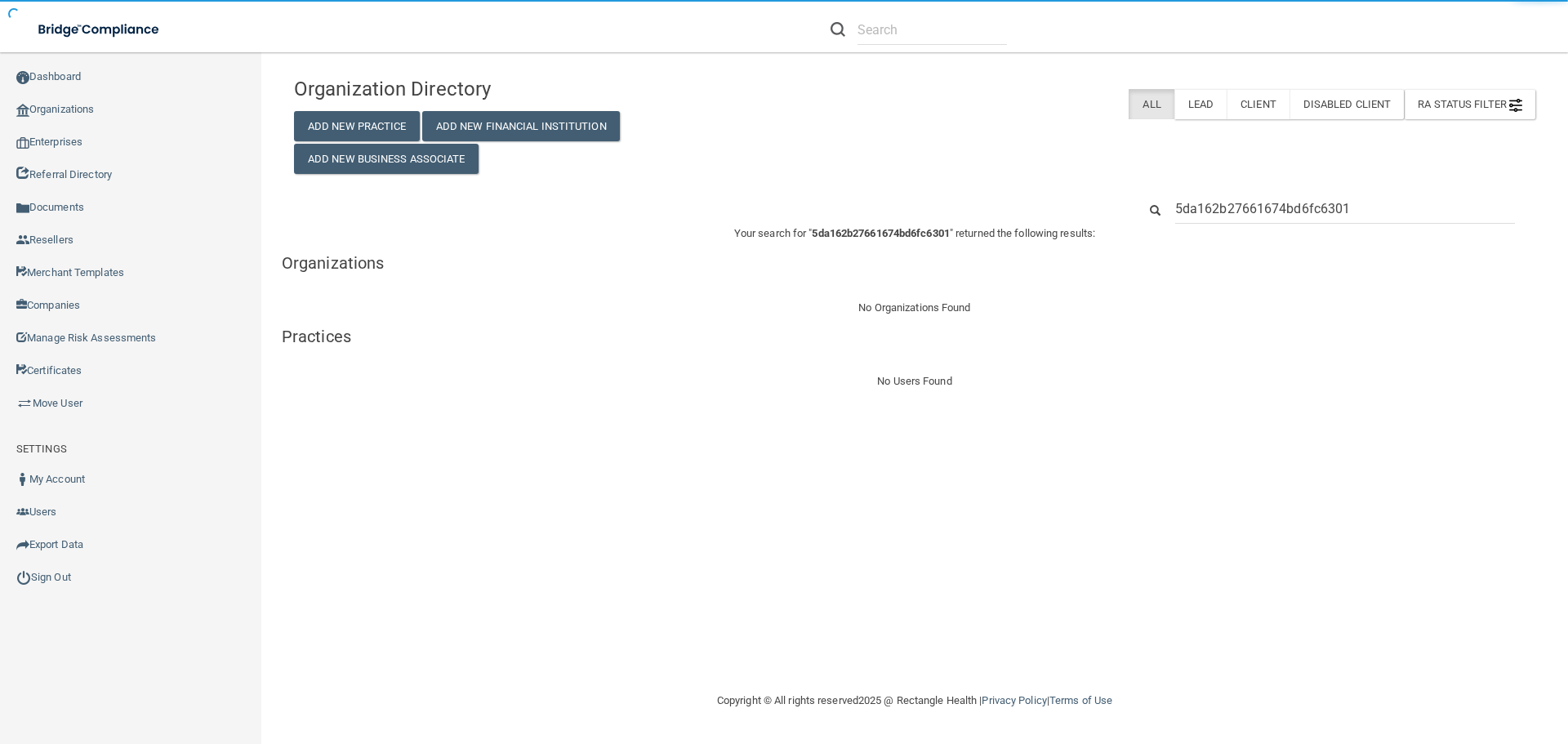
drag, startPoint x: 1359, startPoint y: 207, endPoint x: 1152, endPoint y: 205, distance: 207.0
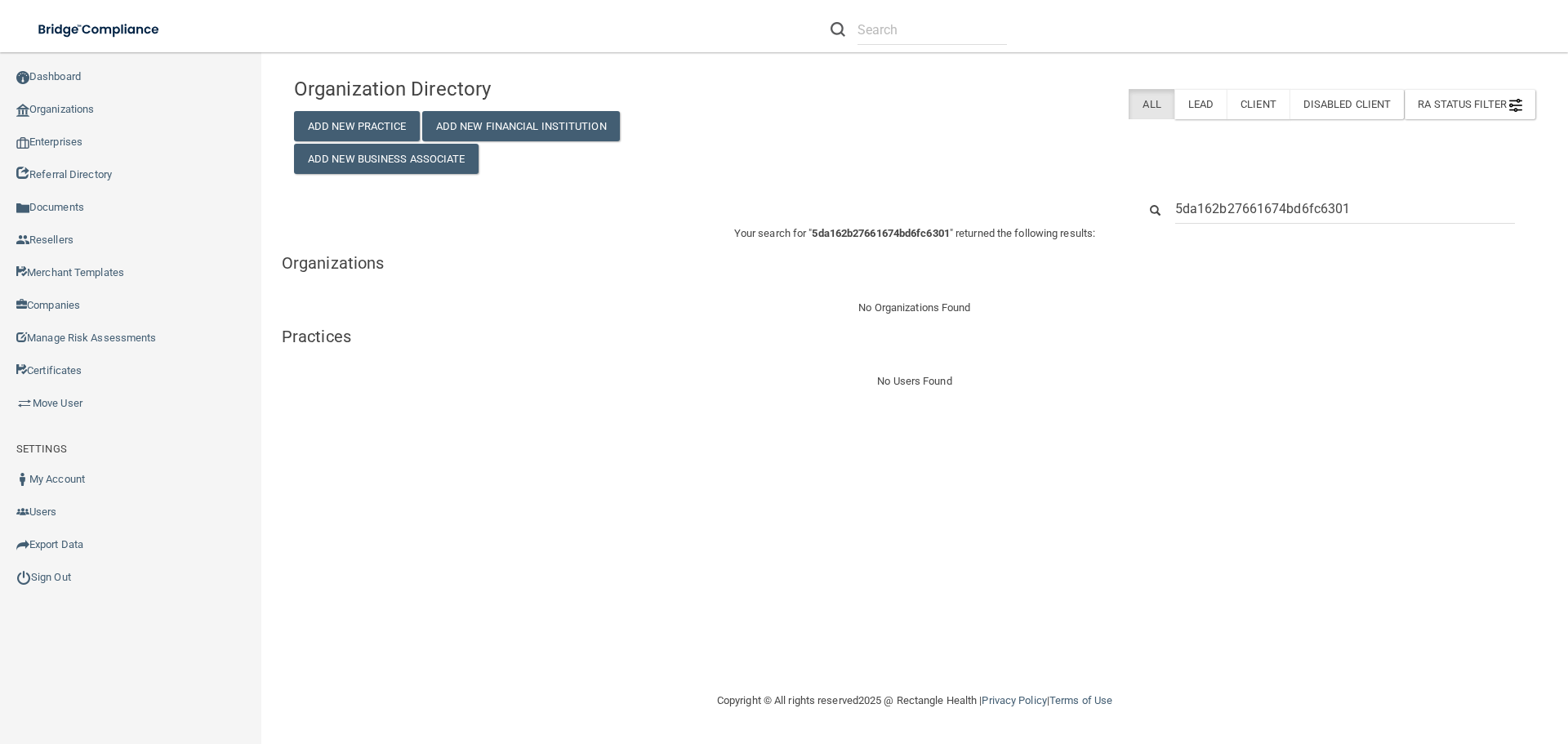
drag, startPoint x: 1388, startPoint y: 200, endPoint x: 1177, endPoint y: 205, distance: 211.1
click at [1177, 205] on input "5da162b27661674bd6fc6301" at bounding box center [1345, 208] width 340 height 30
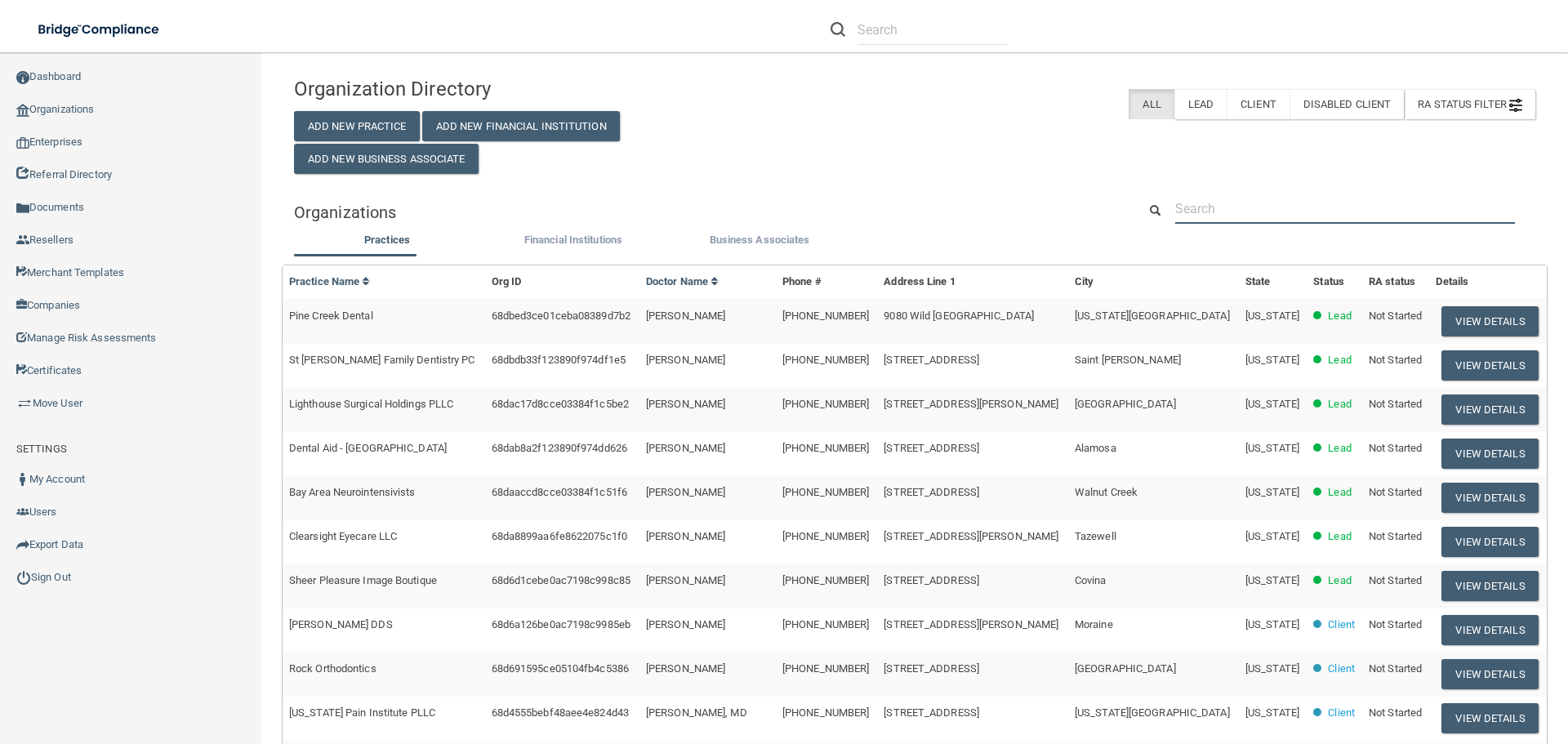
drag, startPoint x: 1248, startPoint y: 223, endPoint x: 1237, endPoint y: 208, distance: 18.6
click at [1249, 223] on input "text" at bounding box center [1345, 208] width 340 height 30
paste input "[EMAIL_ADDRESS][PERSON_NAME][DOMAIN_NAME]"
type input "[EMAIL_ADDRESS][PERSON_NAME][DOMAIN_NAME]"
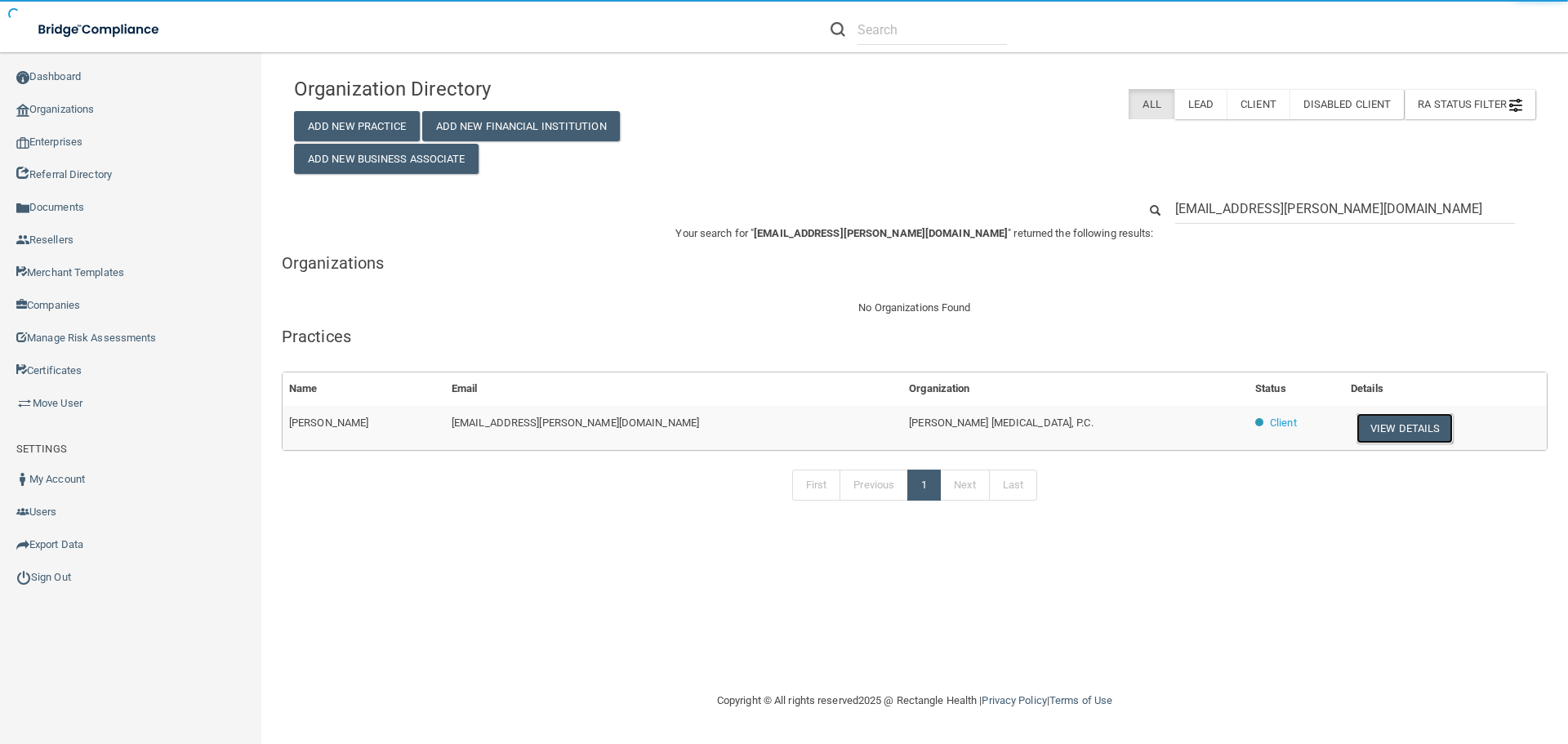
click at [1376, 426] on button "View Details" at bounding box center [1404, 428] width 96 height 30
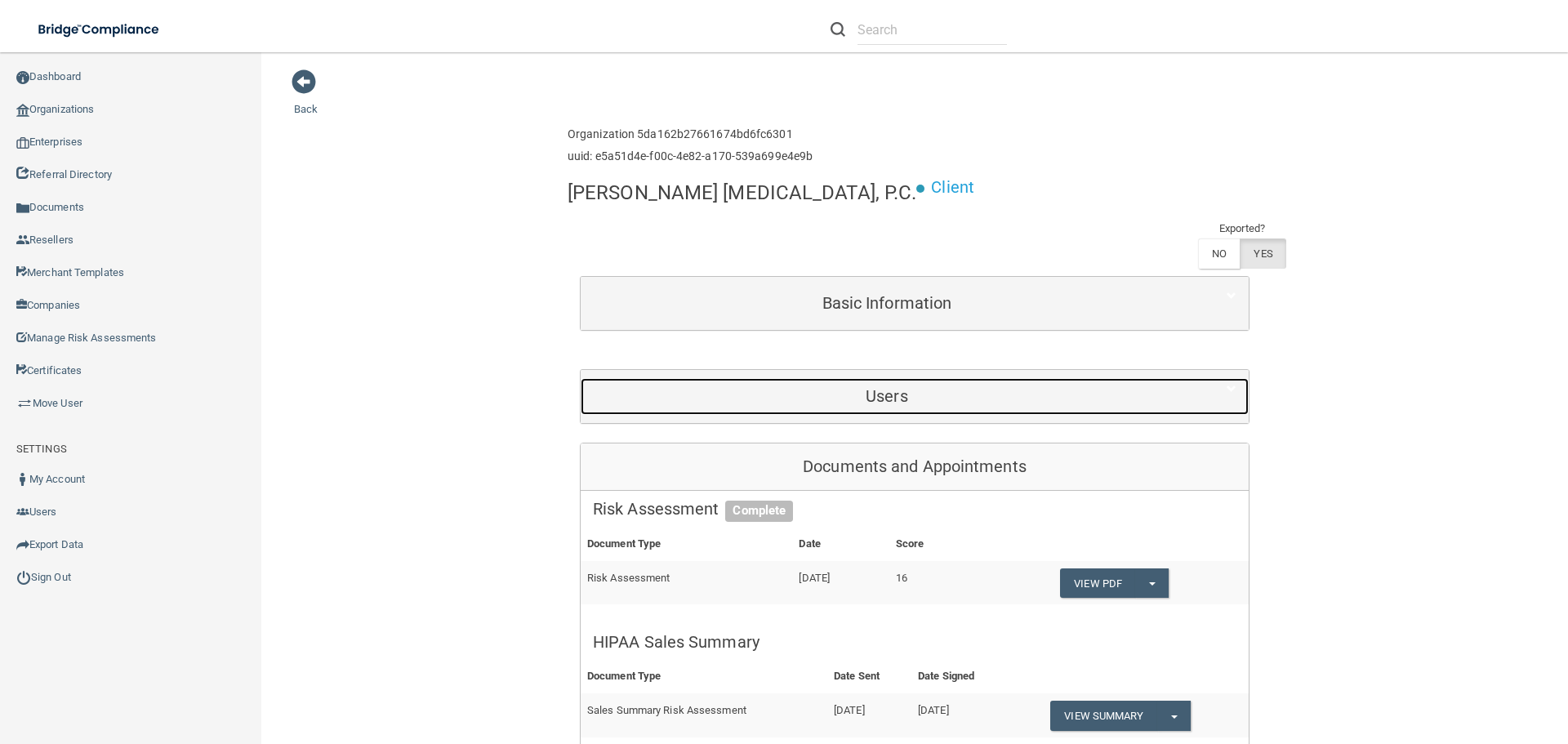
click at [916, 404] on h5 "Users" at bounding box center [887, 396] width 588 height 18
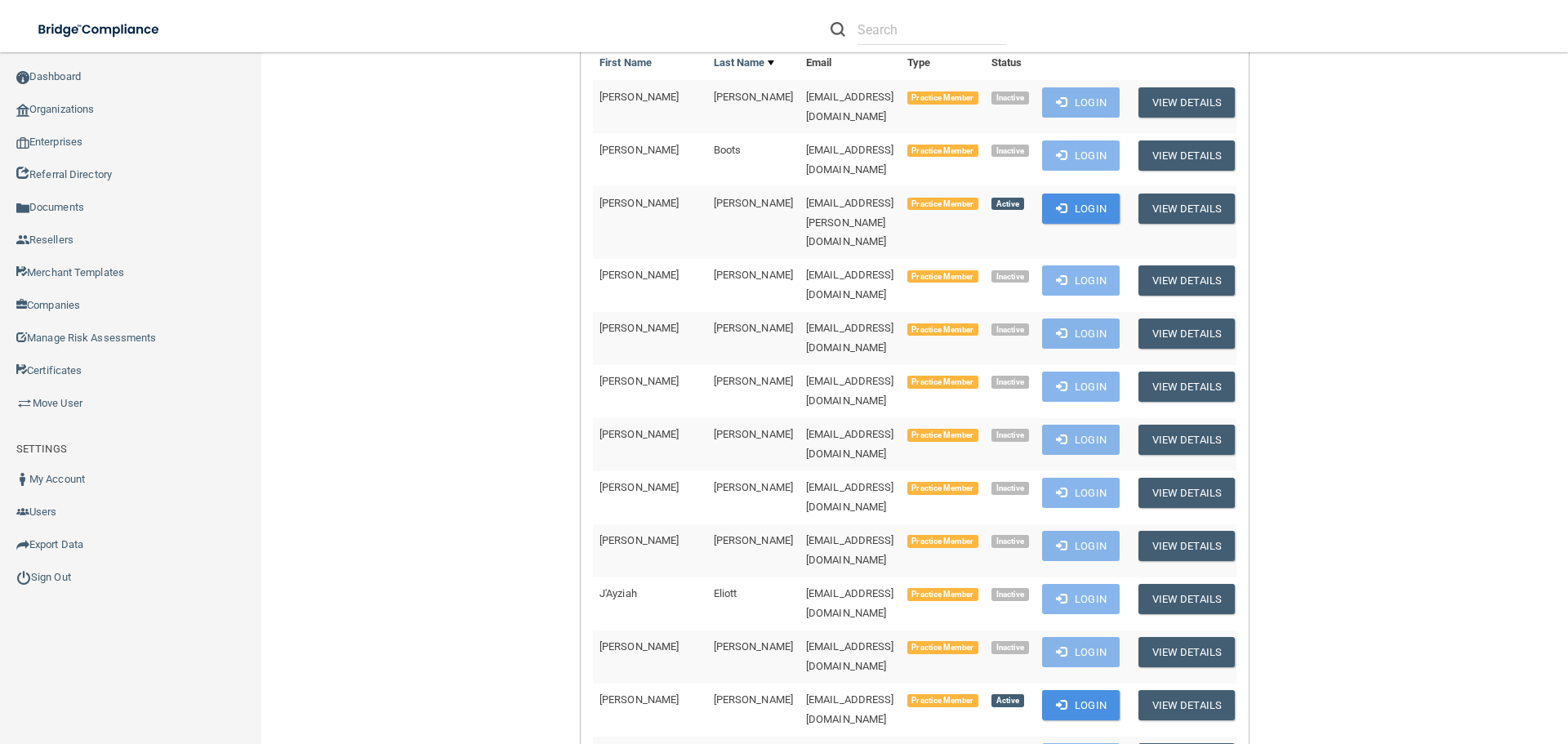
scroll to position [327, 0]
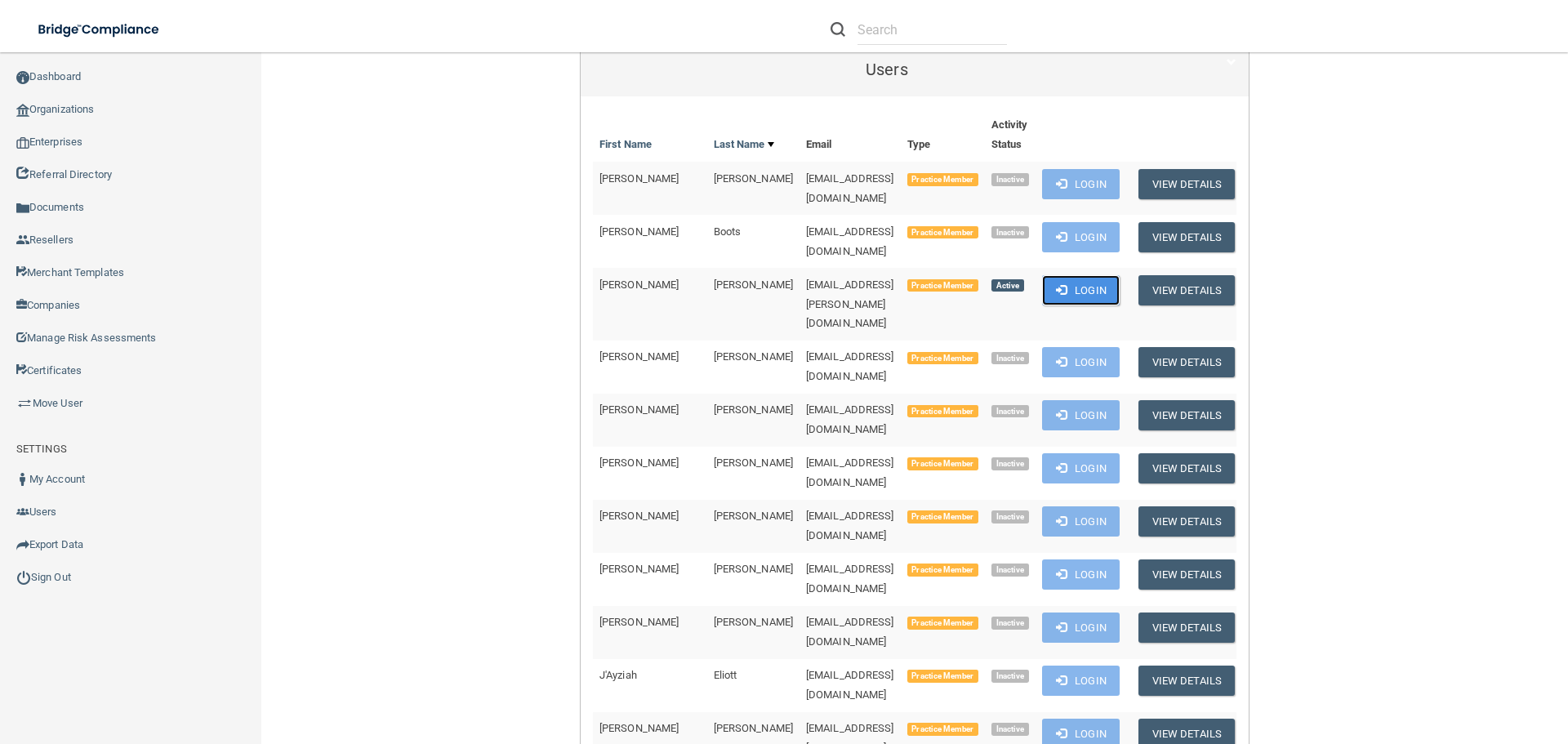
click at [1091, 281] on button "Login" at bounding box center [1080, 290] width 77 height 30
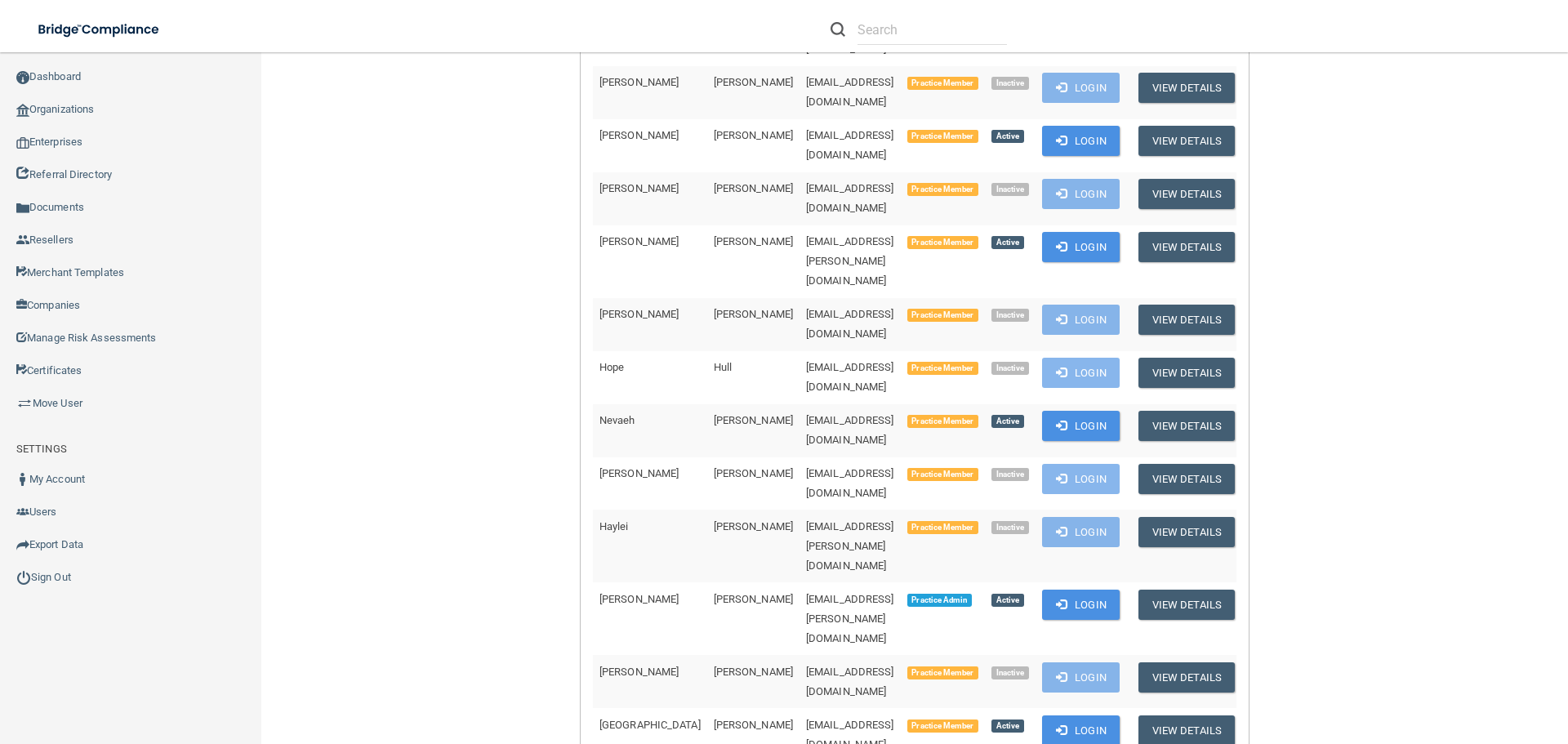
scroll to position [979, 0]
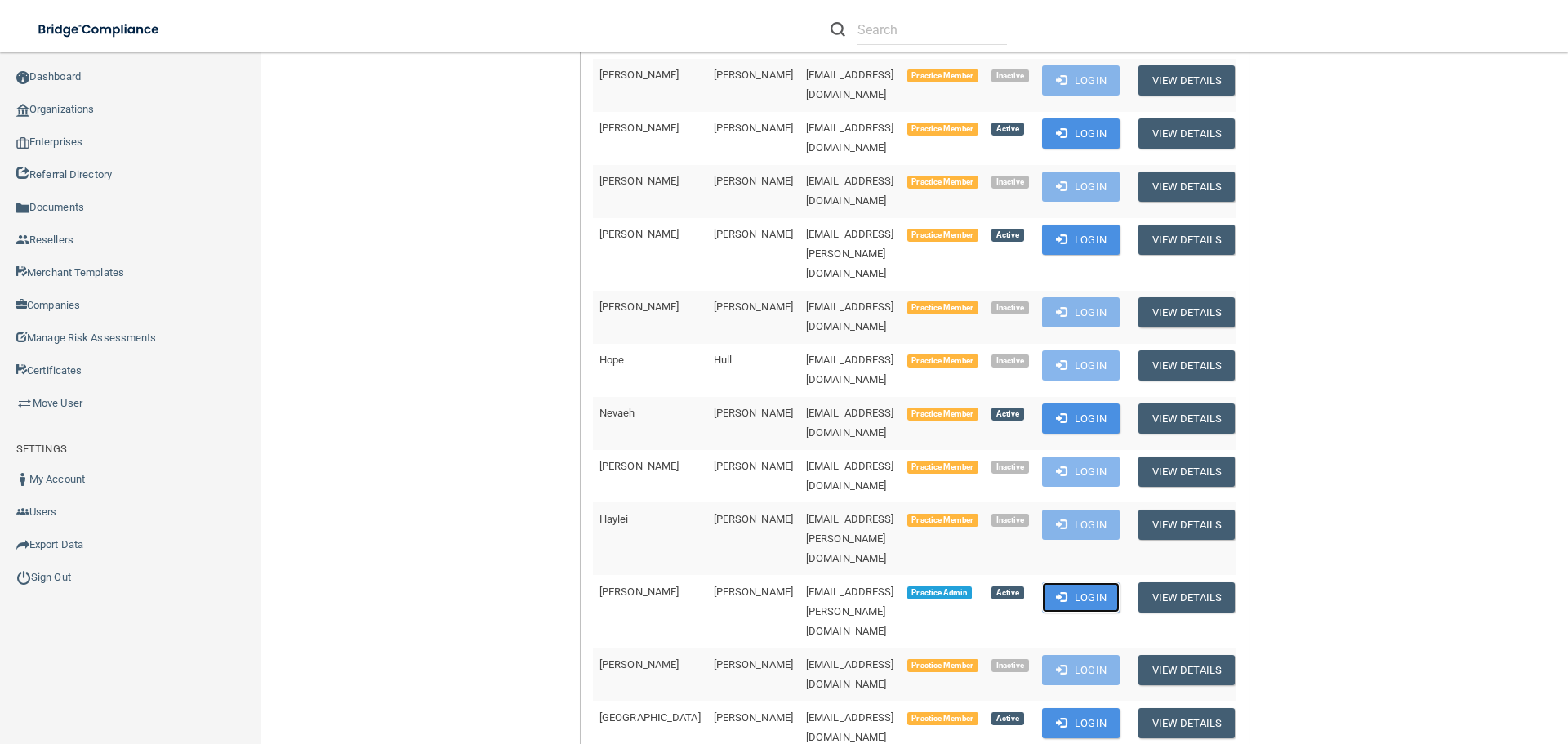
click at [1090, 582] on button "Login" at bounding box center [1080, 597] width 77 height 30
click at [51, 577] on link "Sign Out" at bounding box center [131, 577] width 262 height 33
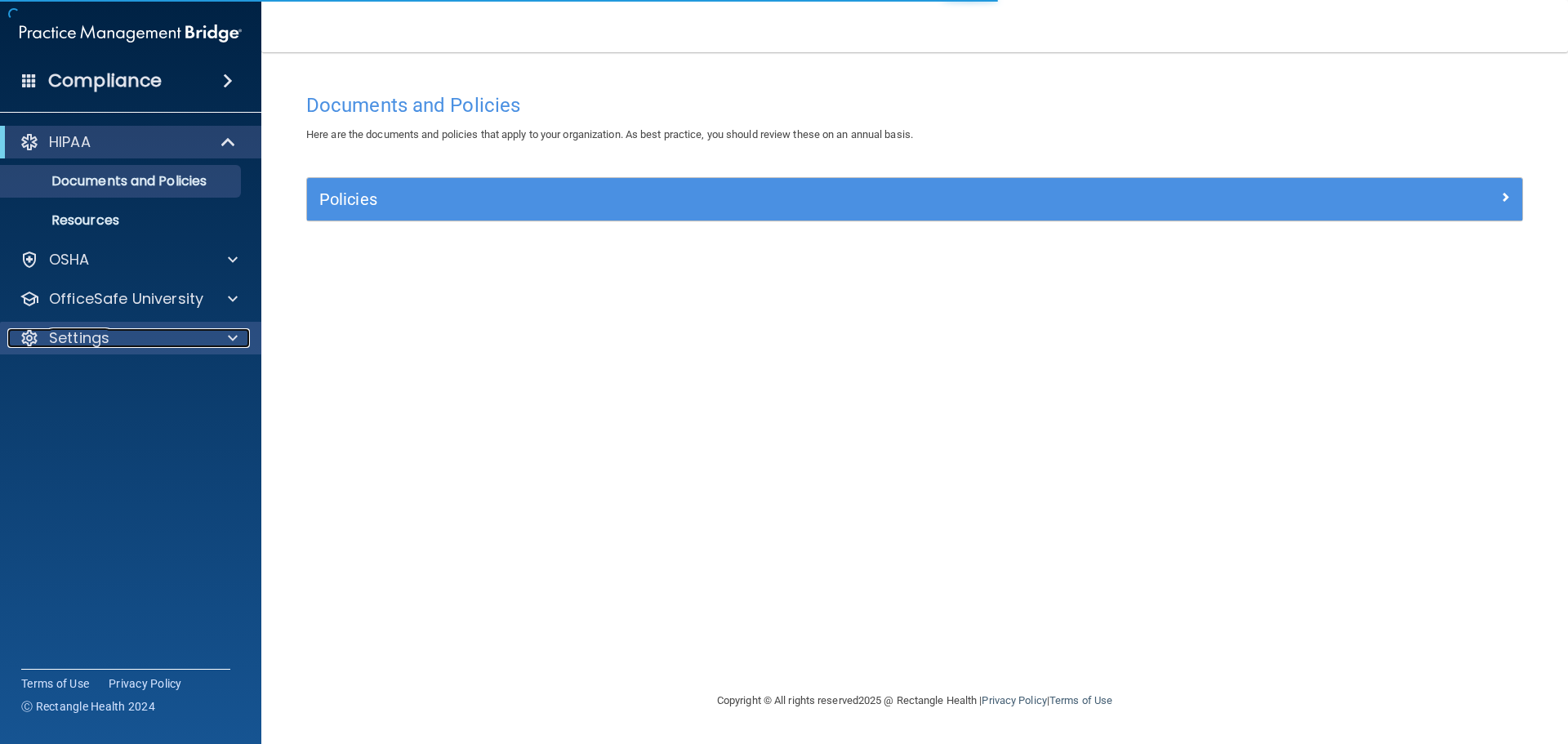
click at [233, 339] on span at bounding box center [233, 338] width 10 height 20
click at [231, 342] on span at bounding box center [233, 338] width 10 height 20
click at [213, 343] on div at bounding box center [231, 338] width 41 height 20
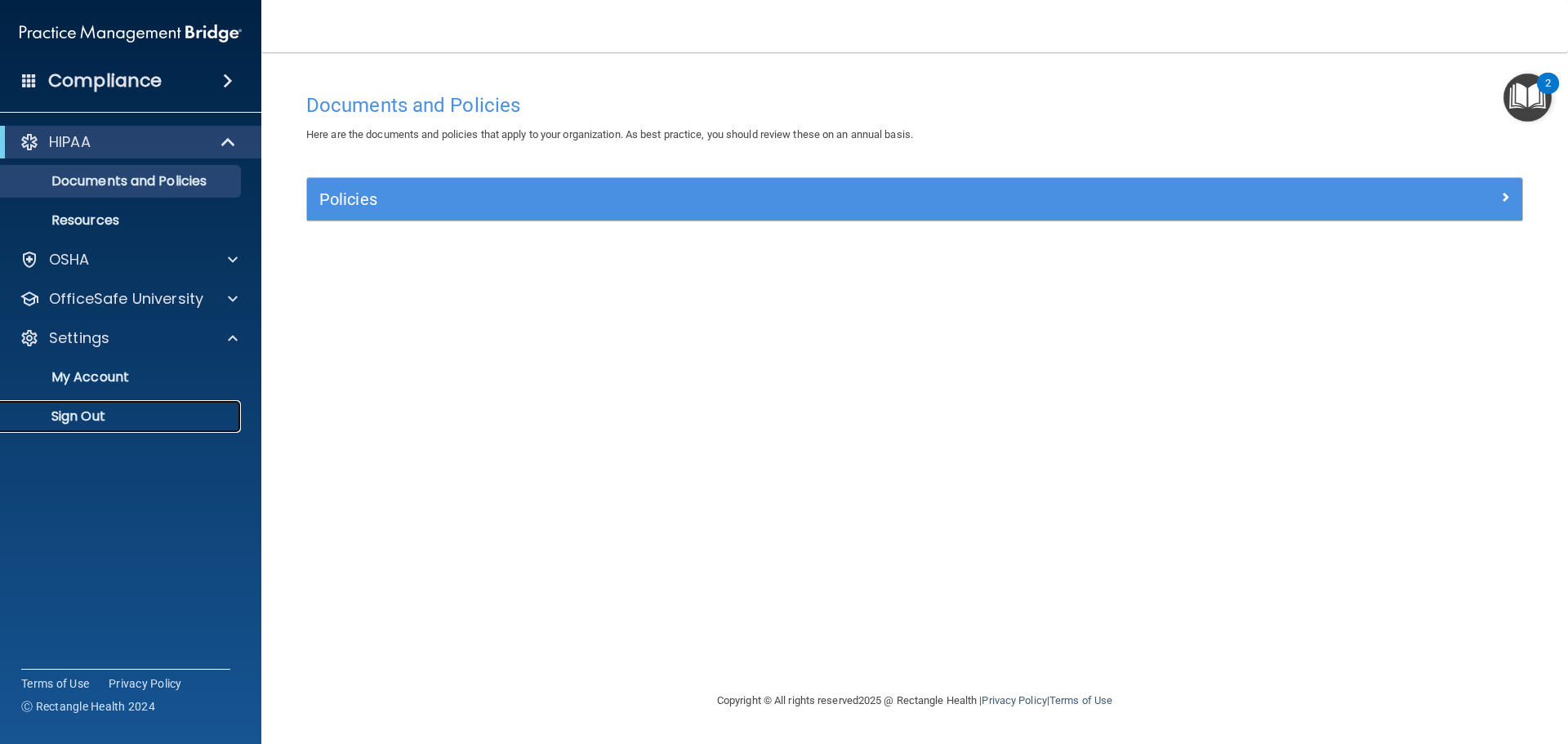
click at [84, 412] on p "Sign Out" at bounding box center [122, 416] width 223 height 16
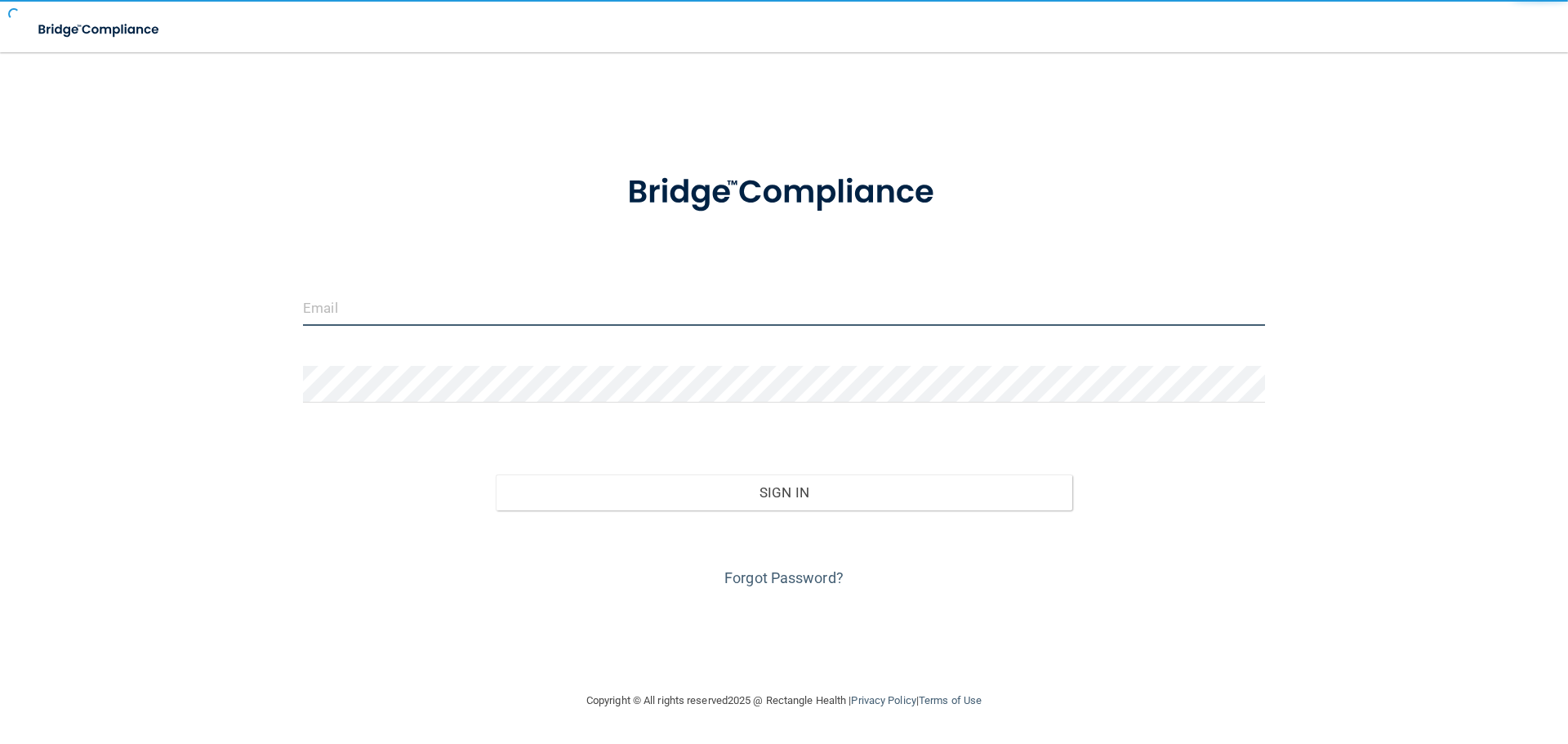
type input "[EMAIL_ADDRESS][DOMAIN_NAME]"
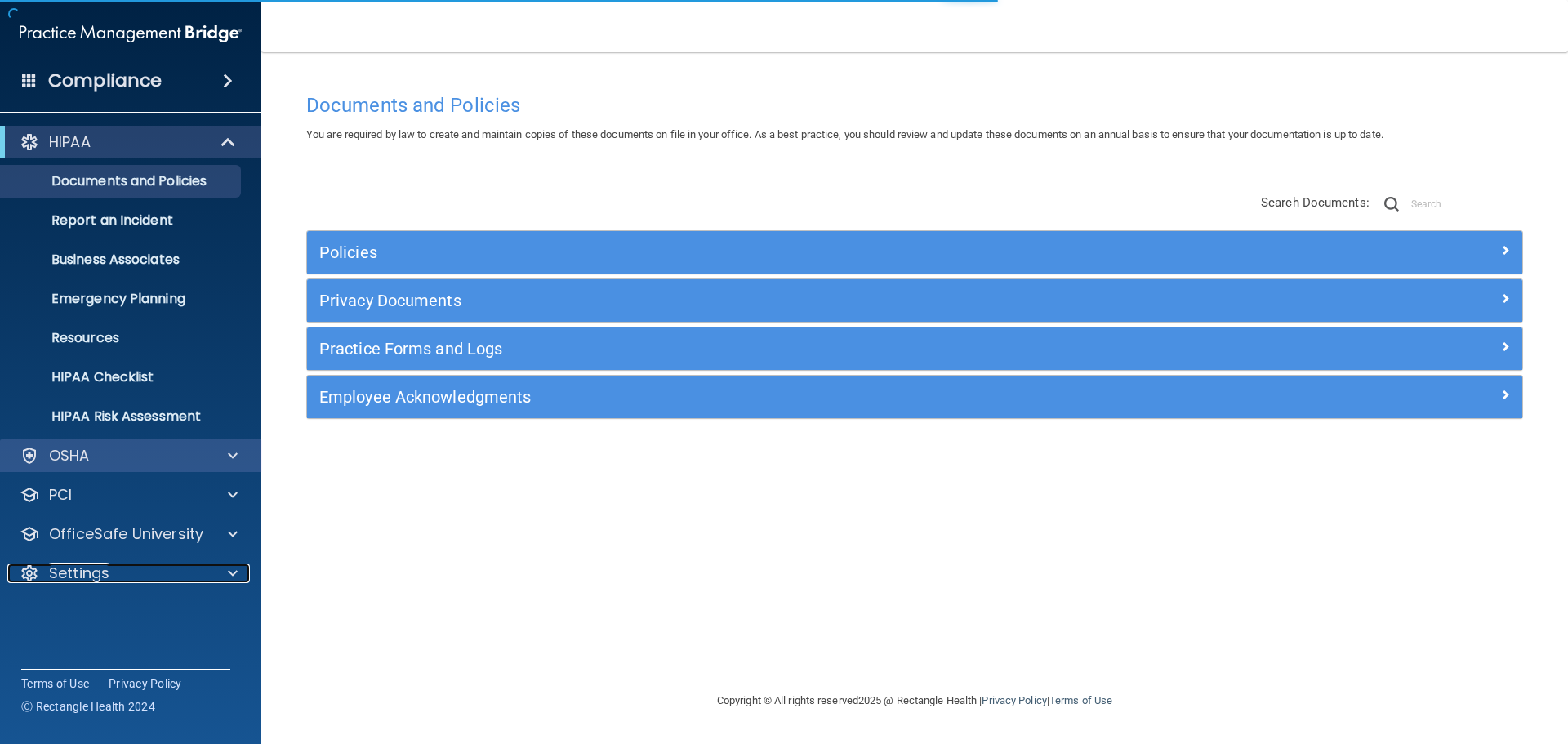
drag, startPoint x: 238, startPoint y: 565, endPoint x: 229, endPoint y: 449, distance: 116.3
click at [238, 565] on div at bounding box center [231, 573] width 41 height 20
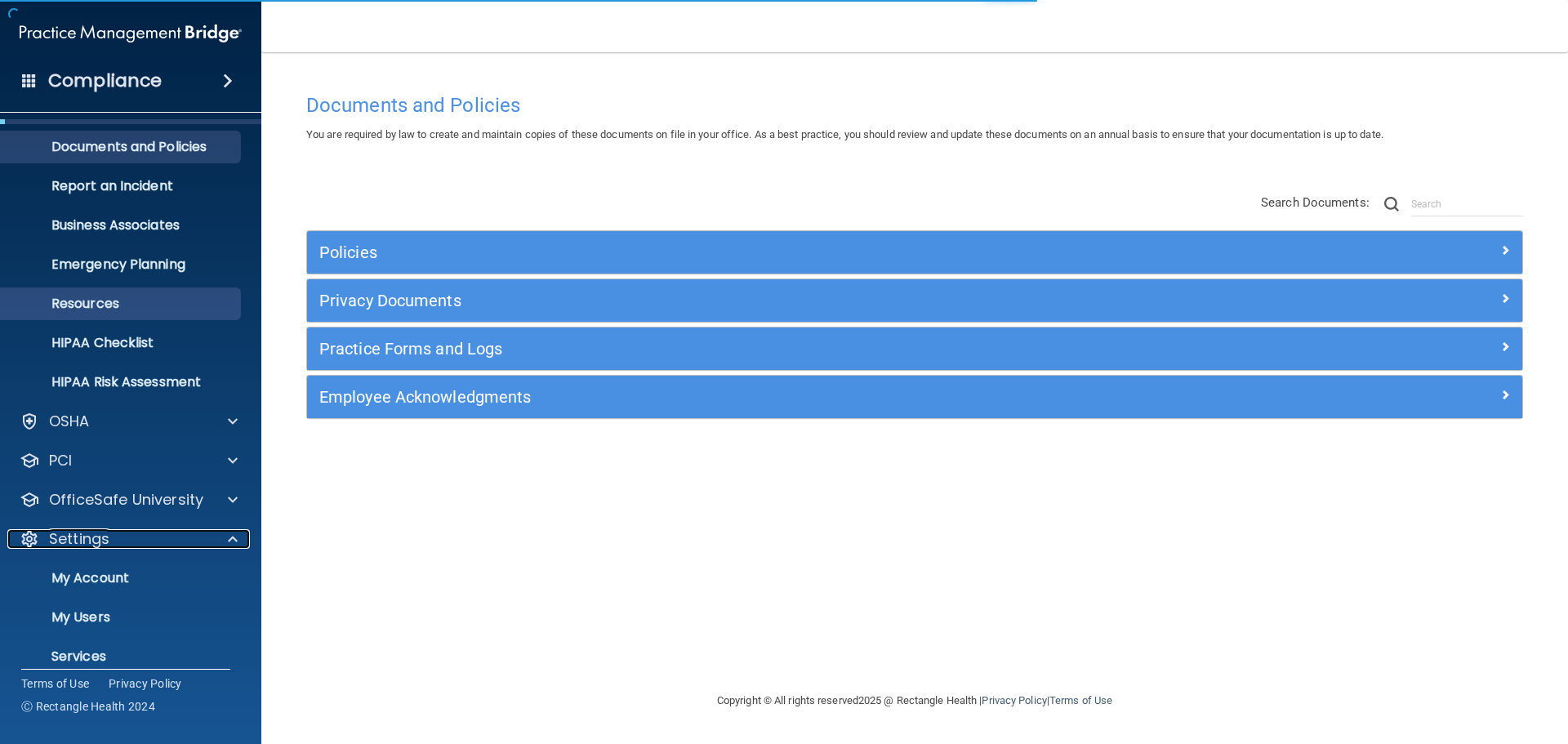
scroll to position [78, 0]
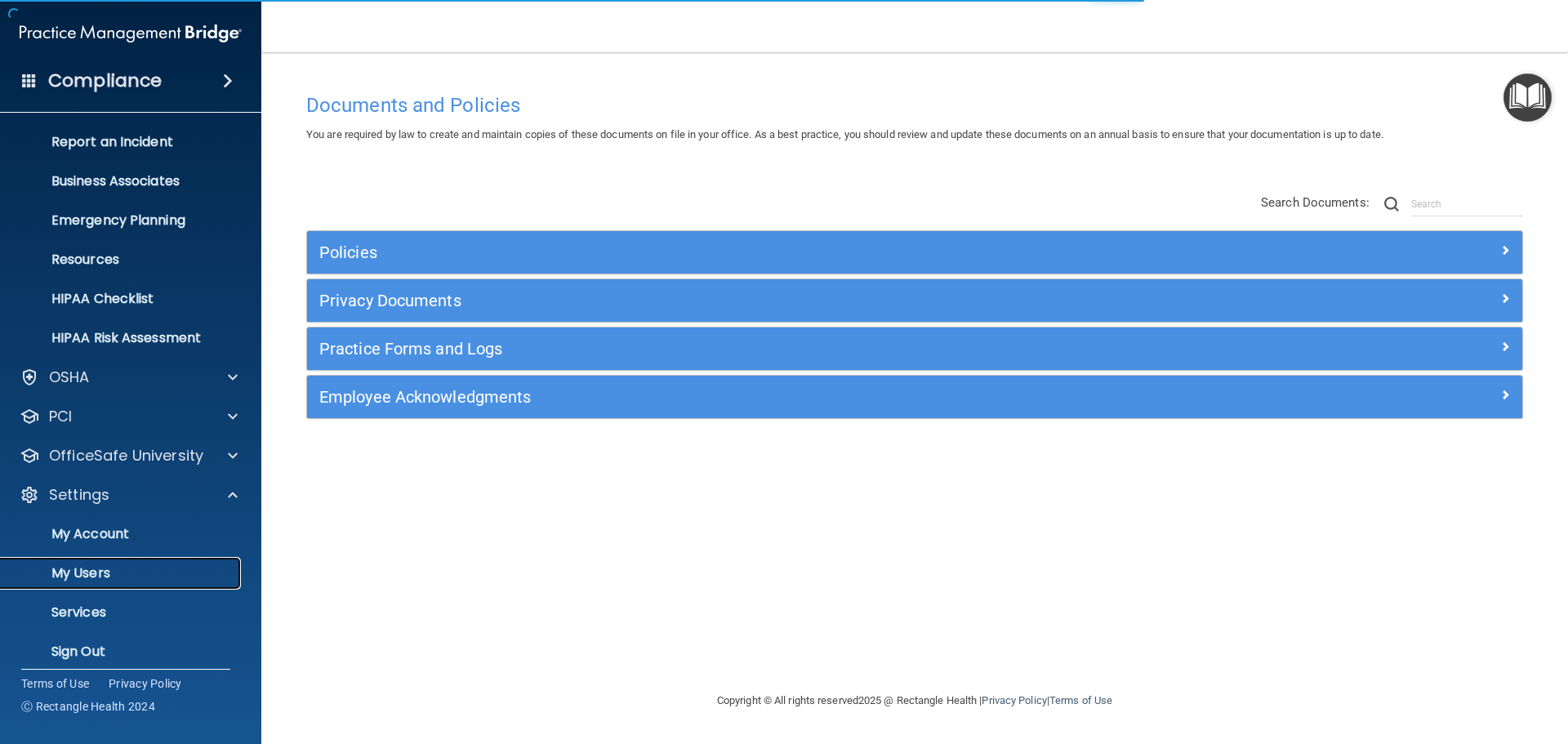
click at [94, 571] on p "My Users" at bounding box center [122, 573] width 223 height 16
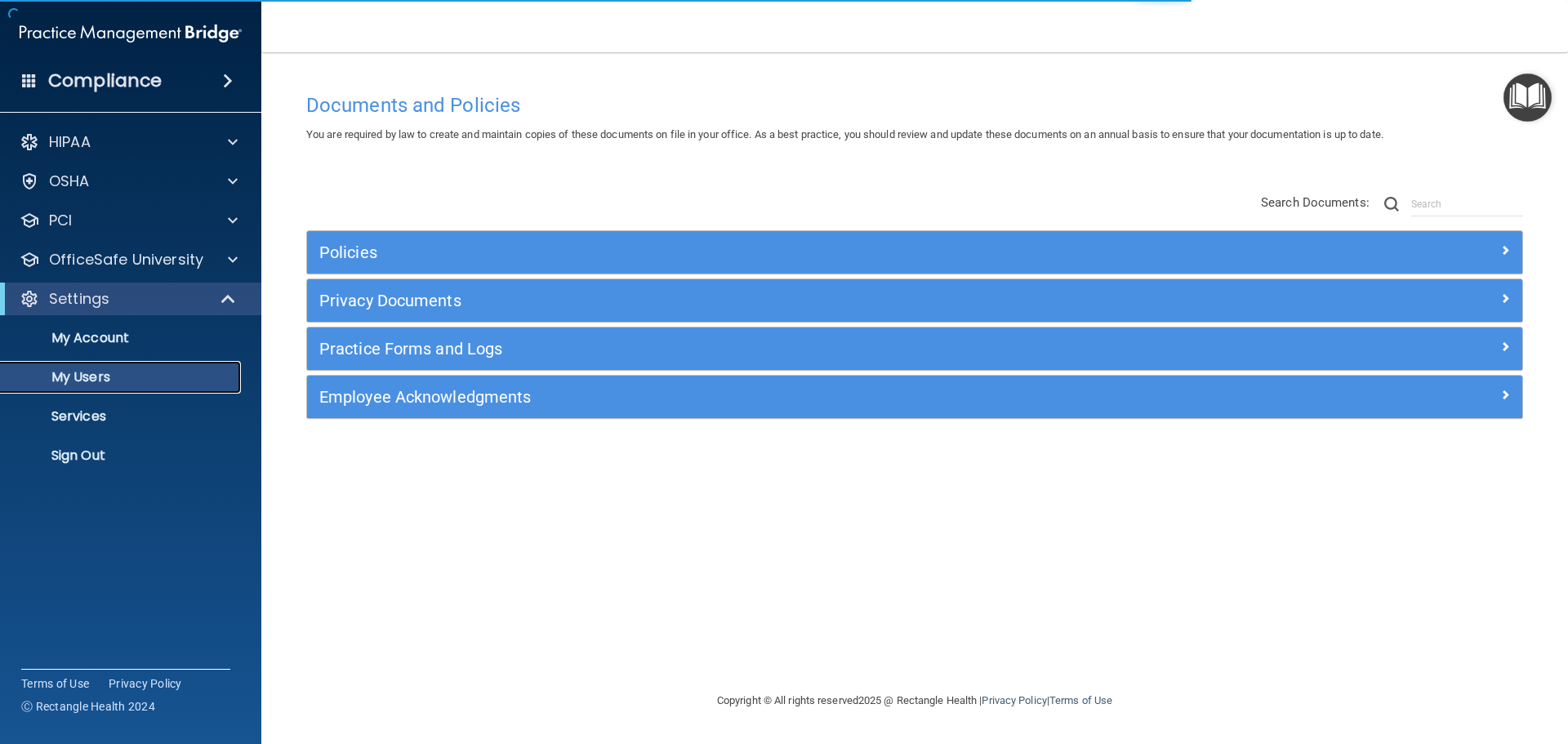
select select "20"
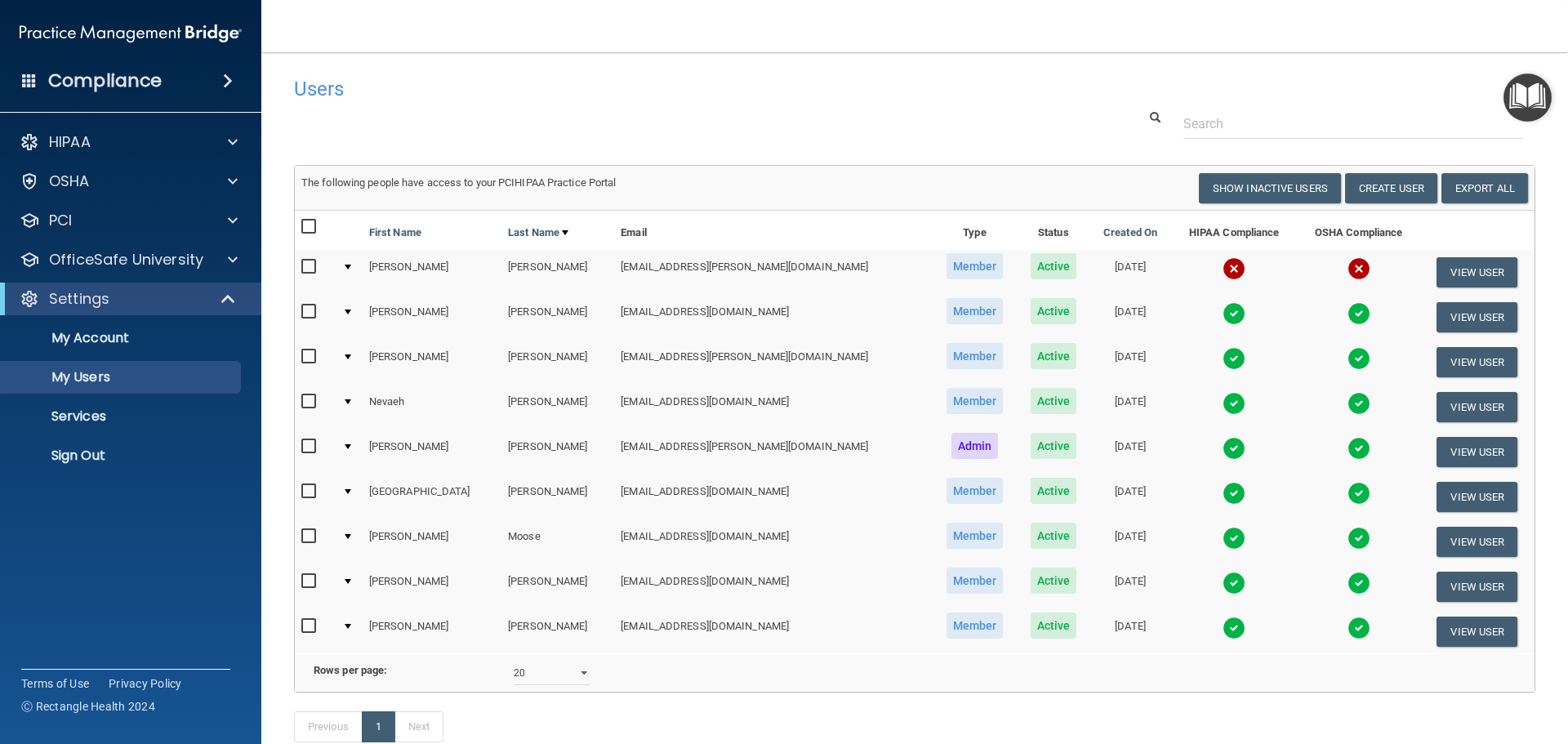
click at [1223, 309] on img at bounding box center [1234, 314] width 23 height 23
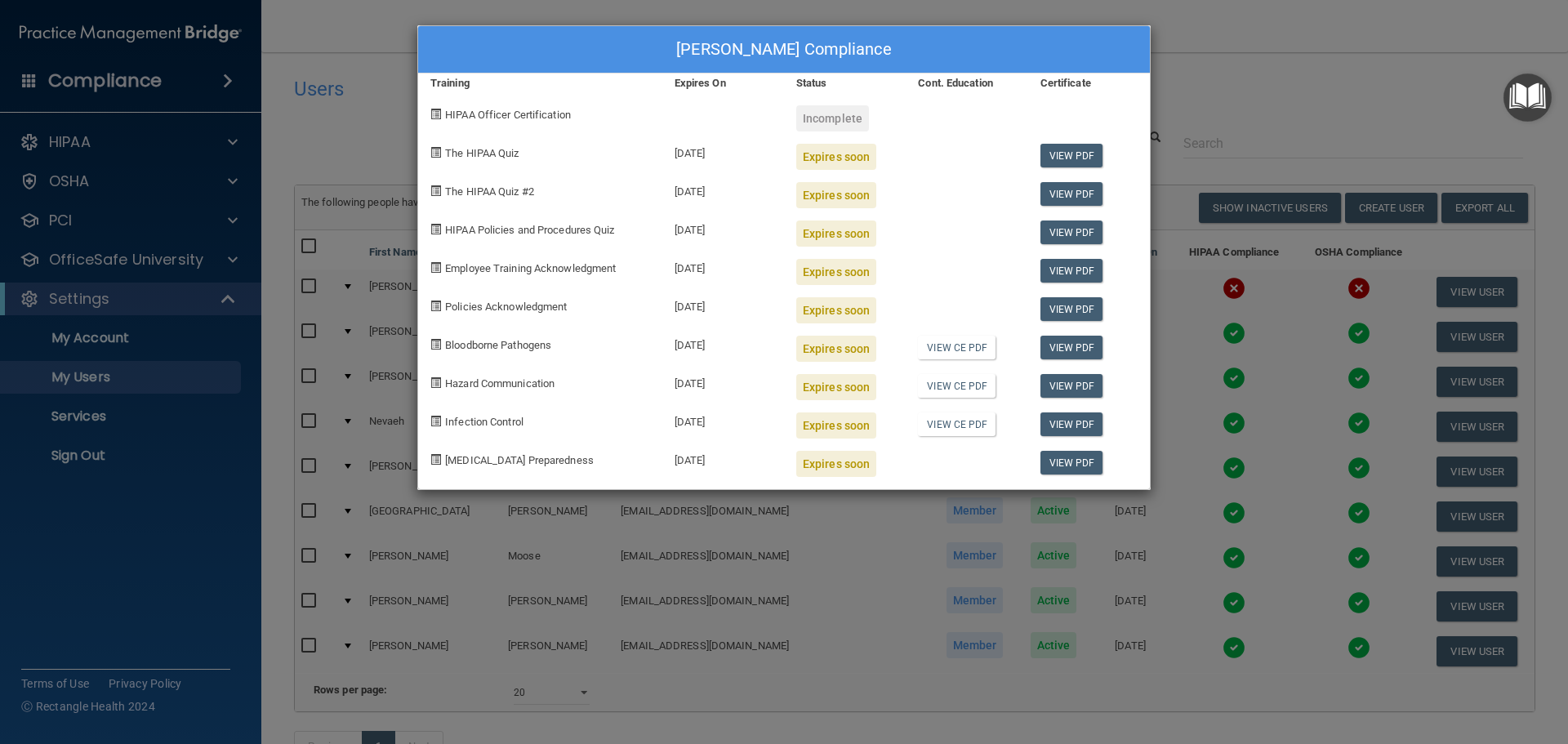
click at [1230, 95] on div "[PERSON_NAME] Compliance Training Expires On Status Cont. Education Certificate…" at bounding box center [784, 372] width 1568 height 744
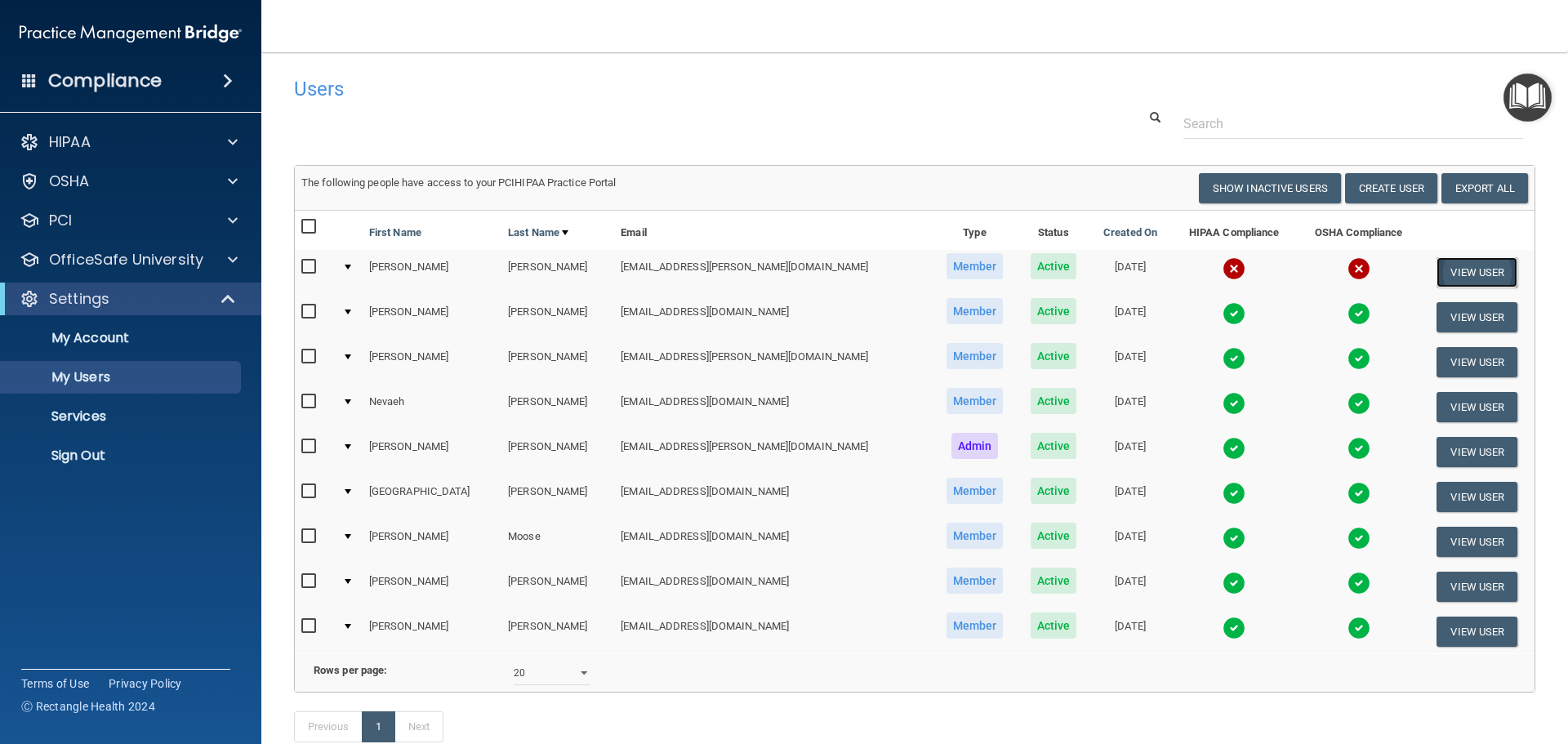
click at [1487, 274] on button "View User" at bounding box center [1477, 272] width 81 height 30
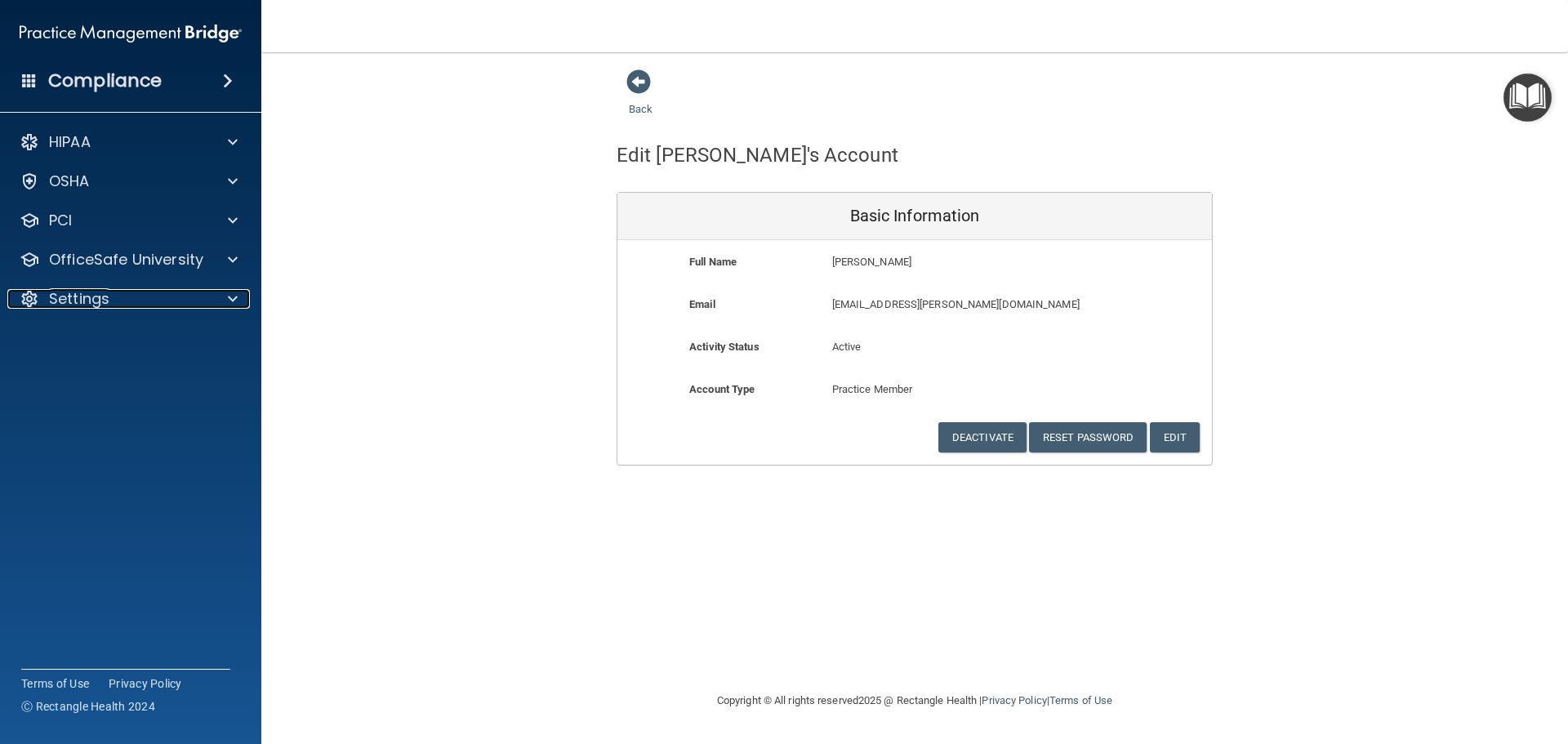
drag, startPoint x: 236, startPoint y: 291, endPoint x: 235, endPoint y: 322, distance: 31.0
click at [236, 291] on span at bounding box center [233, 299] width 10 height 20
click at [147, 454] on p "Sign Out" at bounding box center [122, 455] width 223 height 16
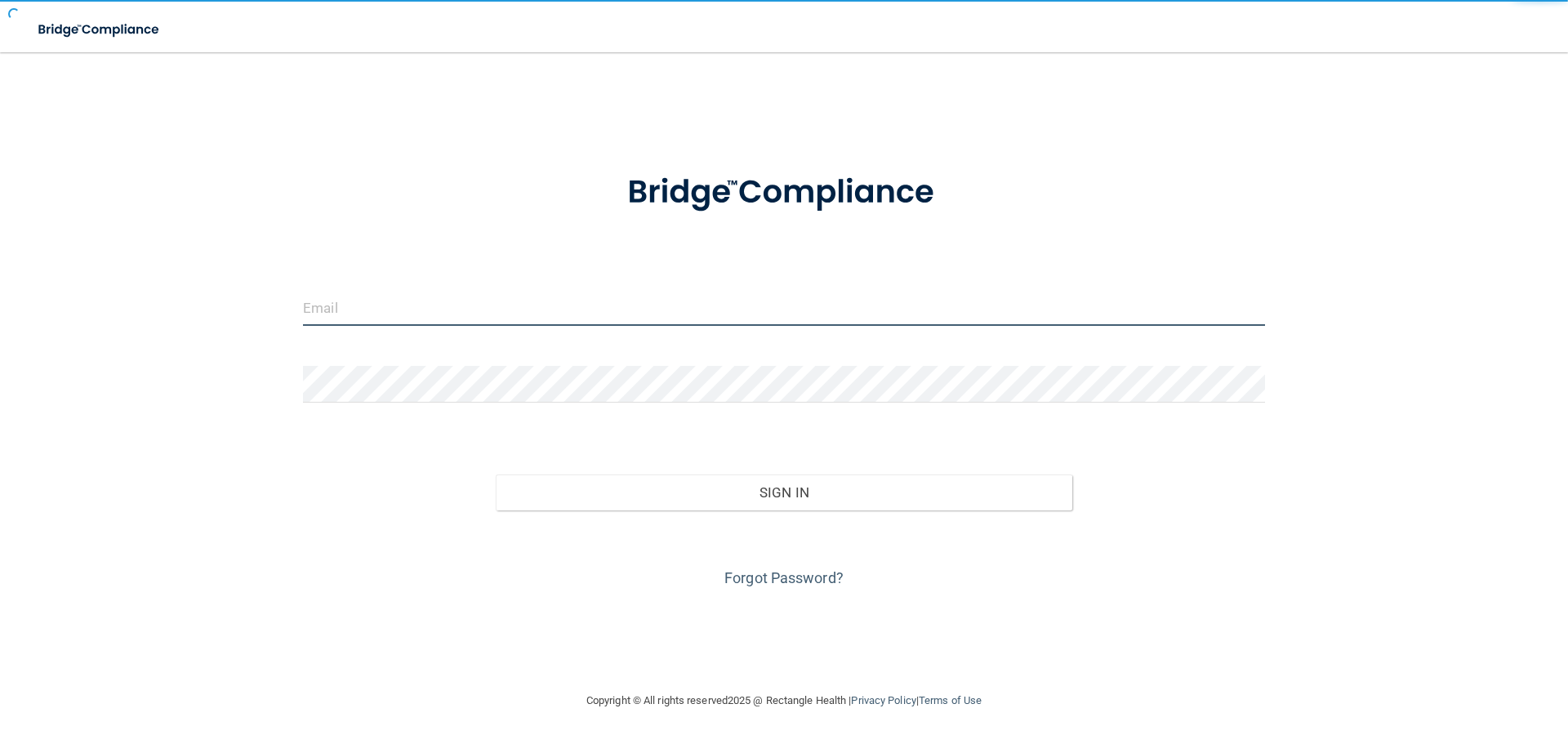
type input "[EMAIL_ADDRESS][DOMAIN_NAME]"
